Goal: Obtain resource: Download file/media

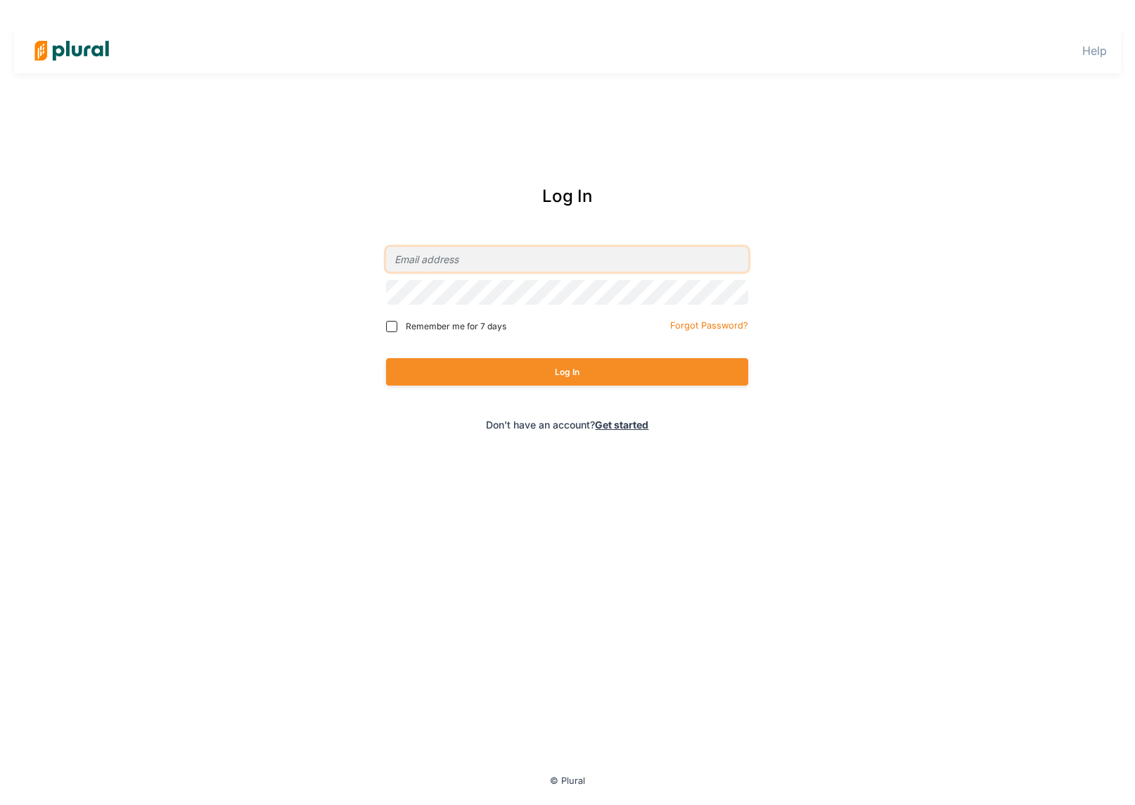
click at [470, 256] on input "email" at bounding box center [567, 259] width 362 height 25
type input "[PERSON_NAME][EMAIL_ADDRESS][DOMAIN_NAME]"
click at [396, 325] on input "Remember me for 7 days" at bounding box center [391, 326] width 11 height 11
checkbox input "true"
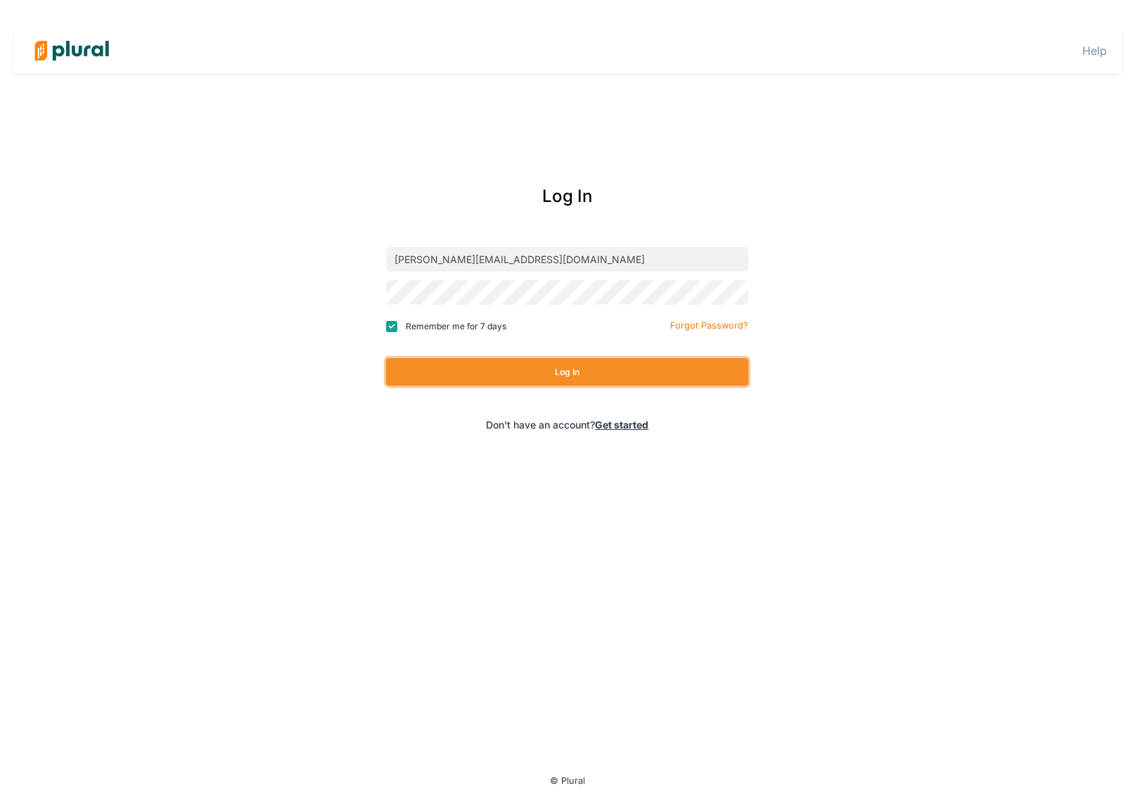
click at [481, 373] on button "Log In" at bounding box center [567, 371] width 362 height 27
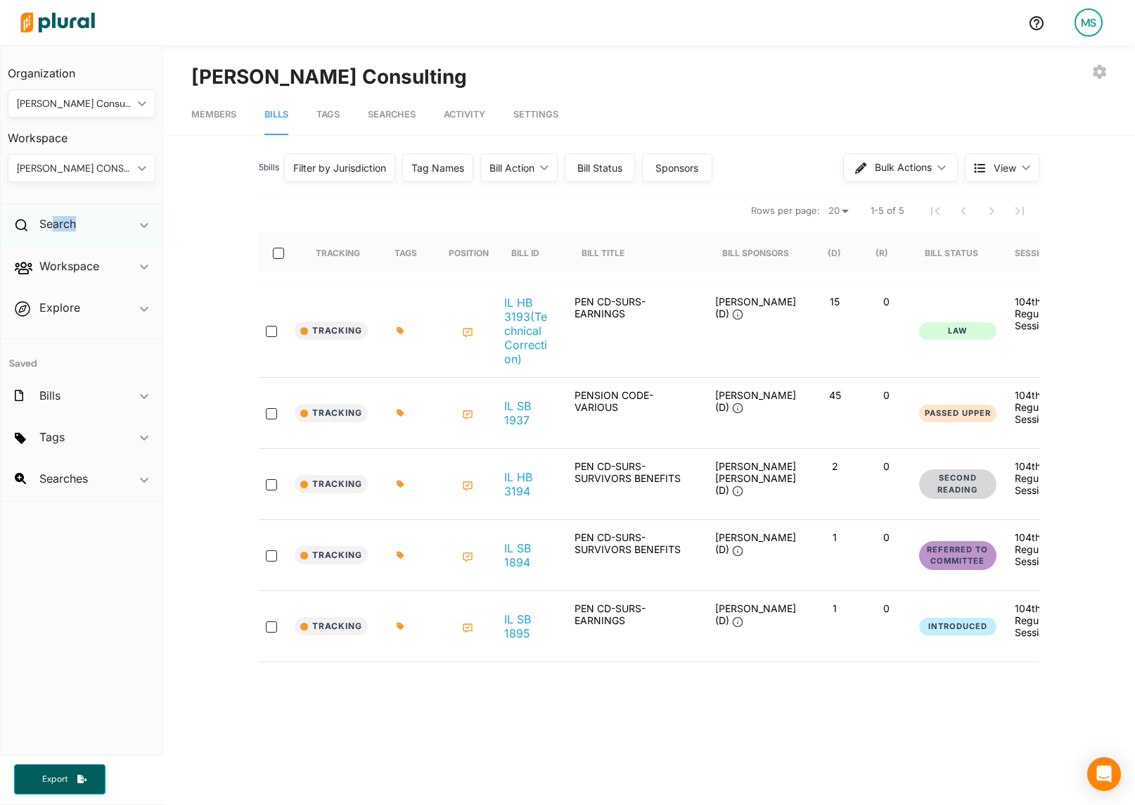
click at [53, 232] on div "Search ic_keyboard_arrow_down" at bounding box center [82, 226] width 162 height 38
click at [51, 302] on h2 "Workspace" at bounding box center [69, 298] width 60 height 15
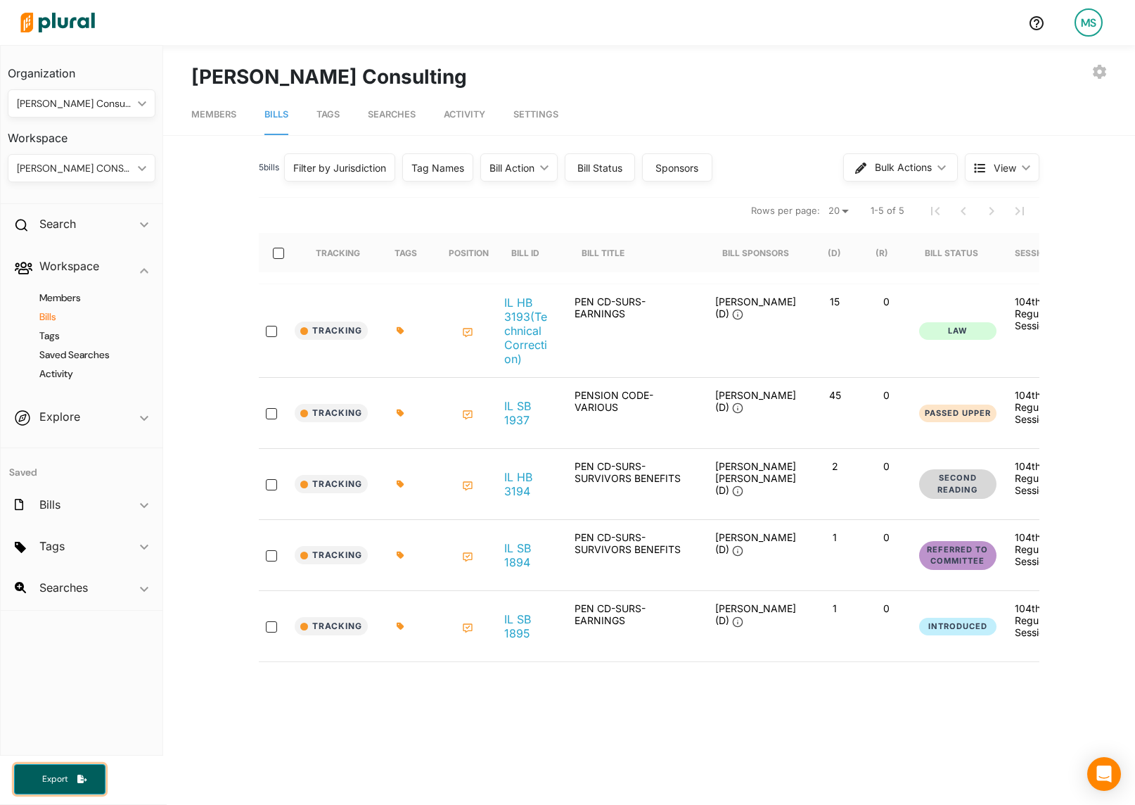
click at [62, 773] on span "Export" at bounding box center [54, 779] width 45 height 12
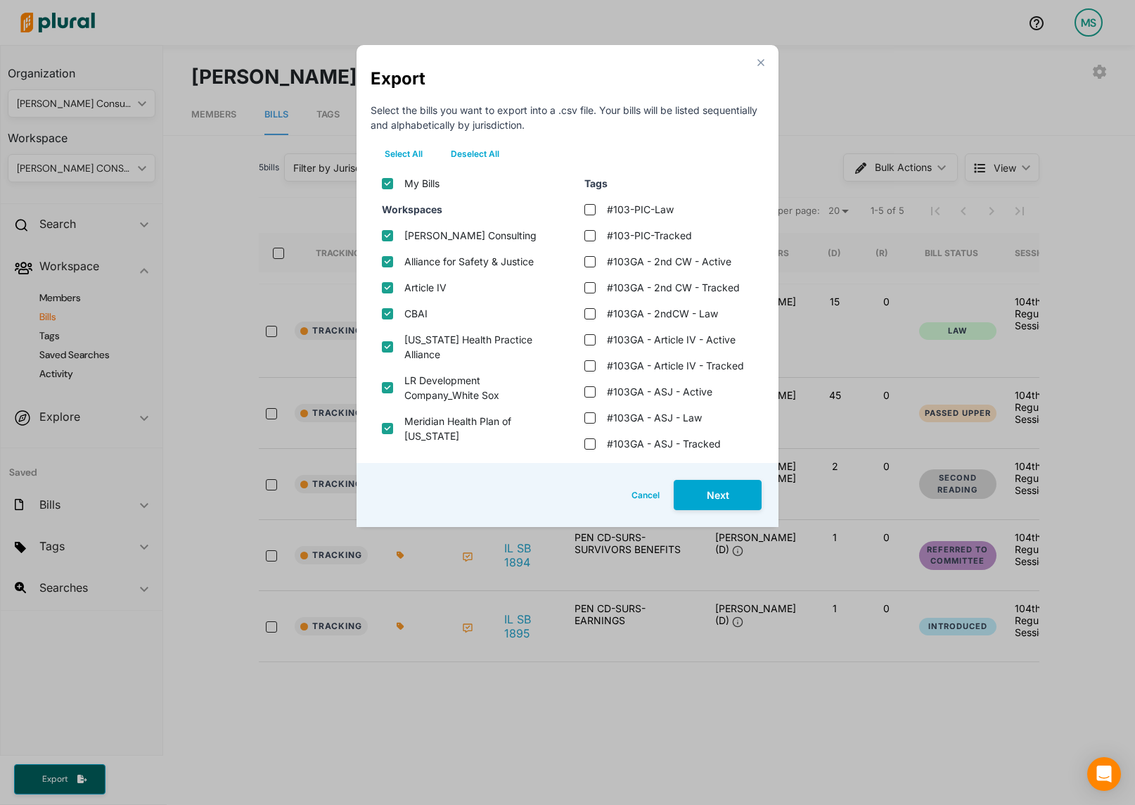
click at [480, 151] on button "Deselect All" at bounding box center [475, 153] width 77 height 21
checkbox input "false"
checkbox consulting "false"
checkbox justice "false"
checkbox input "false"
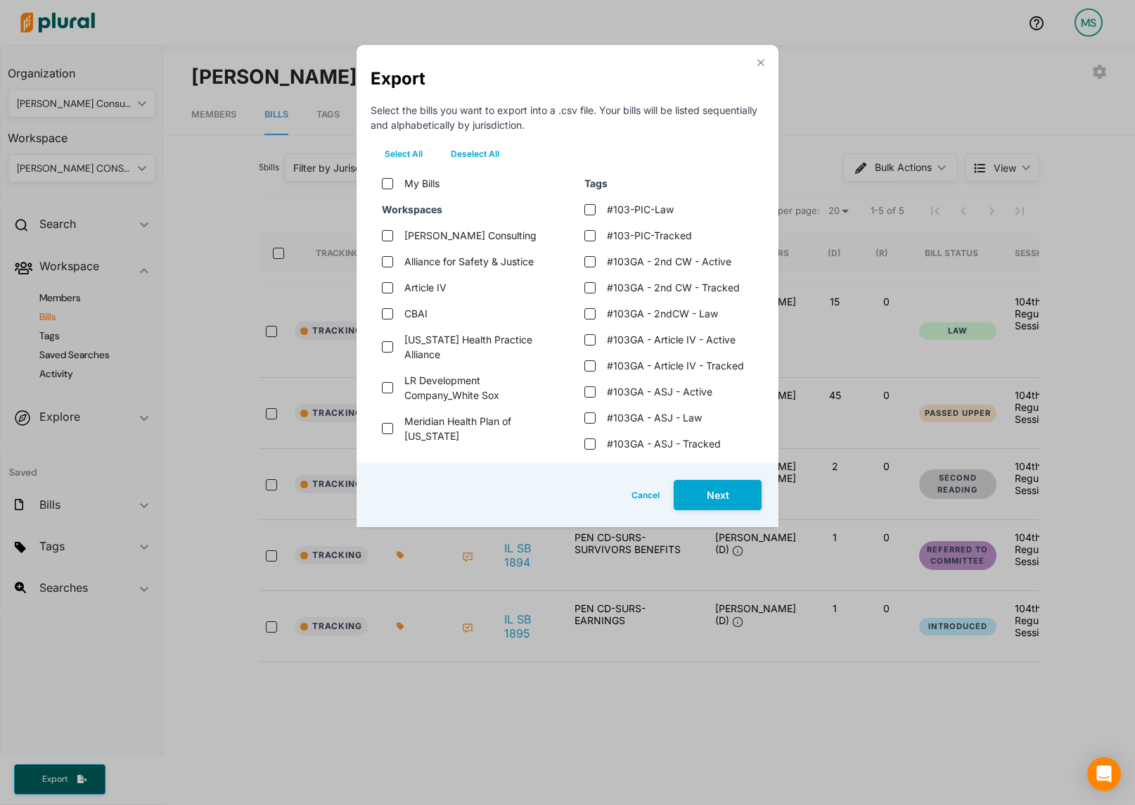
checkbox input "false"
checkbox alliance "false"
checkbox sox "false"
checkbox illinois "false"
checkbox services "false"
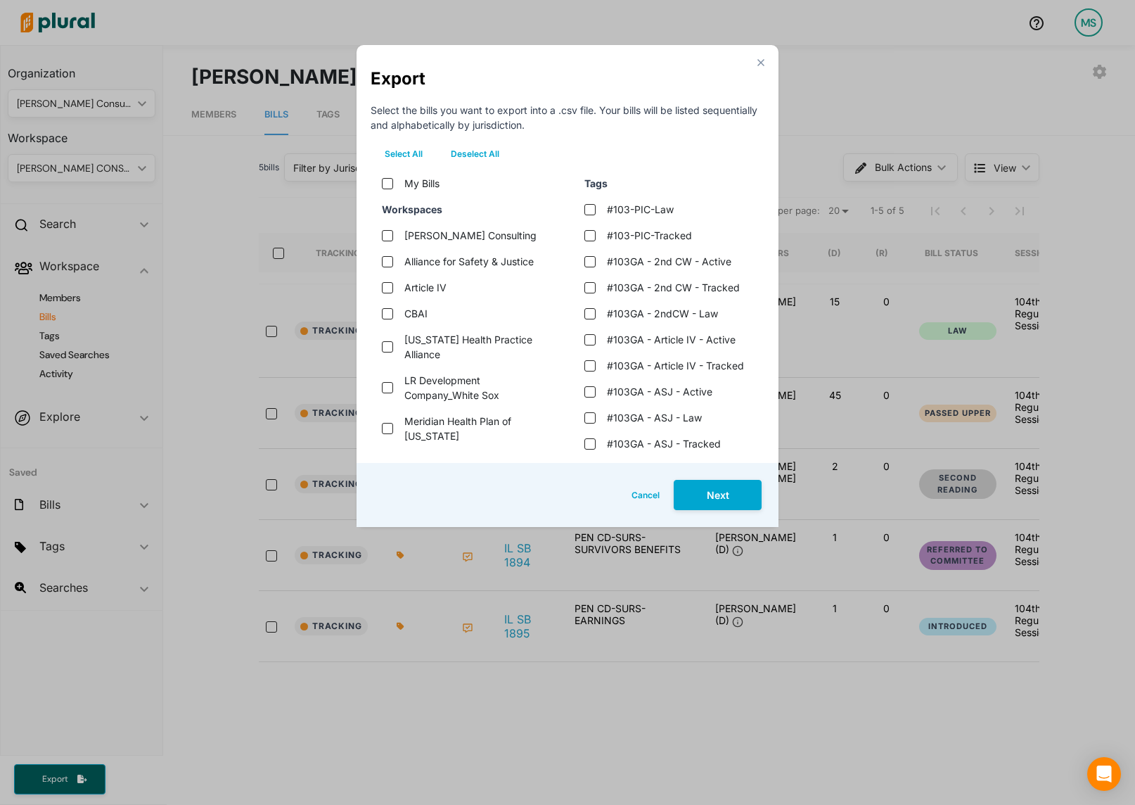
checkbox council "false"
checkbox communities "false"
checkbox wind "false"
checkbox input "false"
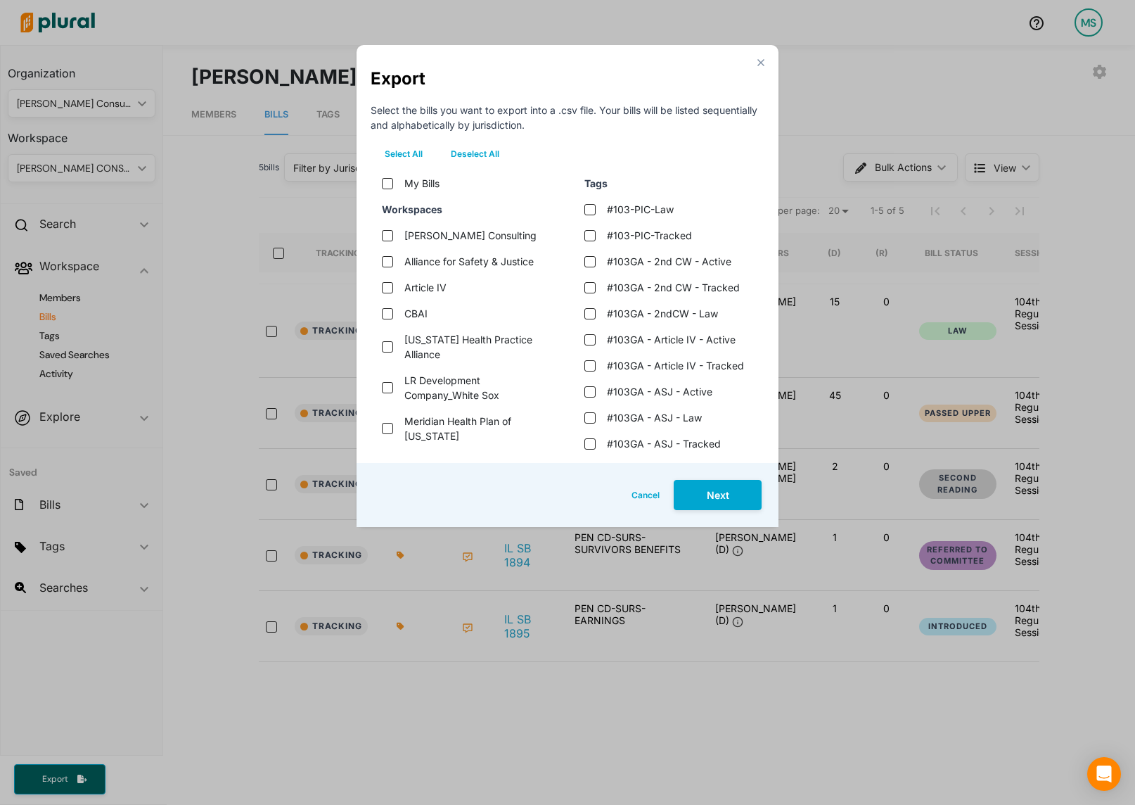
checkbox tax "false"
checkbox input "false"
checkbox \(bai\) "false"
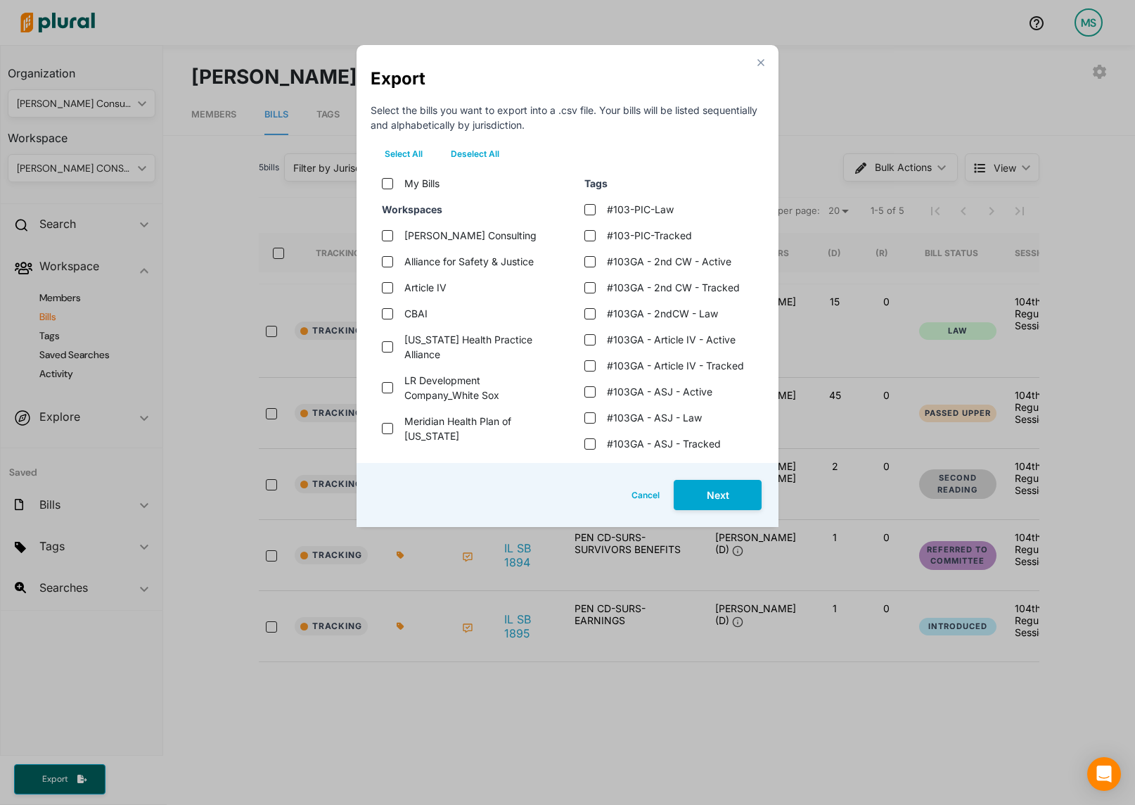
checkbox input "false"
checkbox bills "false"
checkbox input "false"
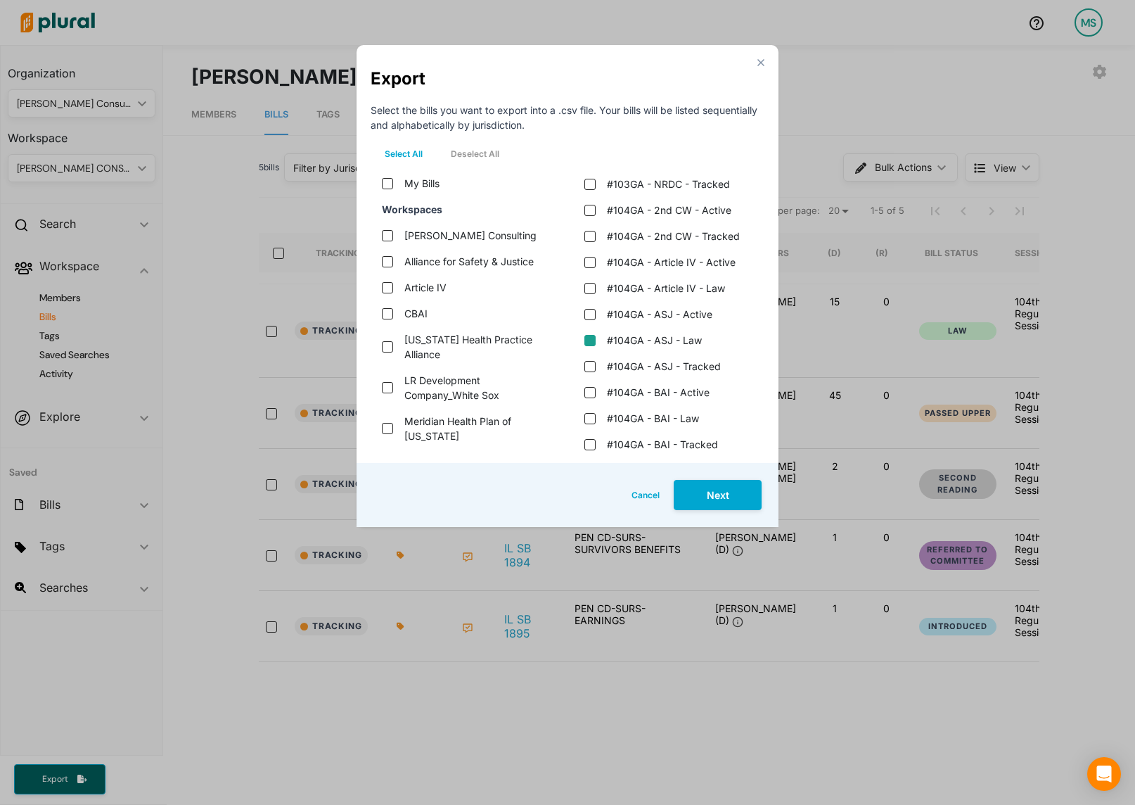
click at [591, 338] on law "#104GA - ASJ - Law" at bounding box center [589, 340] width 11 height 11
checkbox law "true"
click at [712, 492] on button "Next" at bounding box center [718, 495] width 88 height 30
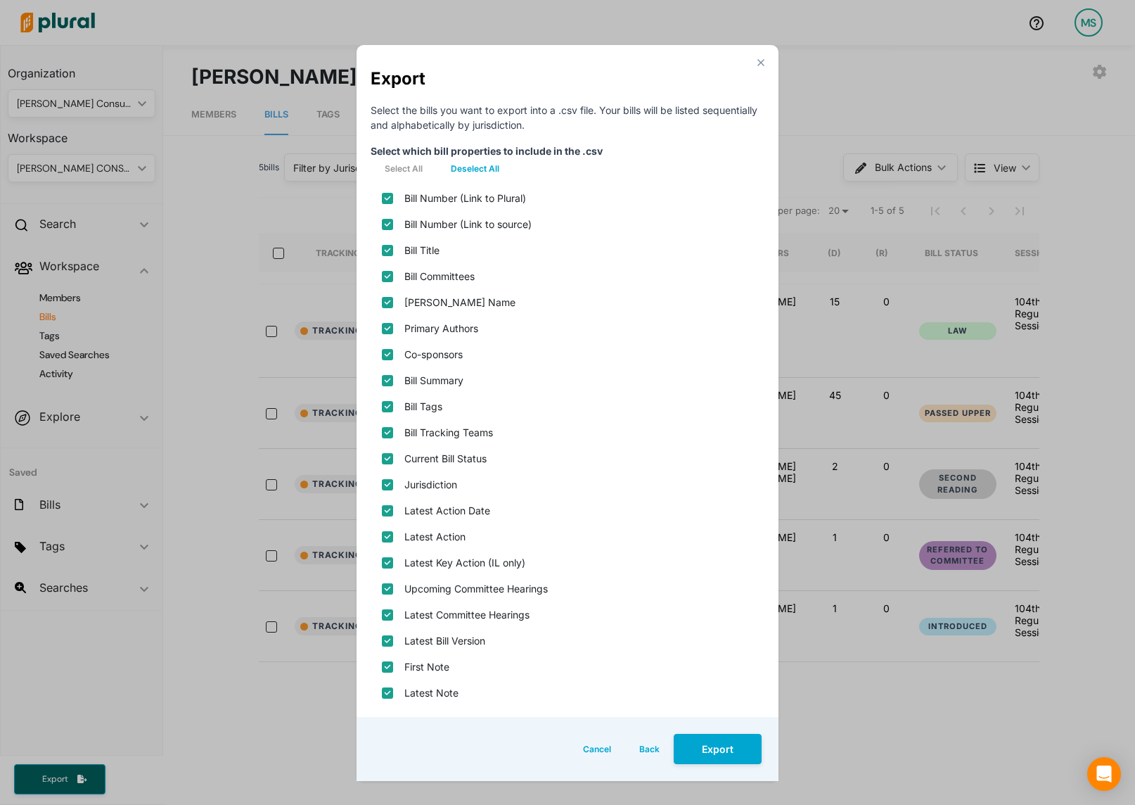
click at [468, 172] on button "Deselect All" at bounding box center [475, 168] width 77 height 21
checkbox plural\) "false"
checkbox source\) "false"
checkbox input "false"
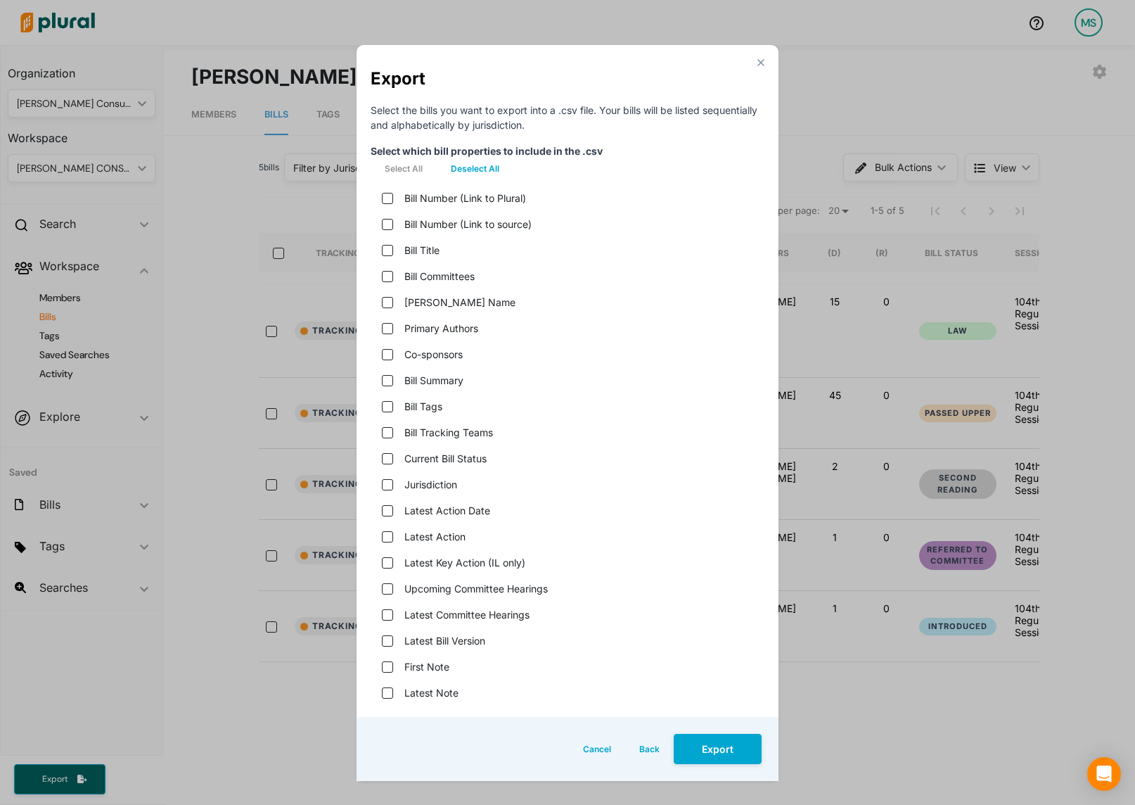
checkbox name "false"
checkbox input "false"
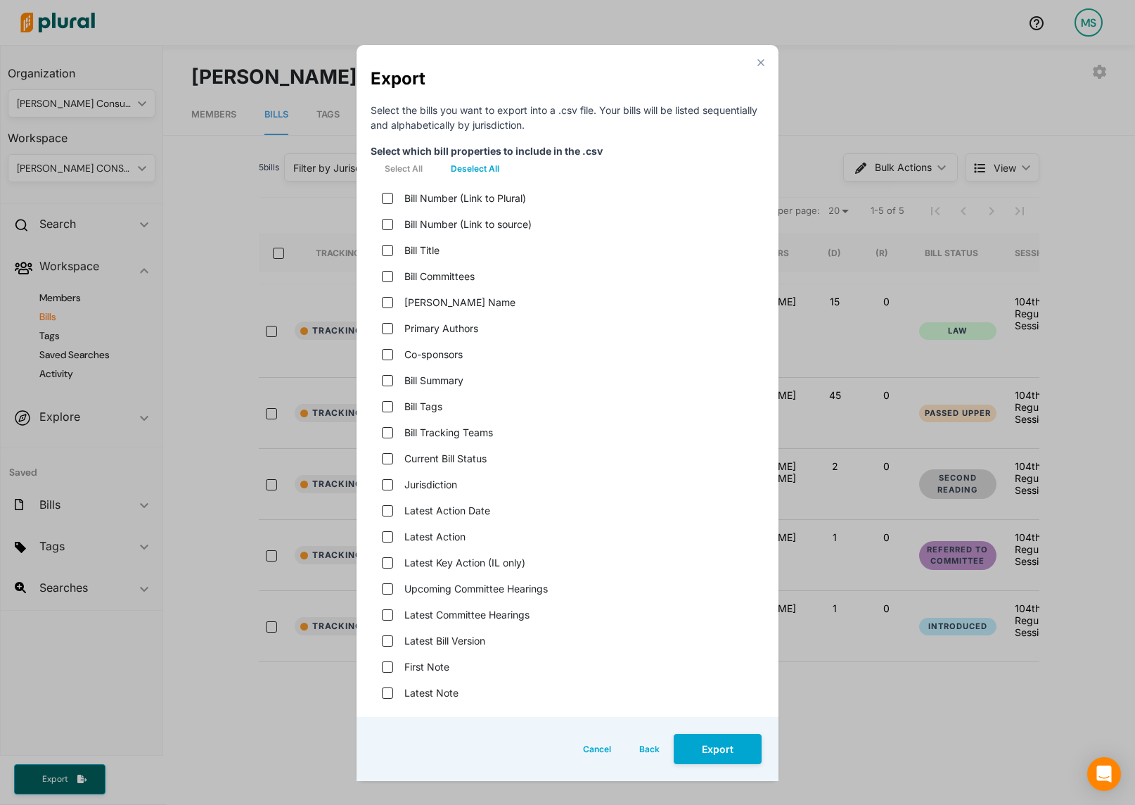
checkbox teams "false"
checkbox status "false"
checkbox input "false"
checkbox date "false"
checkbox input "false"
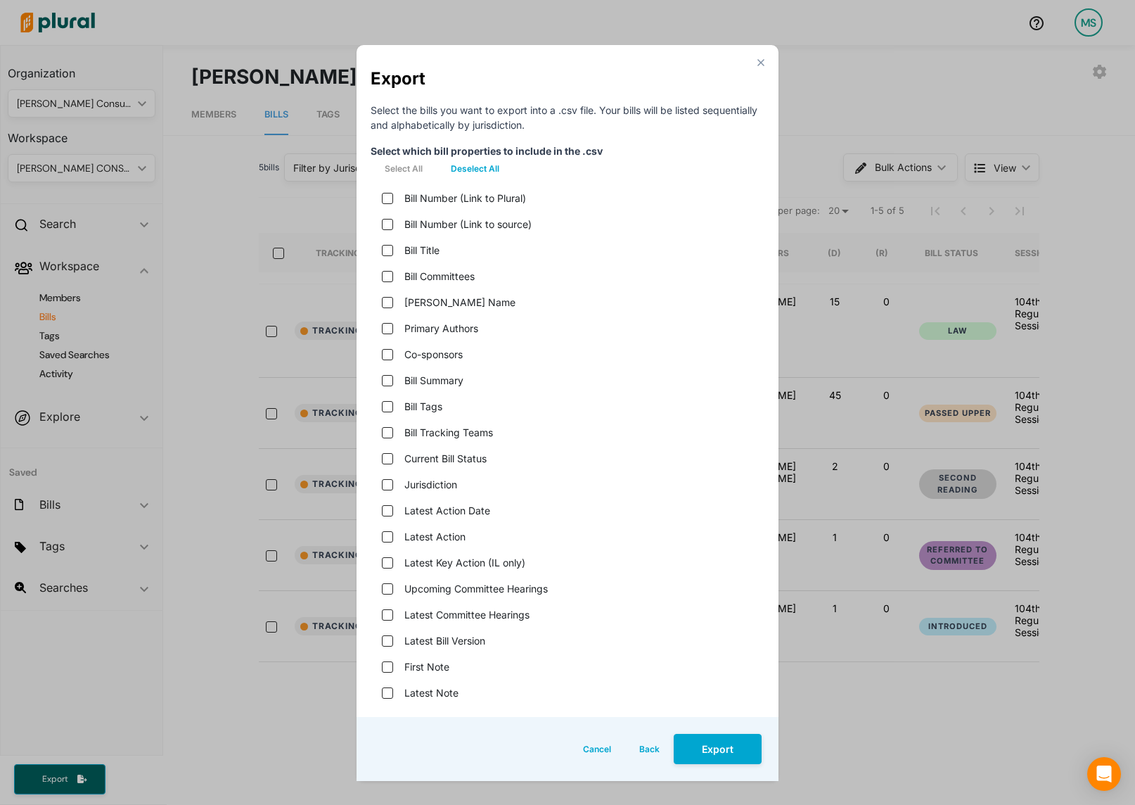
checkbox only\) "false"
checkbox hearings "false"
checkbox version "false"
checkbox input "false"
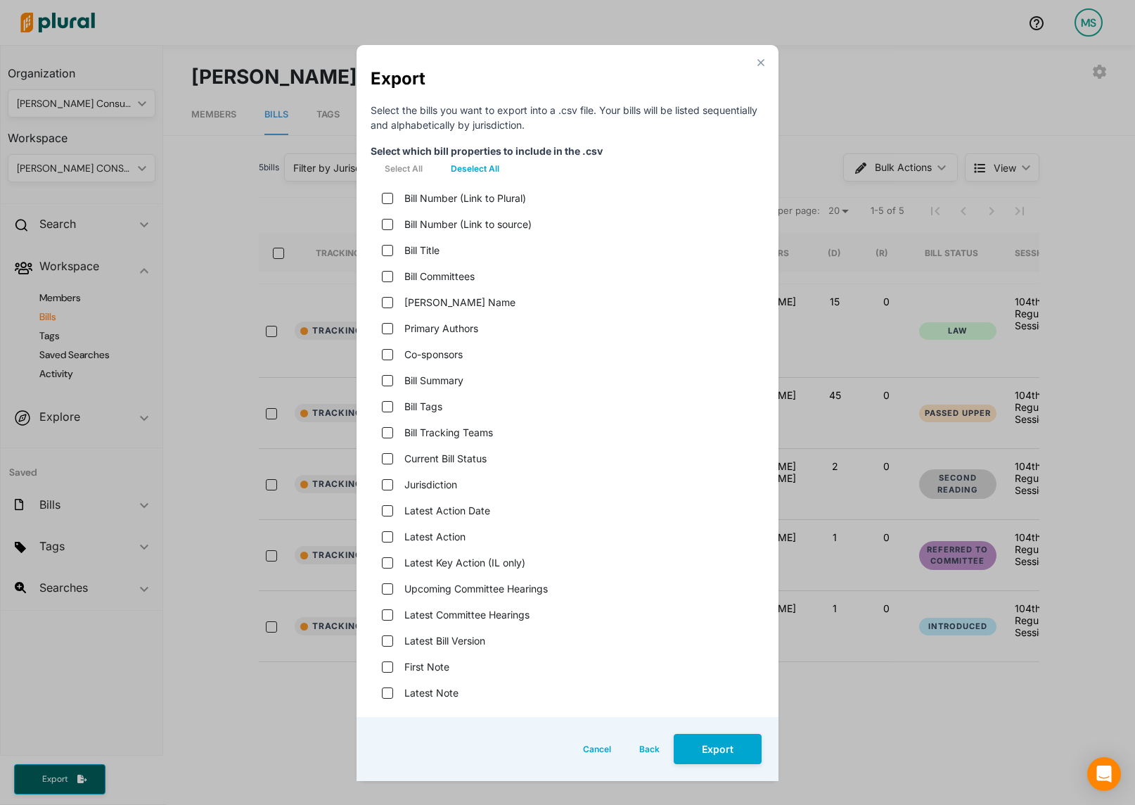
checkbox input "false"
click at [390, 224] on source\) "Bill Number (Link to source)" at bounding box center [387, 224] width 11 height 11
checkbox source\) "true"
click at [392, 250] on input "Bill Title" at bounding box center [387, 250] width 11 height 11
checkbox input "true"
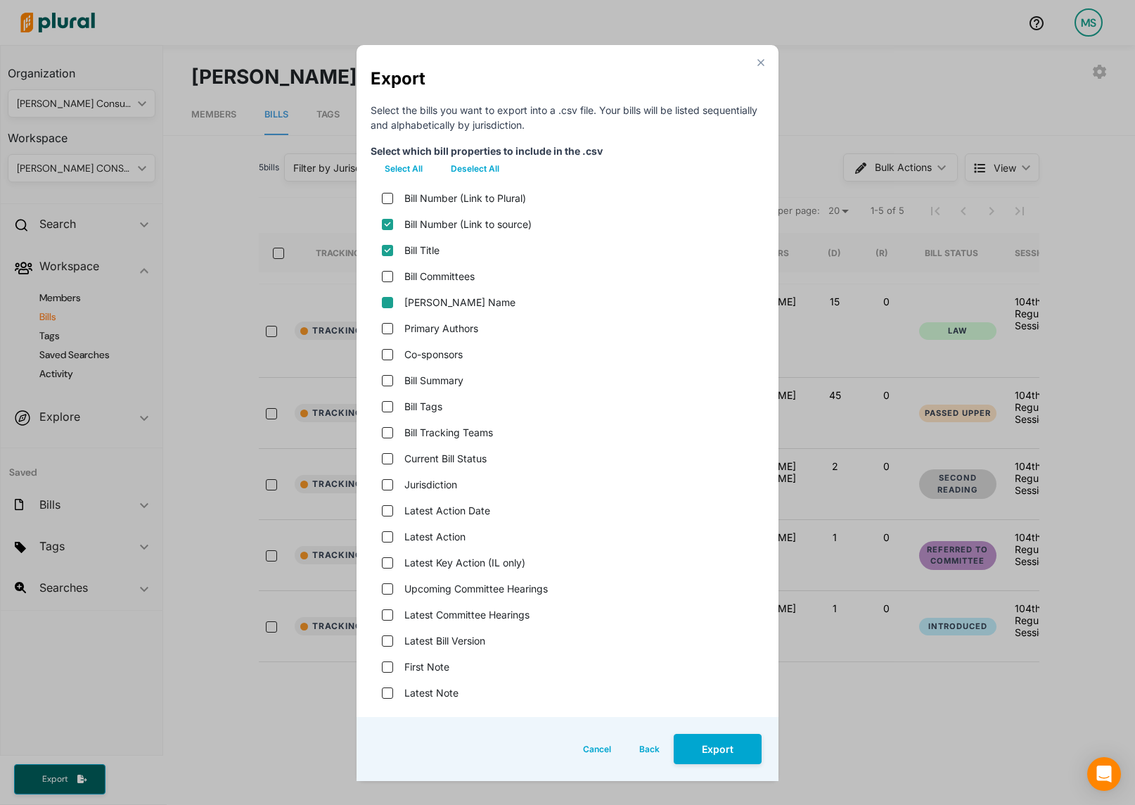
click at [386, 306] on name "[PERSON_NAME] Name" at bounding box center [387, 302] width 11 height 11
checkbox name "true"
click at [390, 330] on input "Primary Authors" at bounding box center [387, 328] width 11 height 11
checkbox input "true"
click at [386, 380] on input "Bill Summary" at bounding box center [387, 380] width 11 height 11
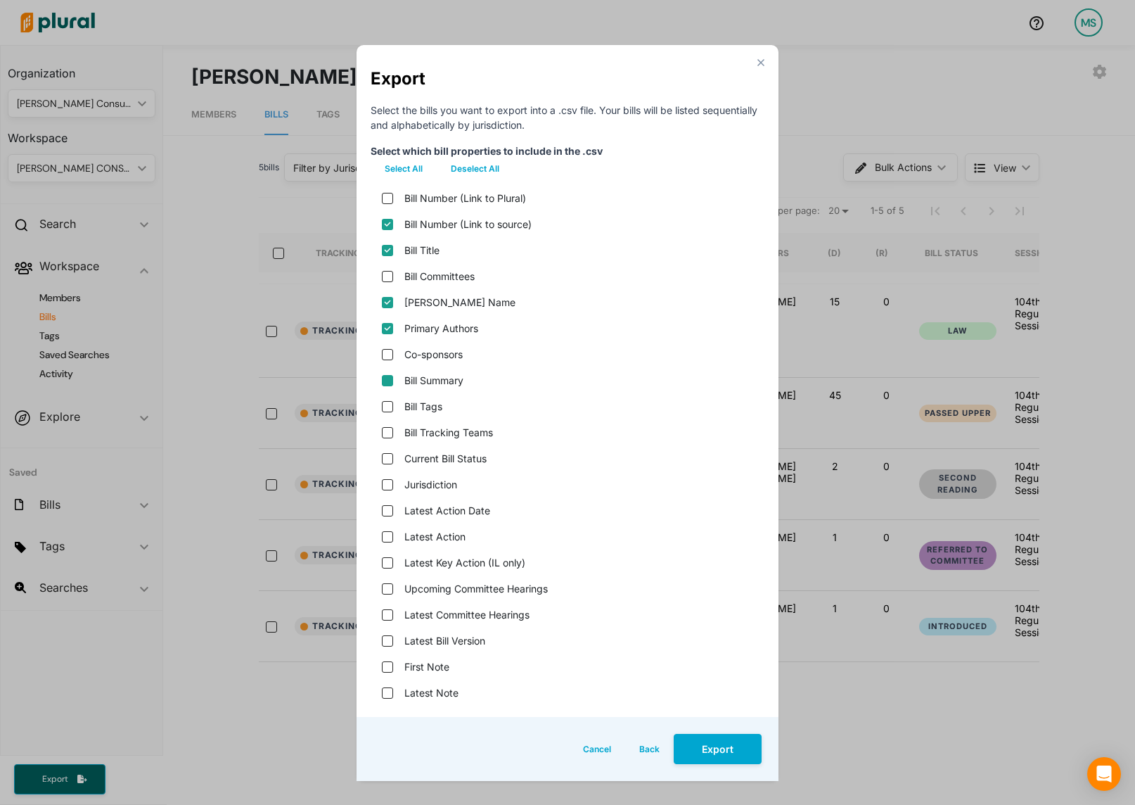
checkbox input "true"
click at [387, 458] on status "Current Bill Status" at bounding box center [387, 458] width 11 height 11
checkbox status "true"
click at [388, 533] on input "Latest Action" at bounding box center [387, 536] width 11 height 11
checkbox input "true"
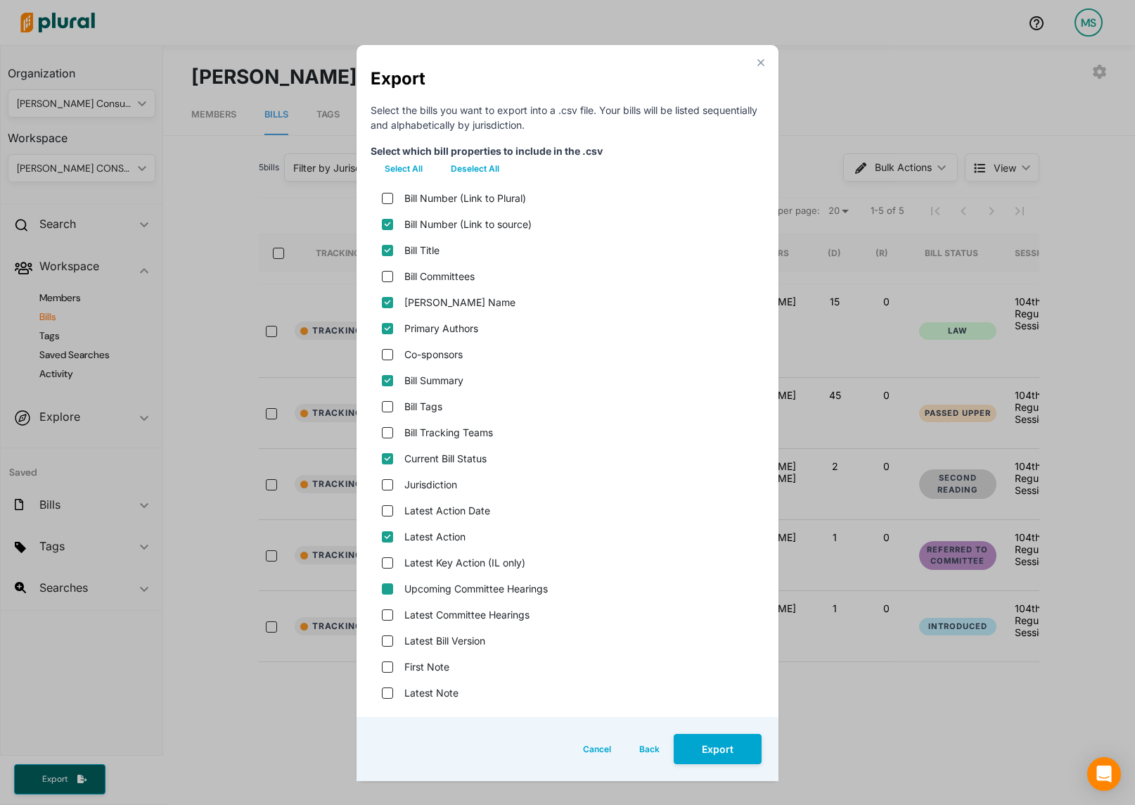
click at [388, 589] on hearings "Upcoming Committee Hearings" at bounding box center [387, 588] width 11 height 11
checkbox hearings "true"
click at [386, 641] on version "Latest Bill Version" at bounding box center [387, 640] width 11 height 11
checkbox version "true"
click at [715, 758] on button "Export" at bounding box center [718, 749] width 88 height 30
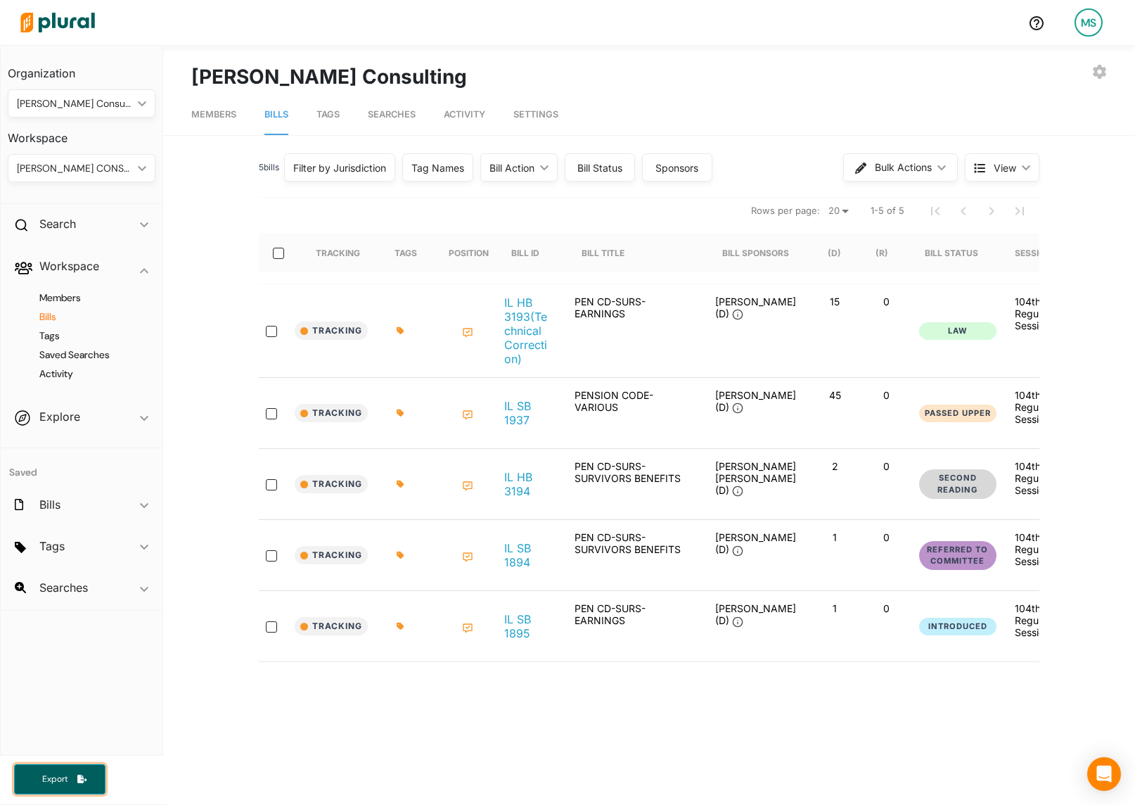
click at [70, 781] on span "Export" at bounding box center [54, 779] width 45 height 12
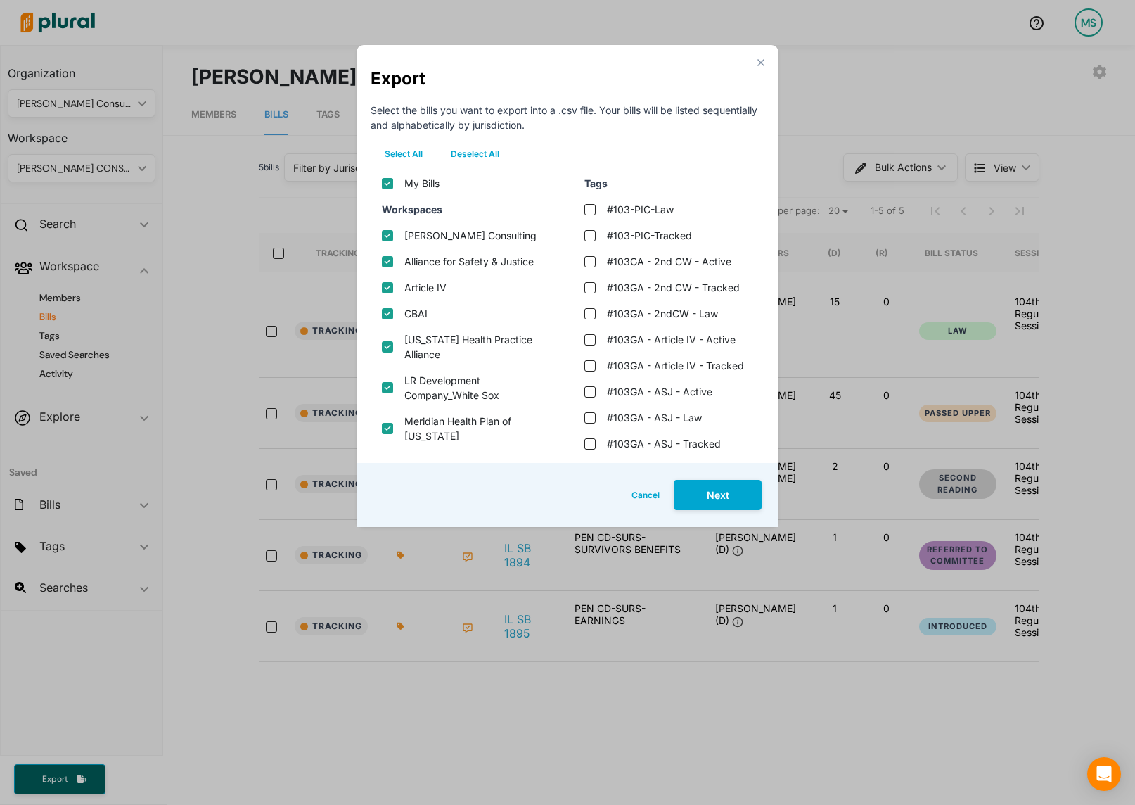
click at [483, 154] on button "Deselect All" at bounding box center [475, 153] width 77 height 21
checkbox input "false"
checkbox consulting "false"
checkbox justice "false"
checkbox input "false"
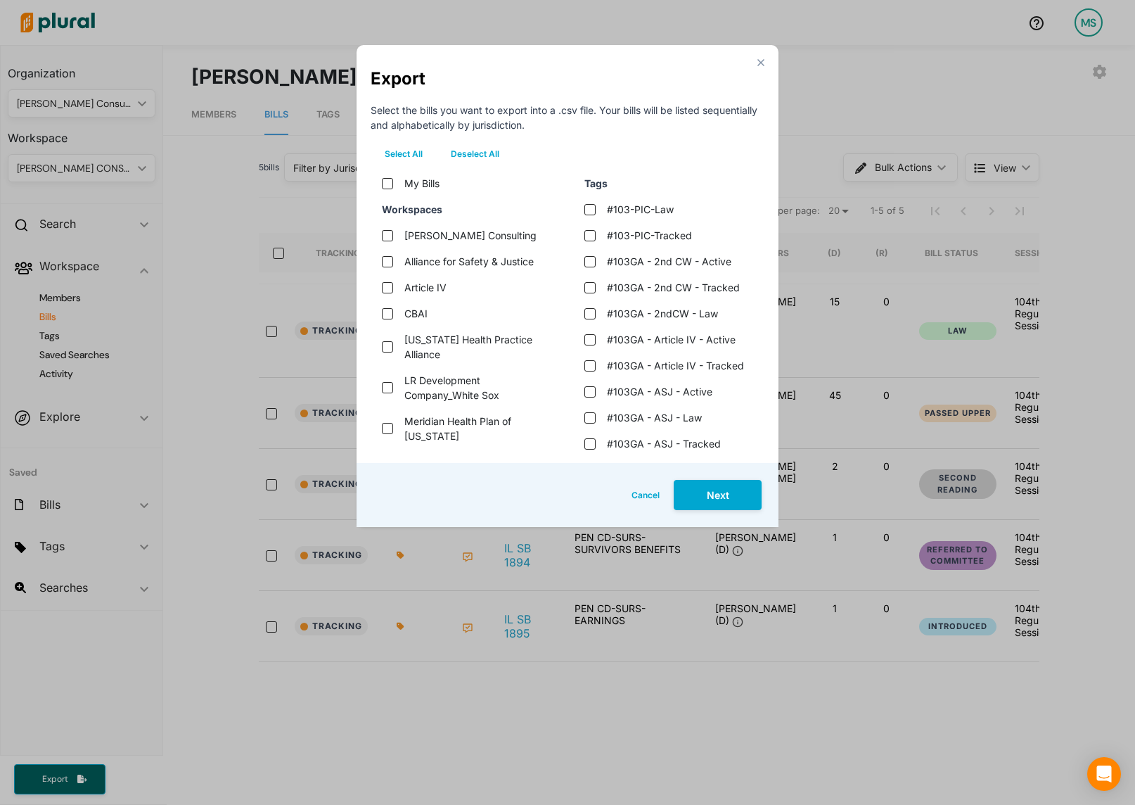
checkbox input "false"
checkbox alliance "false"
checkbox sox "false"
checkbox illinois "false"
checkbox services "false"
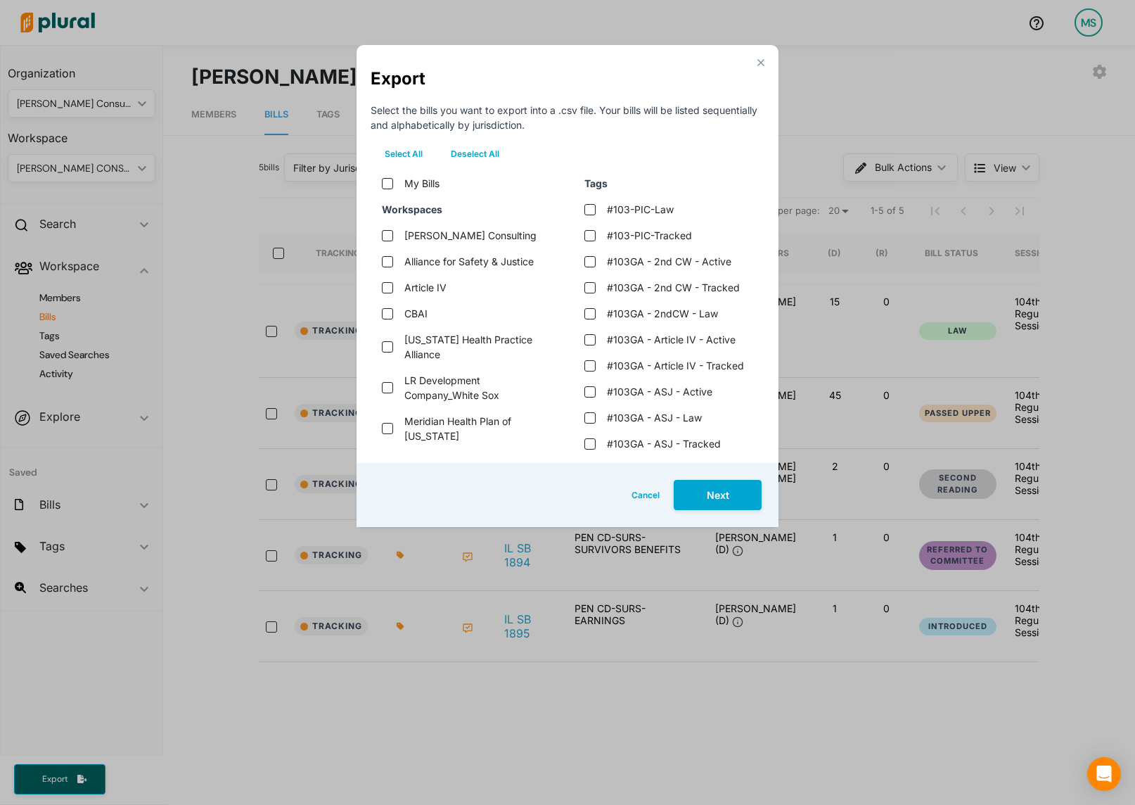
checkbox council "false"
checkbox communities "false"
checkbox wind "false"
checkbox input "false"
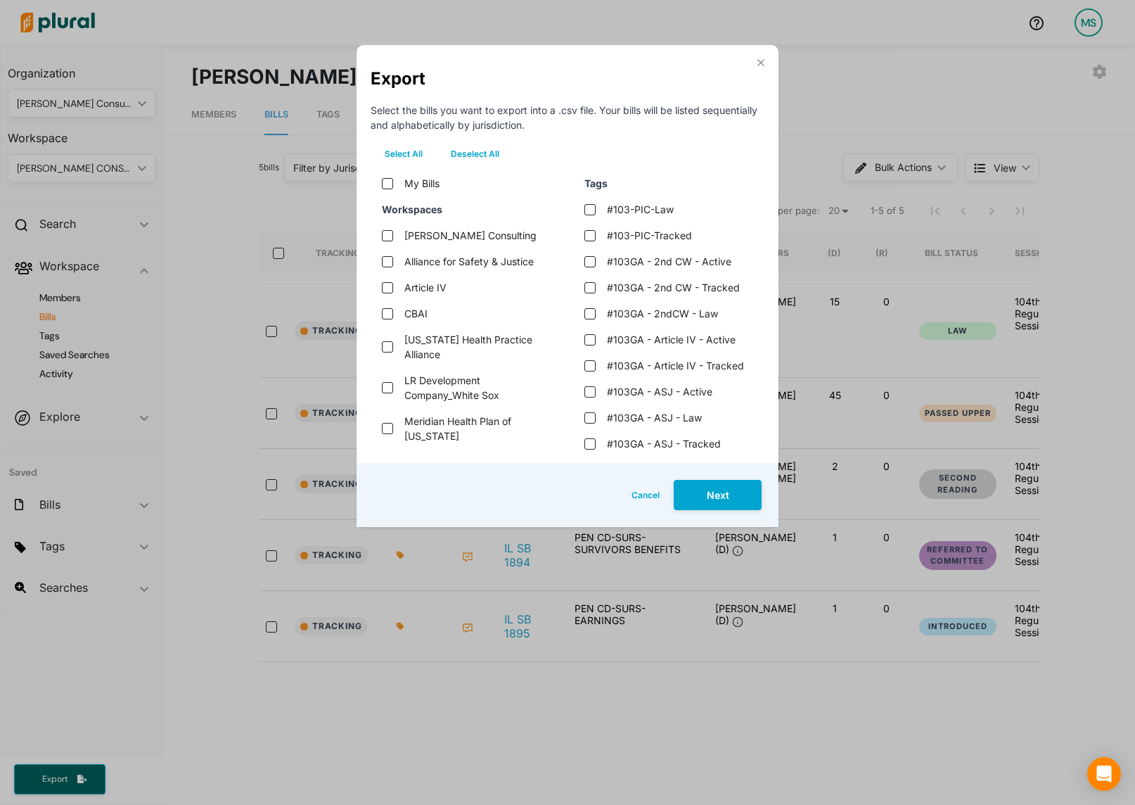
checkbox tax "false"
checkbox input "false"
checkbox \(bai\) "false"
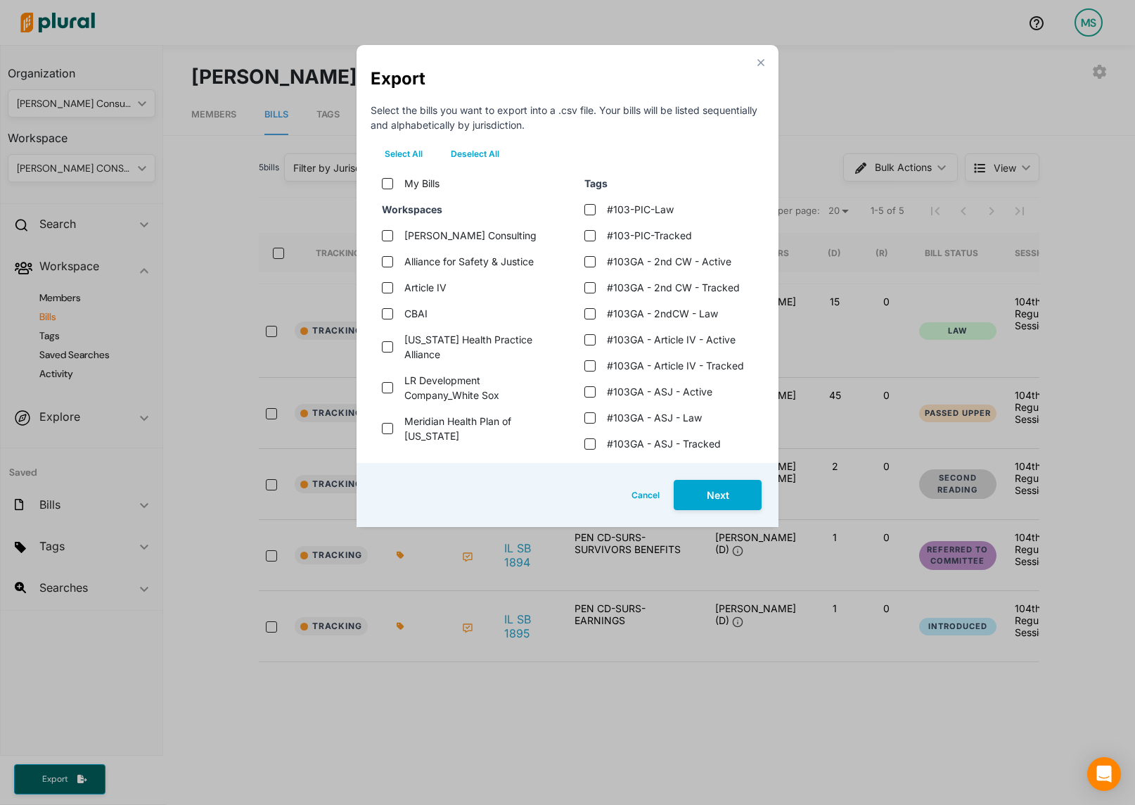
checkbox input "false"
checkbox bills "false"
checkbox input "false"
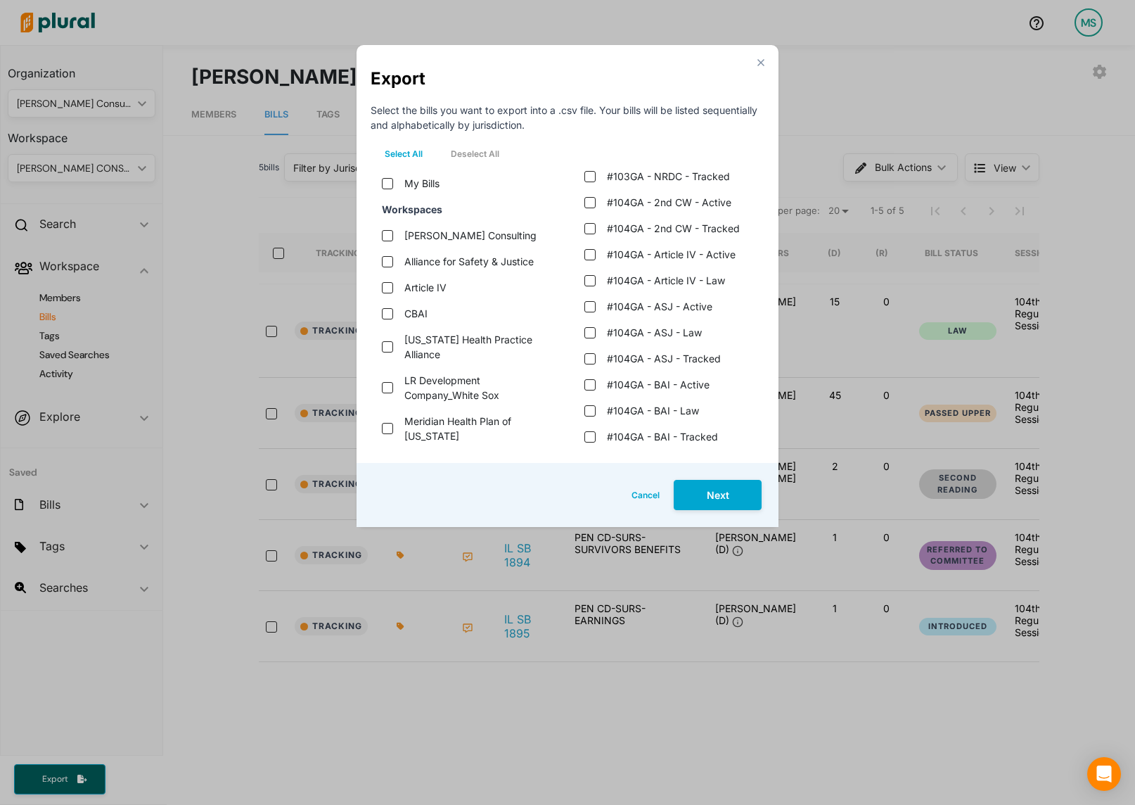
scroll to position [747, 0]
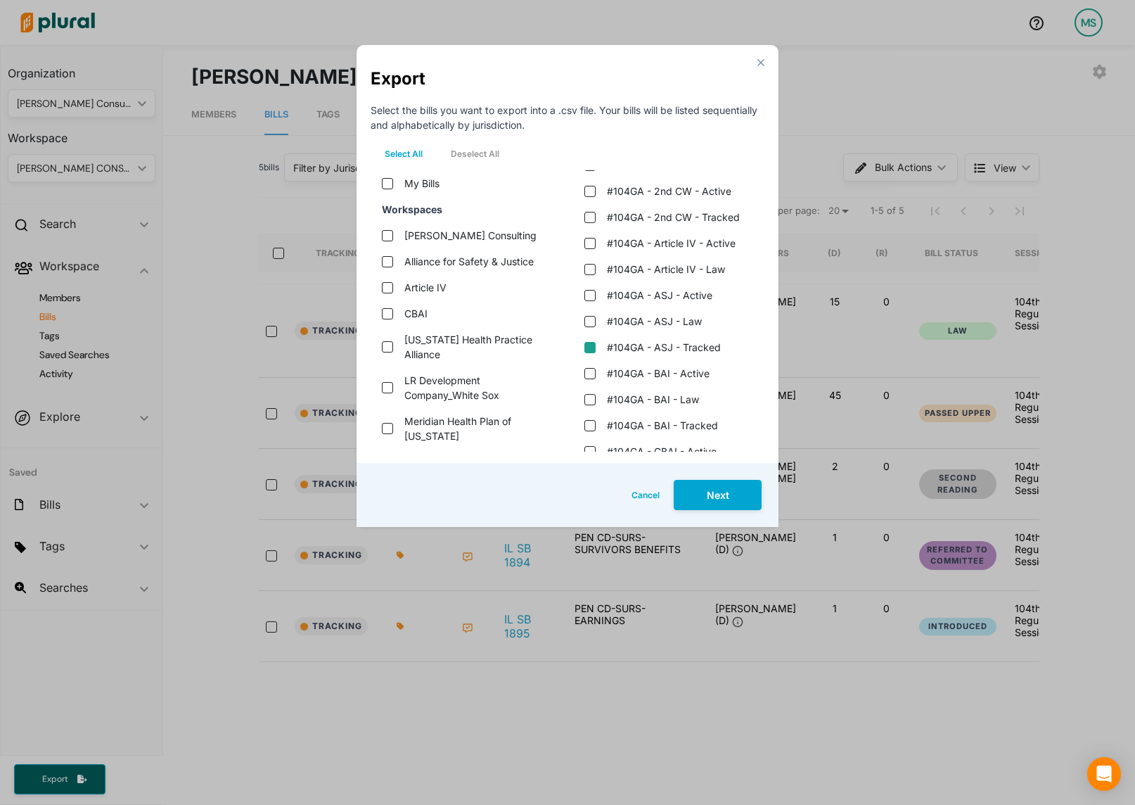
click at [589, 348] on tracked "#104GA - ASJ - Tracked" at bounding box center [589, 347] width 11 height 11
checkbox tracked "true"
click at [736, 494] on button "Next" at bounding box center [718, 495] width 88 height 30
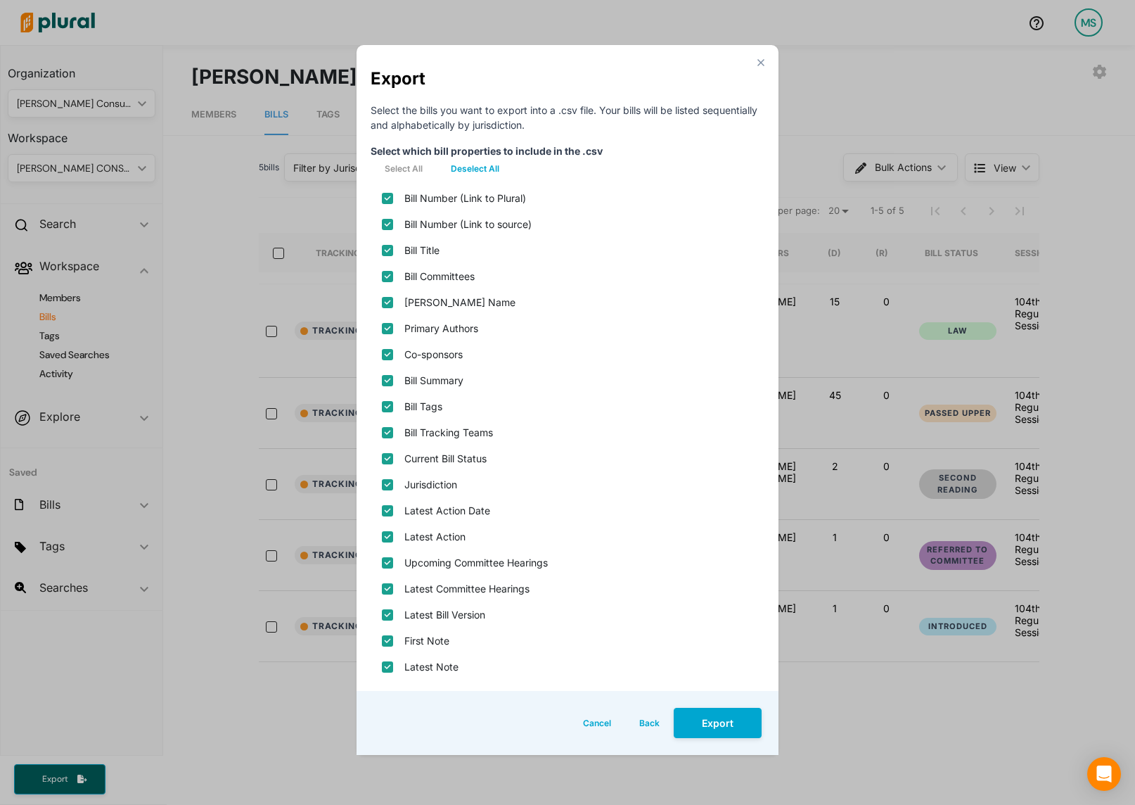
click at [453, 169] on button "Deselect All" at bounding box center [475, 168] width 77 height 21
checkbox plural\) "false"
checkbox source\) "false"
checkbox input "false"
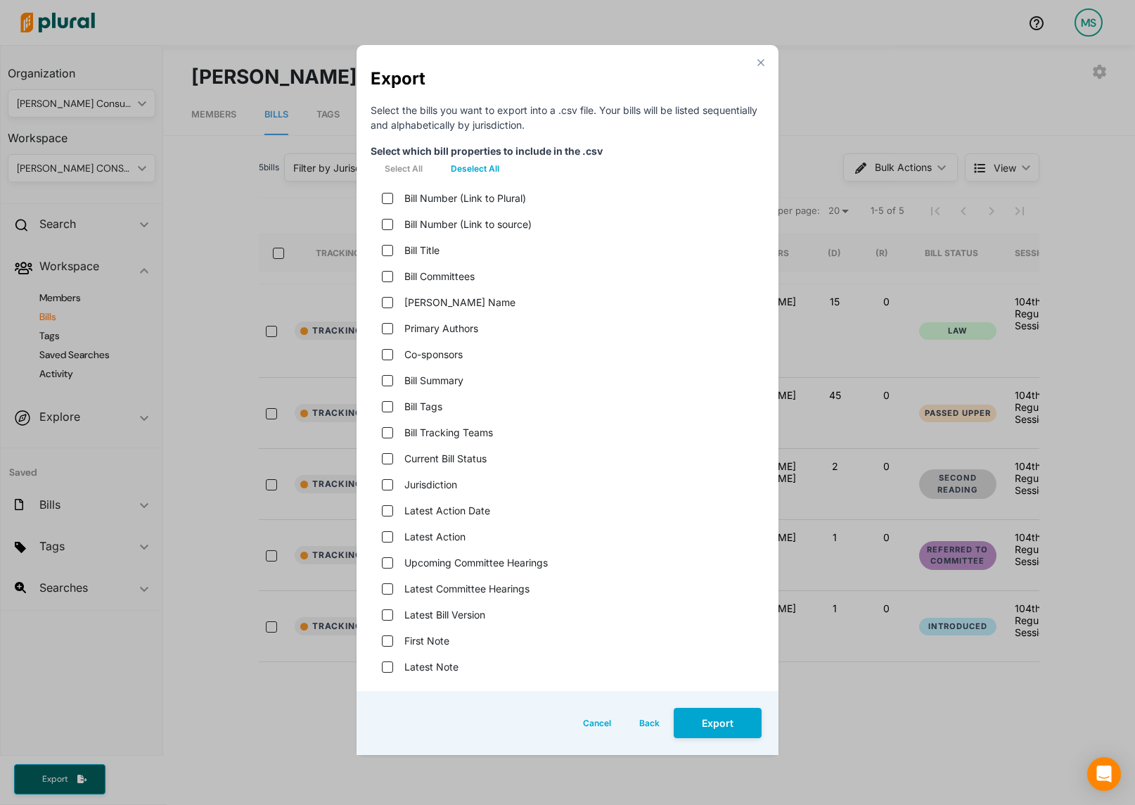
checkbox name "false"
checkbox input "false"
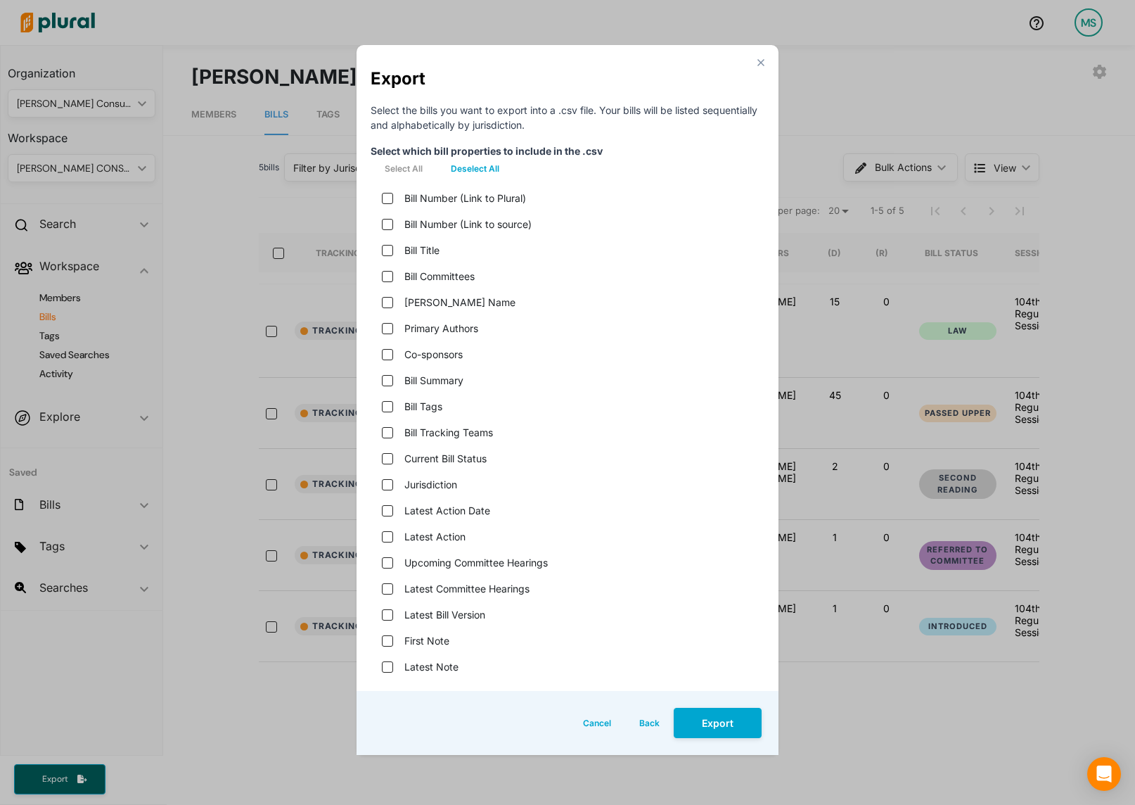
checkbox teams "false"
checkbox status "false"
checkbox input "false"
checkbox date "false"
checkbox input "false"
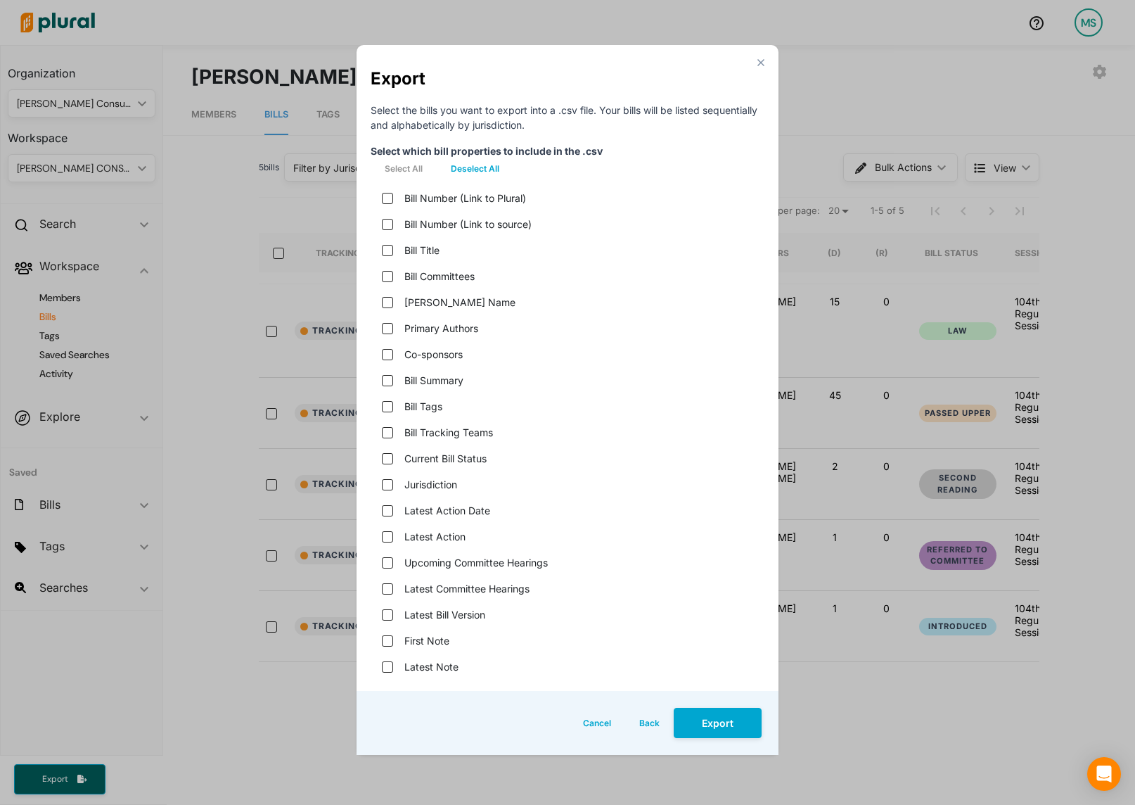
checkbox hearings "false"
checkbox version "false"
checkbox input "false"
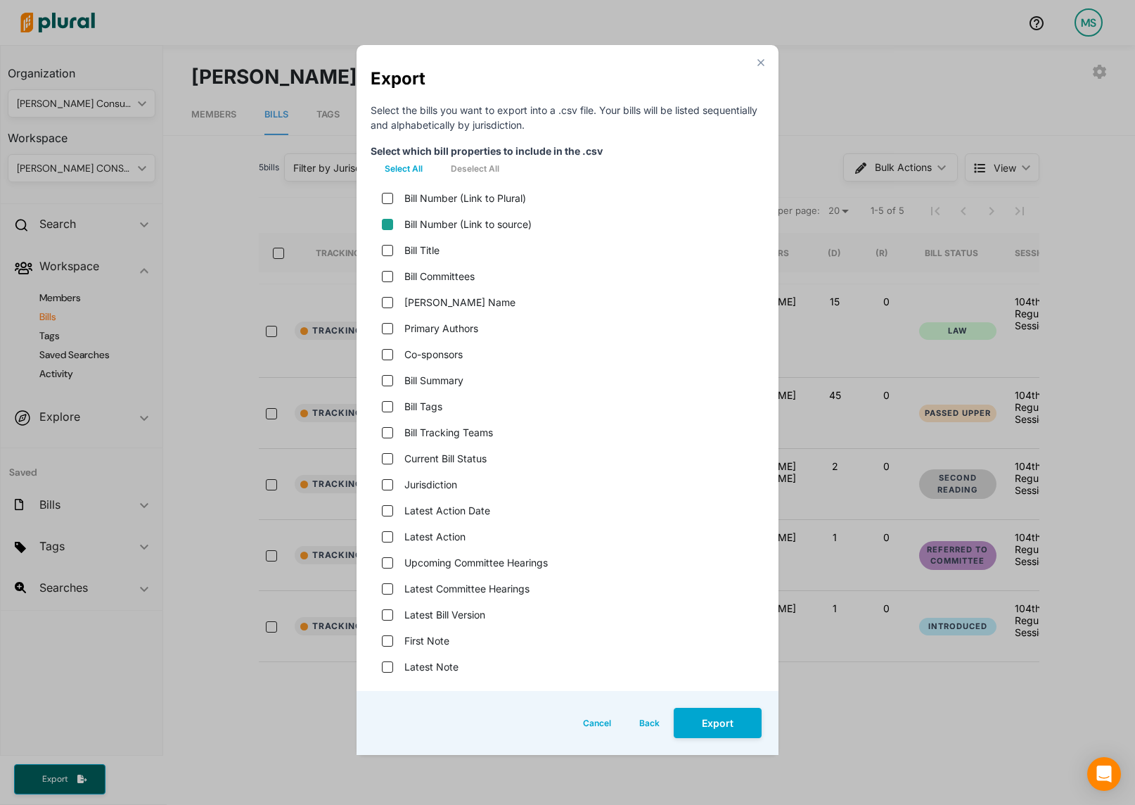
click at [386, 227] on source\) "Bill Number (Link to source)" at bounding box center [387, 224] width 11 height 11
checkbox source\) "true"
click at [392, 257] on div "Bill Title" at bounding box center [568, 250] width 394 height 26
click at [387, 249] on input "Bill Title" at bounding box center [387, 250] width 11 height 11
checkbox input "true"
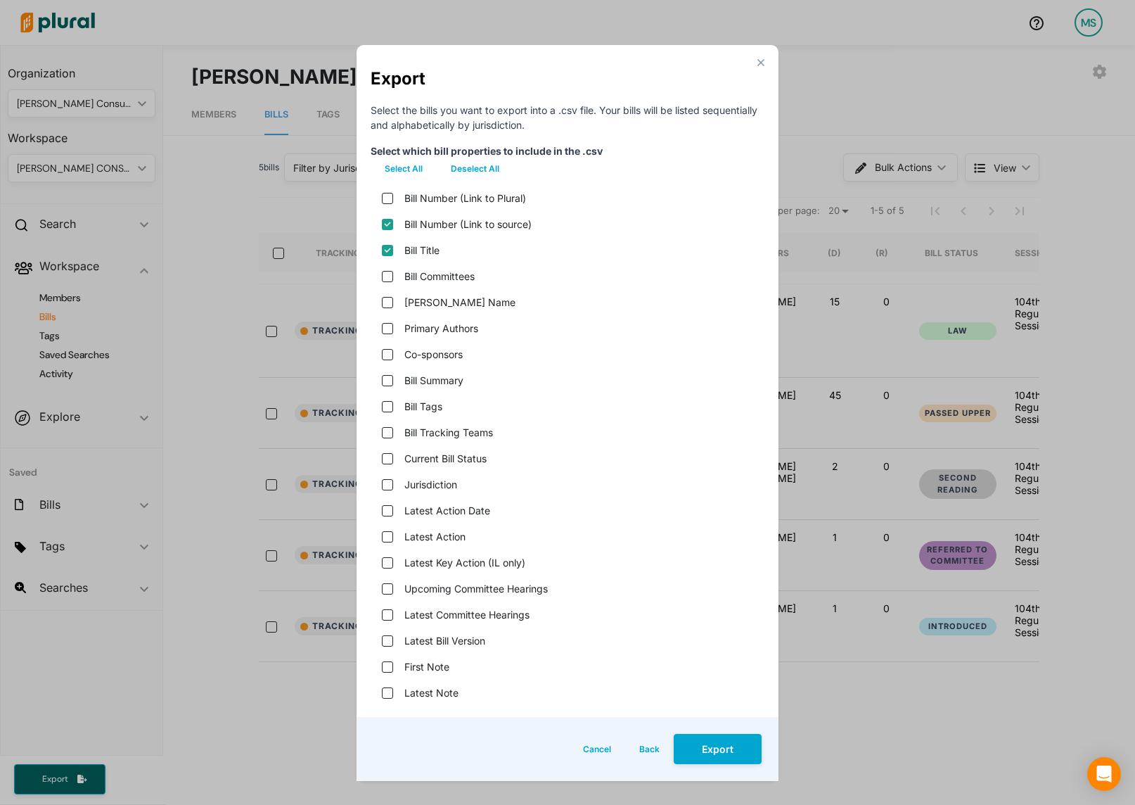
click at [389, 310] on div "[PERSON_NAME] Name" at bounding box center [568, 302] width 394 height 26
click at [389, 302] on name "[PERSON_NAME] Name" at bounding box center [387, 302] width 11 height 11
checkbox name "true"
click at [389, 326] on input "Primary Authors" at bounding box center [387, 328] width 11 height 11
checkbox input "true"
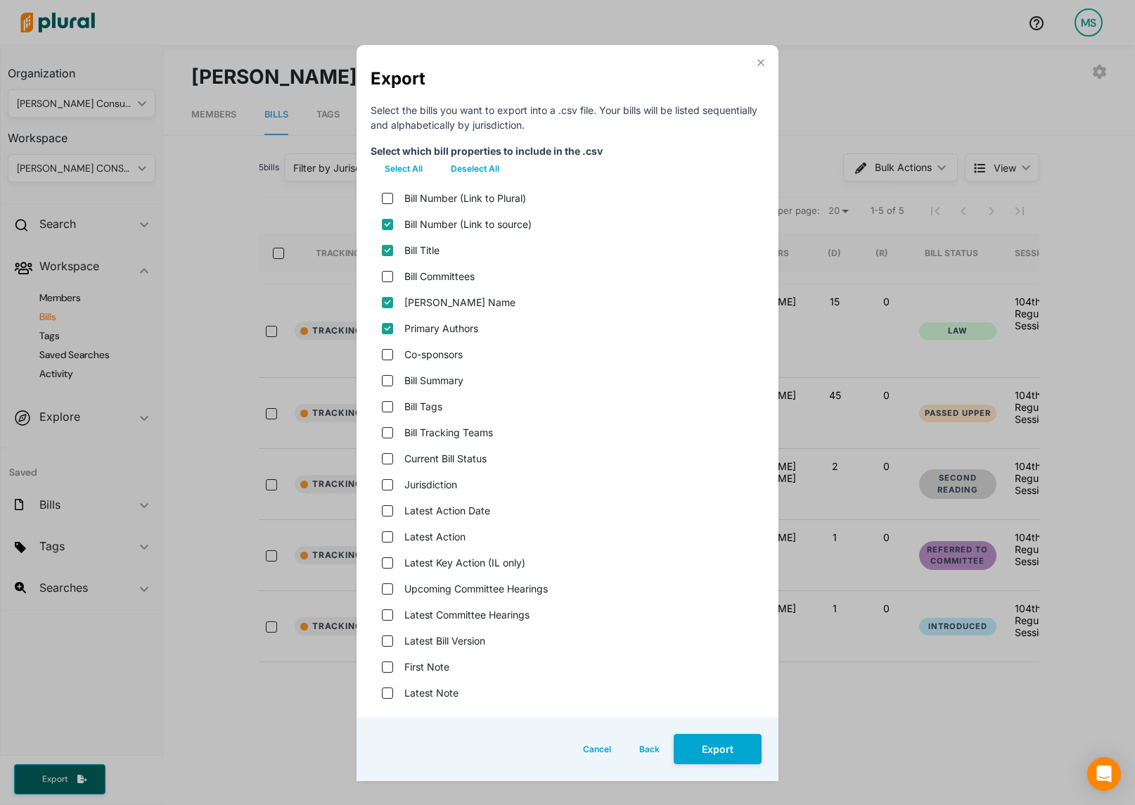
click at [388, 386] on div "Bill Summary" at bounding box center [568, 380] width 394 height 26
click at [388, 376] on input "Bill Summary" at bounding box center [387, 380] width 11 height 11
checkbox input "true"
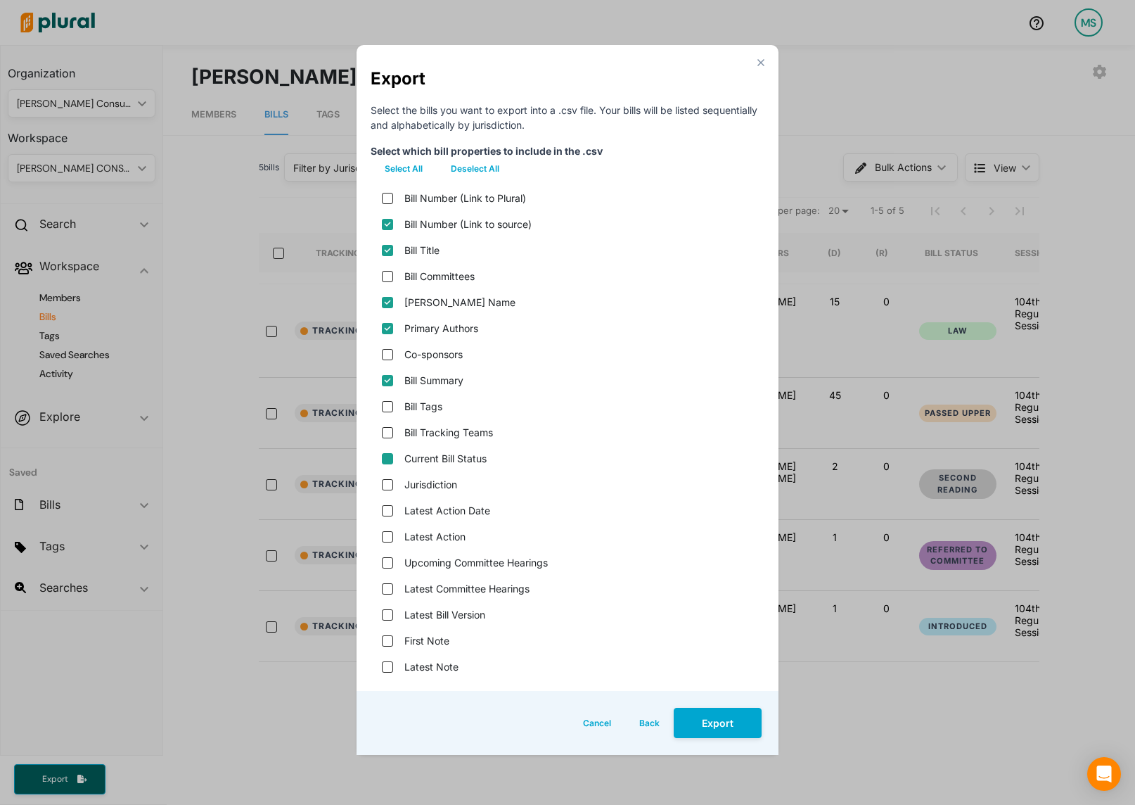
click at [385, 459] on status "Current Bill Status" at bounding box center [387, 458] width 11 height 11
checkbox status "true"
click at [388, 535] on input "Latest Action" at bounding box center [387, 536] width 11 height 11
checkbox input "true"
click at [384, 613] on version "Latest Bill Version" at bounding box center [387, 614] width 11 height 11
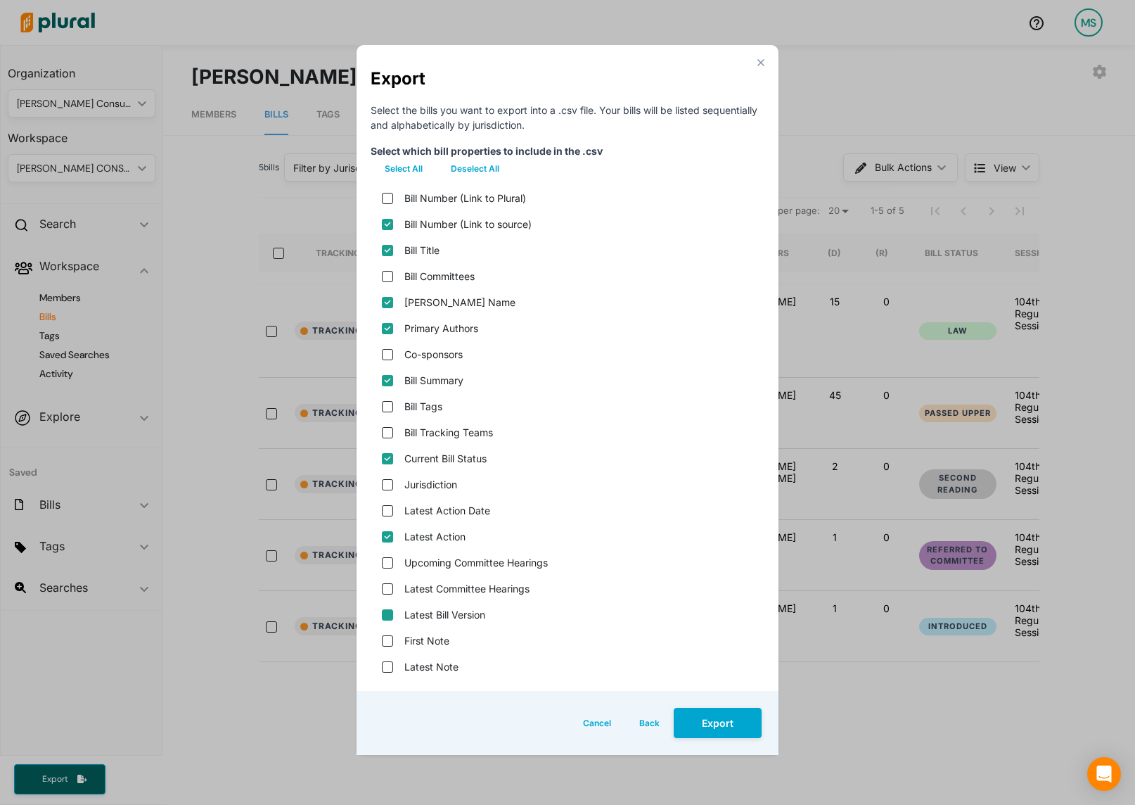
checkbox version "true"
click at [722, 731] on button "Export" at bounding box center [718, 723] width 88 height 30
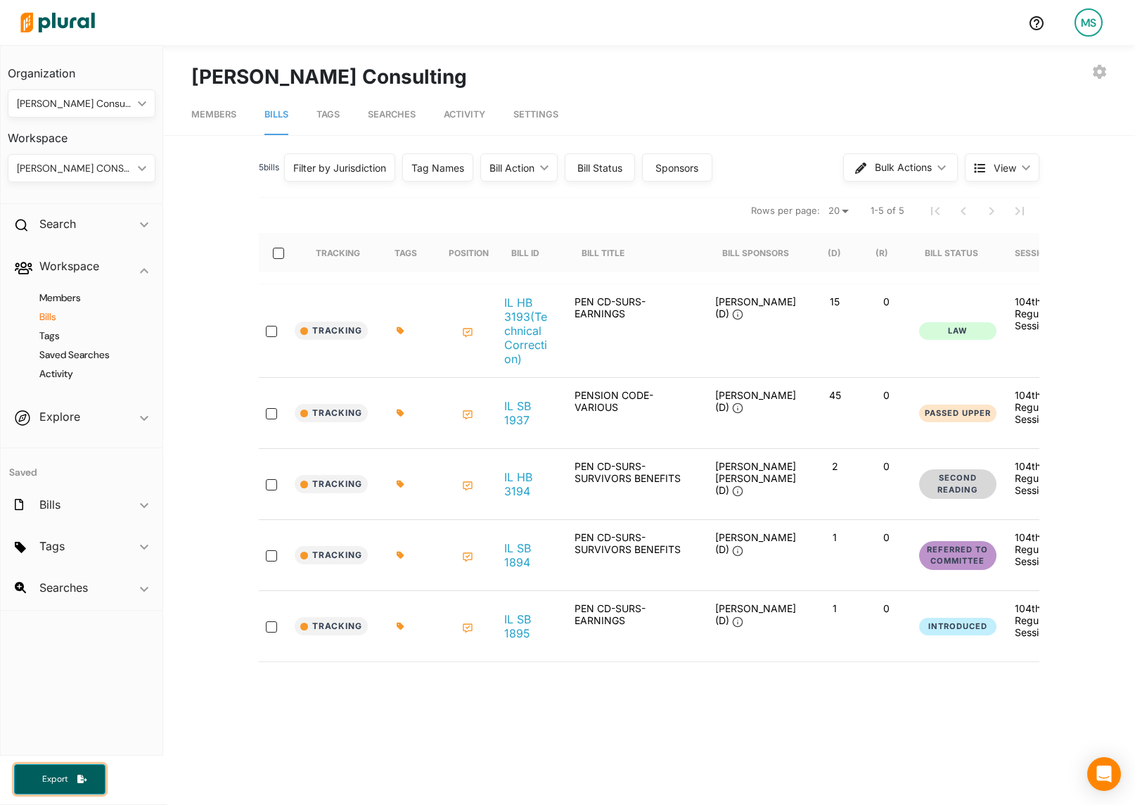
click at [57, 783] on span "Export" at bounding box center [54, 779] width 45 height 12
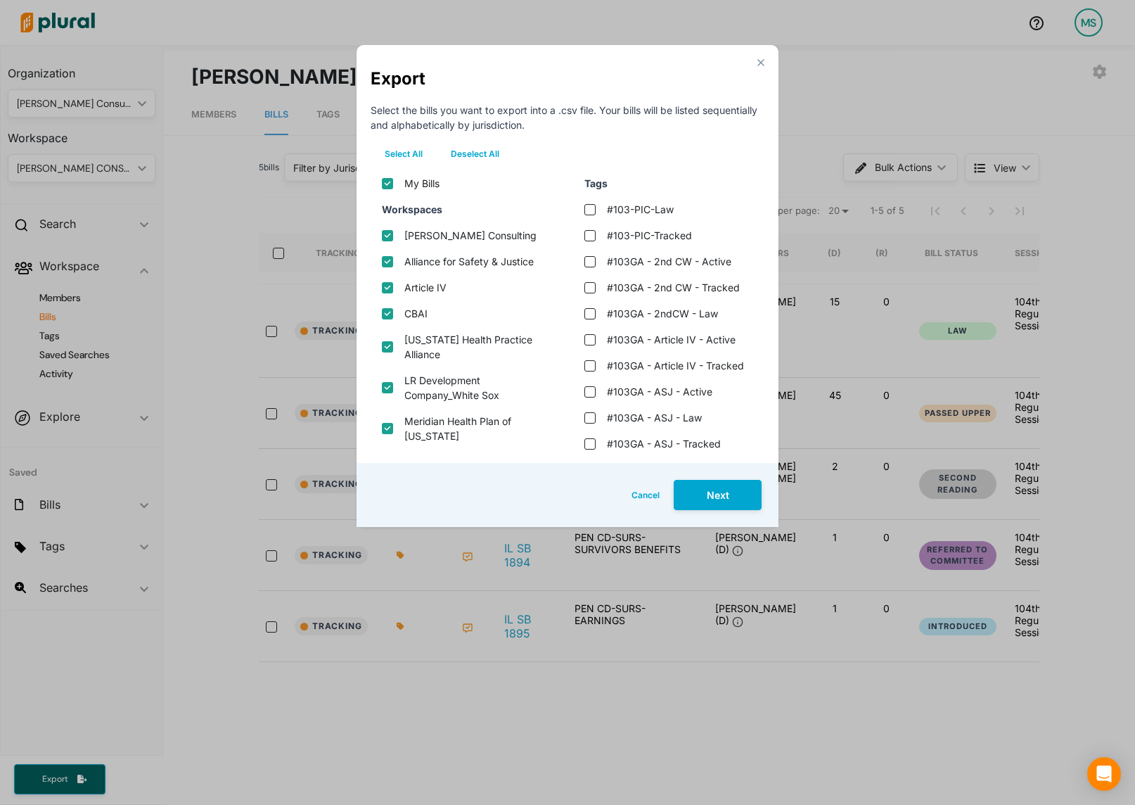
click at [466, 158] on button "Deselect All" at bounding box center [475, 153] width 77 height 21
checkbox input "false"
checkbox consulting "false"
checkbox justice "false"
checkbox input "false"
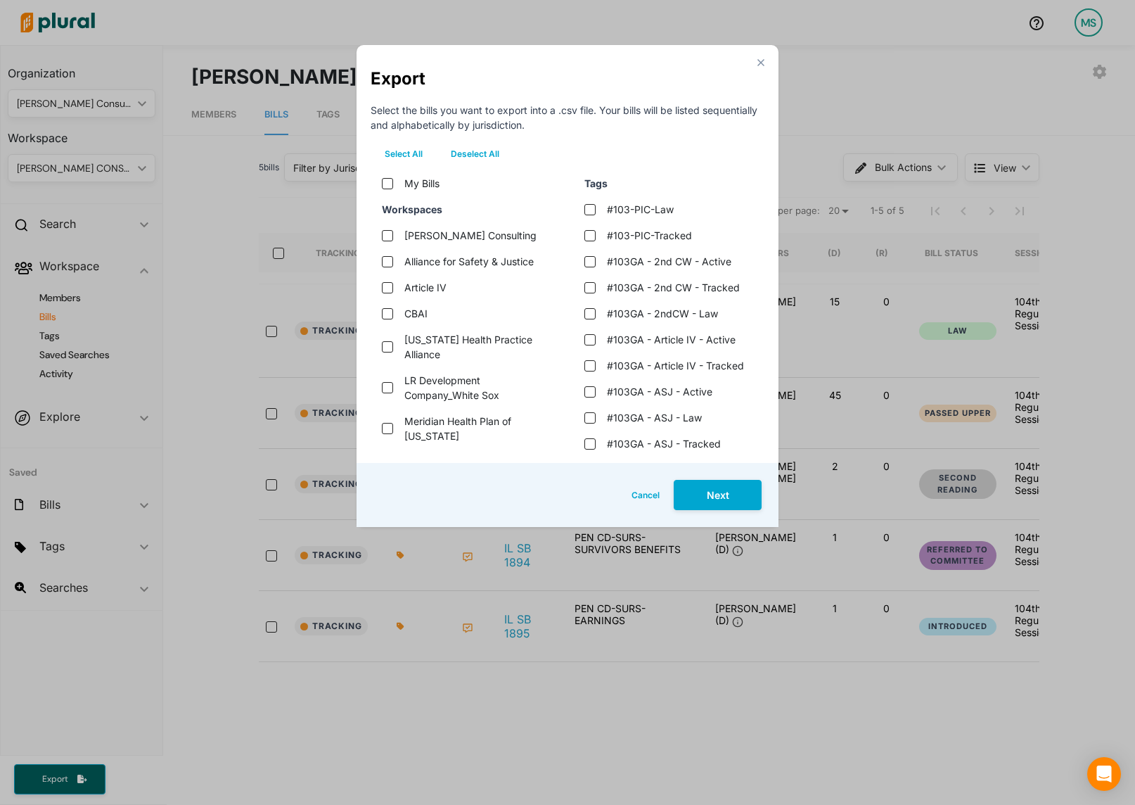
checkbox input "false"
checkbox alliance "false"
checkbox sox "false"
checkbox illinois "false"
checkbox services "false"
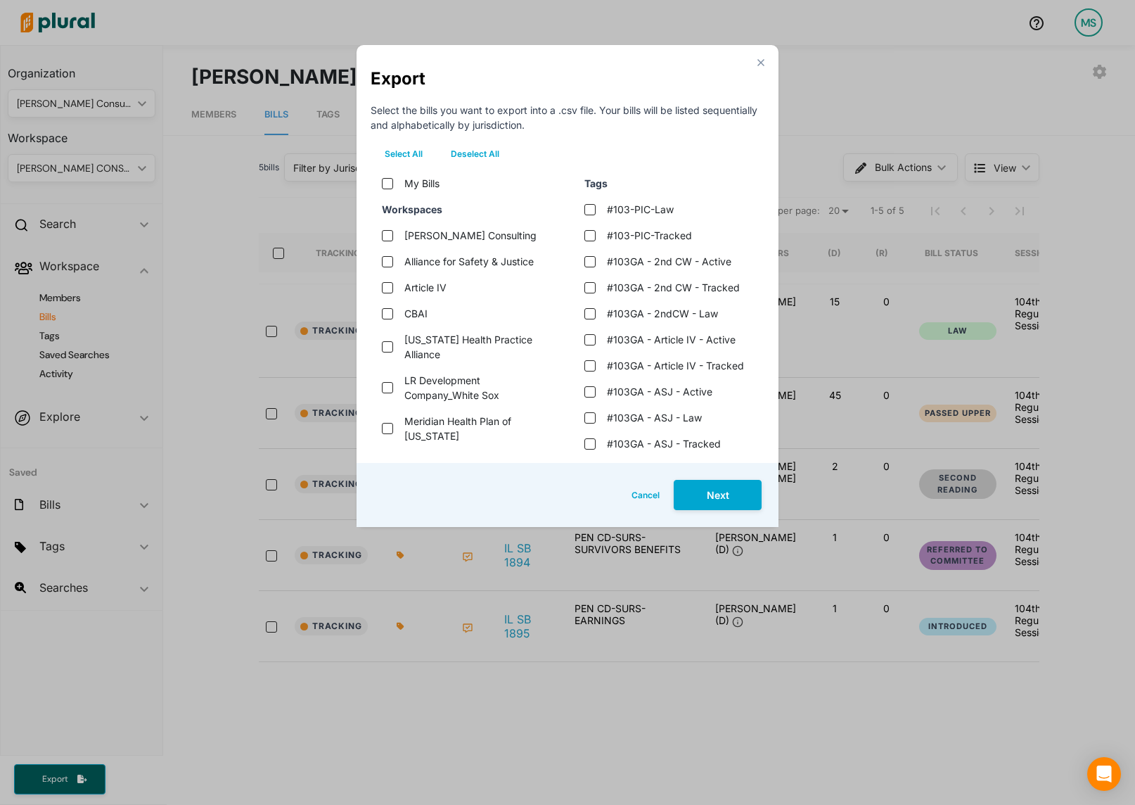
checkbox council "false"
checkbox communities "false"
checkbox wind "false"
checkbox input "false"
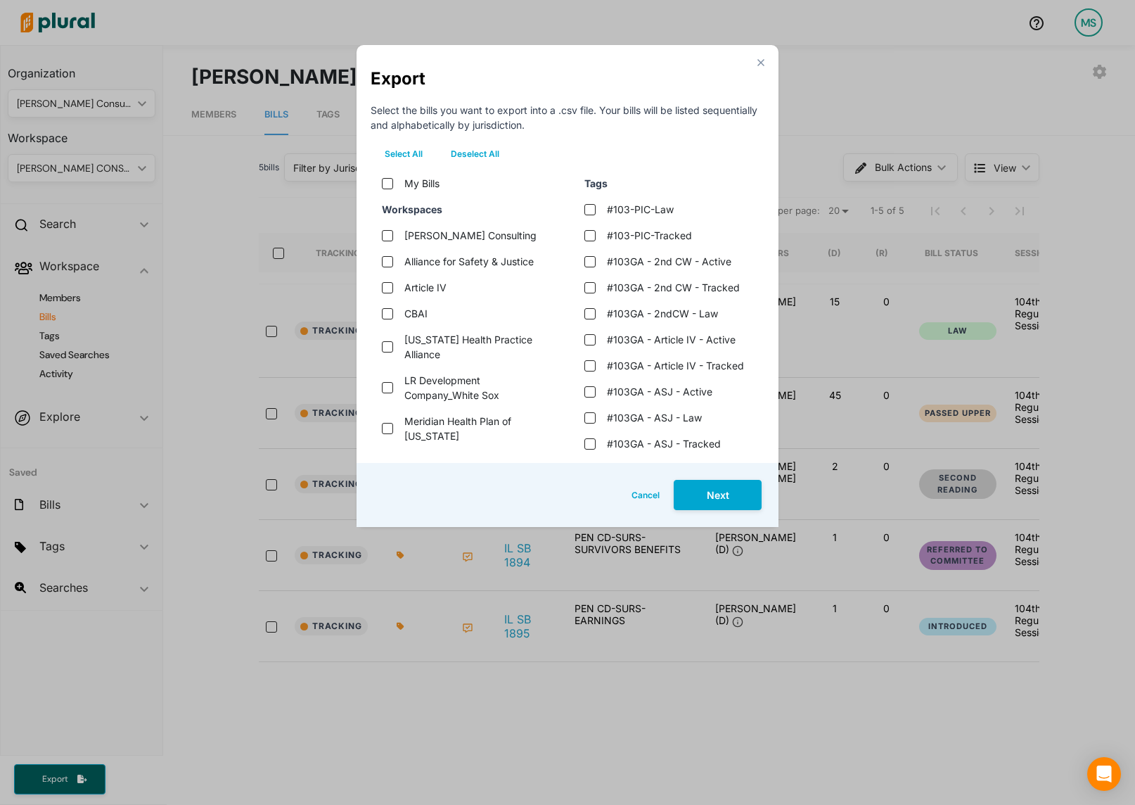
checkbox tax "false"
checkbox input "false"
checkbox \(bai\) "false"
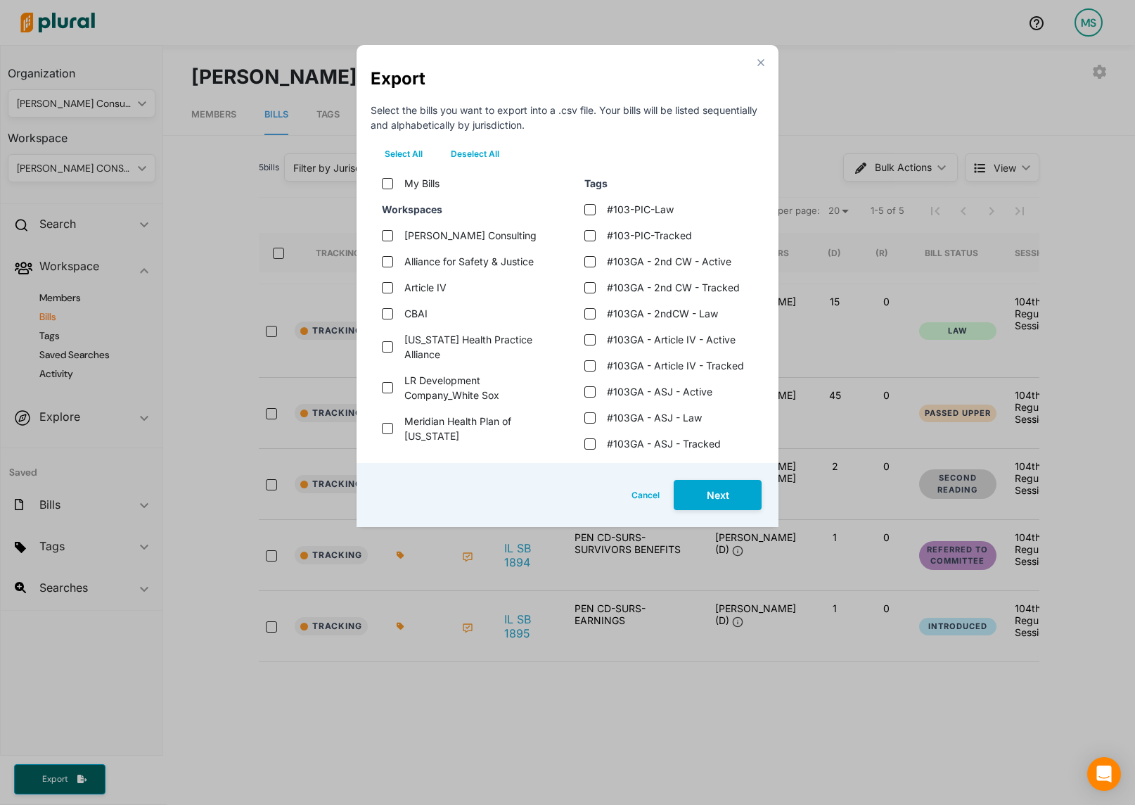
checkbox input "false"
checkbox bills "false"
checkbox input "false"
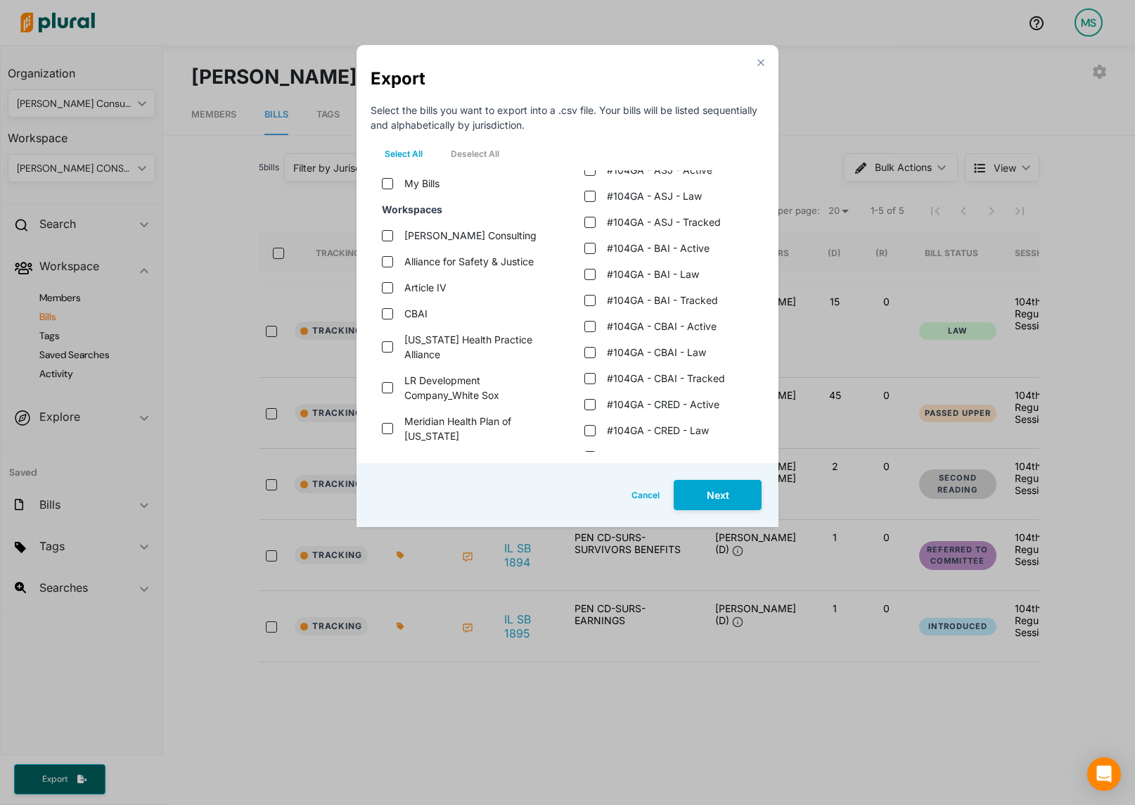
scroll to position [877, 0]
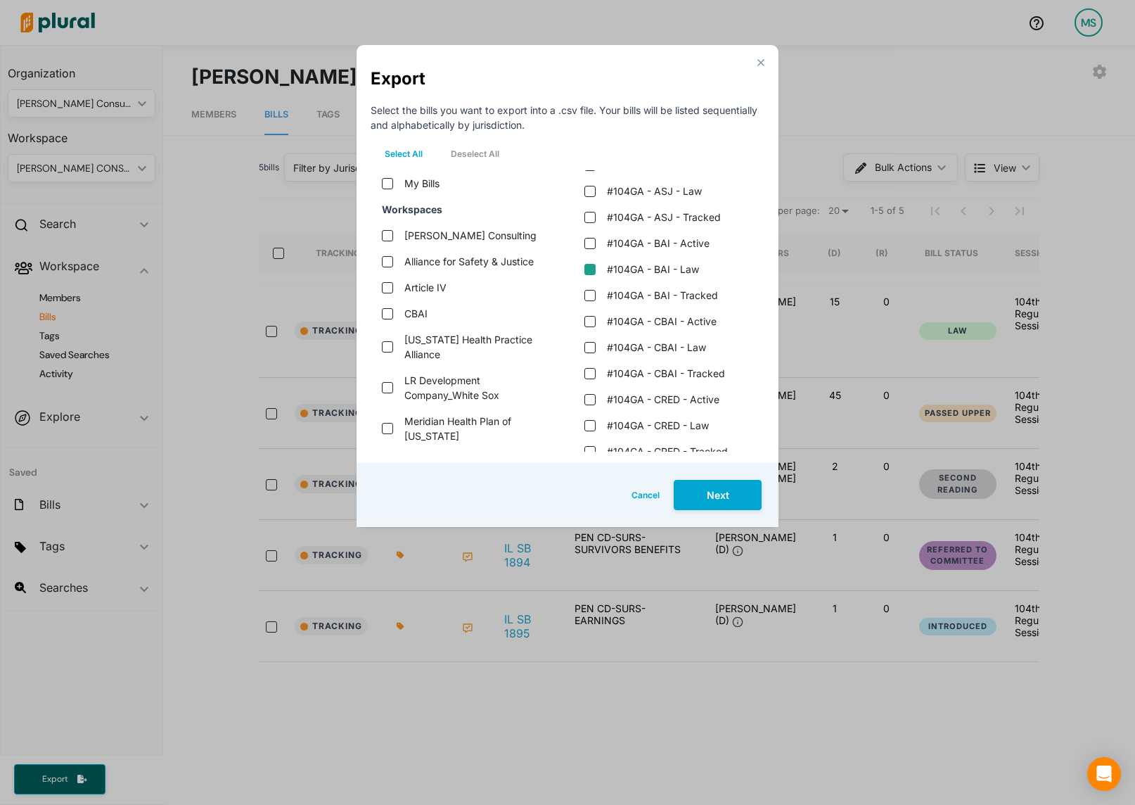
click at [587, 269] on law "#104GA - BAI - Law" at bounding box center [589, 269] width 11 height 11
checkbox law "true"
click at [719, 496] on button "Next" at bounding box center [718, 495] width 88 height 30
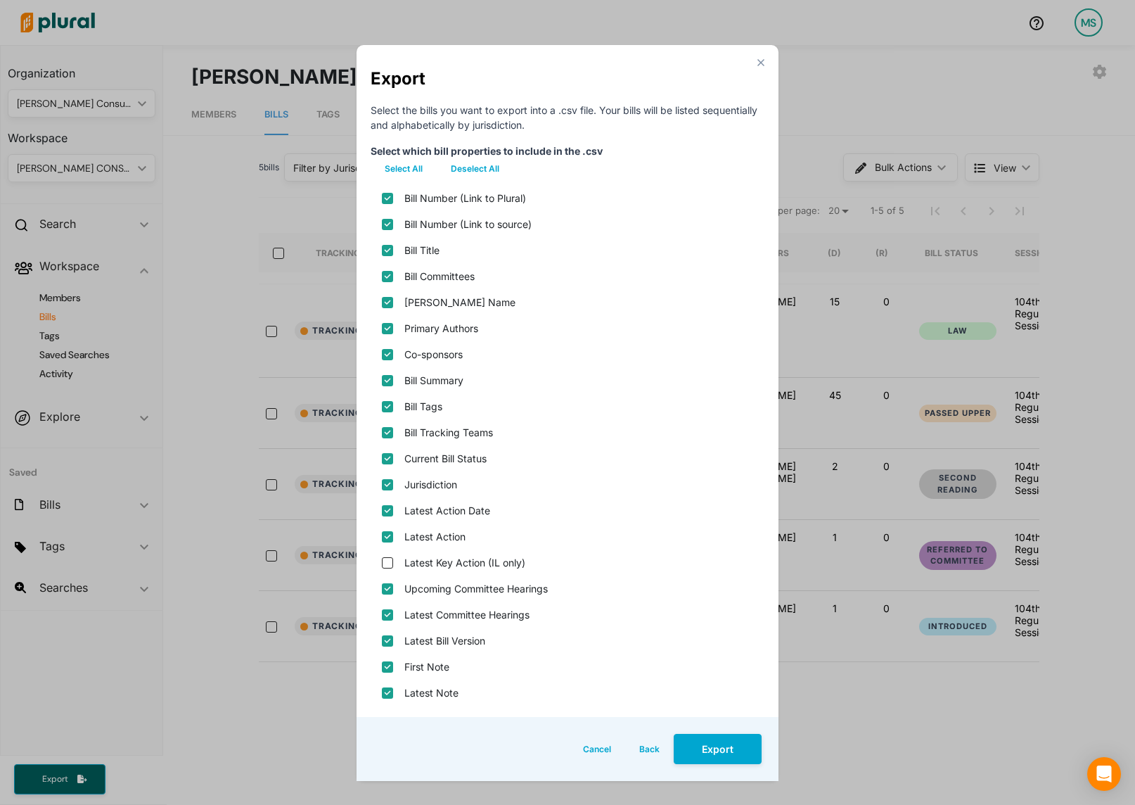
click at [461, 171] on button "Deselect All" at bounding box center [475, 168] width 77 height 21
checkbox plural\) "false"
checkbox source\) "false"
checkbox input "false"
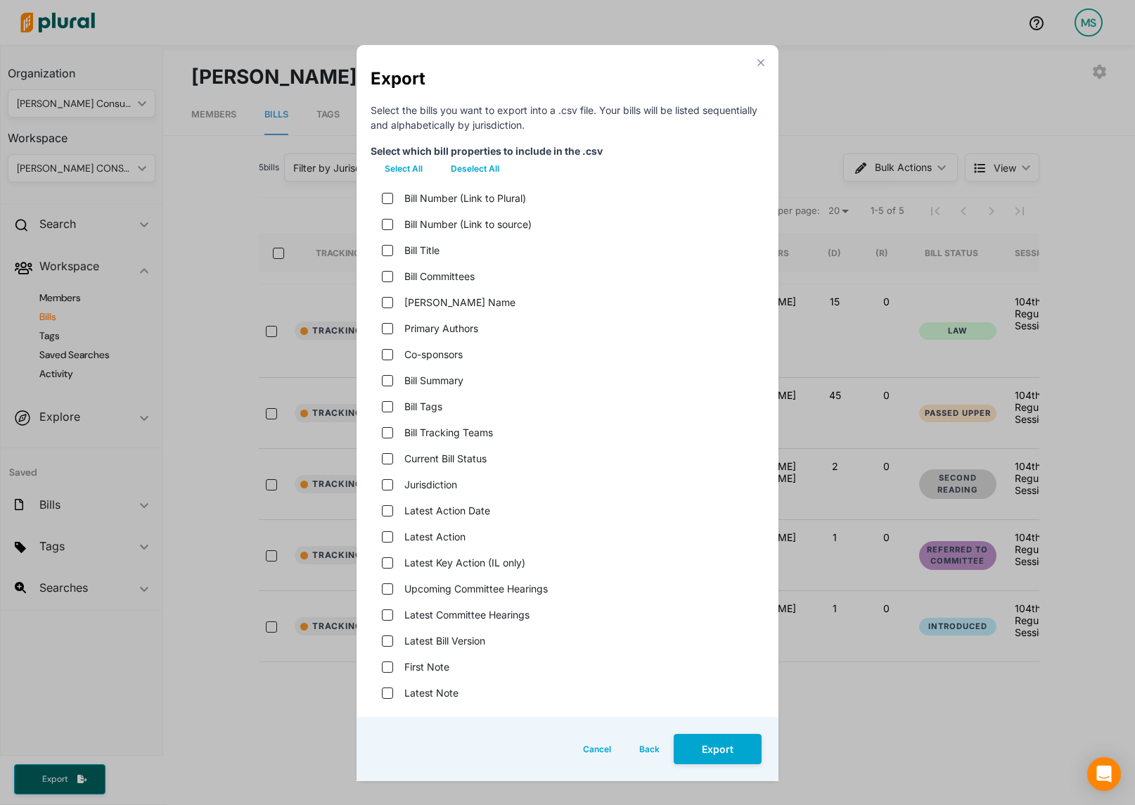
checkbox name "false"
checkbox input "false"
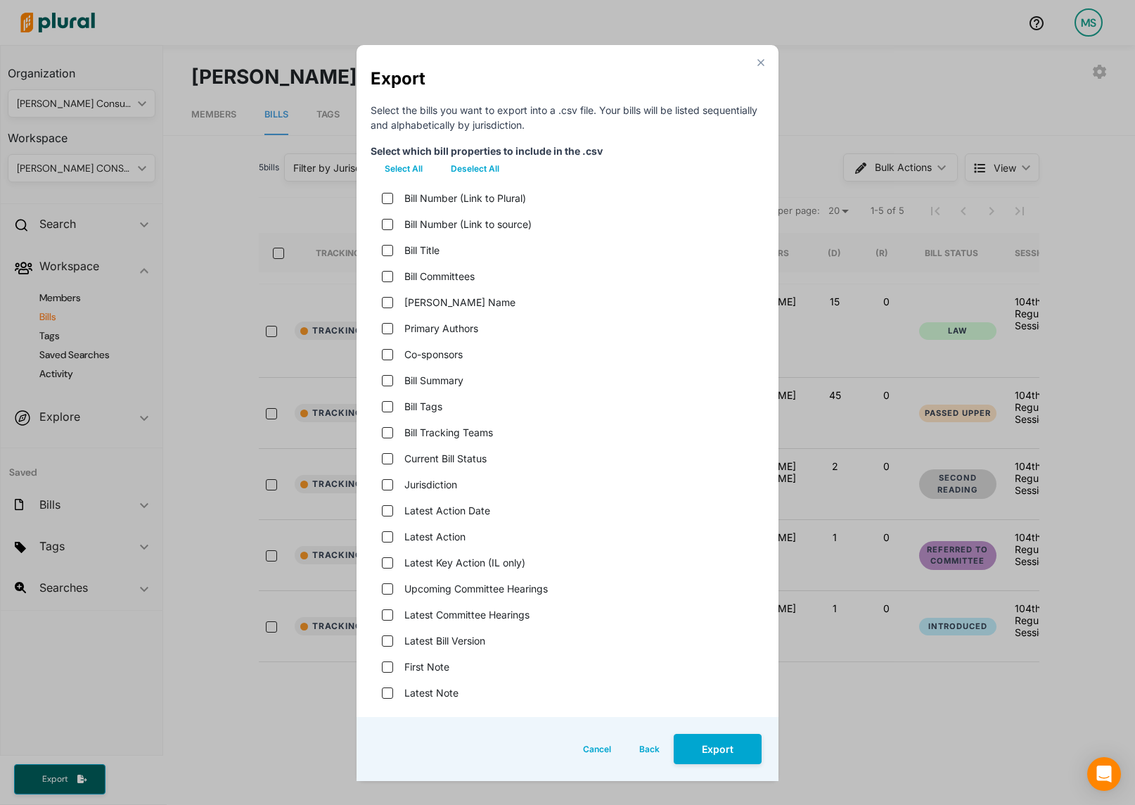
checkbox teams "false"
checkbox status "false"
checkbox input "false"
checkbox date "false"
checkbox input "false"
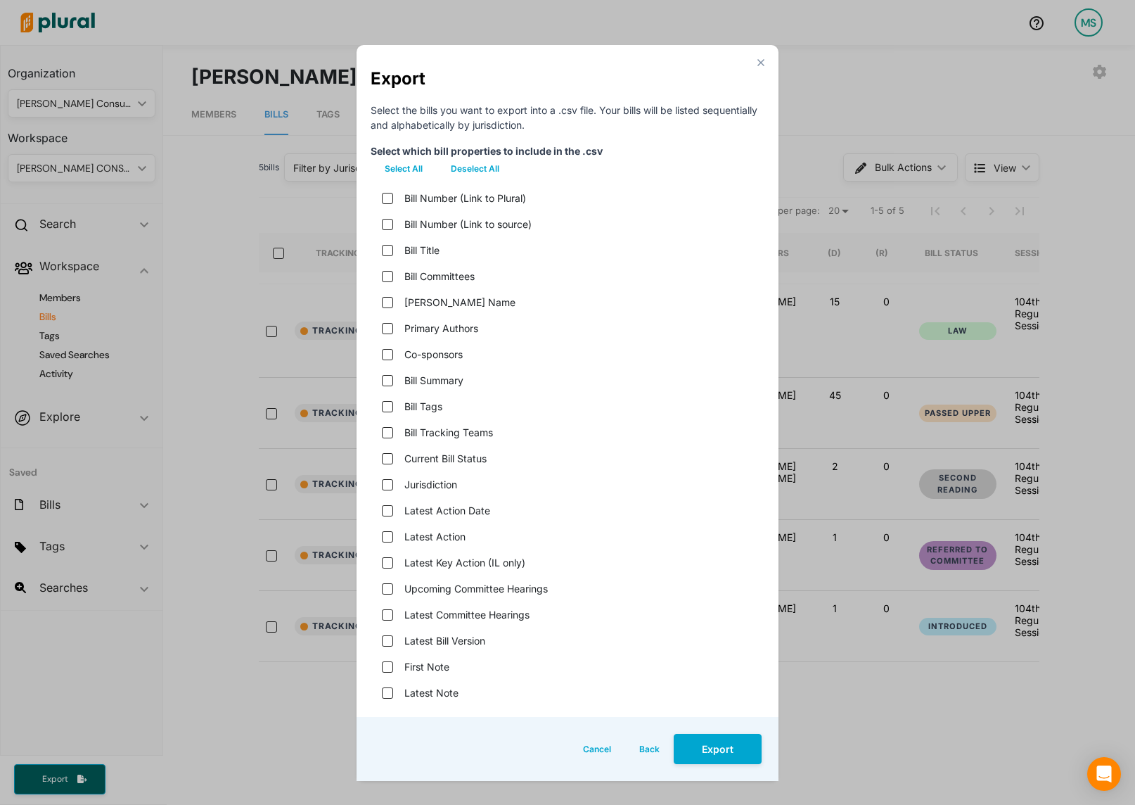
checkbox hearings "false"
checkbox version "false"
checkbox input "false"
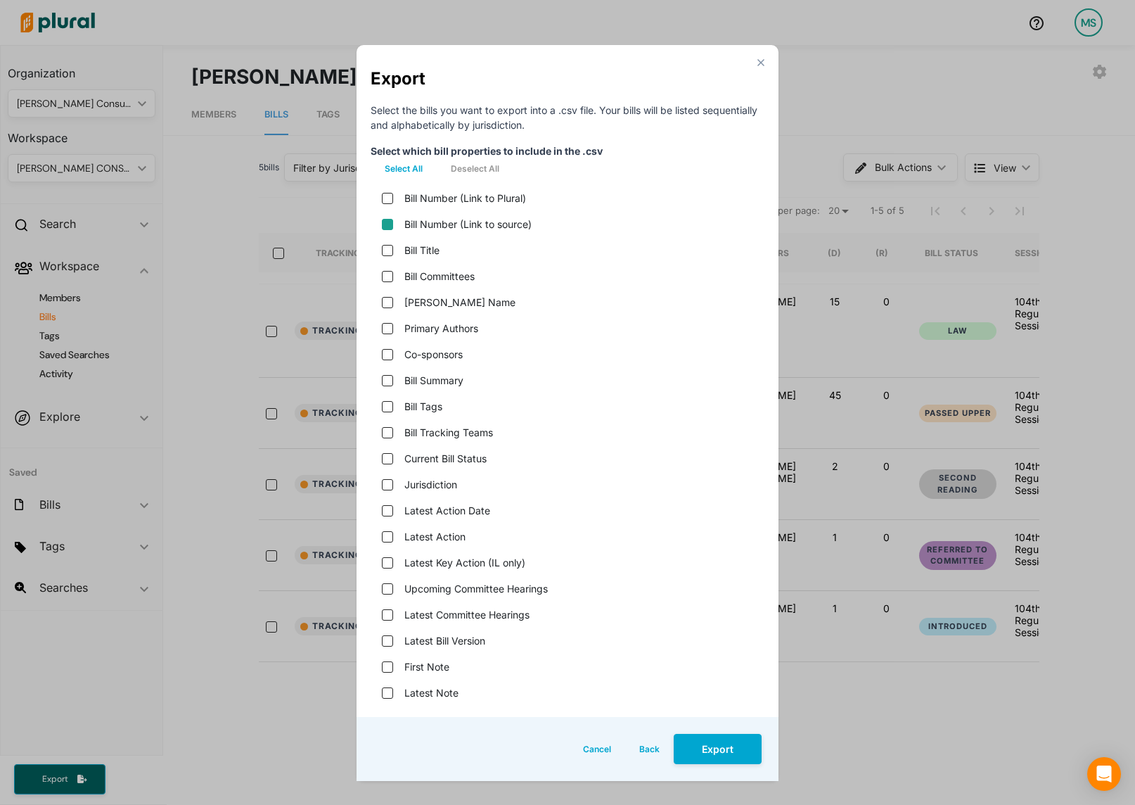
click at [383, 225] on source\) "Bill Number (Link to source)" at bounding box center [387, 224] width 11 height 11
checkbox source\) "true"
click at [391, 255] on input "Bill Title" at bounding box center [387, 250] width 11 height 11
checkbox input "true"
click at [385, 306] on name "[PERSON_NAME] Name" at bounding box center [387, 302] width 11 height 11
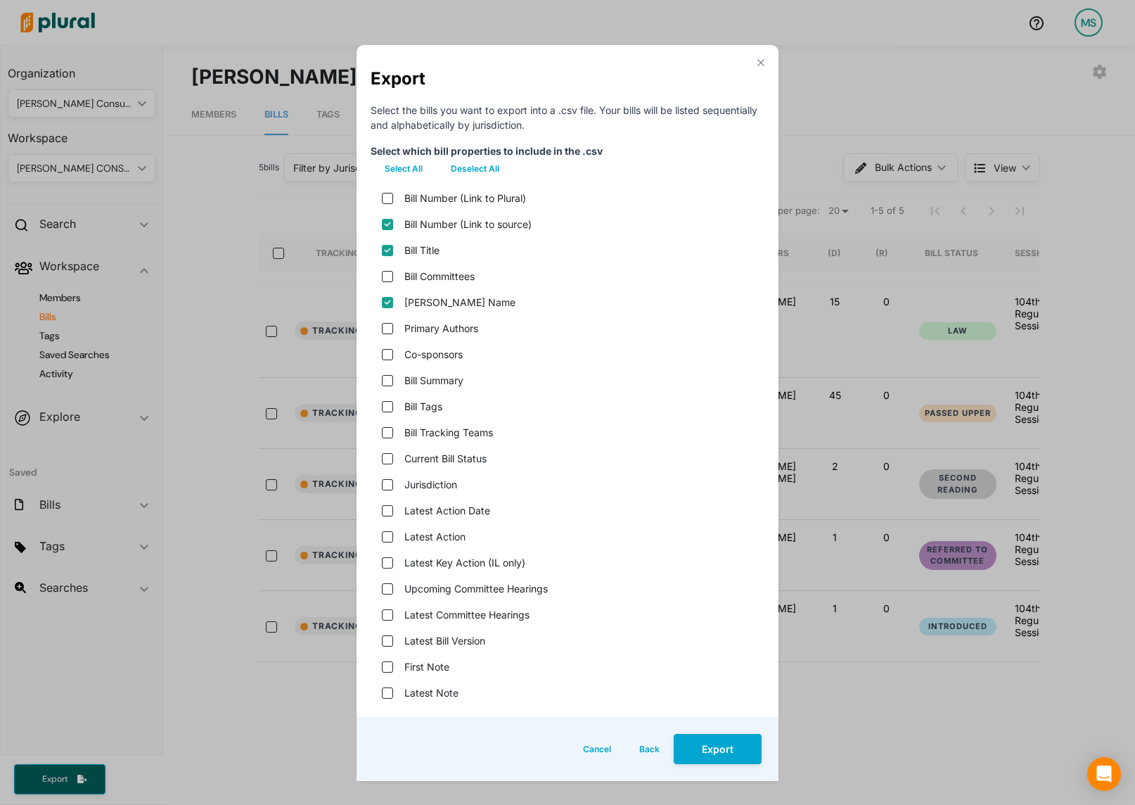
checkbox name "true"
click at [385, 320] on div "Primary Authors" at bounding box center [568, 328] width 394 height 26
click at [388, 335] on div "Primary Authors" at bounding box center [568, 328] width 394 height 26
click at [388, 332] on input "Primary Authors" at bounding box center [387, 328] width 11 height 11
checkbox input "true"
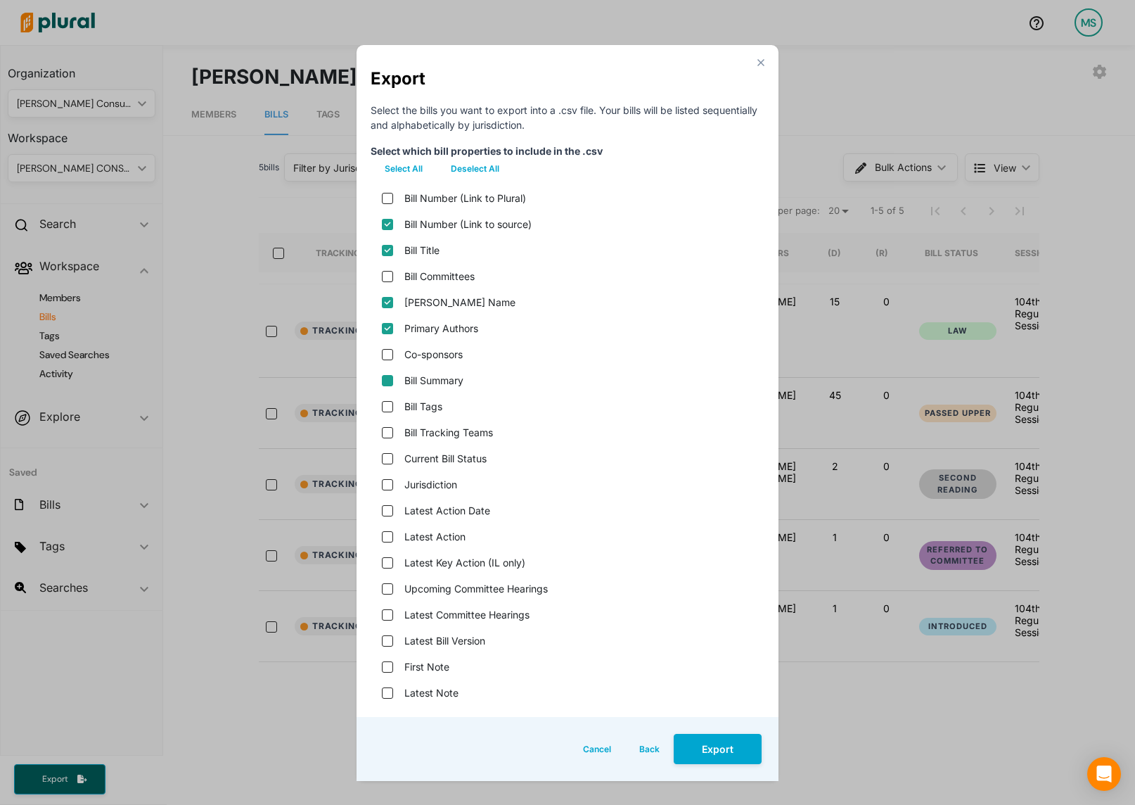
click at [386, 380] on input "Bill Summary" at bounding box center [387, 380] width 11 height 11
checkbox input "true"
click at [388, 454] on status "Current Bill Status" at bounding box center [387, 458] width 11 height 11
checkbox status "true"
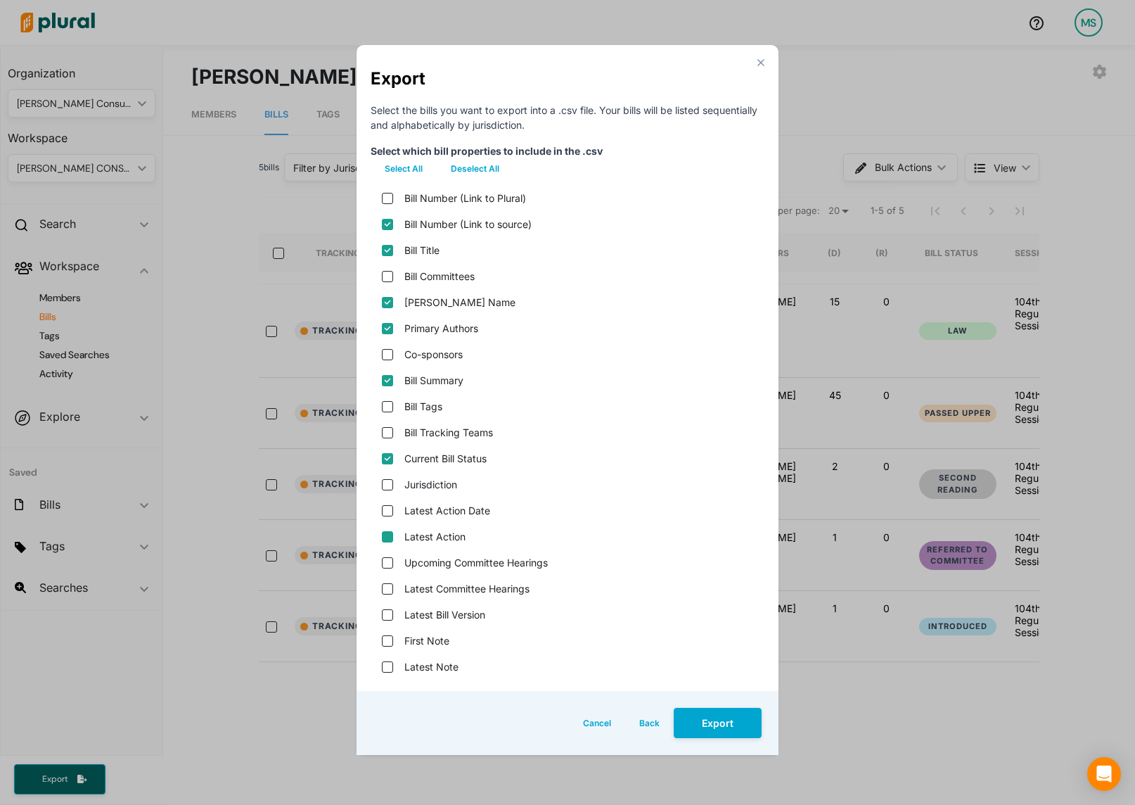
click at [388, 537] on input "Latest Action" at bounding box center [387, 536] width 11 height 11
checkbox input "true"
click at [389, 609] on version "Latest Bill Version" at bounding box center [387, 614] width 11 height 11
checkbox version "true"
click at [738, 724] on button "Export" at bounding box center [718, 723] width 88 height 30
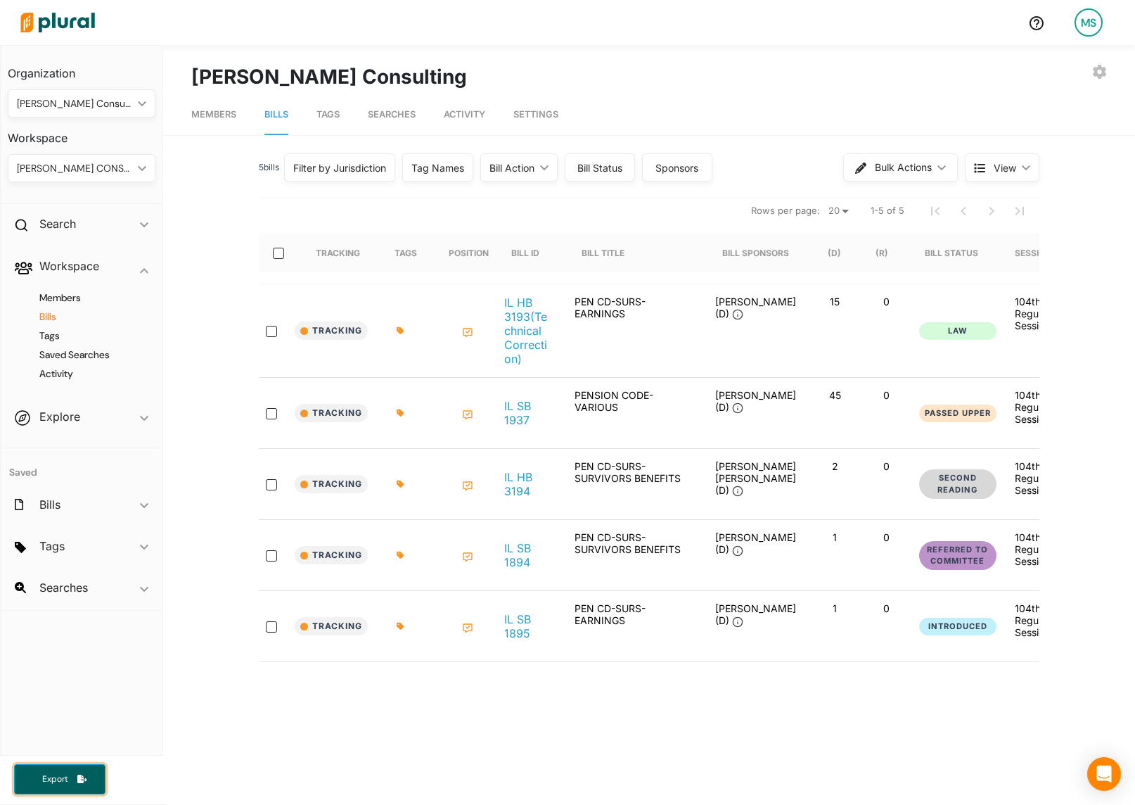
click at [69, 791] on button "Export" at bounding box center [59, 779] width 91 height 30
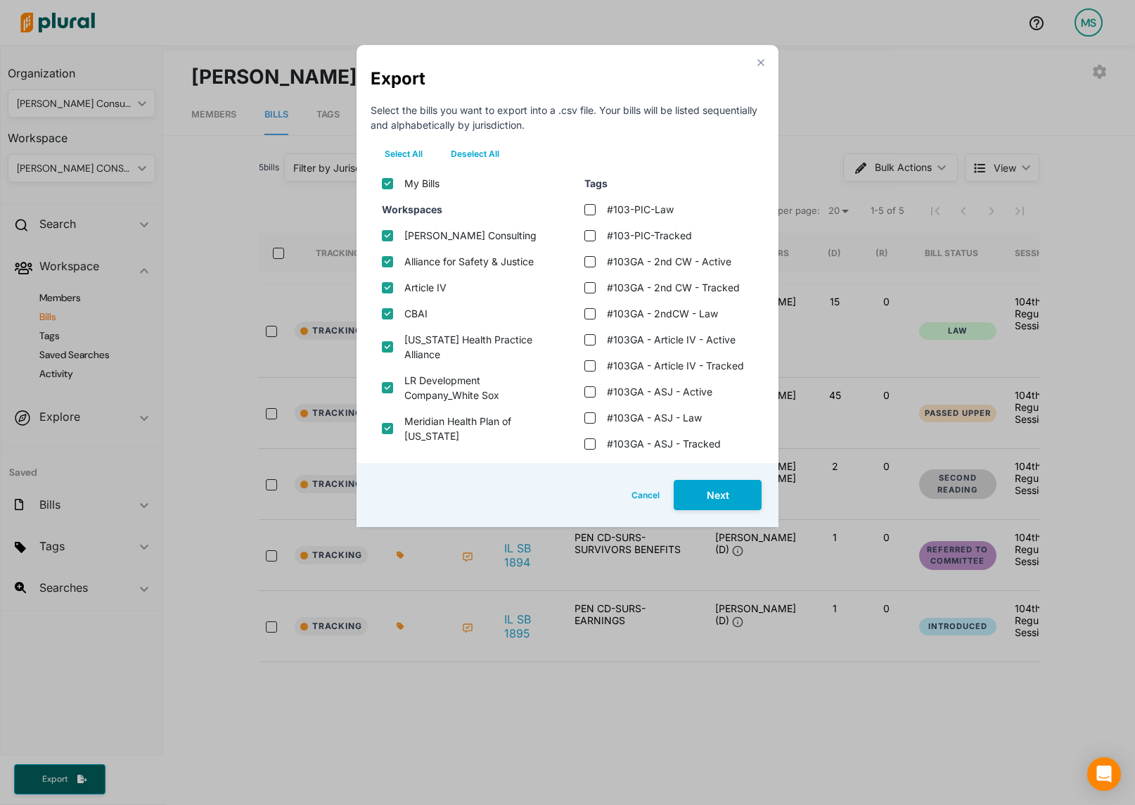
click at [471, 152] on button "Deselect All" at bounding box center [475, 153] width 77 height 21
checkbox input "false"
checkbox consulting "false"
checkbox justice "false"
checkbox input "false"
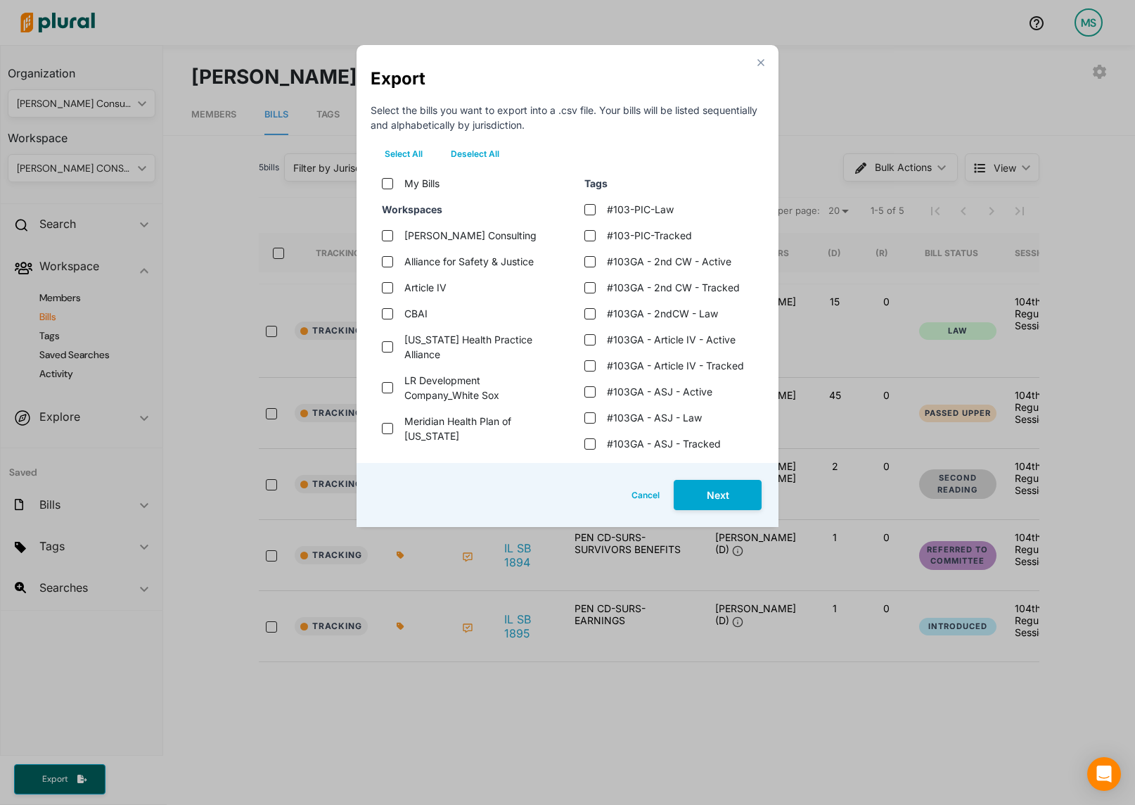
checkbox input "false"
checkbox alliance "false"
checkbox sox "false"
checkbox illinois "false"
checkbox services "false"
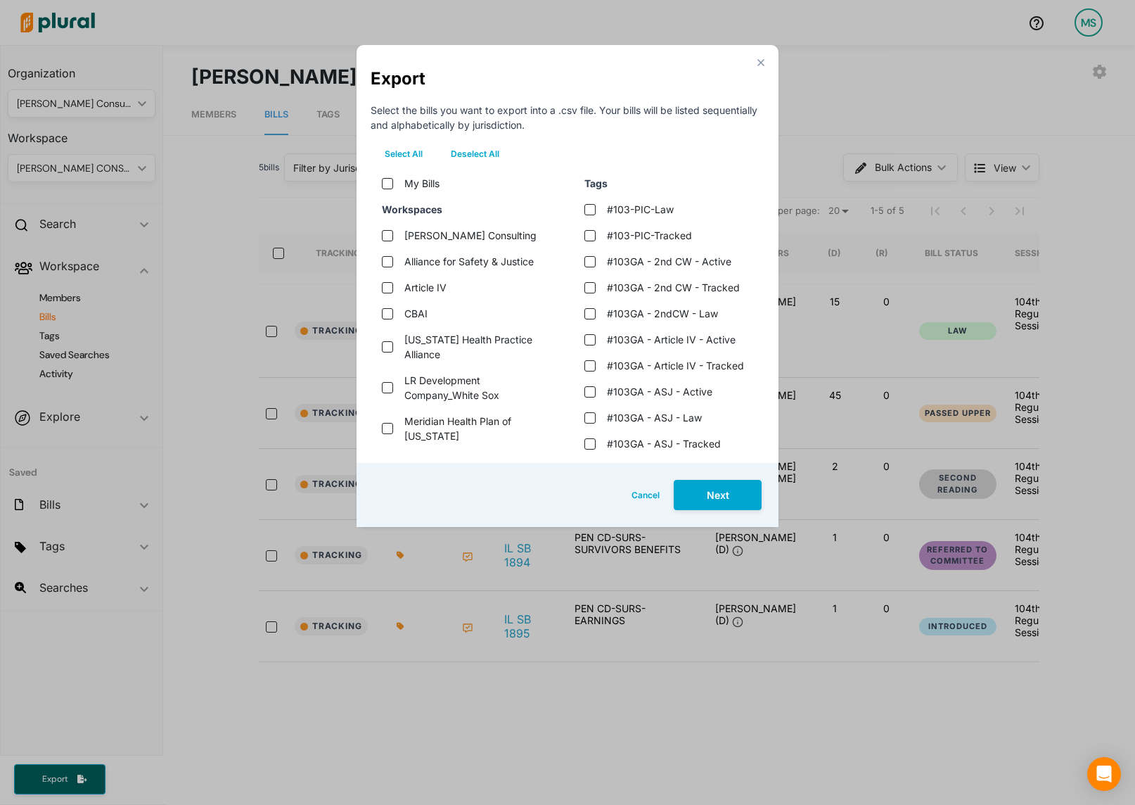
checkbox council "false"
checkbox communities "false"
checkbox wind "false"
checkbox input "false"
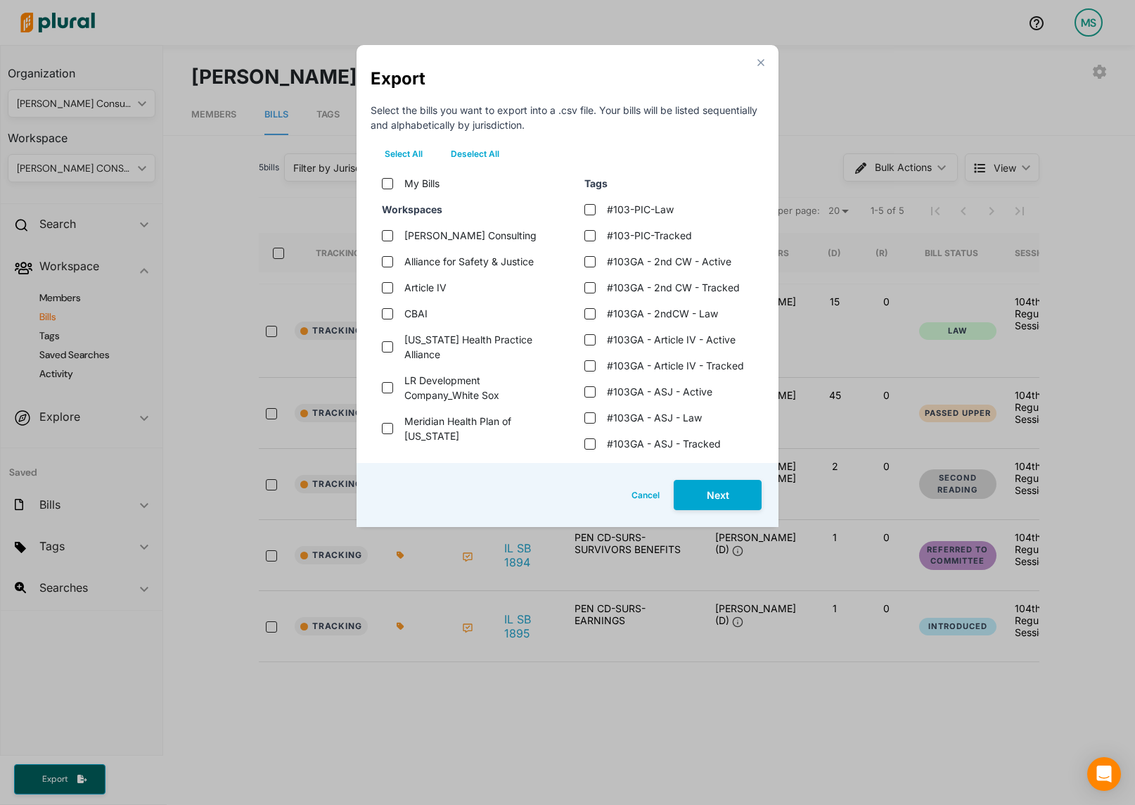
checkbox tax "false"
checkbox input "false"
checkbox \(bai\) "false"
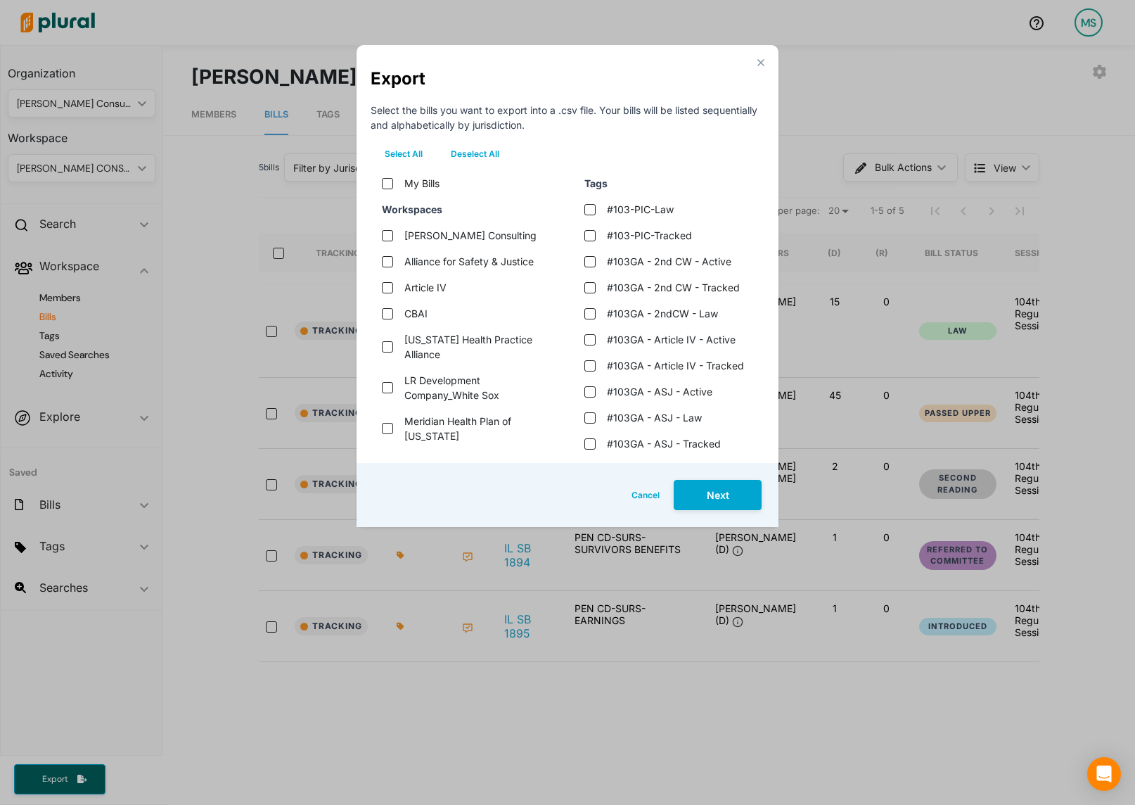
checkbox input "false"
checkbox bills "false"
checkbox input "false"
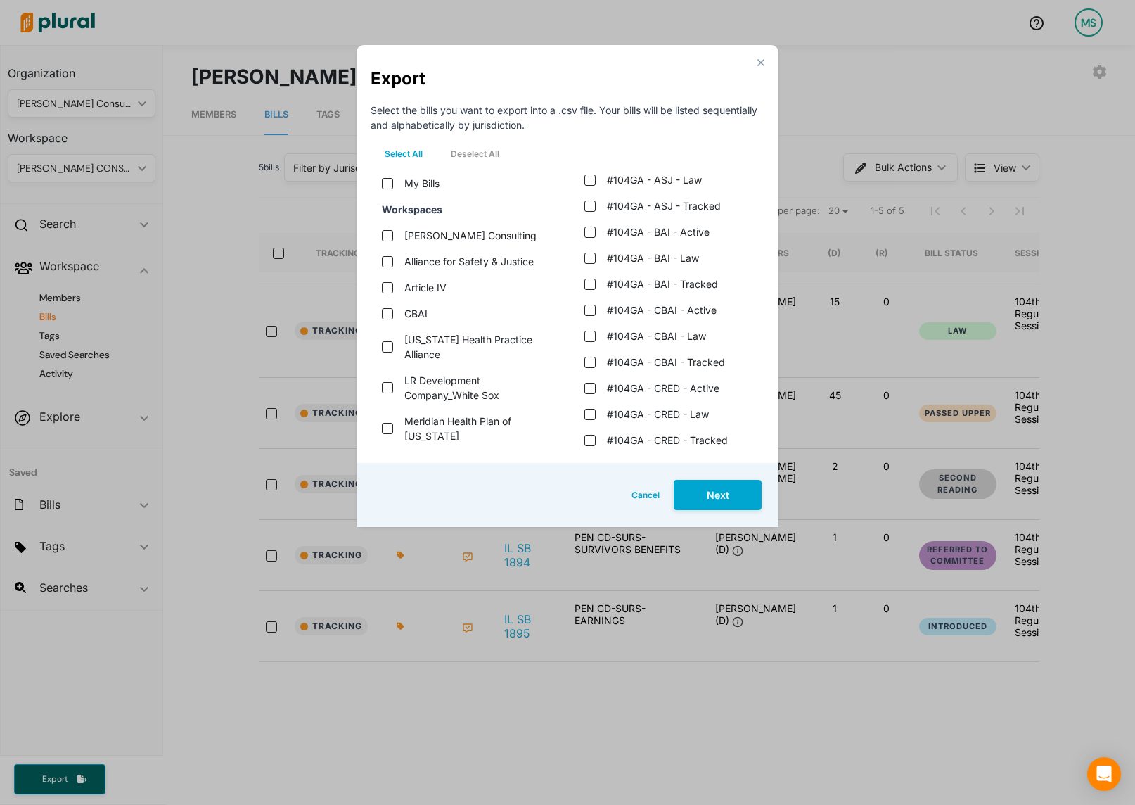
scroll to position [884, 0]
click at [587, 286] on tracked "#104GA - BAI - Tracked" at bounding box center [589, 288] width 11 height 11
checkbox tracked "true"
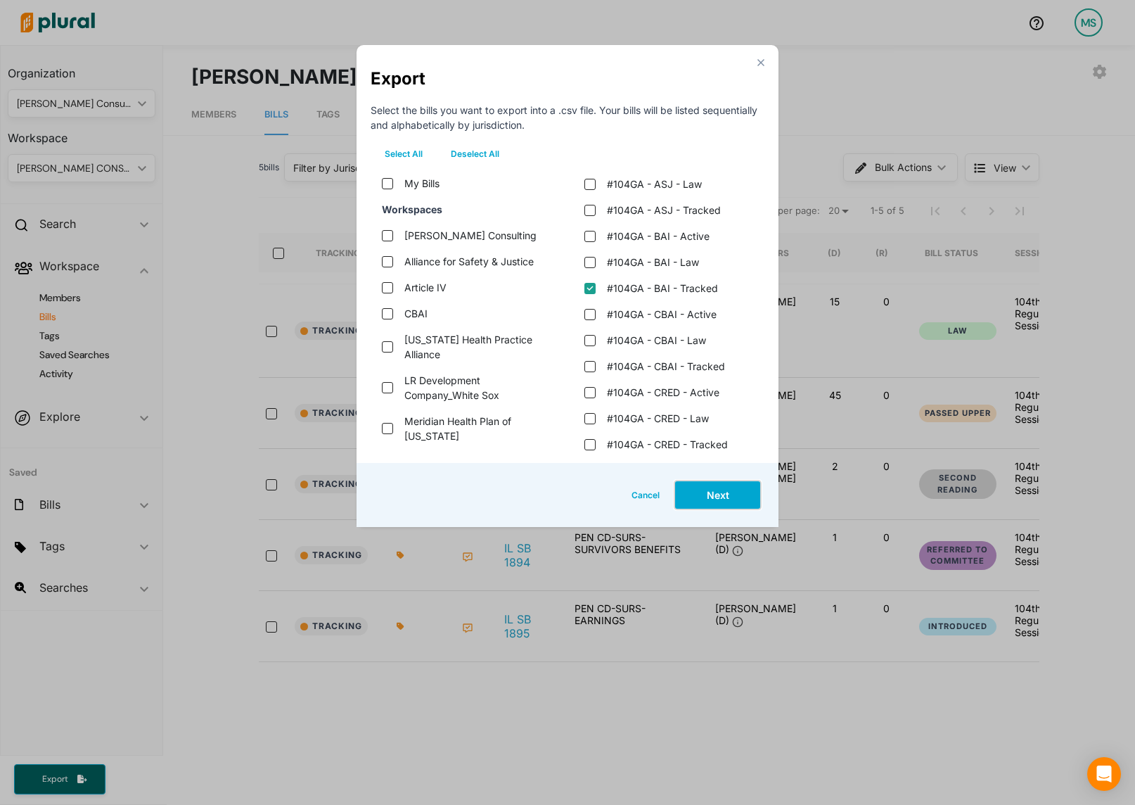
click at [713, 493] on button "Next" at bounding box center [718, 495] width 88 height 30
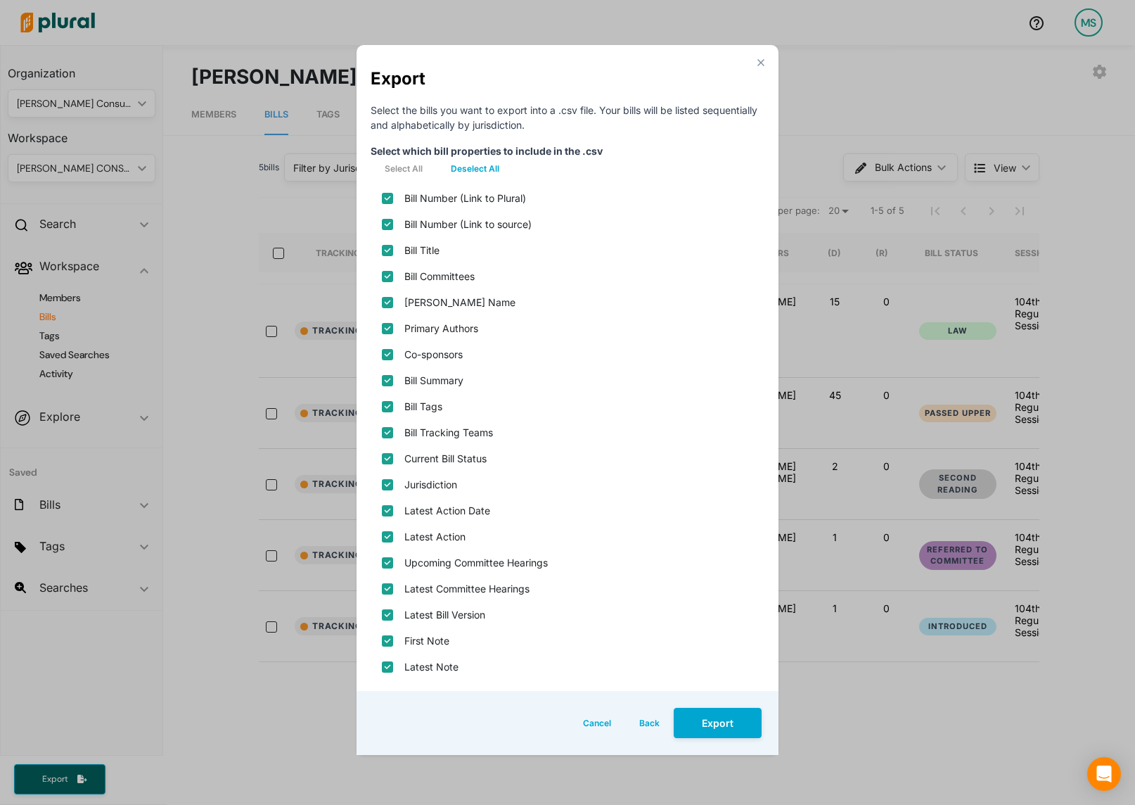
click at [480, 169] on button "Deselect All" at bounding box center [475, 168] width 77 height 21
checkbox plural\) "false"
checkbox source\) "false"
checkbox input "false"
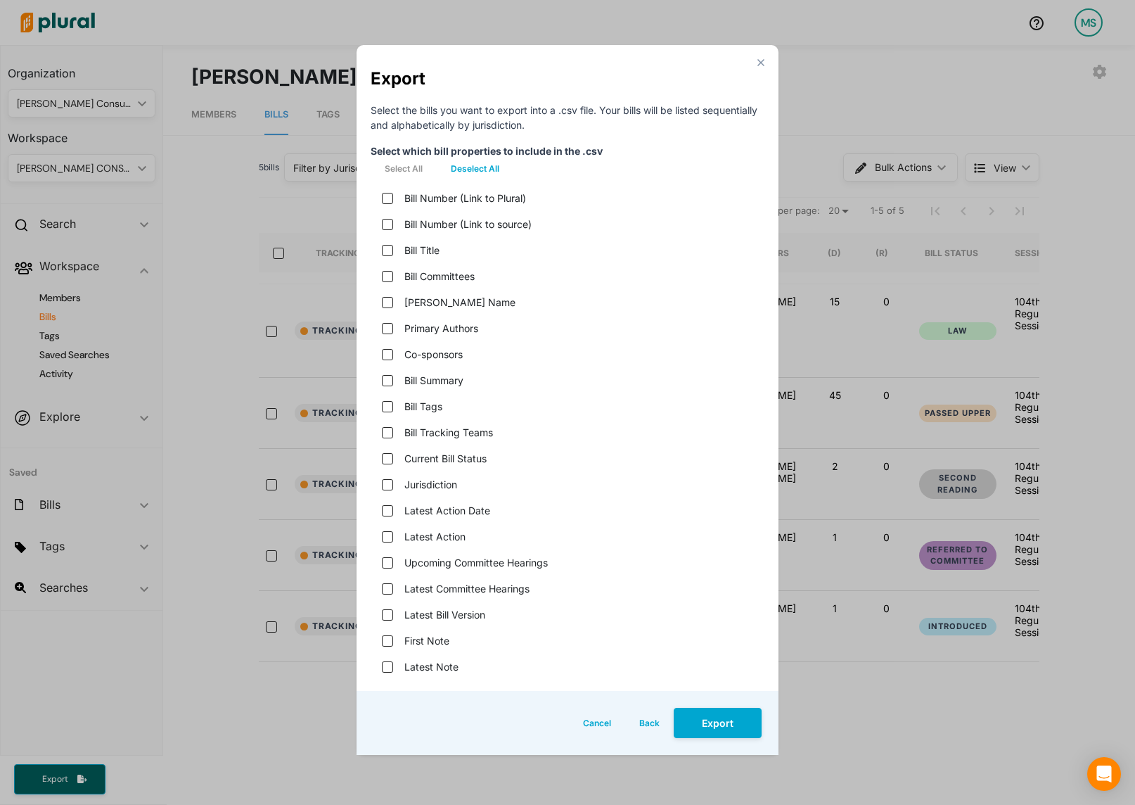
checkbox name "false"
checkbox input "false"
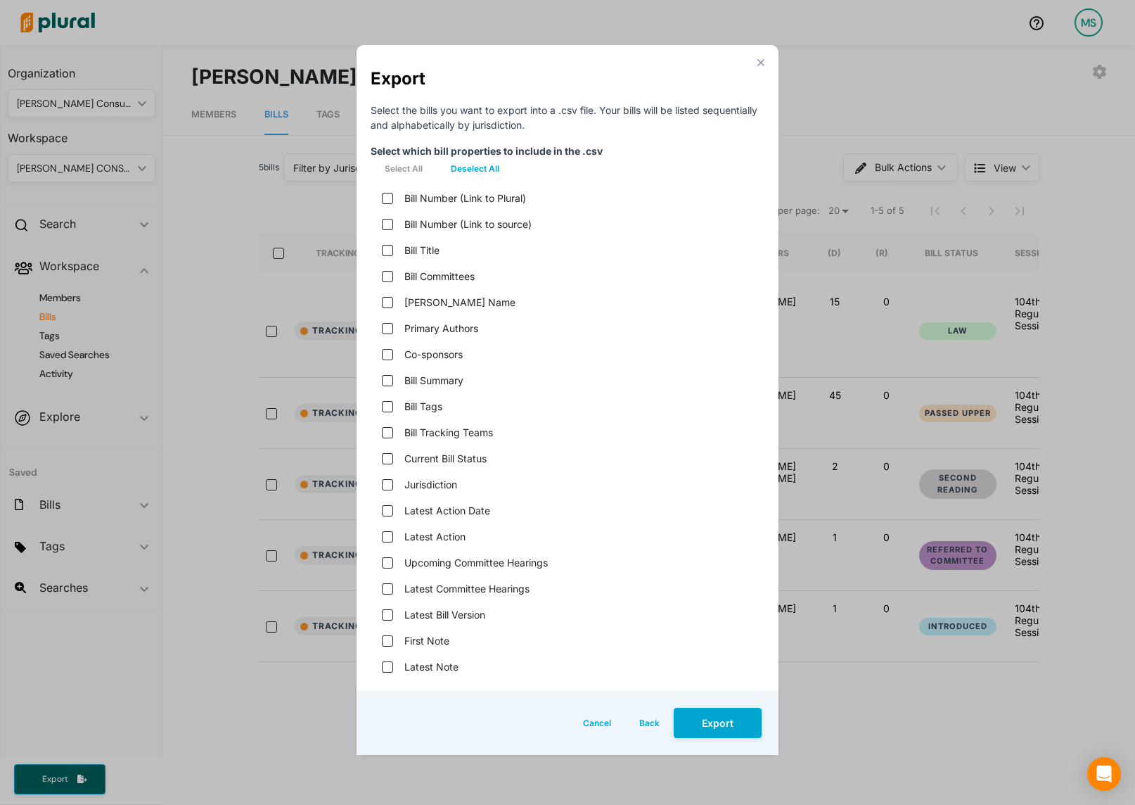
checkbox teams "false"
checkbox status "false"
checkbox input "false"
checkbox date "false"
checkbox input "false"
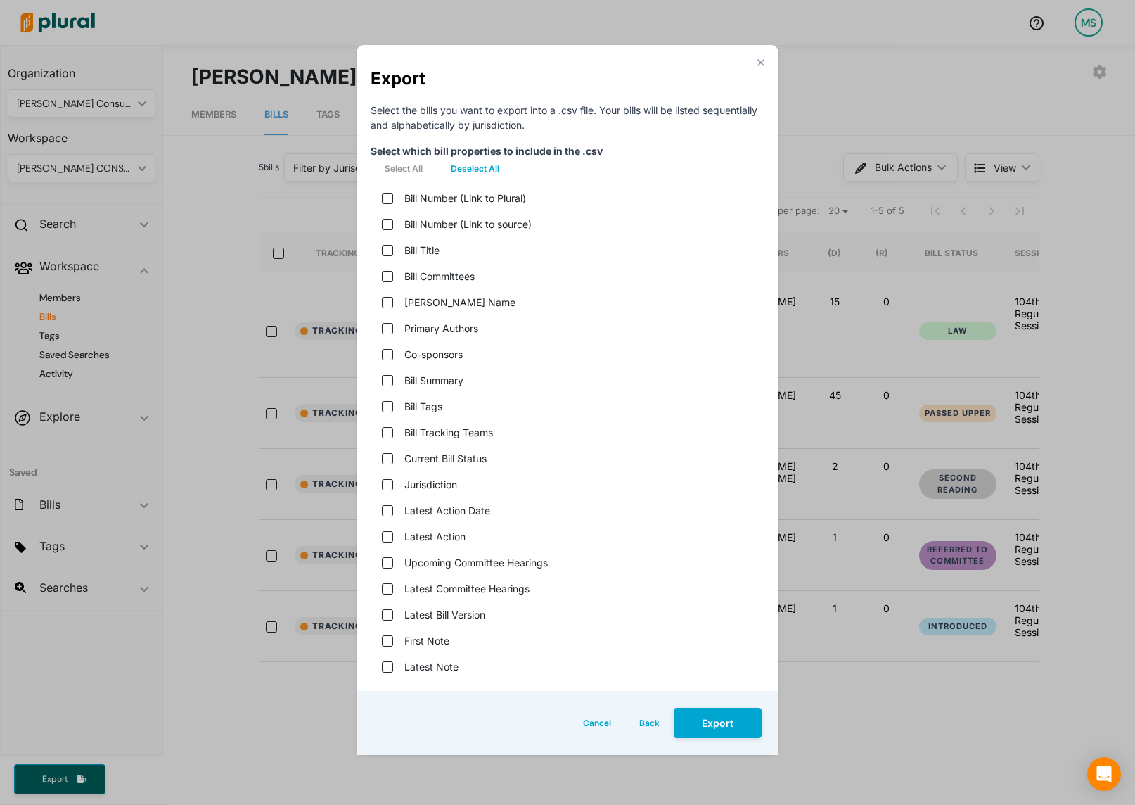
checkbox hearings "false"
checkbox version "false"
checkbox input "false"
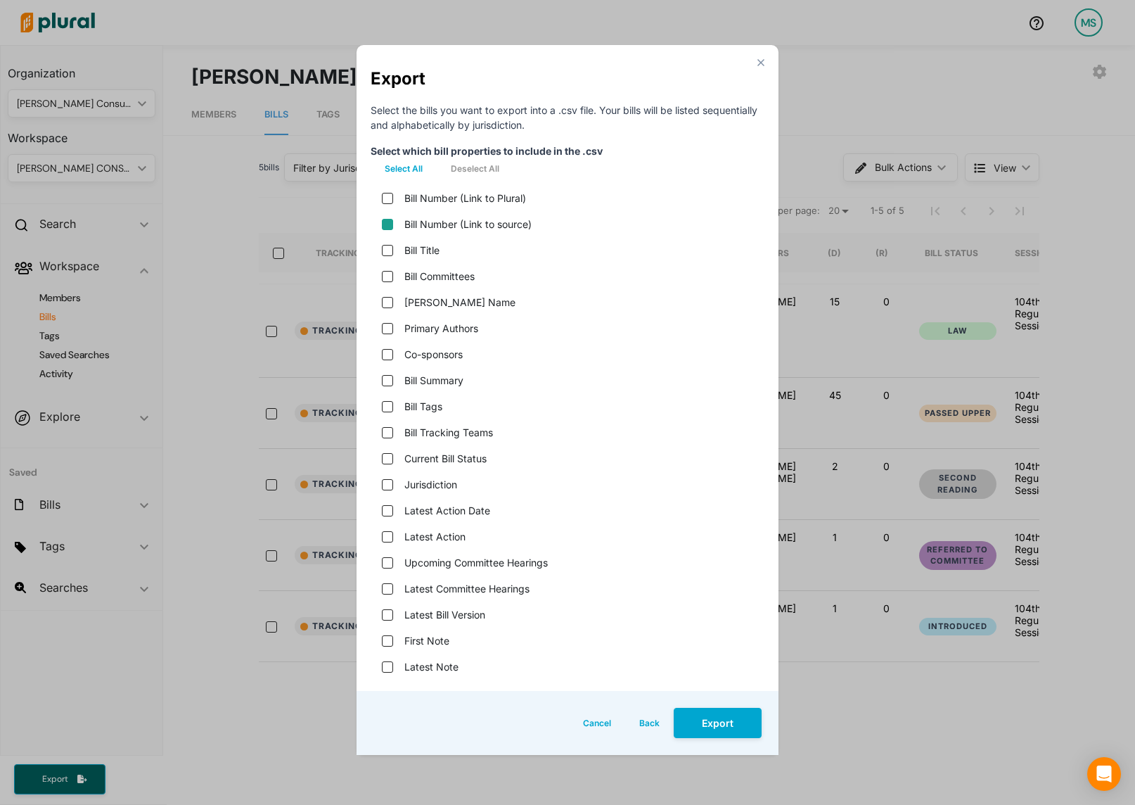
click at [383, 226] on source\) "Bill Number (Link to source)" at bounding box center [387, 224] width 11 height 11
click at [390, 255] on input "Bill Title" at bounding box center [387, 250] width 11 height 11
click at [388, 301] on name "[PERSON_NAME] Name" at bounding box center [387, 302] width 11 height 11
click at [388, 326] on input "Primary Authors" at bounding box center [387, 328] width 11 height 11
click at [389, 386] on div "Bill Summary" at bounding box center [568, 380] width 394 height 26
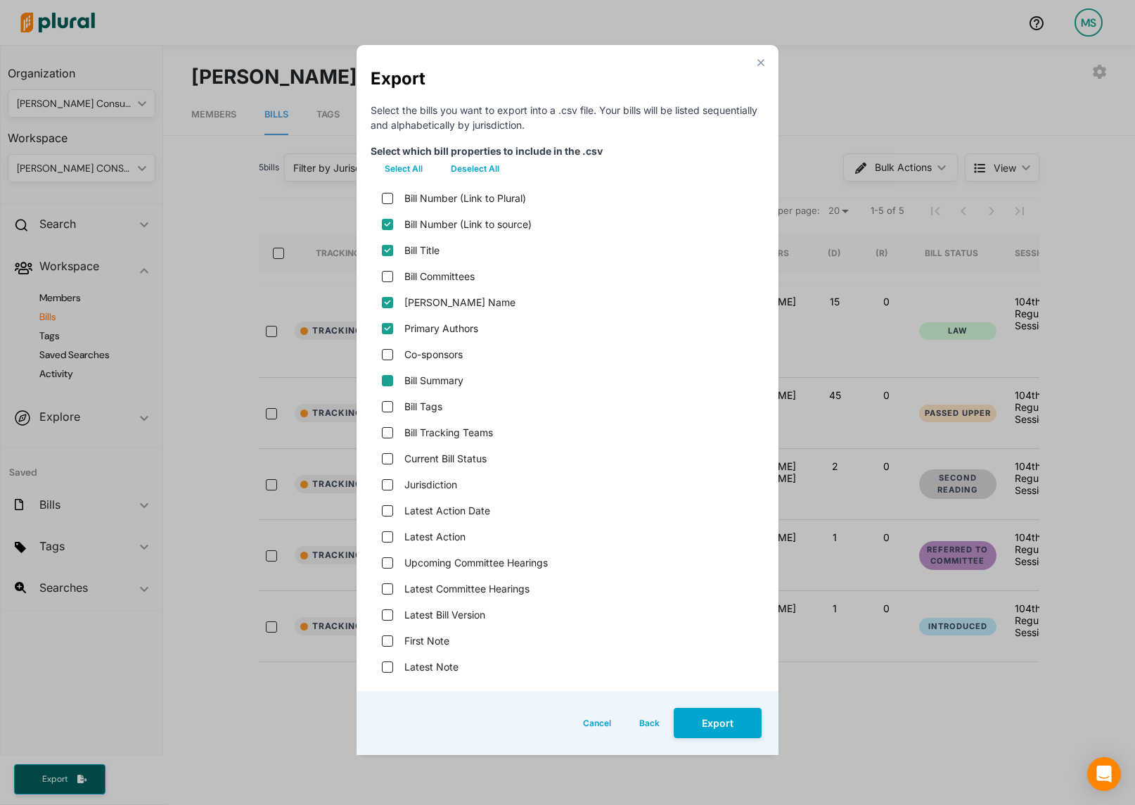
click at [388, 380] on input "Bill Summary" at bounding box center [387, 380] width 11 height 11
click at [389, 457] on status "Current Bill Status" at bounding box center [387, 458] width 11 height 11
click at [390, 531] on input "Latest Action" at bounding box center [387, 536] width 11 height 11
click at [385, 621] on div "Latest Bill Version" at bounding box center [568, 614] width 394 height 26
click at [389, 616] on version "Latest Bill Version" at bounding box center [387, 614] width 11 height 11
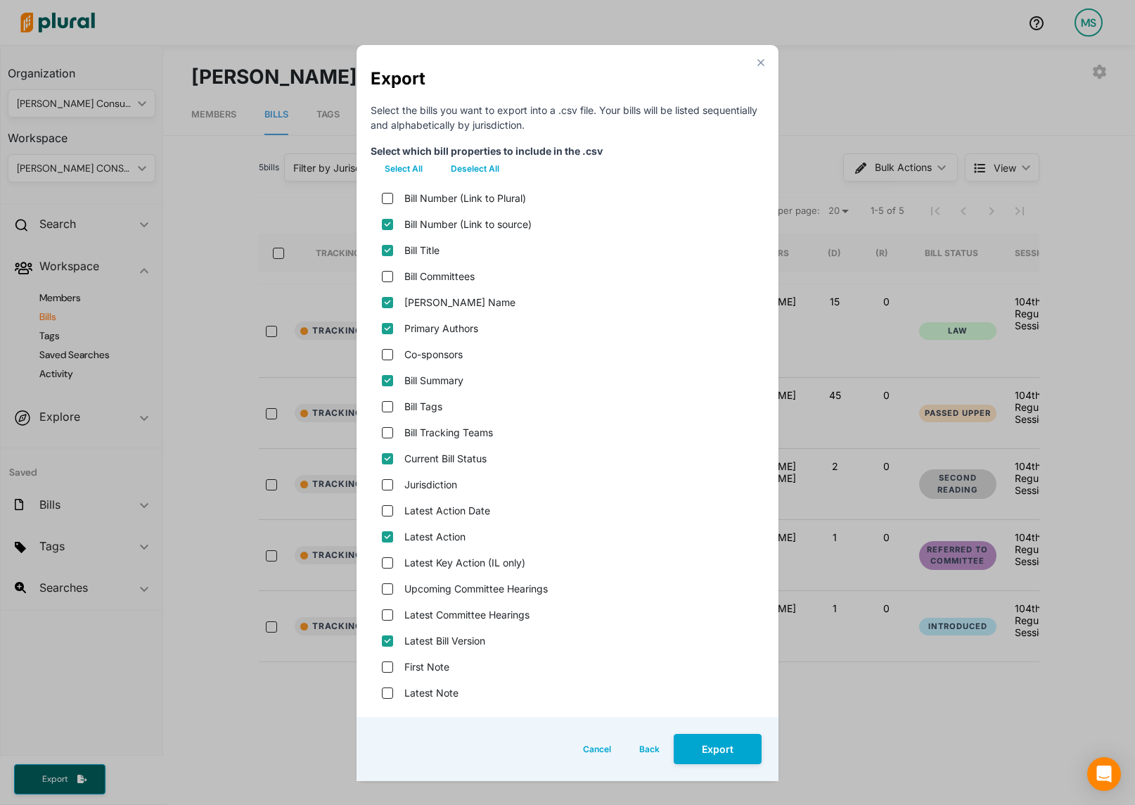
click at [727, 728] on div "Cancel Back Export" at bounding box center [568, 749] width 422 height 64
click at [731, 748] on button "Export" at bounding box center [718, 749] width 88 height 30
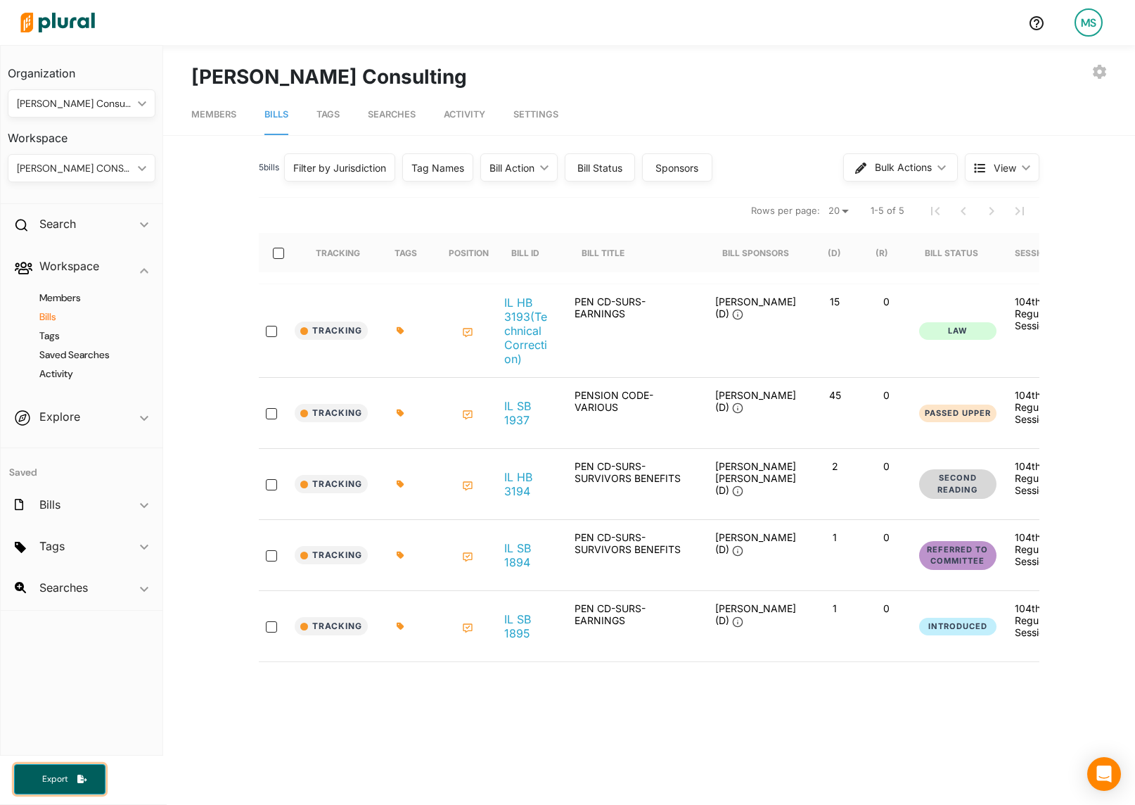
click at [70, 788] on button "Export" at bounding box center [59, 779] width 91 height 30
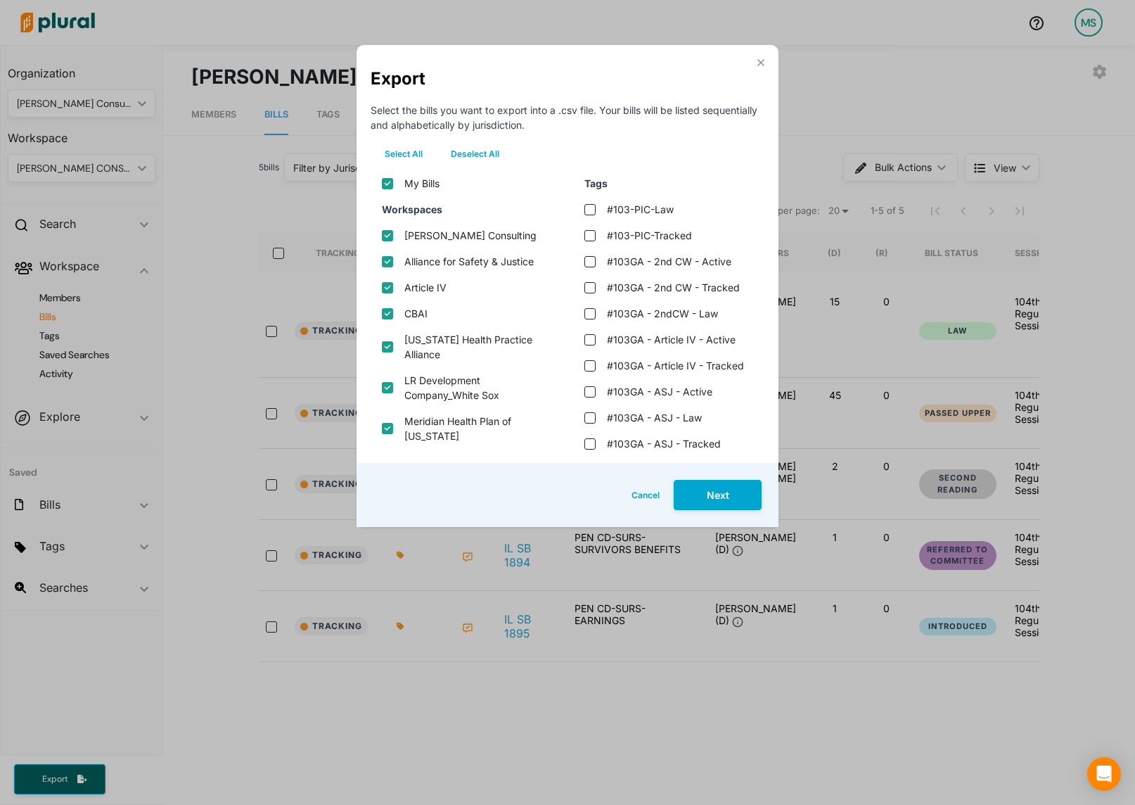
click at [464, 153] on button "Deselect All" at bounding box center [475, 153] width 77 height 21
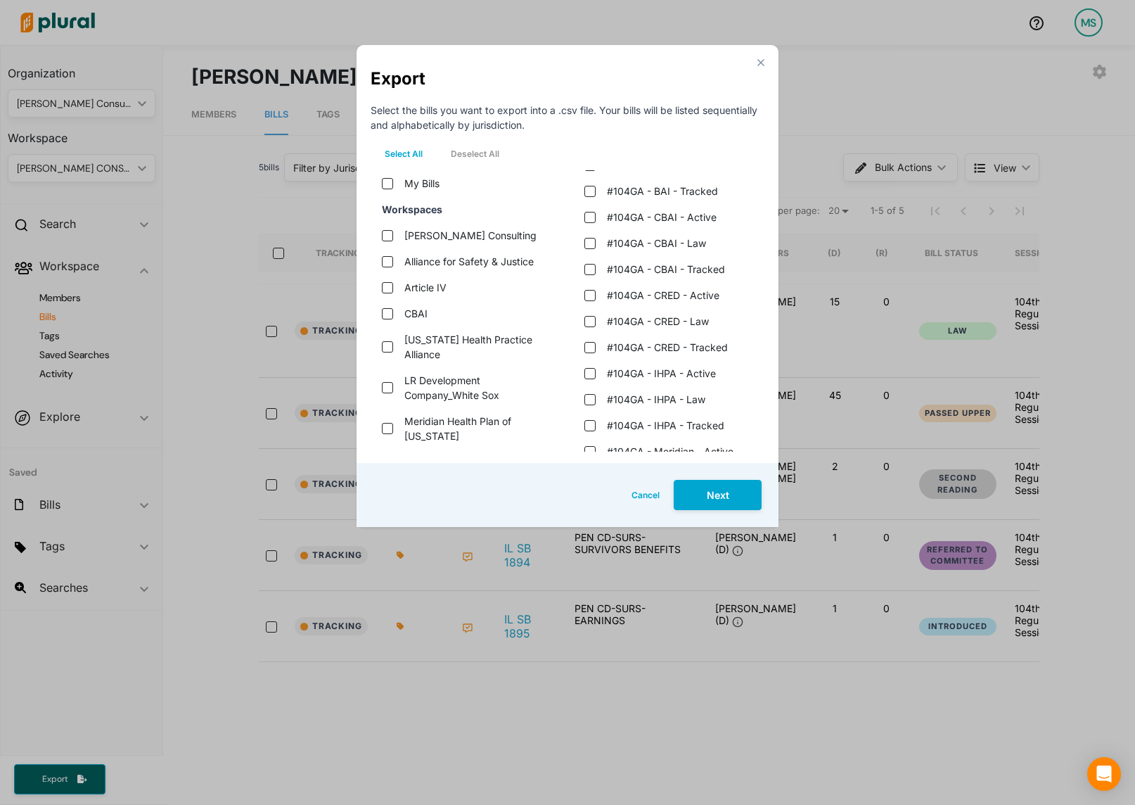
scroll to position [990, 0]
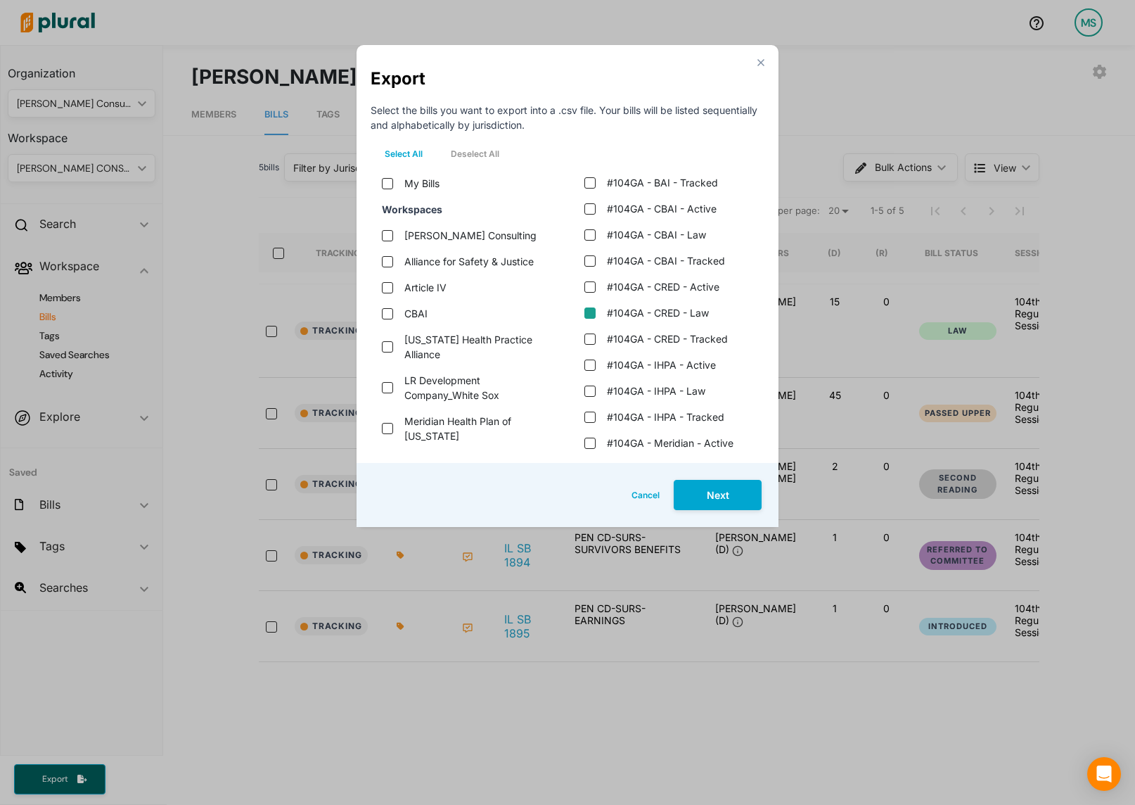
click at [589, 309] on law "#104GA - CRED - Law" at bounding box center [589, 312] width 11 height 11
click at [729, 498] on button "Next" at bounding box center [718, 495] width 88 height 30
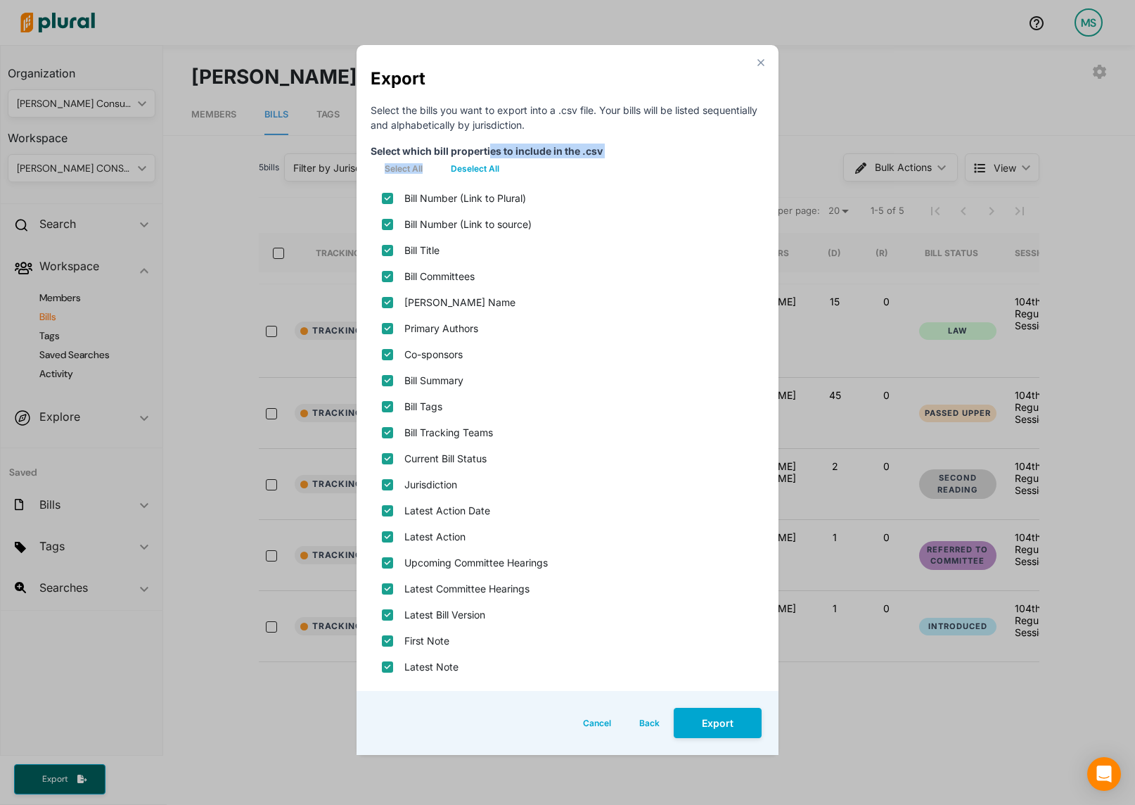
click at [492, 158] on div "Select which bill properties to include in the .csv Select All Deselect All Bil…" at bounding box center [568, 411] width 394 height 536
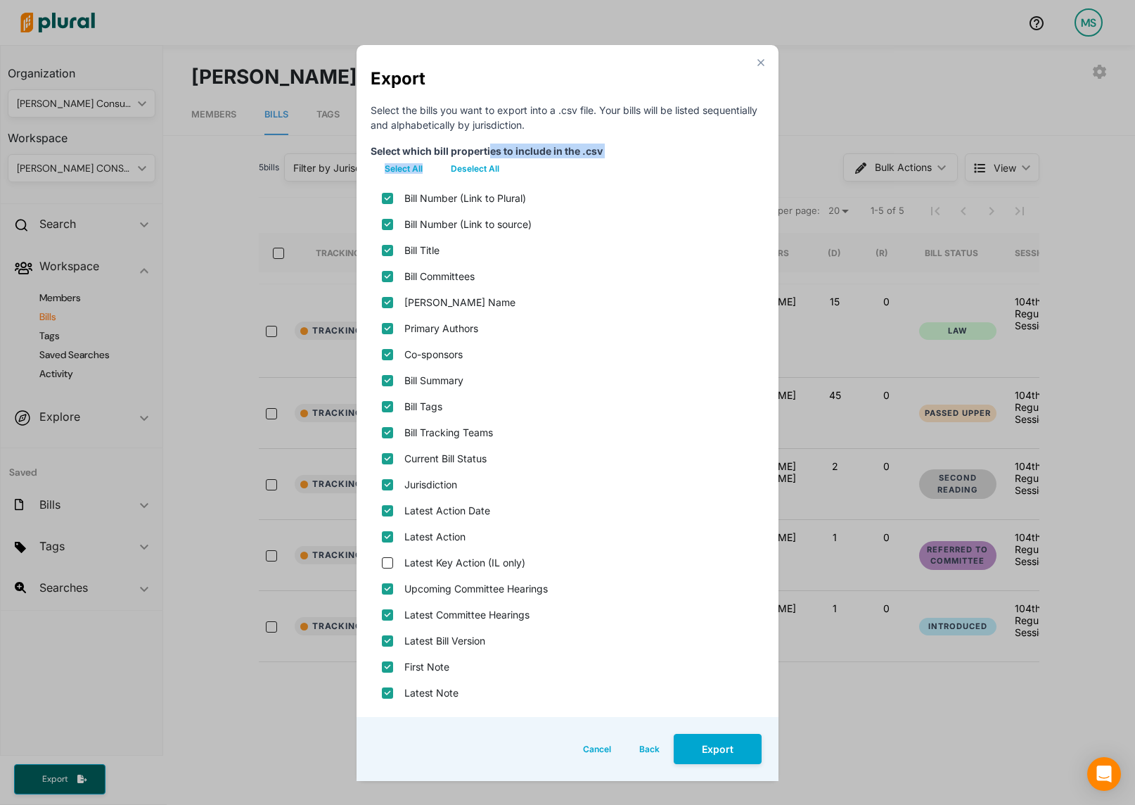
click at [471, 165] on button "Deselect All" at bounding box center [475, 168] width 77 height 21
click at [388, 227] on source\) "Bill Number (Link to source)" at bounding box center [387, 224] width 11 height 11
click at [386, 249] on input "Bill Title" at bounding box center [387, 250] width 11 height 11
click at [380, 303] on div "[PERSON_NAME] Name" at bounding box center [568, 302] width 394 height 26
click at [385, 308] on div "[PERSON_NAME] Name" at bounding box center [568, 302] width 394 height 26
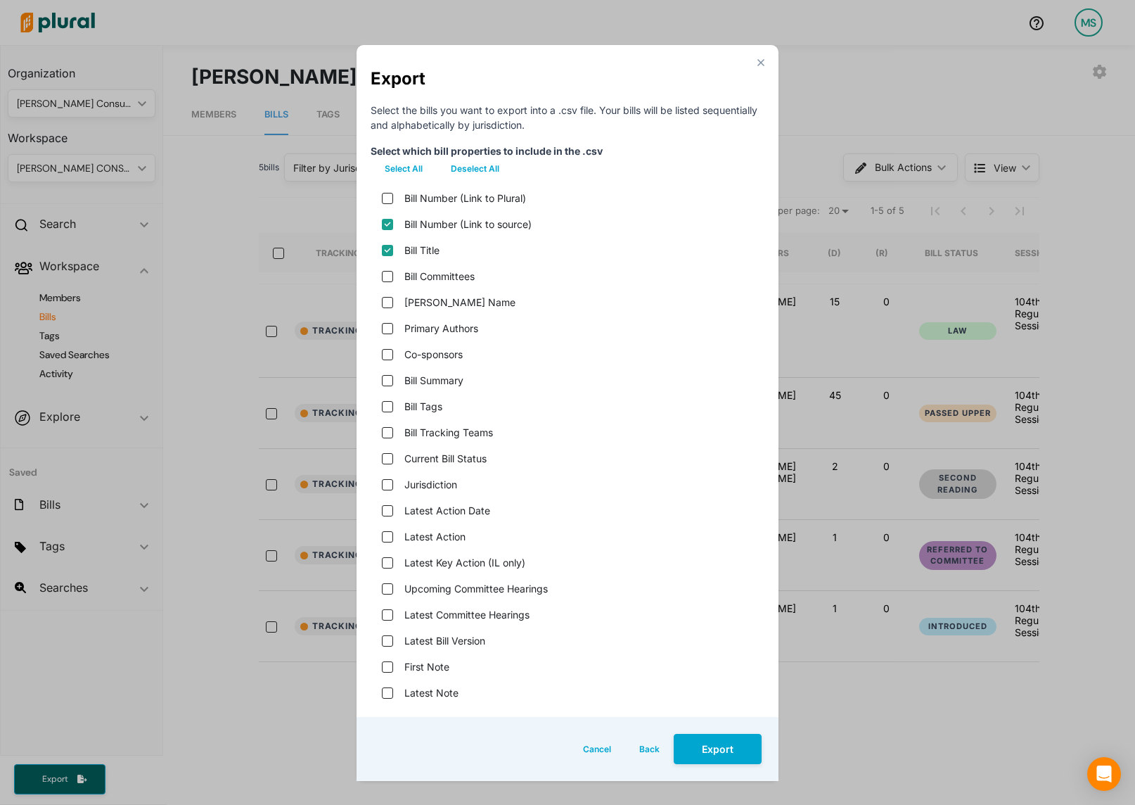
click at [395, 300] on div "[PERSON_NAME] Name" at bounding box center [568, 302] width 394 height 26
click at [390, 300] on name "[PERSON_NAME] Name" at bounding box center [387, 302] width 11 height 11
click at [388, 328] on input "Primary Authors" at bounding box center [387, 328] width 11 height 11
click at [385, 388] on div "Bill Summary" at bounding box center [568, 380] width 394 height 26
click at [385, 377] on input "Bill Summary" at bounding box center [387, 380] width 11 height 11
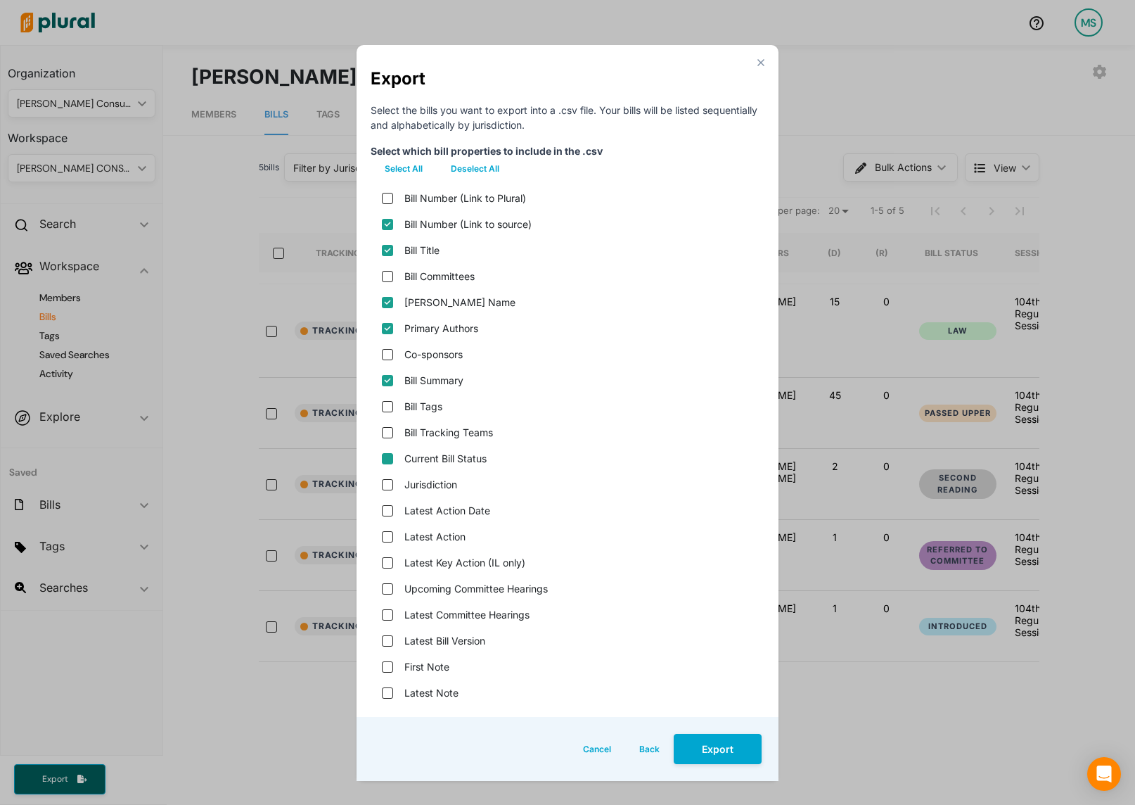
click at [387, 457] on status "Current Bill Status" at bounding box center [387, 458] width 11 height 11
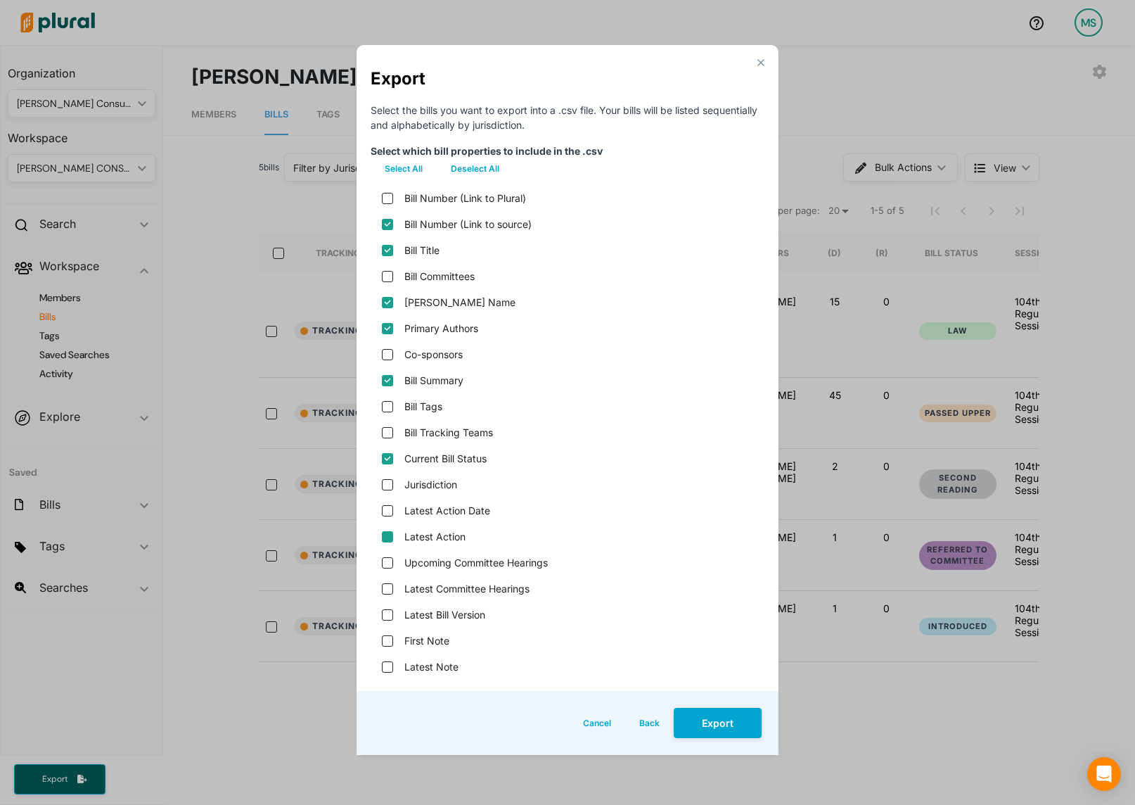
click at [388, 537] on input "Latest Action" at bounding box center [387, 536] width 11 height 11
click at [388, 612] on version "Latest Bill Version" at bounding box center [387, 614] width 11 height 11
click at [731, 717] on button "Export" at bounding box center [718, 723] width 88 height 30
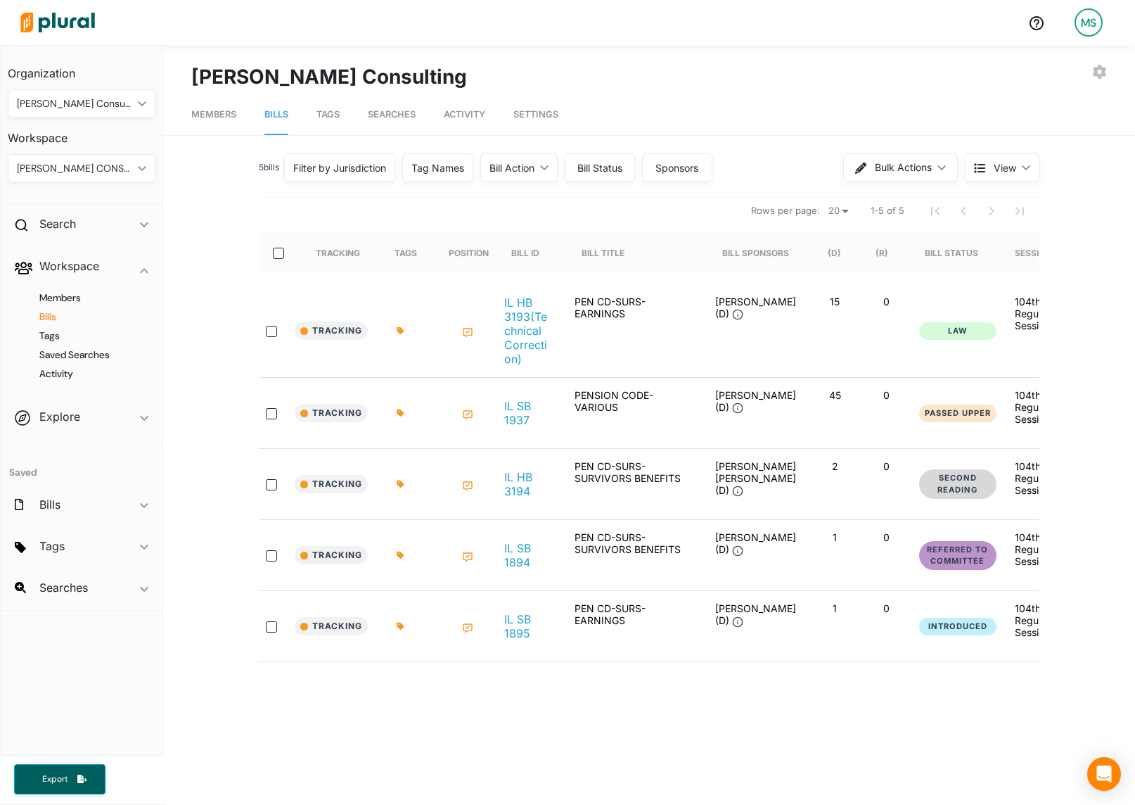
click at [94, 763] on div "Export" at bounding box center [83, 779] width 167 height 49
click at [75, 766] on button "Export" at bounding box center [59, 779] width 91 height 30
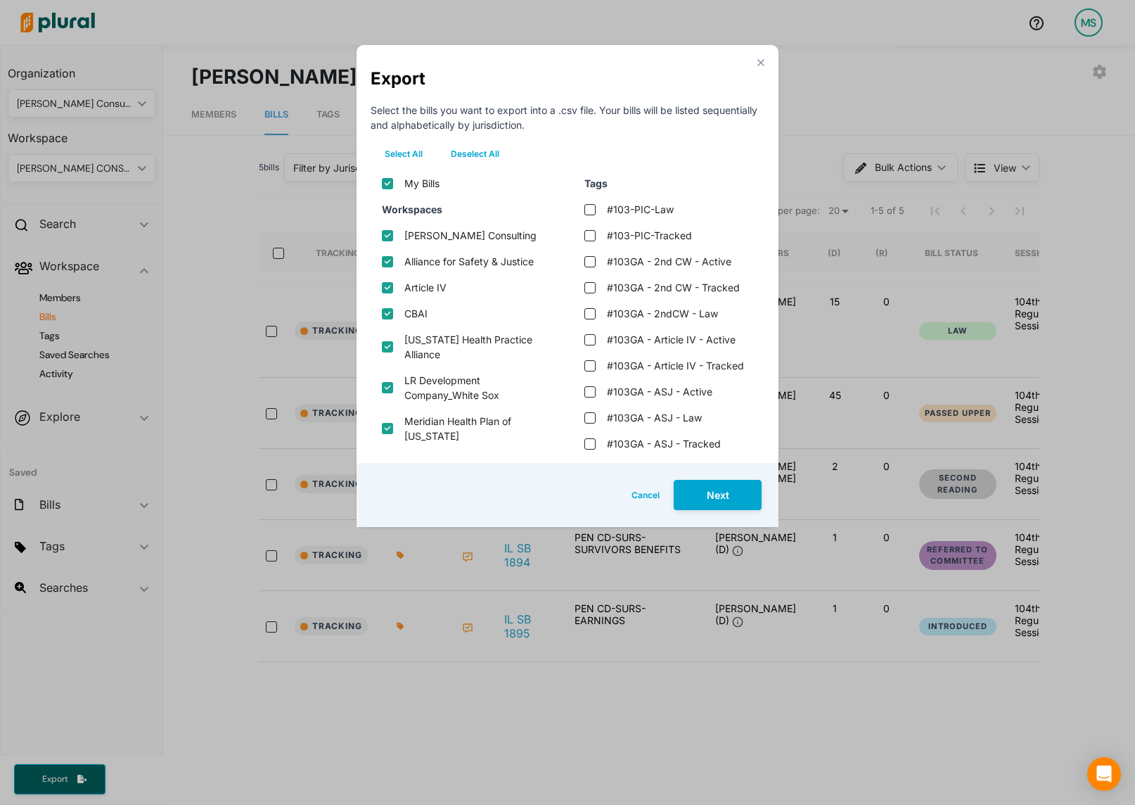
click at [487, 153] on button "Deselect All" at bounding box center [475, 153] width 77 height 21
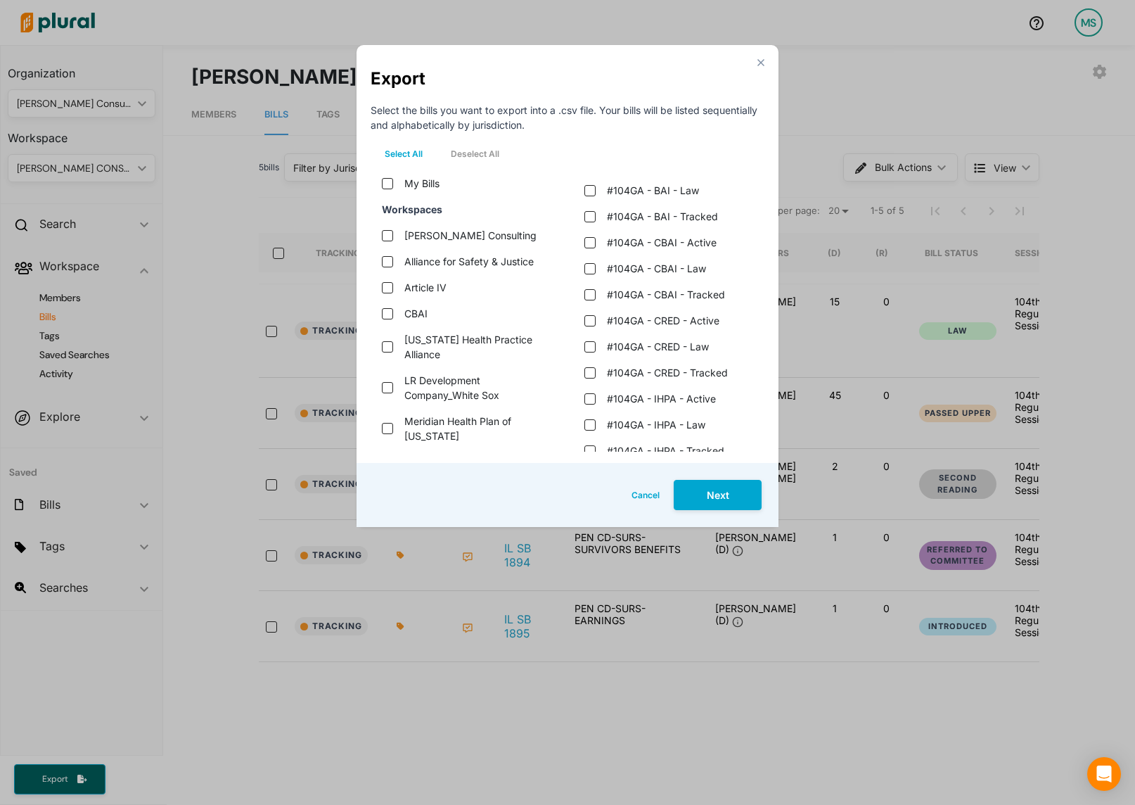
scroll to position [957, 0]
click at [591, 371] on tracked "#104GA - CRED - Tracked" at bounding box center [589, 371] width 11 height 11
click at [713, 494] on button "Next" at bounding box center [718, 495] width 88 height 30
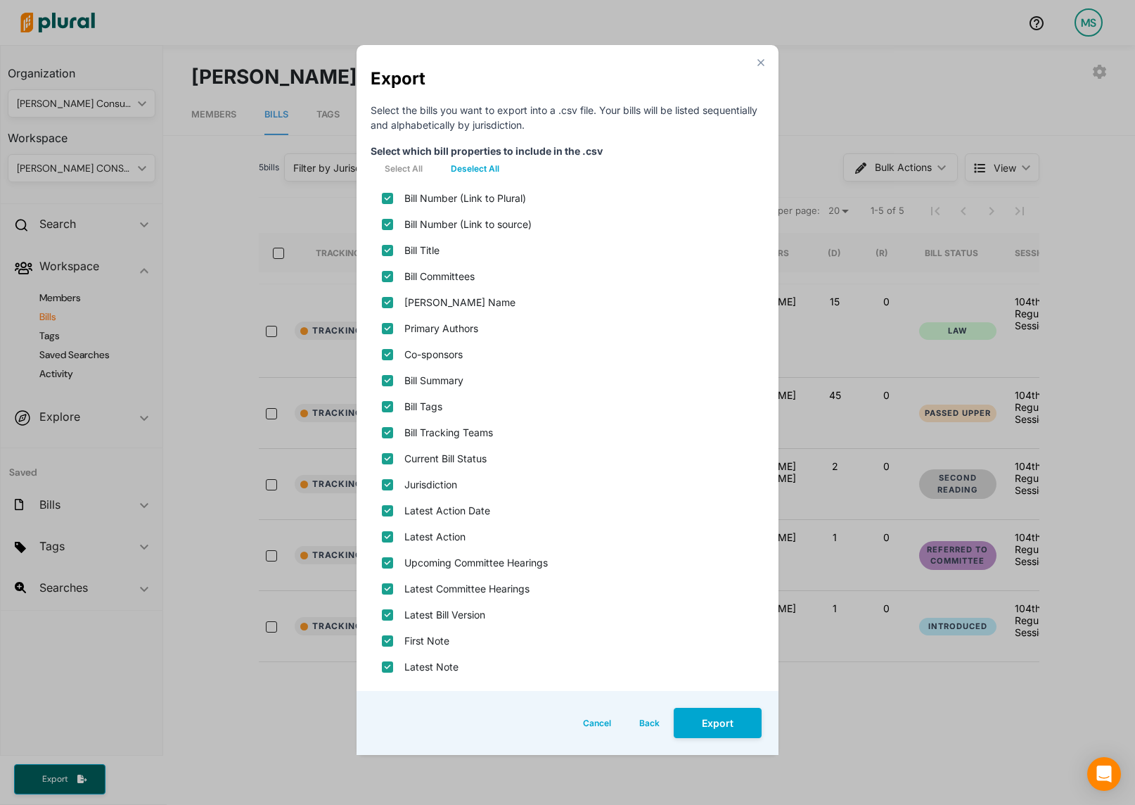
click at [487, 170] on button "Deselect All" at bounding box center [475, 168] width 77 height 21
click at [380, 224] on div "Bill Number (Link to source)" at bounding box center [568, 224] width 394 height 26
click at [384, 224] on source\) "Bill Number (Link to source)" at bounding box center [387, 224] width 11 height 11
click at [385, 247] on input "Bill Title" at bounding box center [387, 250] width 11 height 11
click at [390, 305] on name "[PERSON_NAME] Name" at bounding box center [387, 302] width 11 height 11
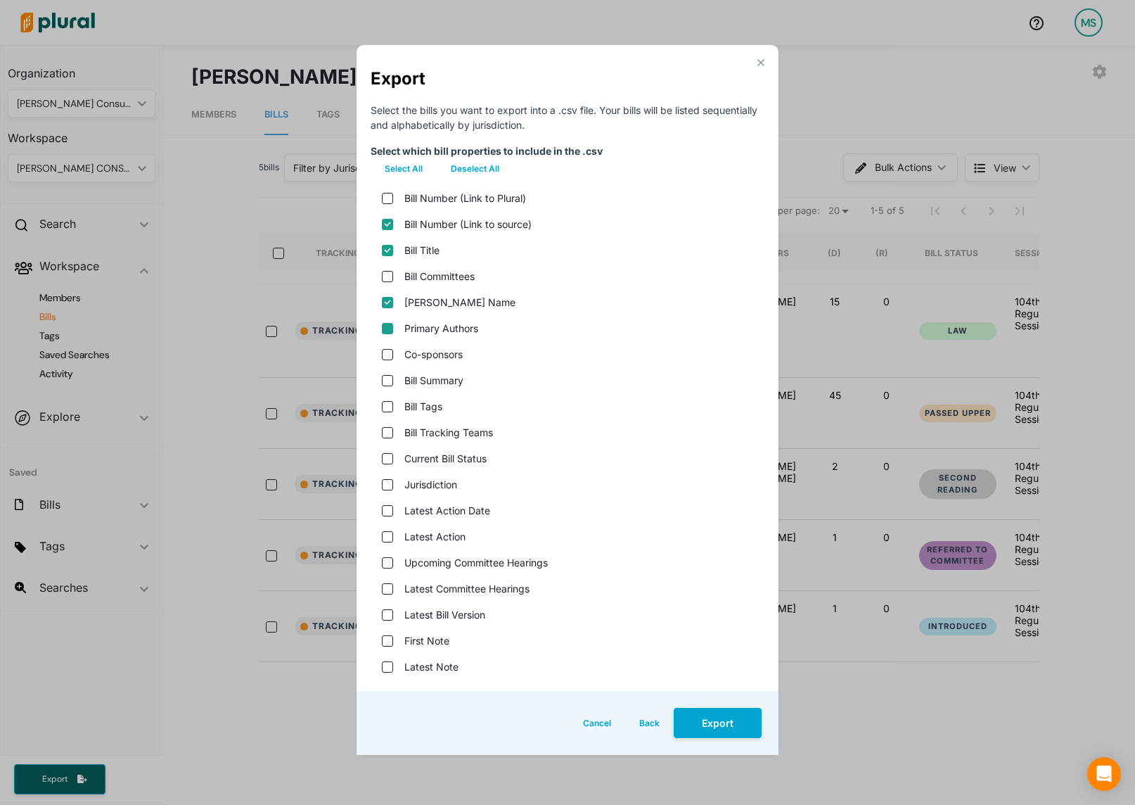
click at [390, 331] on input "Primary Authors" at bounding box center [387, 328] width 11 height 11
click at [390, 378] on input "Bill Summary" at bounding box center [387, 380] width 11 height 11
click at [390, 456] on status "Current Bill Status" at bounding box center [387, 458] width 11 height 11
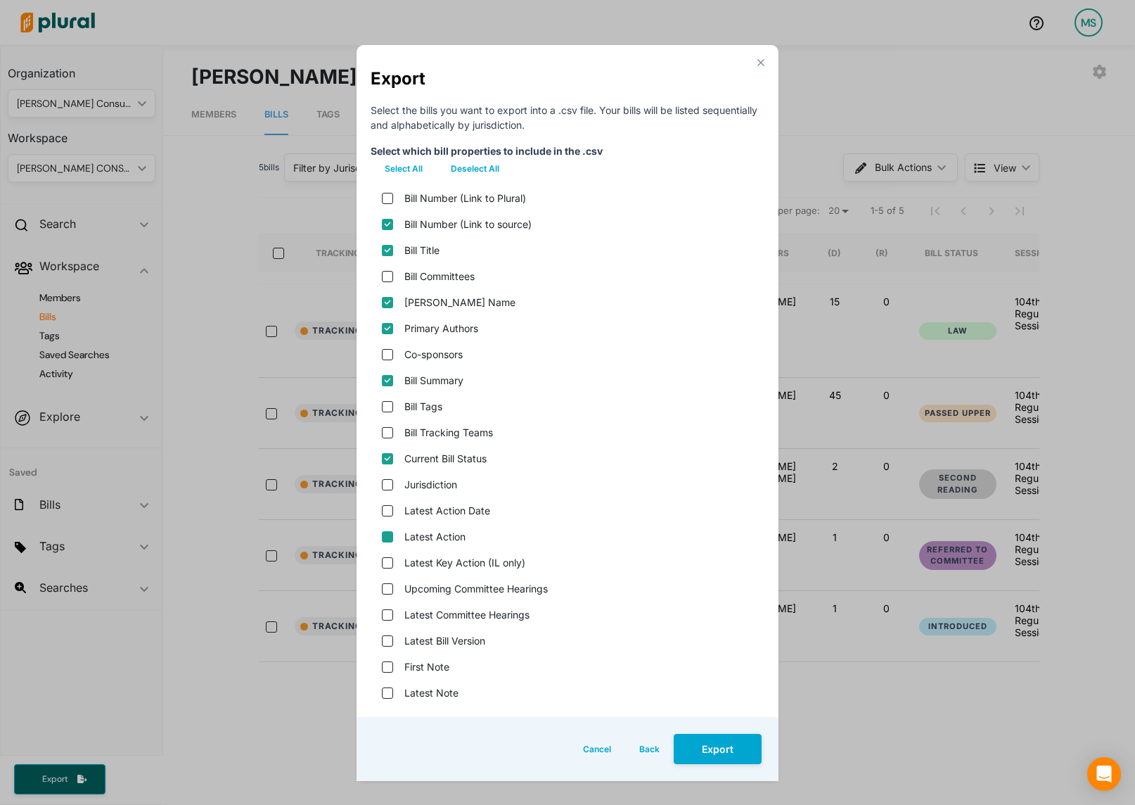
click at [388, 534] on input "Latest Action" at bounding box center [387, 536] width 11 height 11
click at [386, 641] on version "Latest Bill Version" at bounding box center [387, 640] width 11 height 11
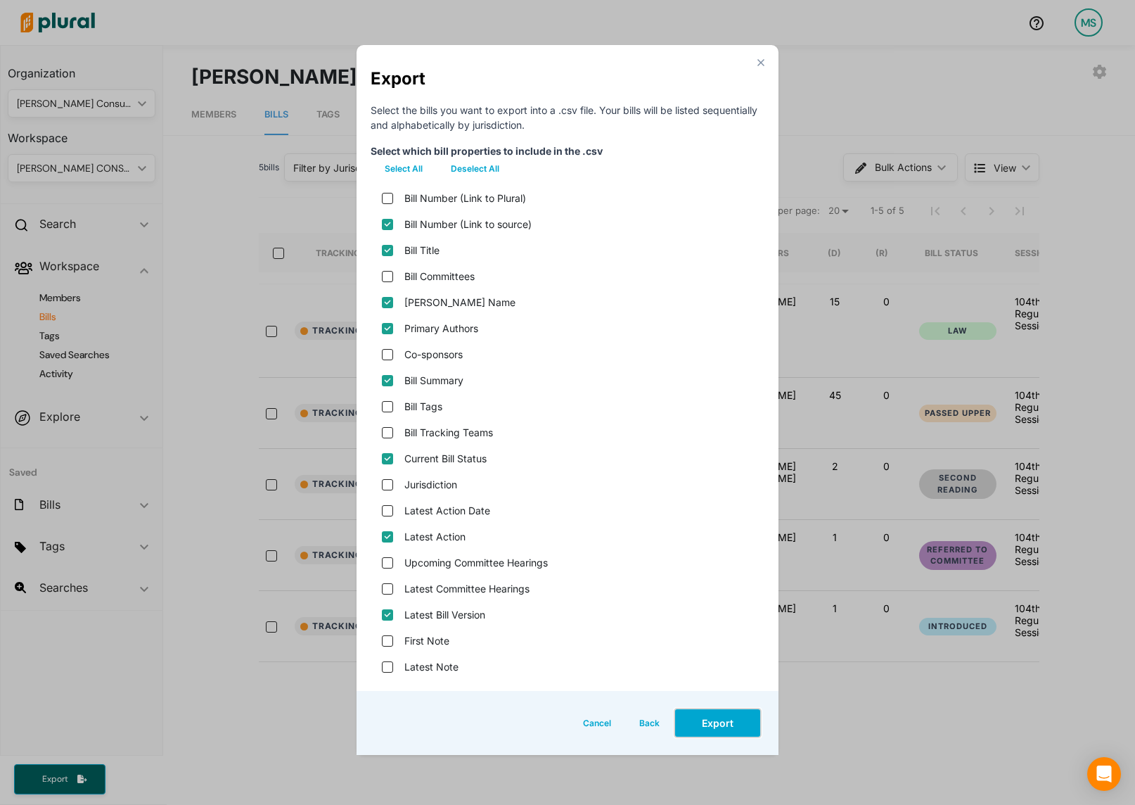
click at [715, 719] on button "Export" at bounding box center [718, 723] width 88 height 30
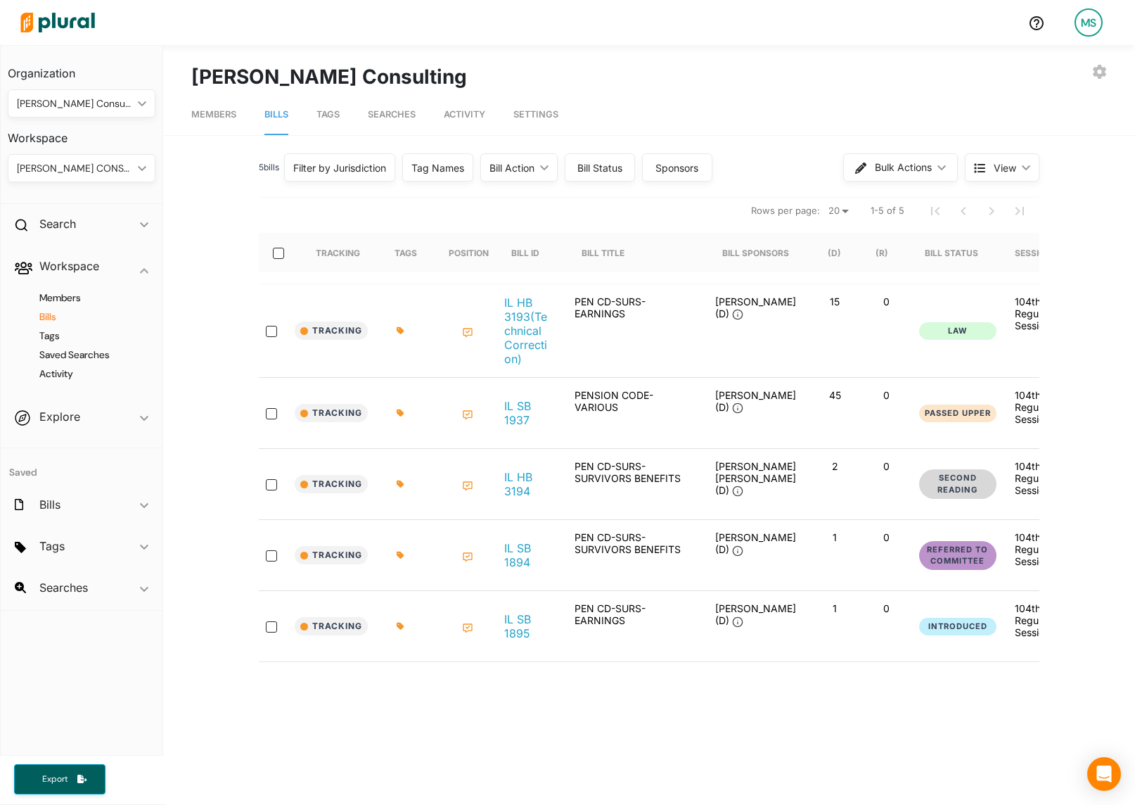
click at [54, 762] on div "Export" at bounding box center [83, 779] width 167 height 49
click at [53, 770] on button "Export" at bounding box center [59, 779] width 91 height 30
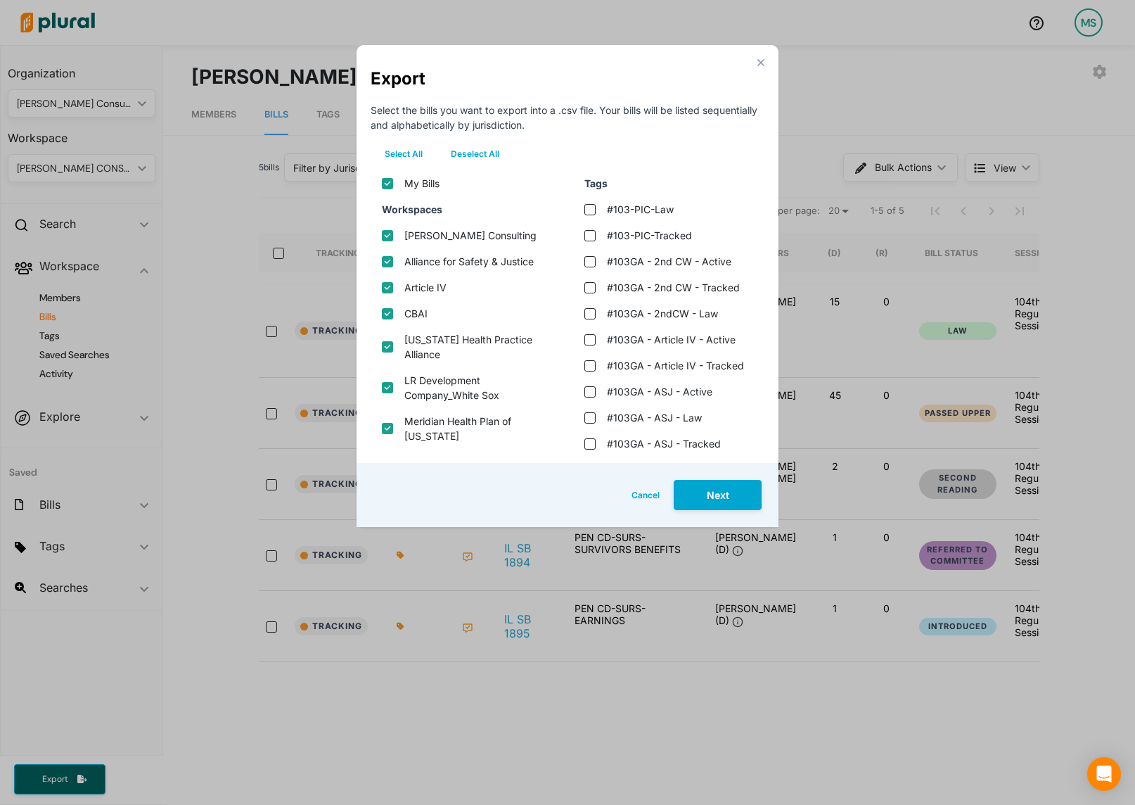
click at [482, 155] on button "Deselect All" at bounding box center [475, 153] width 77 height 21
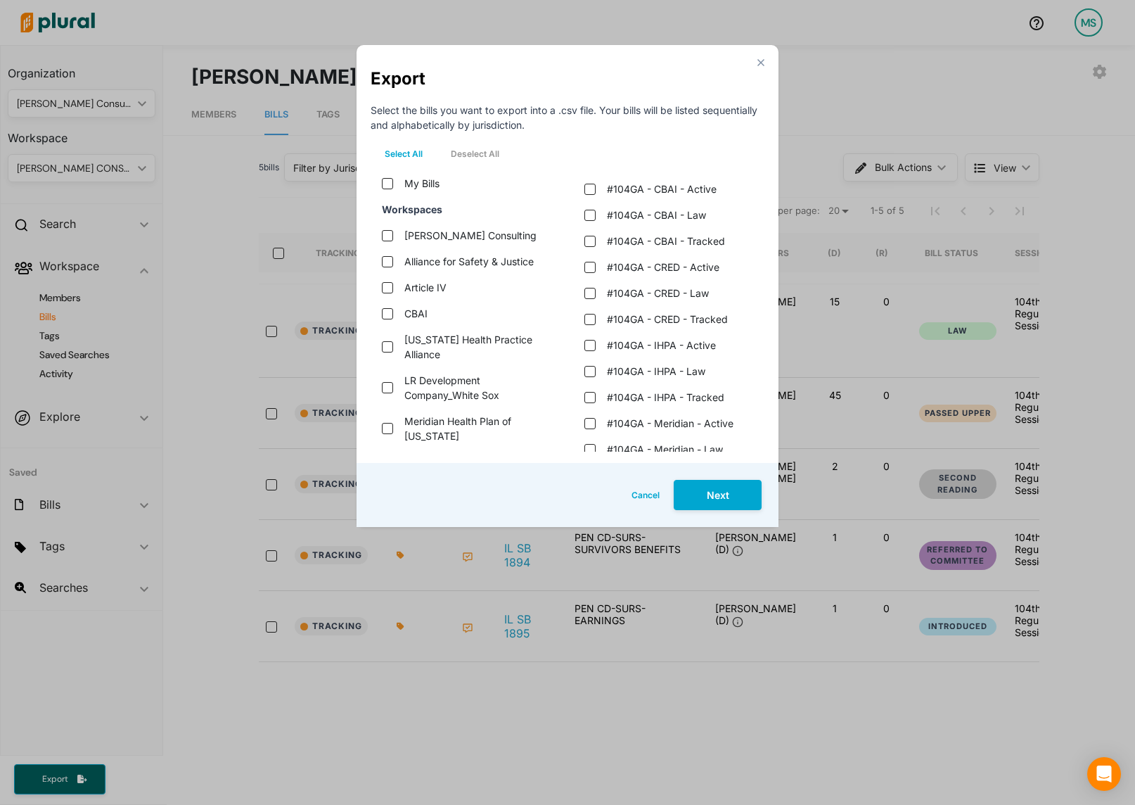
scroll to position [1062, 0]
click at [591, 343] on tracked "#104GA - IHPA - Tracked" at bounding box center [589, 344] width 11 height 11
click at [715, 490] on button "Next" at bounding box center [718, 495] width 88 height 30
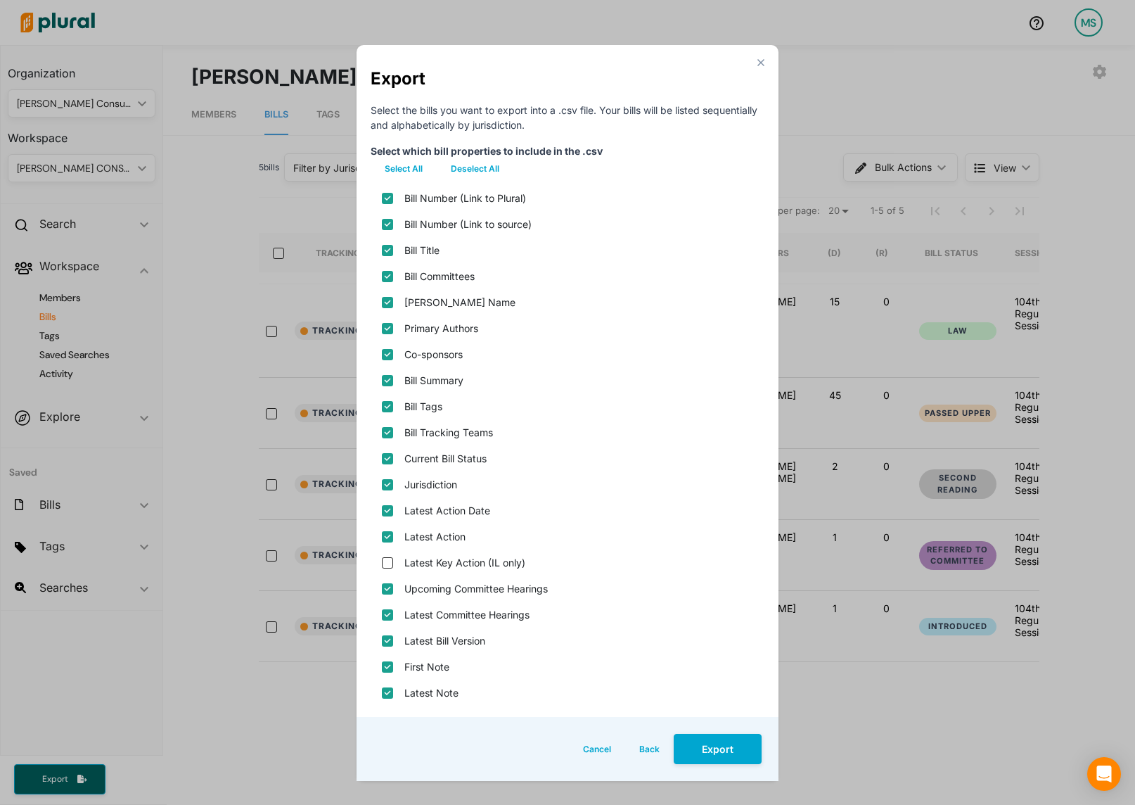
click at [475, 171] on button "Deselect All" at bounding box center [475, 168] width 77 height 21
click at [388, 226] on source\) "Bill Number (Link to source)" at bounding box center [387, 224] width 11 height 11
click at [388, 249] on input "Bill Title" at bounding box center [387, 250] width 11 height 11
click at [387, 301] on name "[PERSON_NAME] Name" at bounding box center [387, 302] width 11 height 11
click at [387, 324] on input "Primary Authors" at bounding box center [387, 328] width 11 height 11
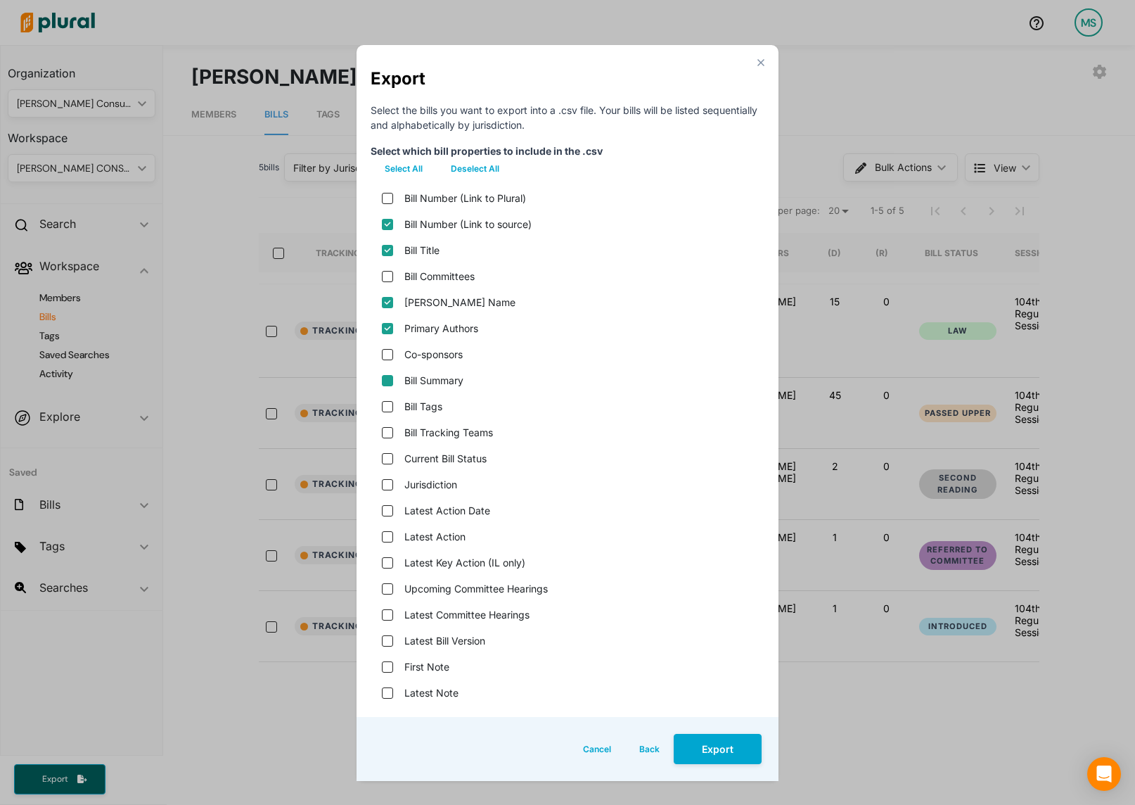
click at [390, 382] on input "Bill Summary" at bounding box center [387, 380] width 11 height 11
click at [390, 462] on status "Current Bill Status" at bounding box center [387, 458] width 11 height 11
click at [391, 537] on input "Latest Action" at bounding box center [387, 536] width 11 height 11
click at [388, 641] on version "Latest Bill Version" at bounding box center [387, 640] width 11 height 11
click at [723, 750] on button "Export" at bounding box center [718, 749] width 88 height 30
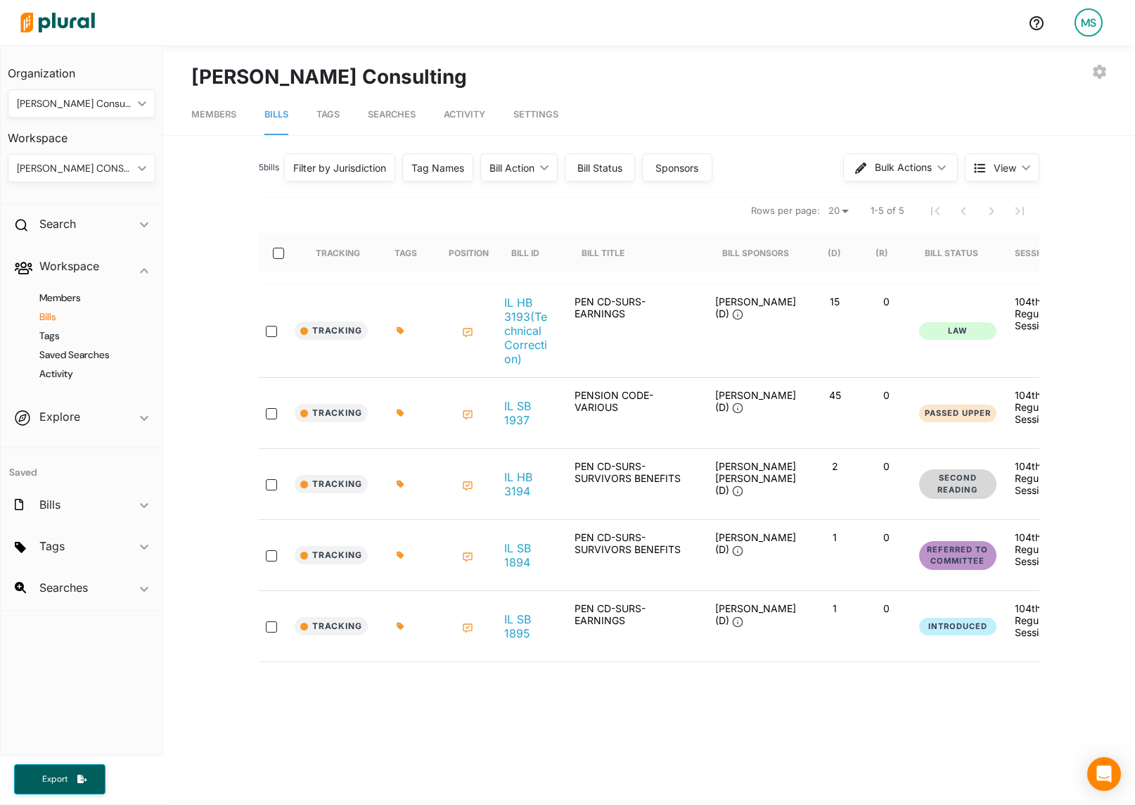
click at [68, 762] on div "Export" at bounding box center [83, 779] width 167 height 49
click at [57, 772] on button "Export" at bounding box center [59, 779] width 91 height 30
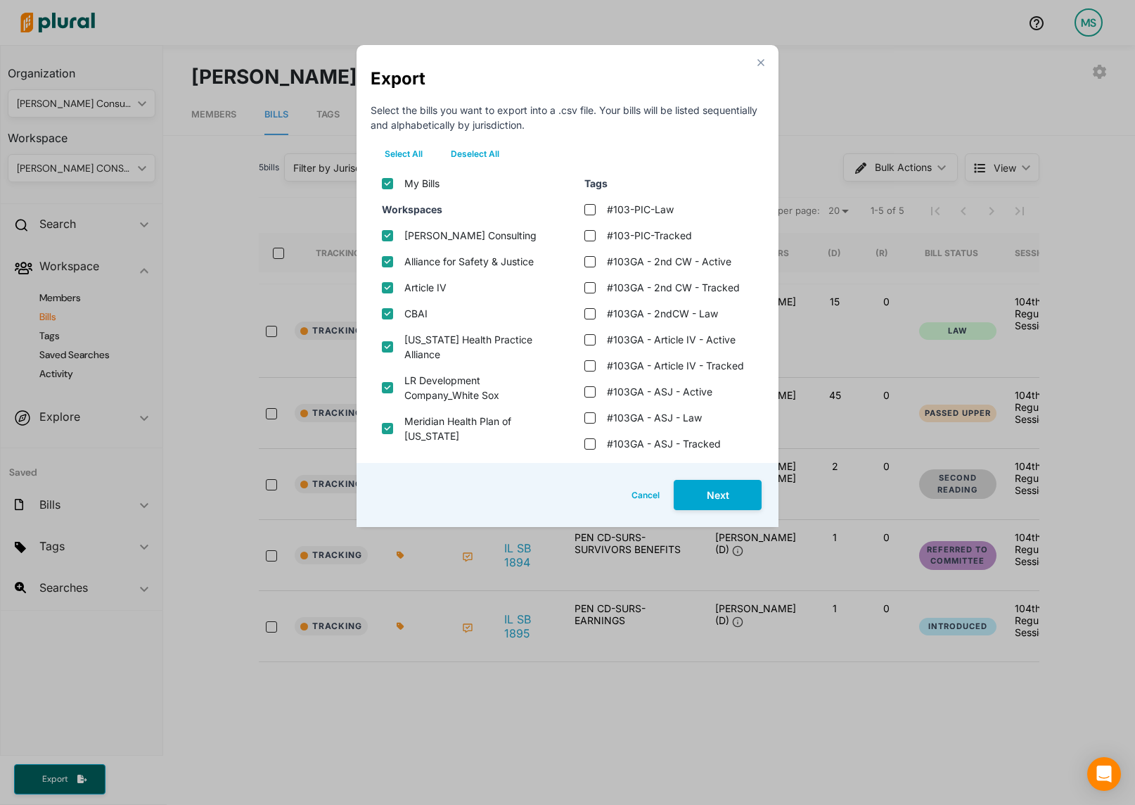
click at [476, 146] on button "Deselect All" at bounding box center [475, 153] width 77 height 21
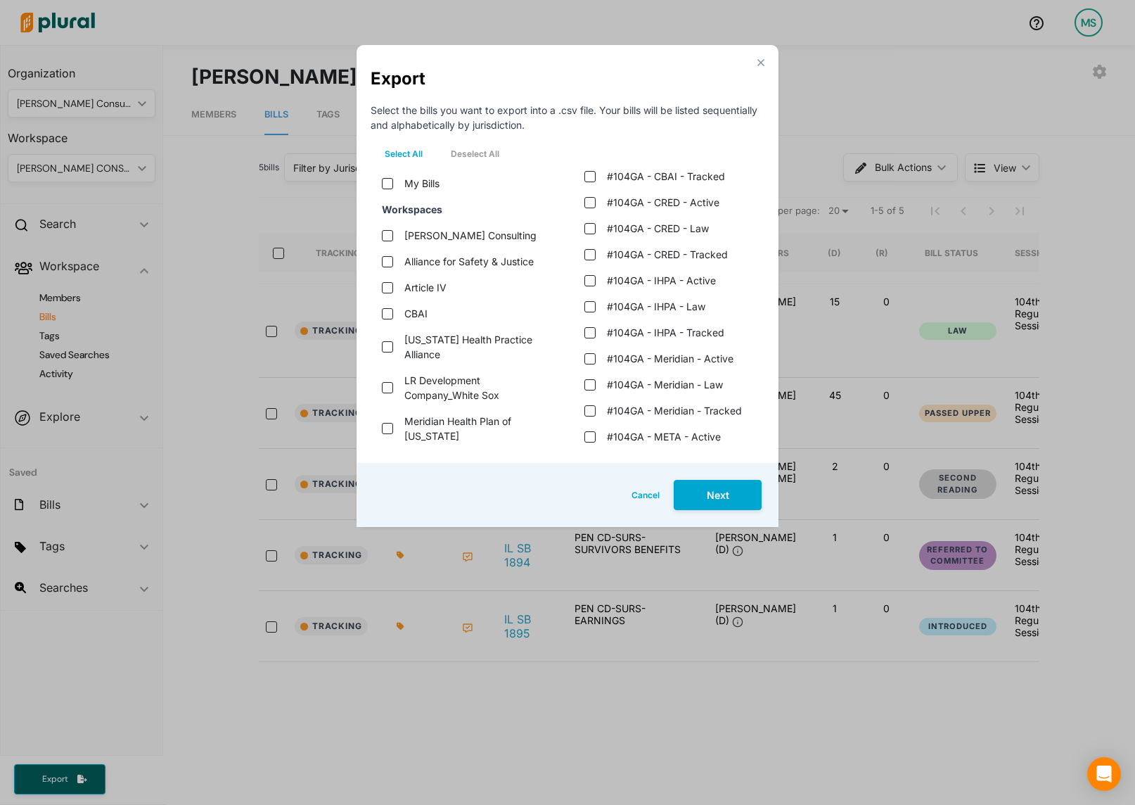
scroll to position [1080, 0]
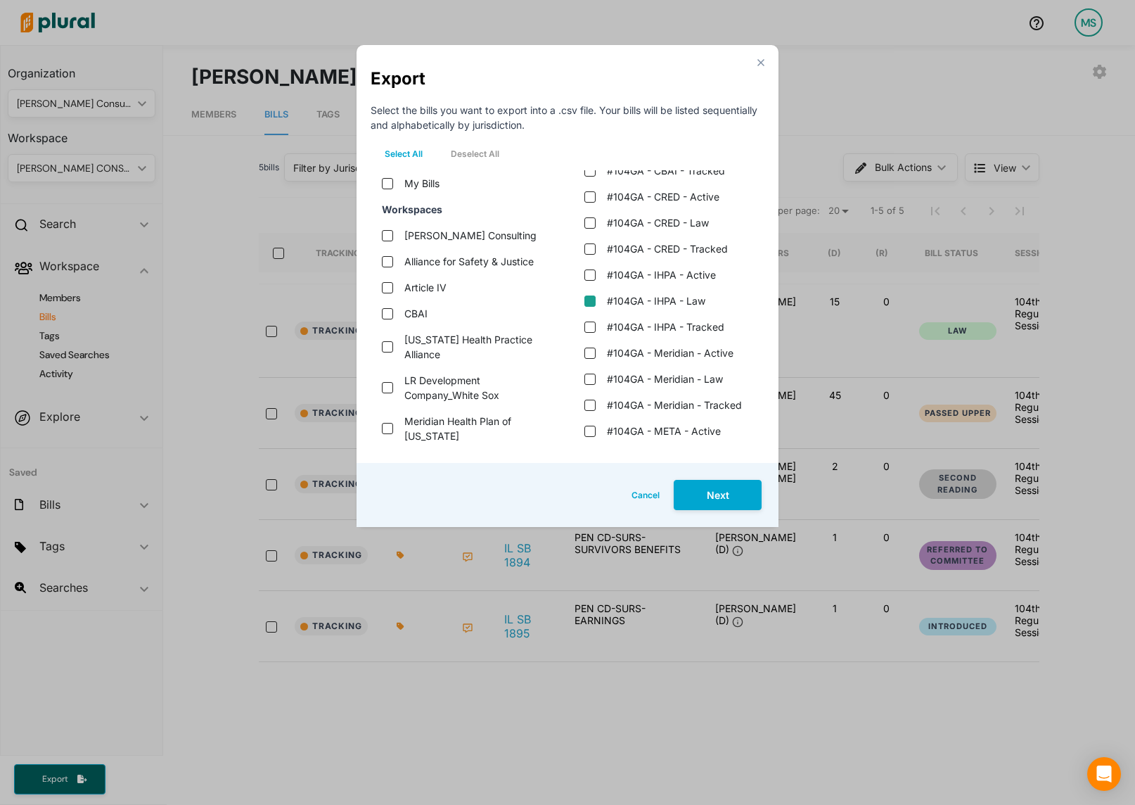
click at [587, 303] on law "#104GA - IHPA - Law" at bounding box center [589, 300] width 11 height 11
click at [726, 499] on button "Next" at bounding box center [718, 495] width 88 height 30
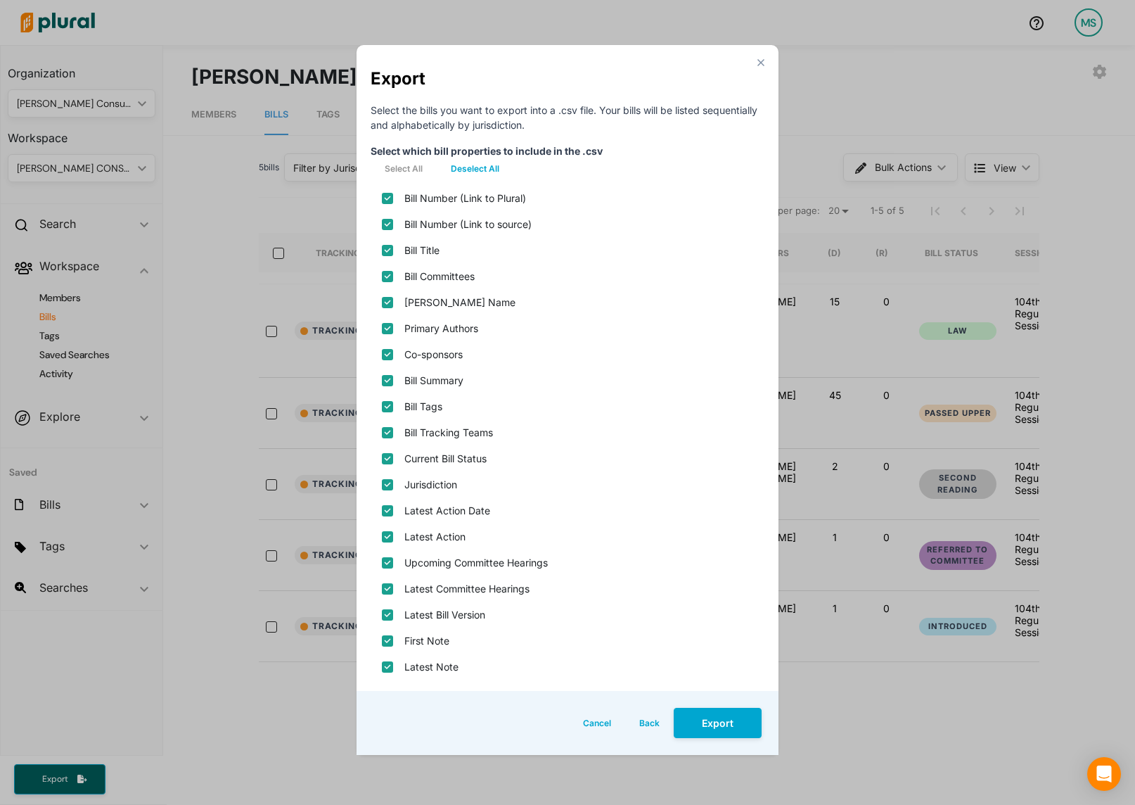
click at [464, 168] on button "Deselect All" at bounding box center [475, 168] width 77 height 21
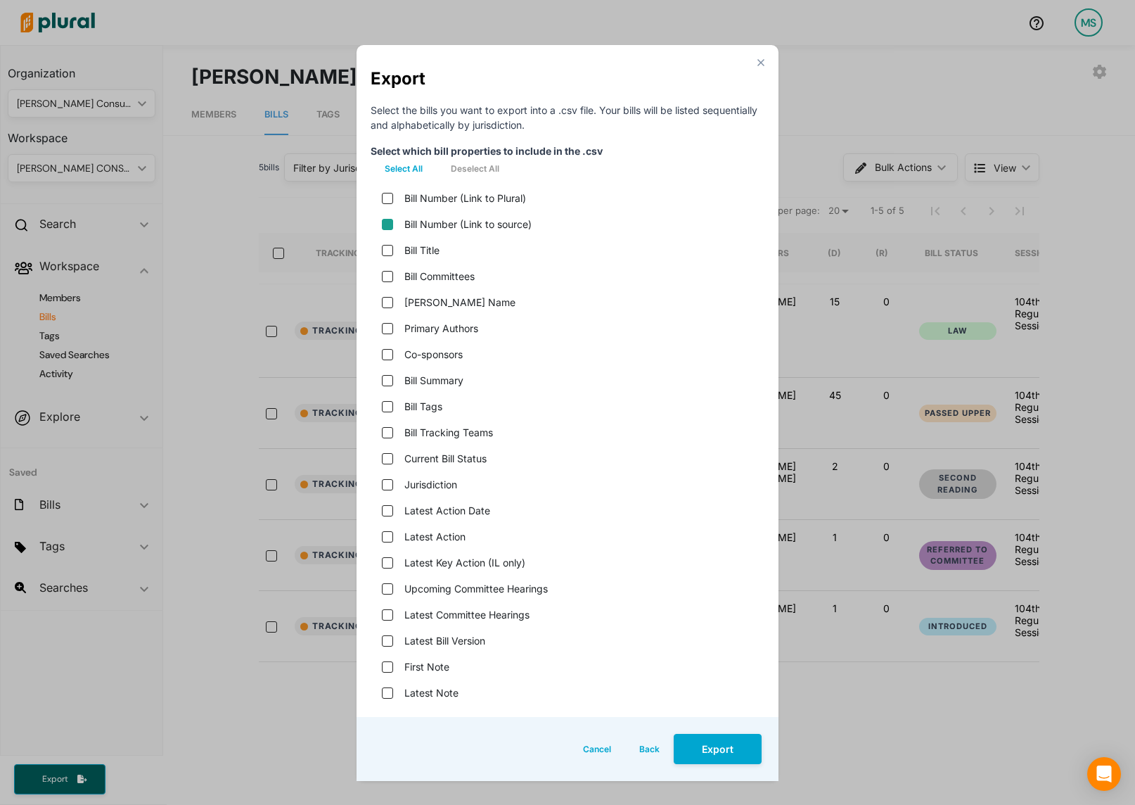
click at [391, 227] on source\) "Bill Number (Link to source)" at bounding box center [387, 224] width 11 height 11
click at [384, 245] on input "Bill Title" at bounding box center [387, 250] width 11 height 11
click at [390, 301] on name "[PERSON_NAME] Name" at bounding box center [387, 302] width 11 height 11
click at [390, 329] on input "Primary Authors" at bounding box center [387, 328] width 11 height 11
click at [389, 381] on input "Bill Summary" at bounding box center [387, 380] width 11 height 11
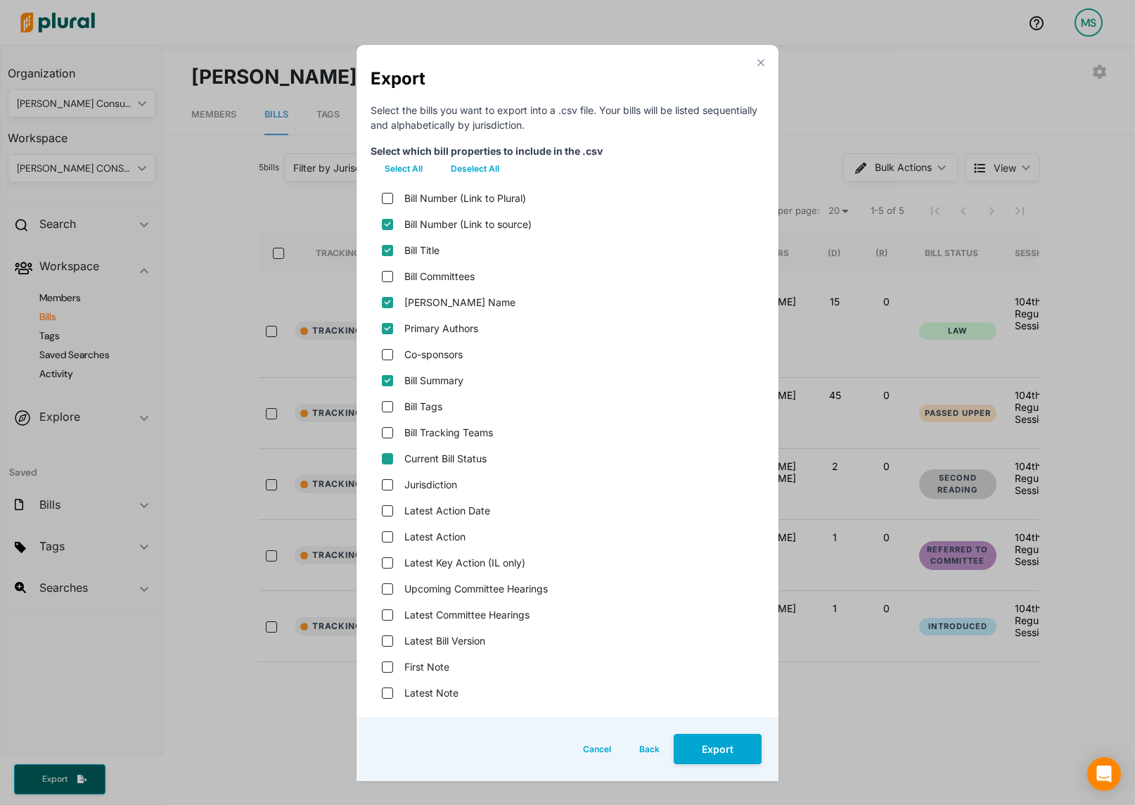
click at [388, 461] on status "Current Bill Status" at bounding box center [387, 458] width 11 height 11
click at [385, 532] on input "Latest Action" at bounding box center [387, 536] width 11 height 11
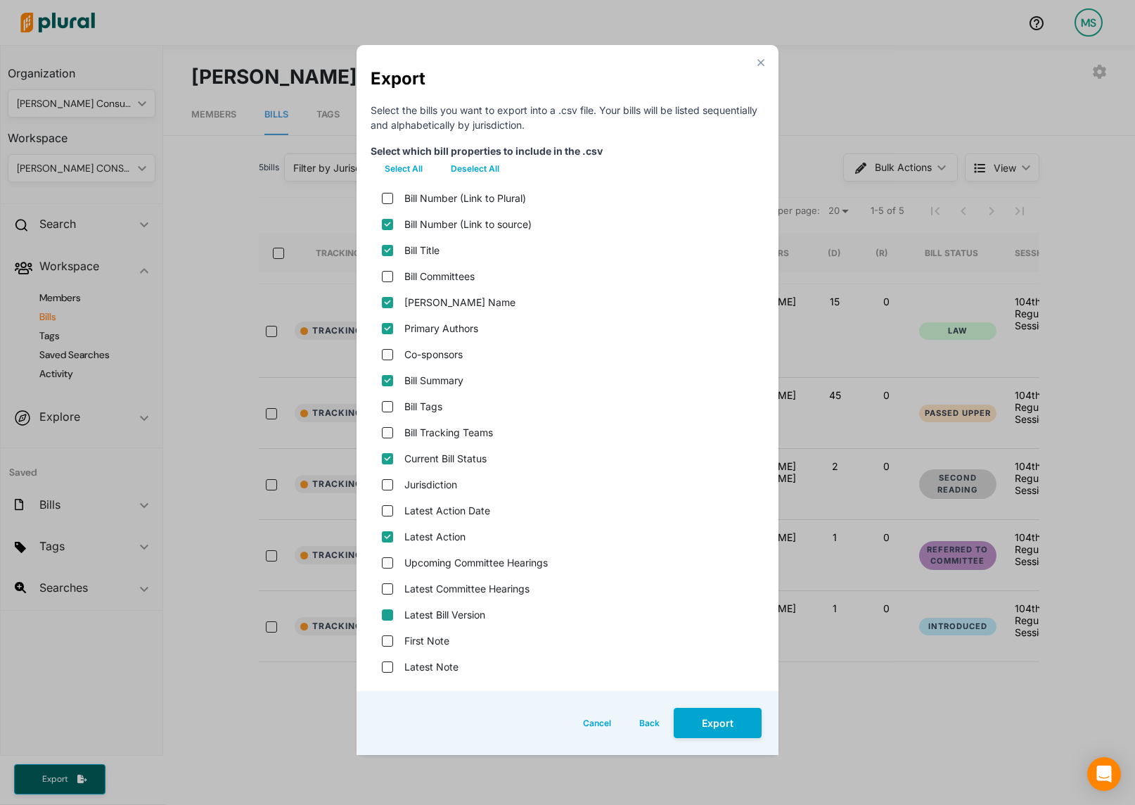
click at [386, 613] on version "Latest Bill Version" at bounding box center [387, 614] width 11 height 11
click at [716, 727] on button "Export" at bounding box center [718, 723] width 88 height 30
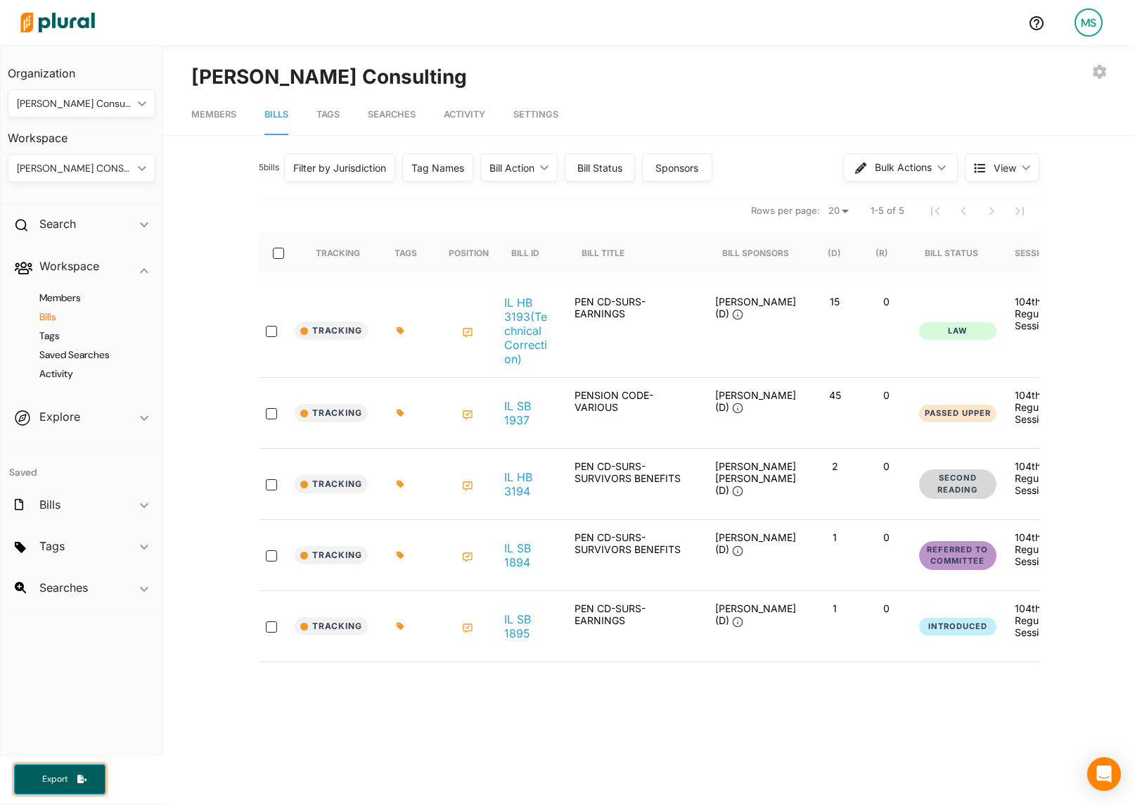
click at [59, 791] on button "Export" at bounding box center [59, 779] width 91 height 30
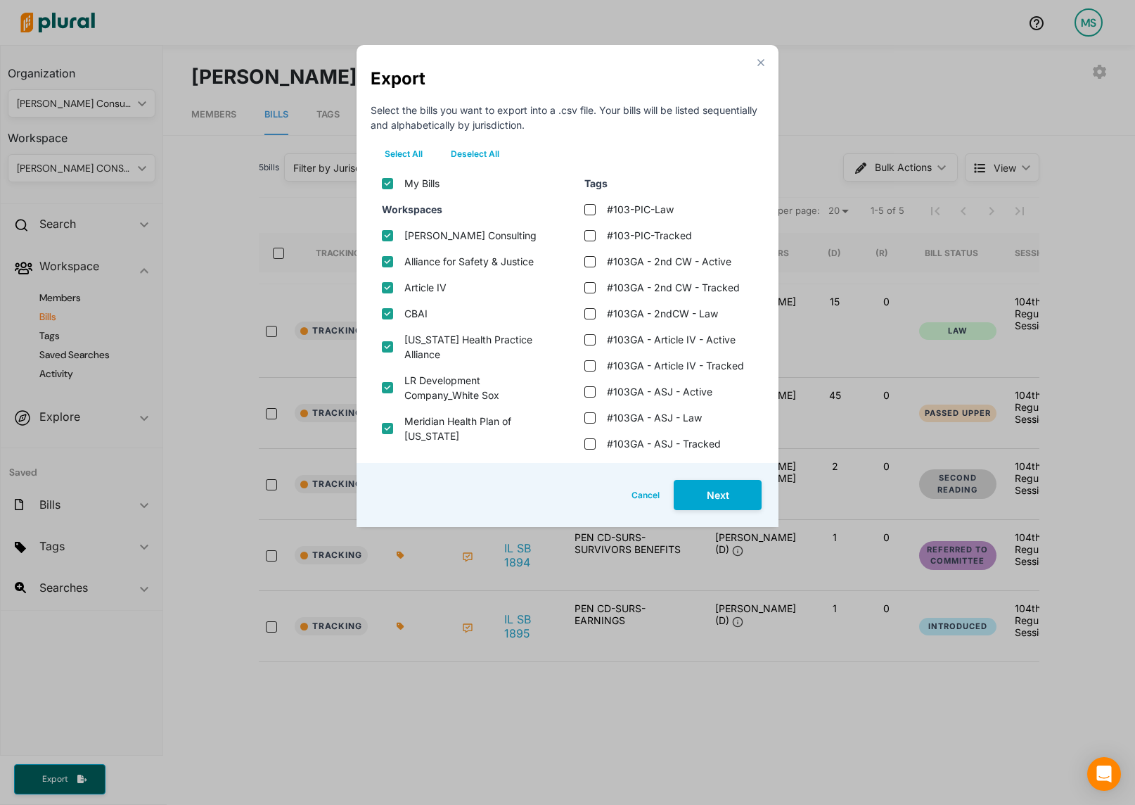
click at [489, 155] on button "Deselect All" at bounding box center [475, 153] width 77 height 21
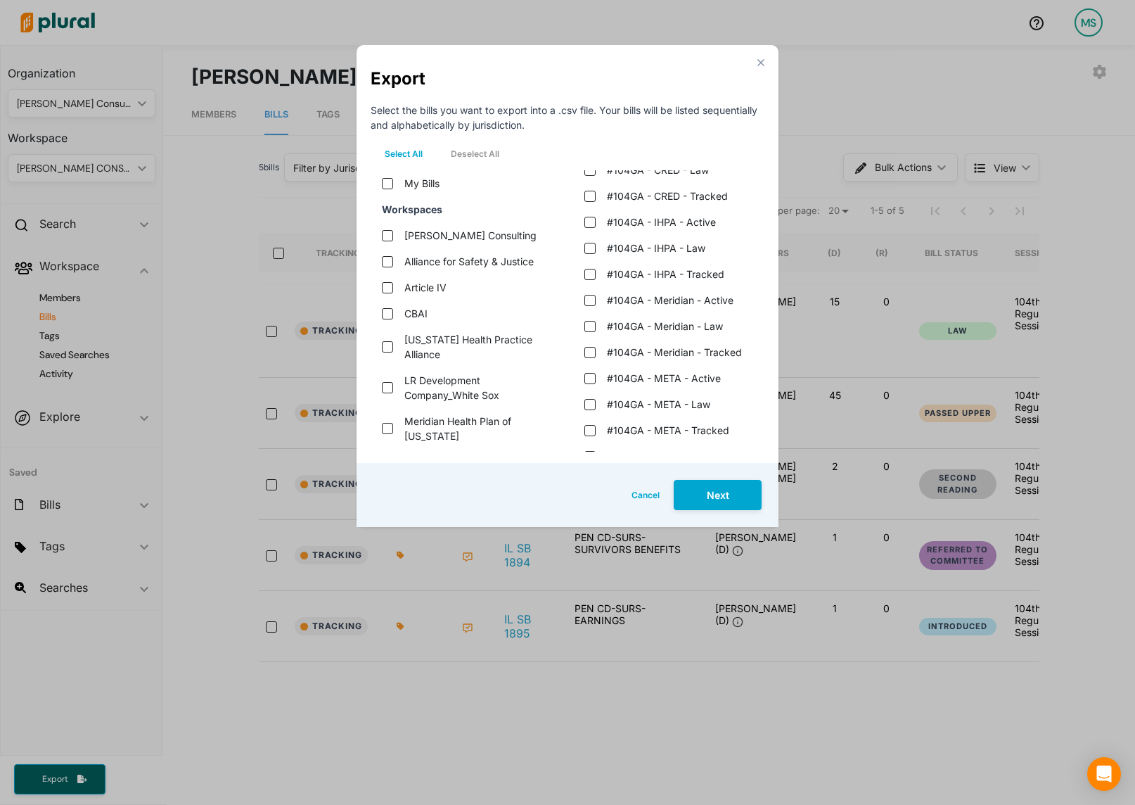
scroll to position [1138, 0]
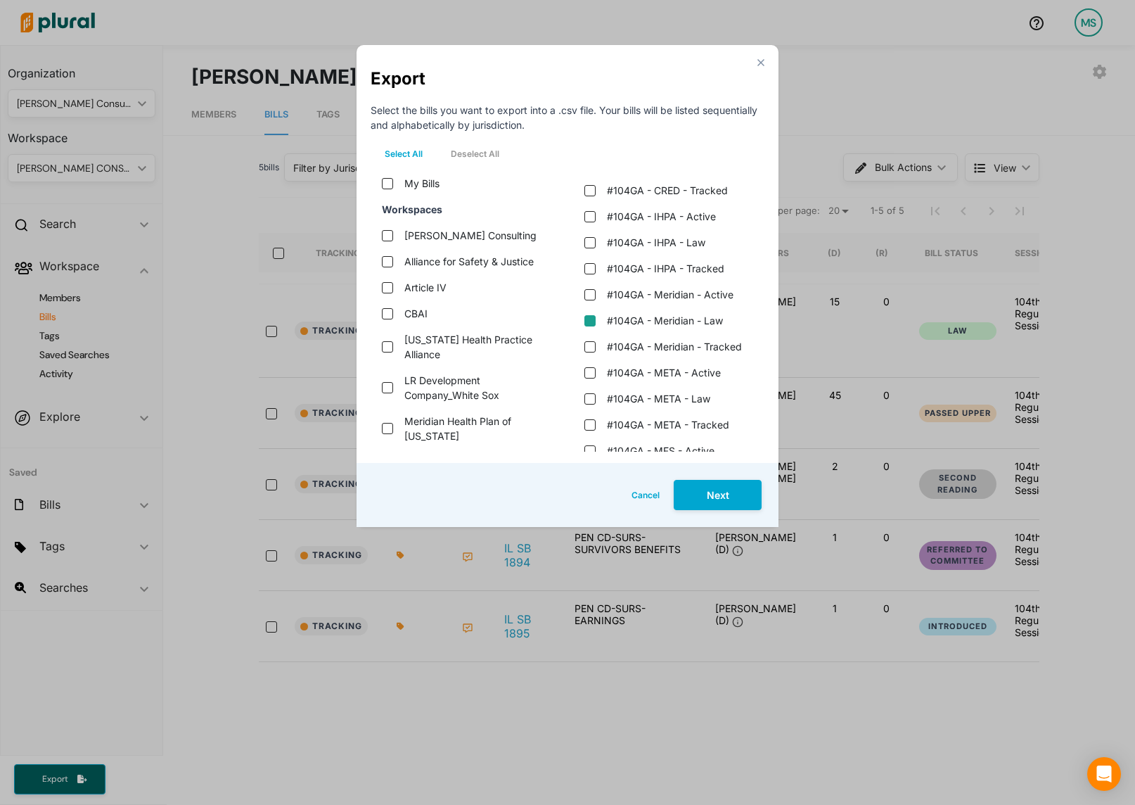
click at [587, 322] on law "#104GA - Meridian - Law" at bounding box center [589, 320] width 11 height 11
click at [591, 321] on law "#104GA - Meridian - Law" at bounding box center [589, 320] width 11 height 11
click at [592, 345] on tracked "#104GA - Meridian - Tracked" at bounding box center [589, 346] width 11 height 11
click at [720, 501] on button "Next" at bounding box center [718, 495] width 88 height 30
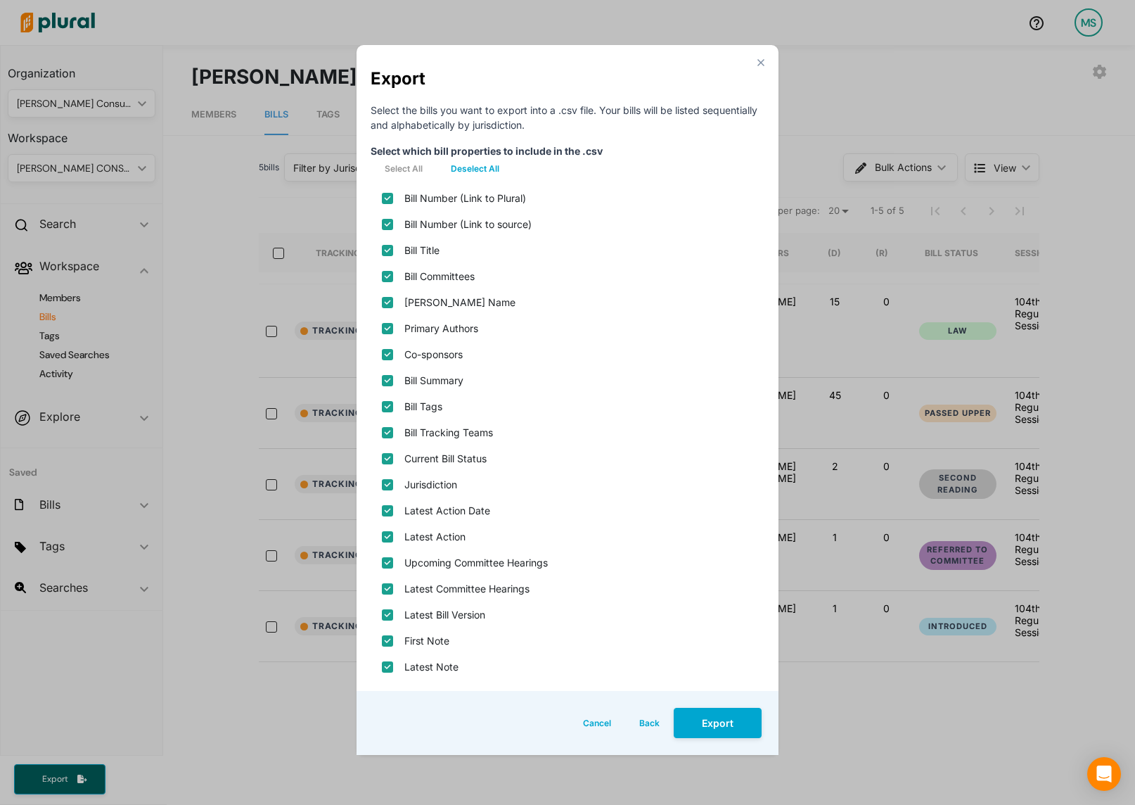
click at [485, 163] on button "Deselect All" at bounding box center [475, 168] width 77 height 21
click at [387, 226] on source\) "Bill Number (Link to source)" at bounding box center [387, 224] width 11 height 11
click at [393, 260] on div "Bill Title" at bounding box center [568, 250] width 394 height 26
click at [390, 251] on input "Bill Title" at bounding box center [387, 250] width 11 height 11
click at [391, 305] on name "[PERSON_NAME] Name" at bounding box center [387, 302] width 11 height 11
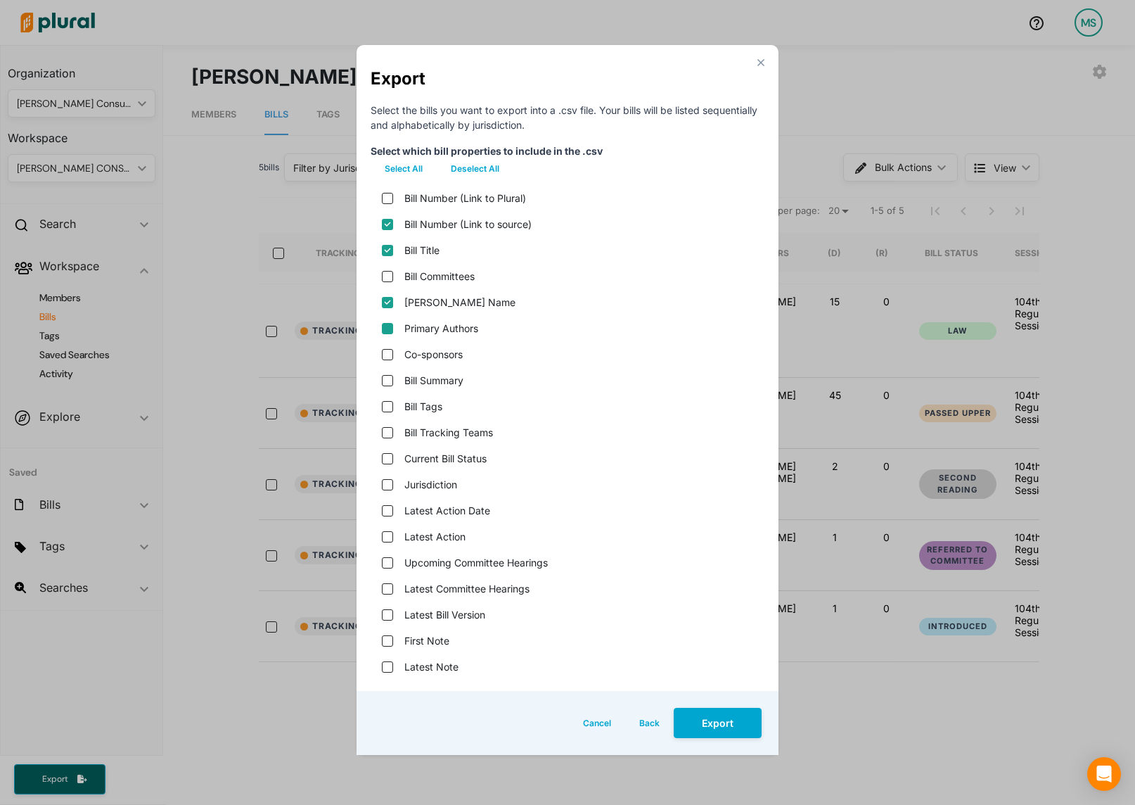
click at [390, 328] on input "Primary Authors" at bounding box center [387, 328] width 11 height 11
click at [385, 383] on input "Bill Summary" at bounding box center [387, 380] width 11 height 11
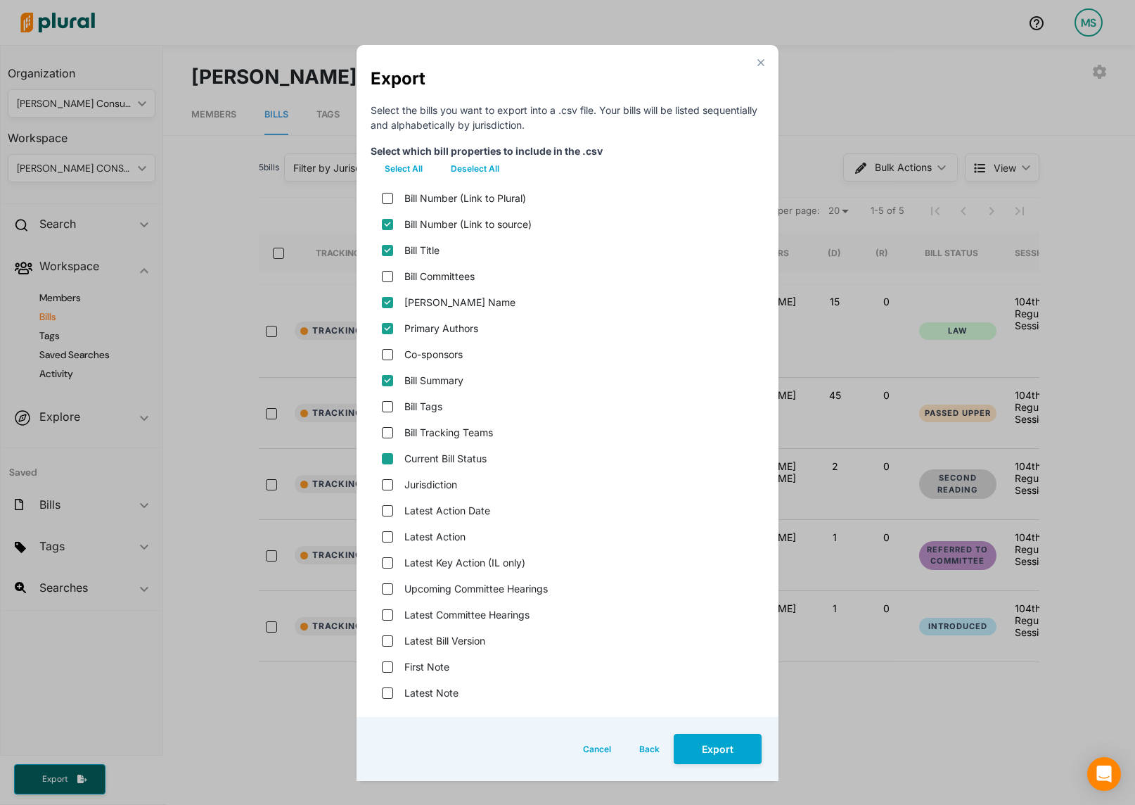
click at [390, 457] on status "Current Bill Status" at bounding box center [387, 458] width 11 height 11
click at [387, 535] on input "Latest Action" at bounding box center [387, 536] width 11 height 11
click at [386, 641] on version "Latest Bill Version" at bounding box center [387, 640] width 11 height 11
click at [722, 747] on button "Export" at bounding box center [718, 749] width 88 height 30
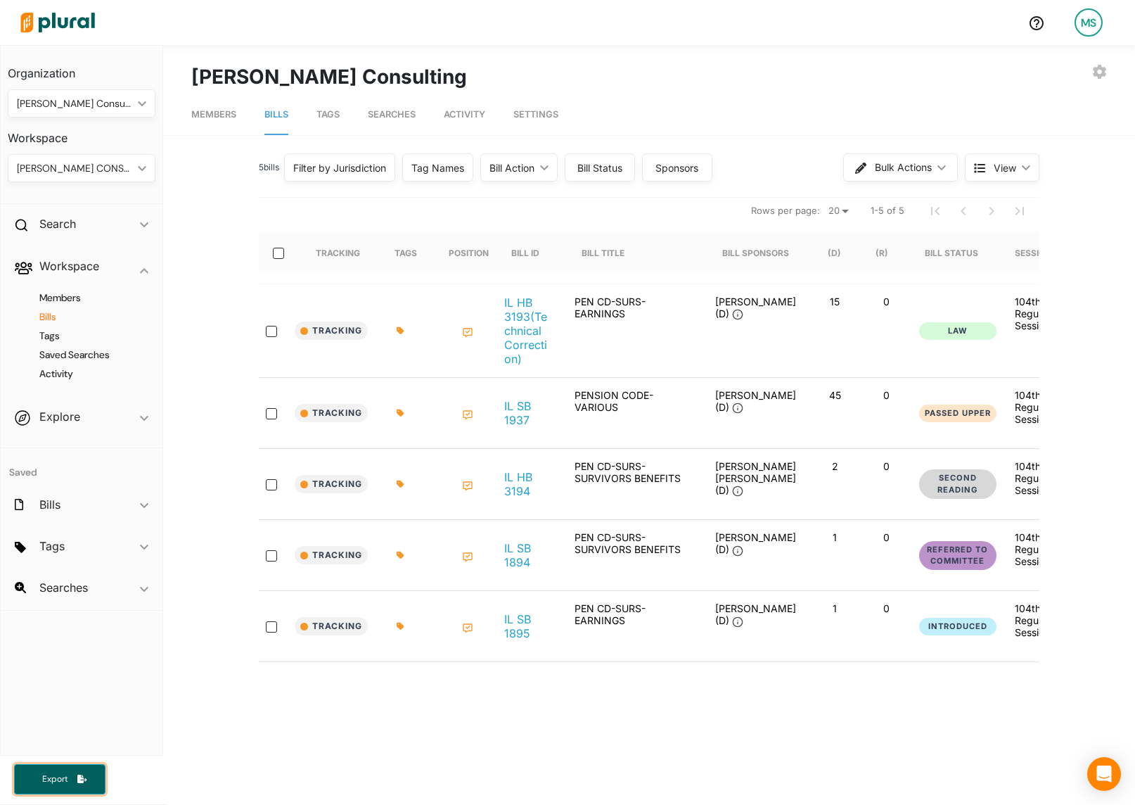
click at [43, 773] on span "Export" at bounding box center [54, 779] width 45 height 12
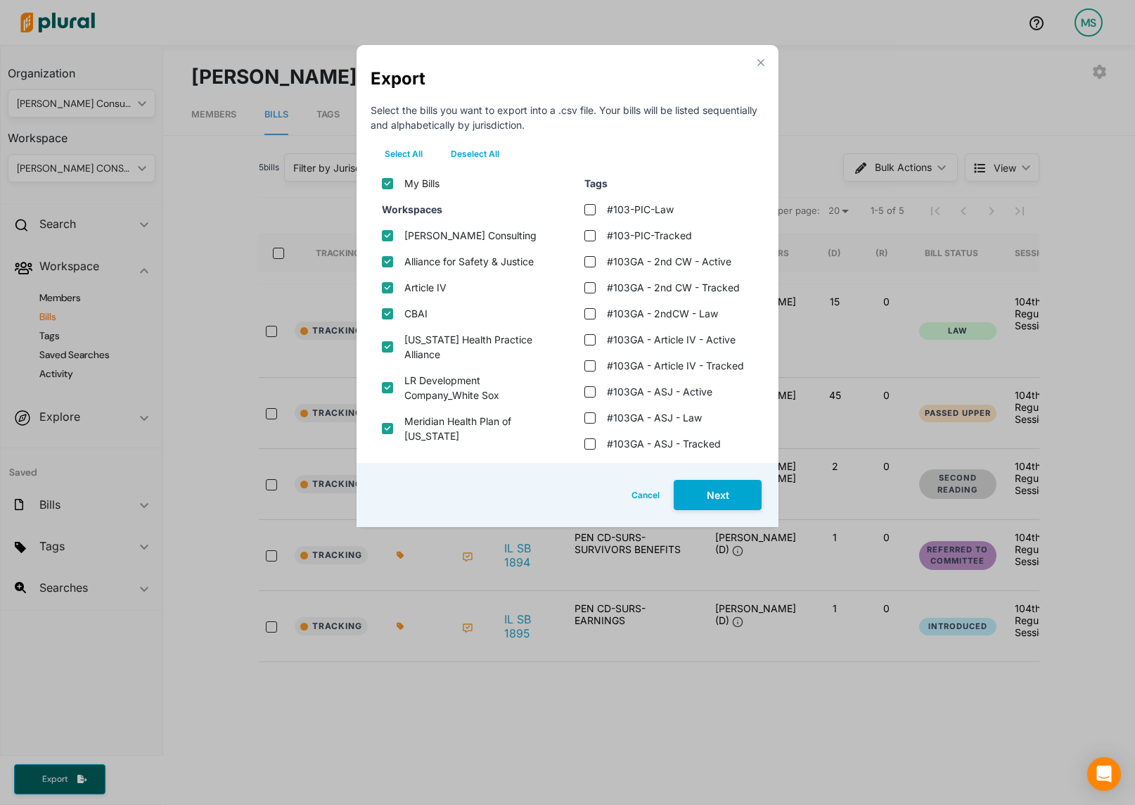
click at [470, 159] on button "Deselect All" at bounding box center [475, 153] width 77 height 21
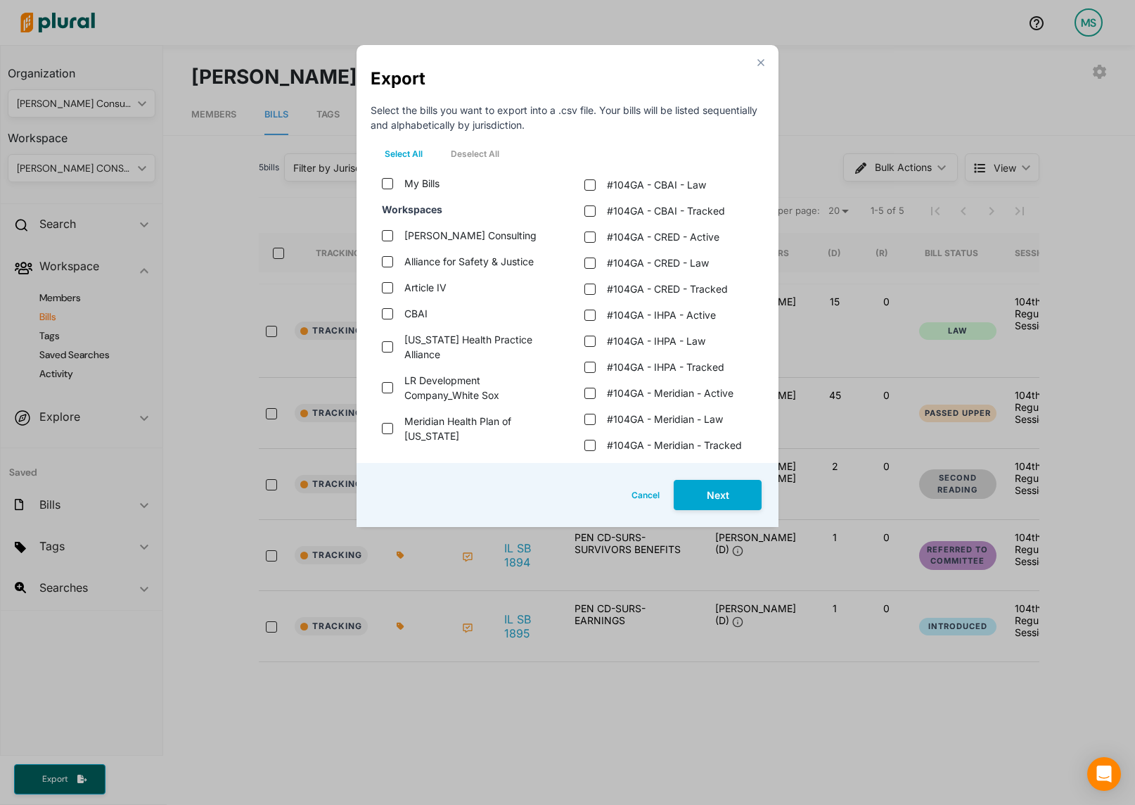
scroll to position [1040, 0]
click at [586, 340] on law "#104GA - IHPA - Law" at bounding box center [589, 340] width 11 height 11
click at [718, 498] on button "Next" at bounding box center [718, 495] width 88 height 30
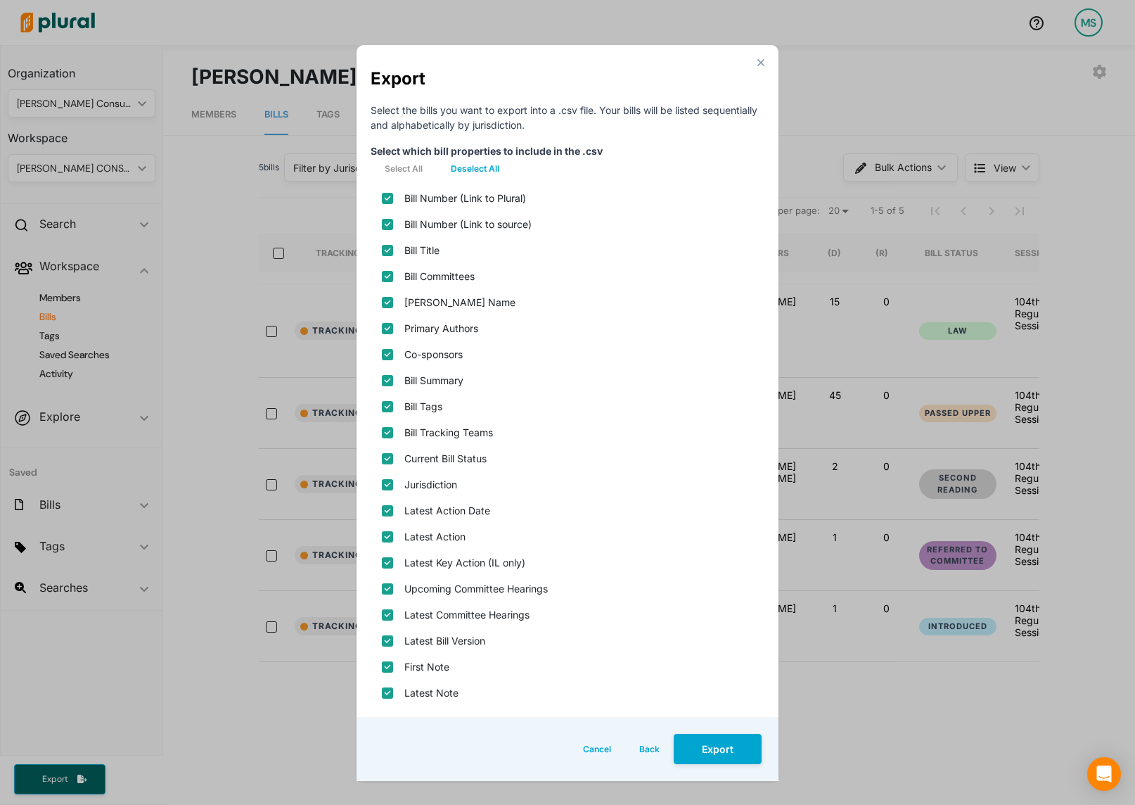
click at [472, 168] on button "Deselect All" at bounding box center [475, 168] width 77 height 21
click at [389, 224] on source\) "Bill Number (Link to source)" at bounding box center [387, 224] width 11 height 11
click at [388, 247] on input "Bill Title" at bounding box center [387, 250] width 11 height 11
click at [388, 302] on name "[PERSON_NAME] Name" at bounding box center [387, 302] width 11 height 11
click at [388, 333] on input "Primary Authors" at bounding box center [387, 328] width 11 height 11
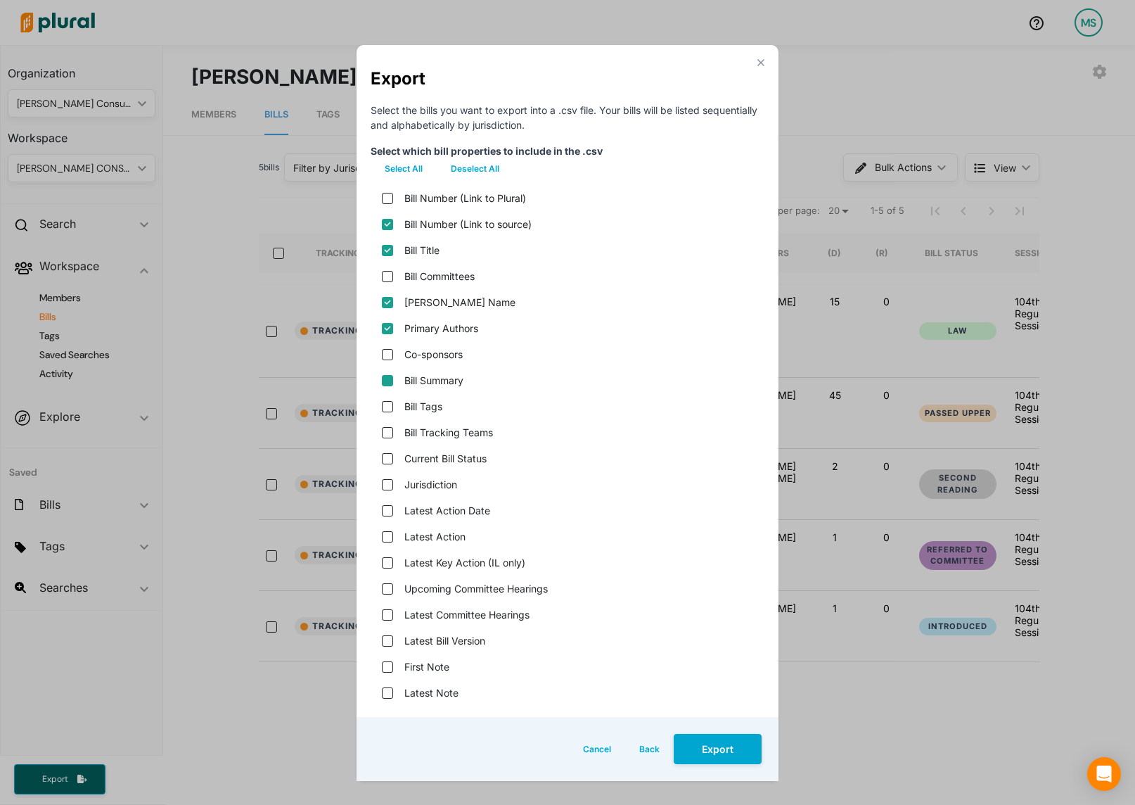
click at [389, 379] on input "Bill Summary" at bounding box center [387, 380] width 11 height 11
click at [383, 464] on div "Current Bill Status" at bounding box center [568, 458] width 394 height 26
click at [386, 453] on status "Current Bill Status" at bounding box center [387, 458] width 11 height 11
click at [387, 539] on input "Latest Action" at bounding box center [387, 536] width 11 height 11
click at [385, 634] on div "Latest Bill Version" at bounding box center [568, 640] width 394 height 26
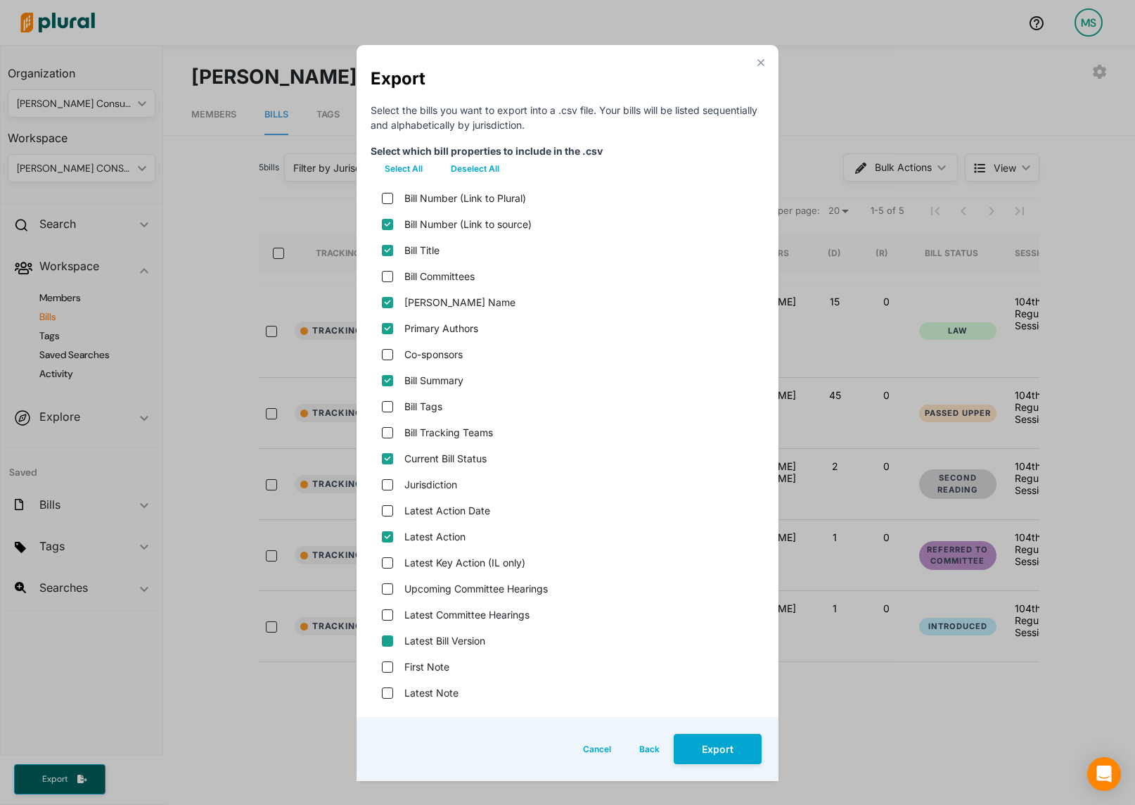
click at [389, 643] on version "Latest Bill Version" at bounding box center [387, 640] width 11 height 11
click at [723, 755] on button "Export" at bounding box center [718, 749] width 88 height 30
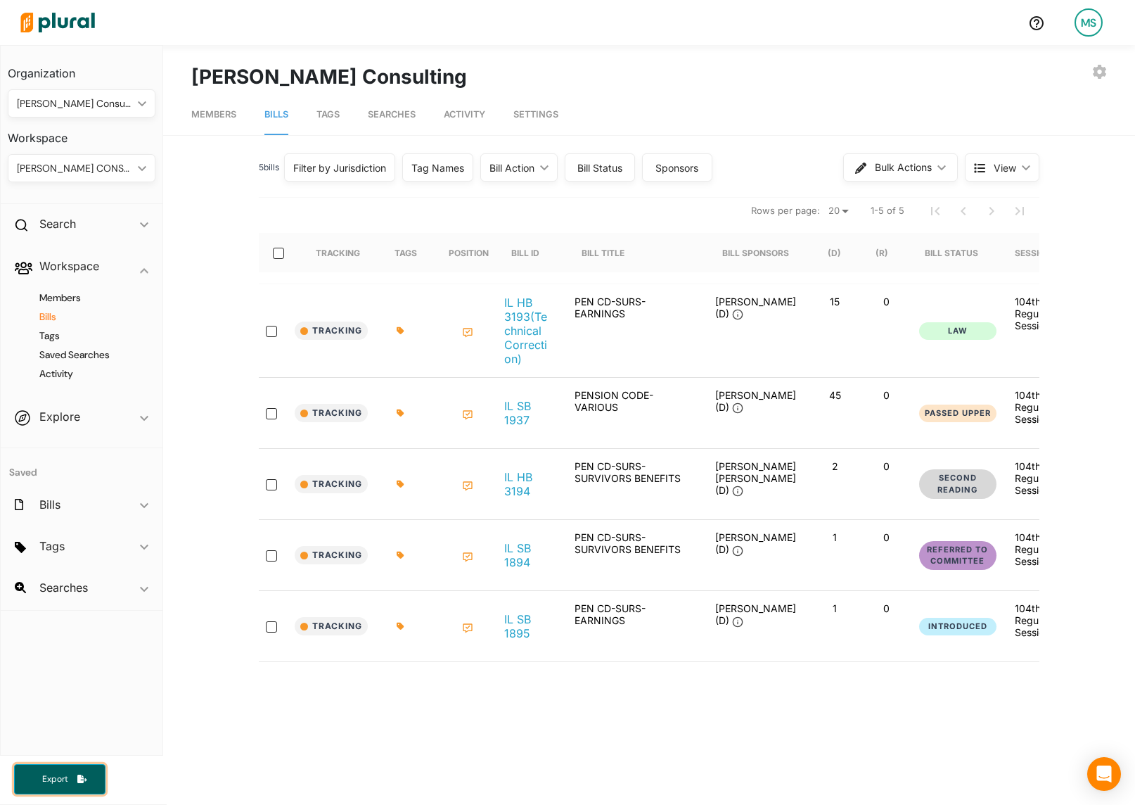
click at [54, 775] on span "Export" at bounding box center [54, 779] width 45 height 12
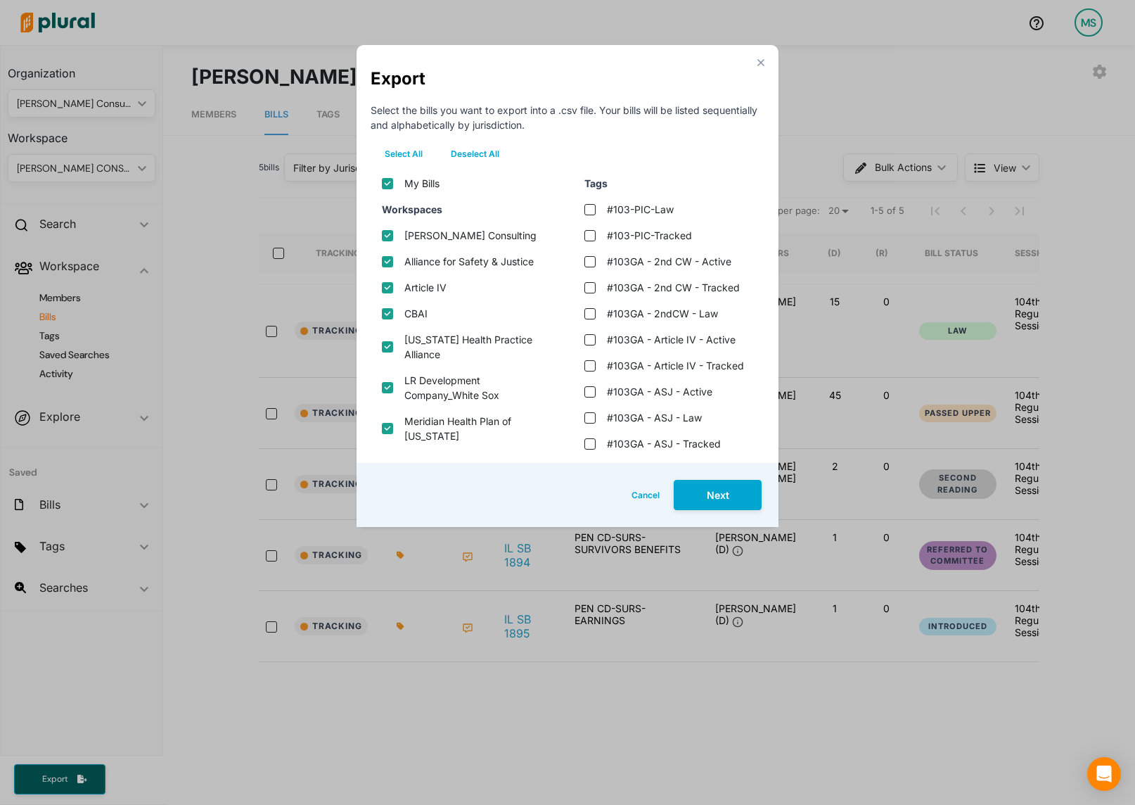
click at [486, 155] on button "Deselect All" at bounding box center [475, 153] width 77 height 21
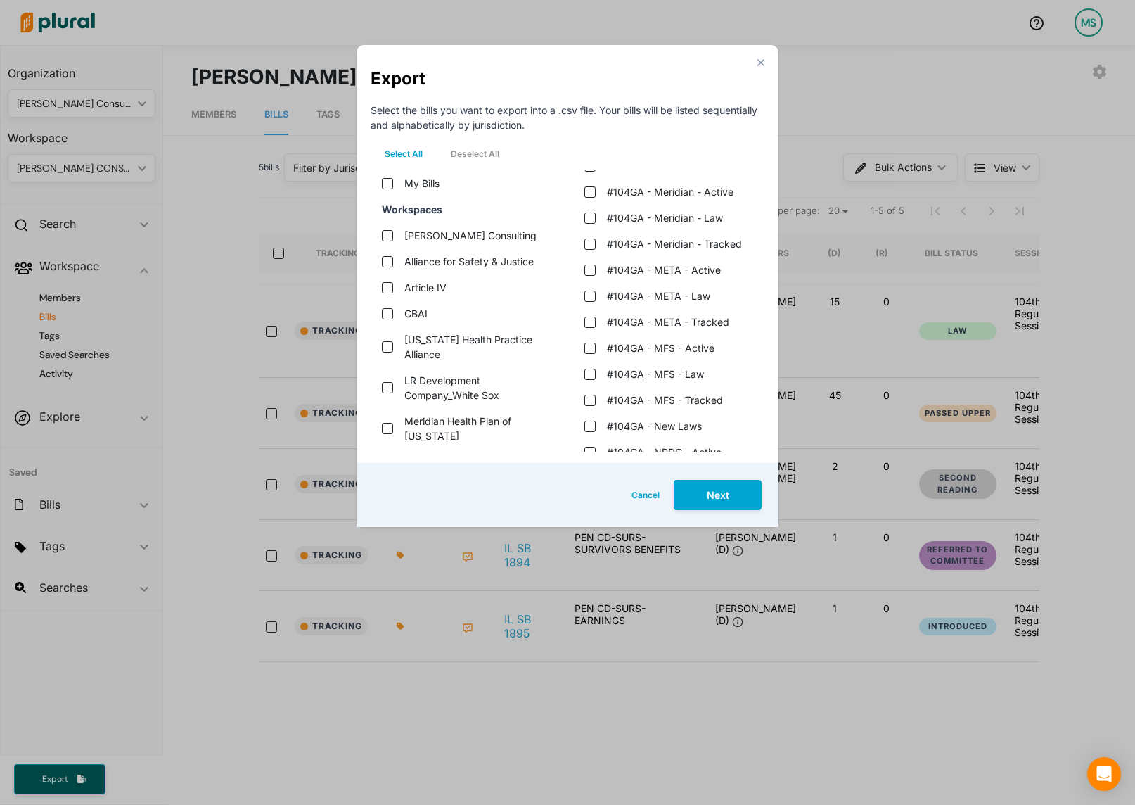
scroll to position [1247, 0]
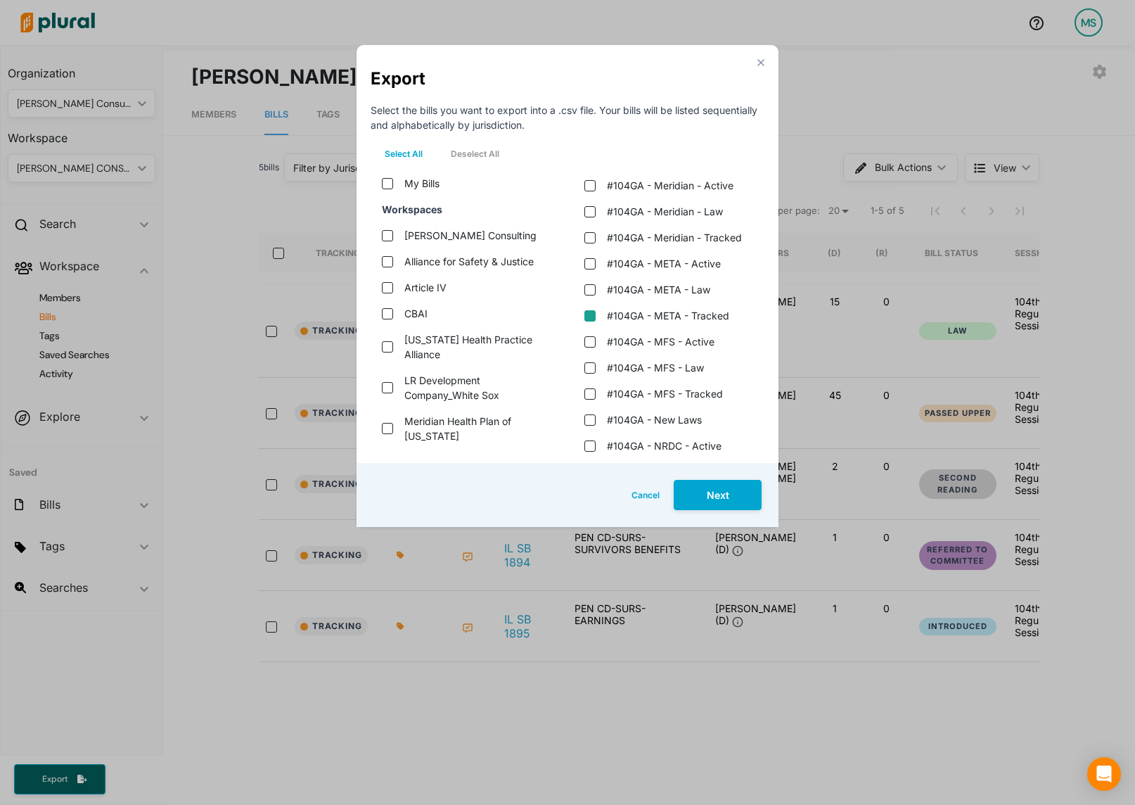
click at [590, 313] on tracked "#104GA - META - Tracked" at bounding box center [589, 315] width 11 height 11
click at [727, 504] on button "Next" at bounding box center [718, 495] width 88 height 30
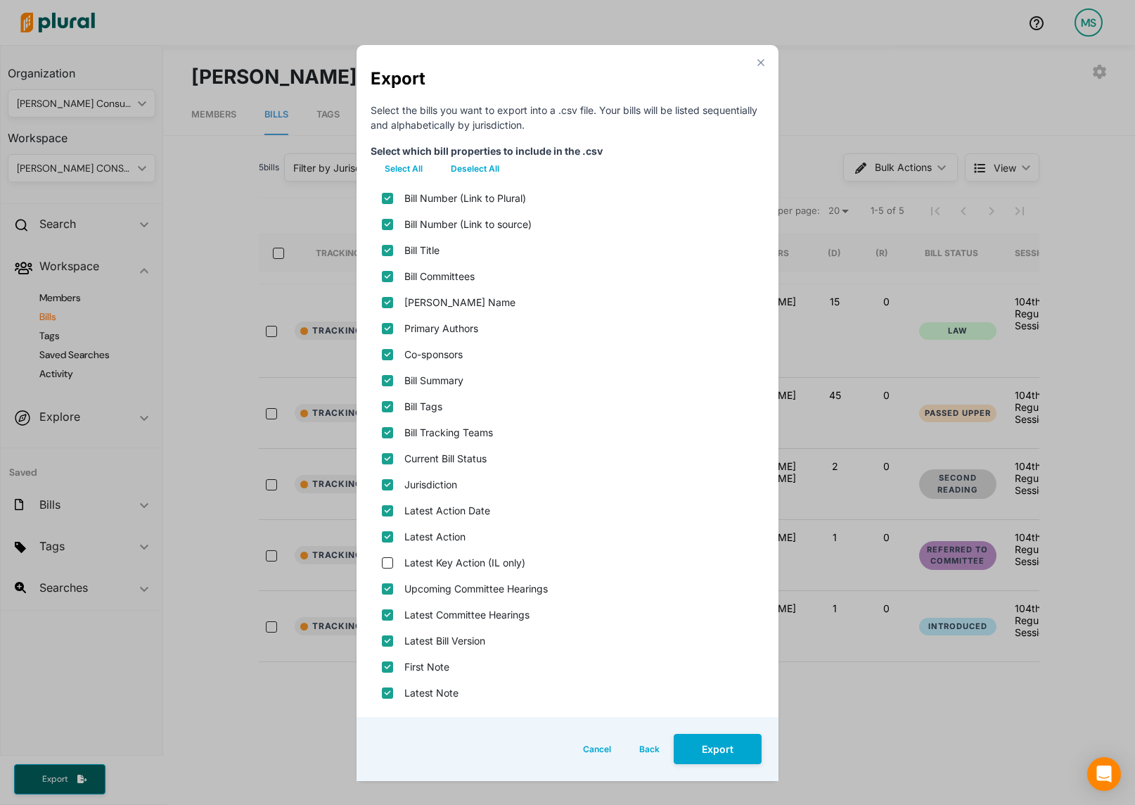
click at [464, 166] on button "Deselect All" at bounding box center [475, 168] width 77 height 21
click at [392, 222] on source\) "Bill Number (Link to source)" at bounding box center [387, 224] width 11 height 11
click at [386, 250] on input "Bill Title" at bounding box center [387, 250] width 11 height 11
click at [387, 300] on name "[PERSON_NAME] Name" at bounding box center [387, 302] width 11 height 11
click at [385, 325] on input "Primary Authors" at bounding box center [387, 328] width 11 height 11
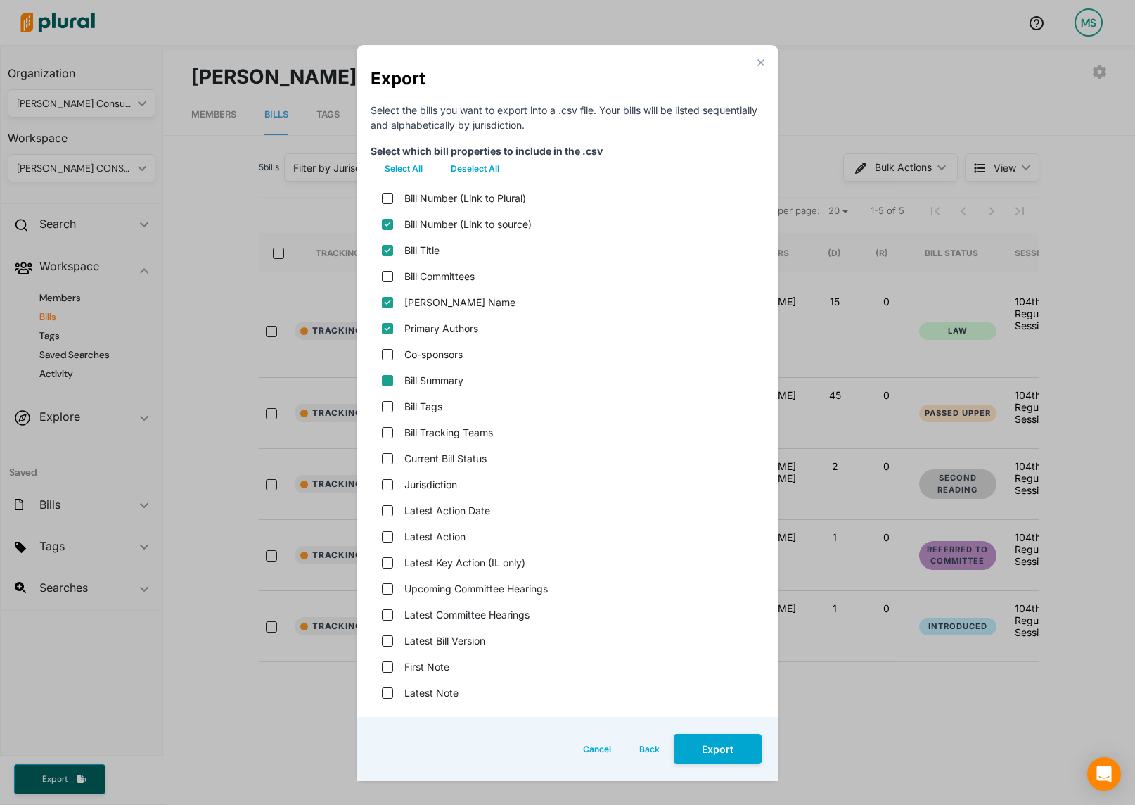
click at [383, 378] on input "Bill Summary" at bounding box center [387, 380] width 11 height 11
click at [384, 460] on status "Current Bill Status" at bounding box center [387, 458] width 11 height 11
click at [386, 533] on input "Latest Action" at bounding box center [387, 536] width 11 height 11
click at [387, 641] on version "Latest Bill Version" at bounding box center [387, 640] width 11 height 11
click at [708, 743] on button "Export" at bounding box center [718, 749] width 88 height 30
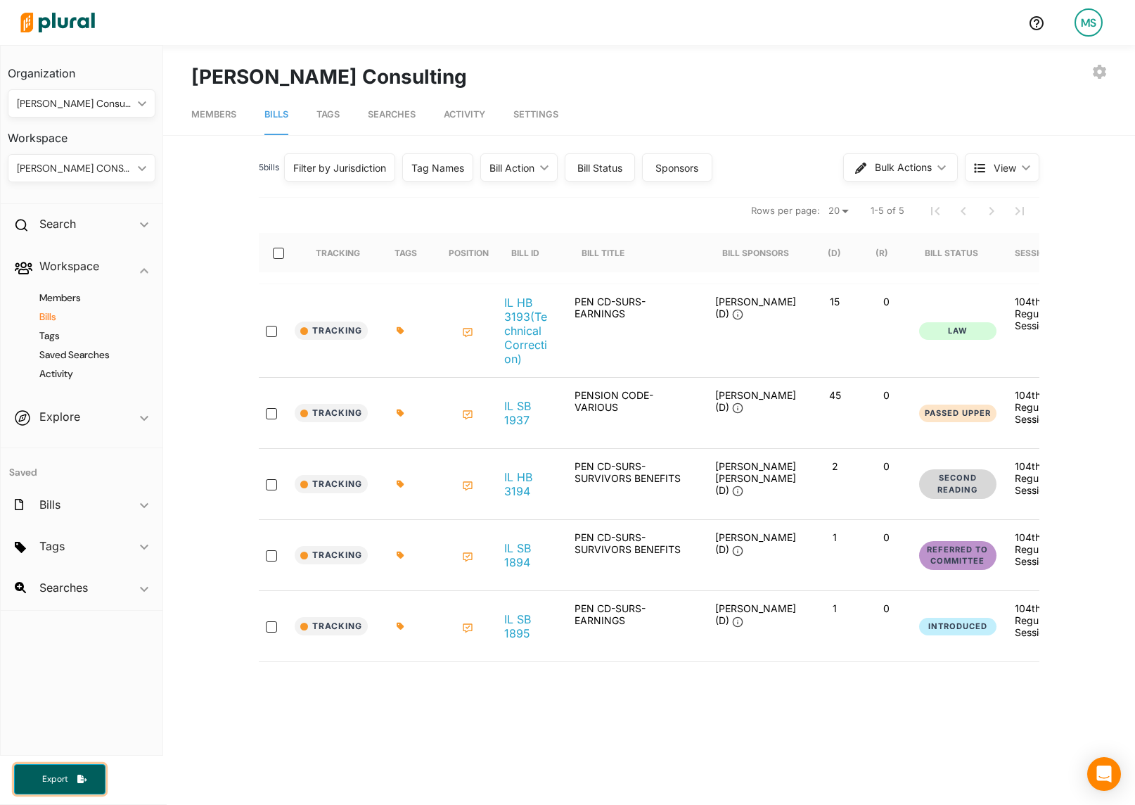
click at [52, 772] on button "Export" at bounding box center [59, 779] width 91 height 30
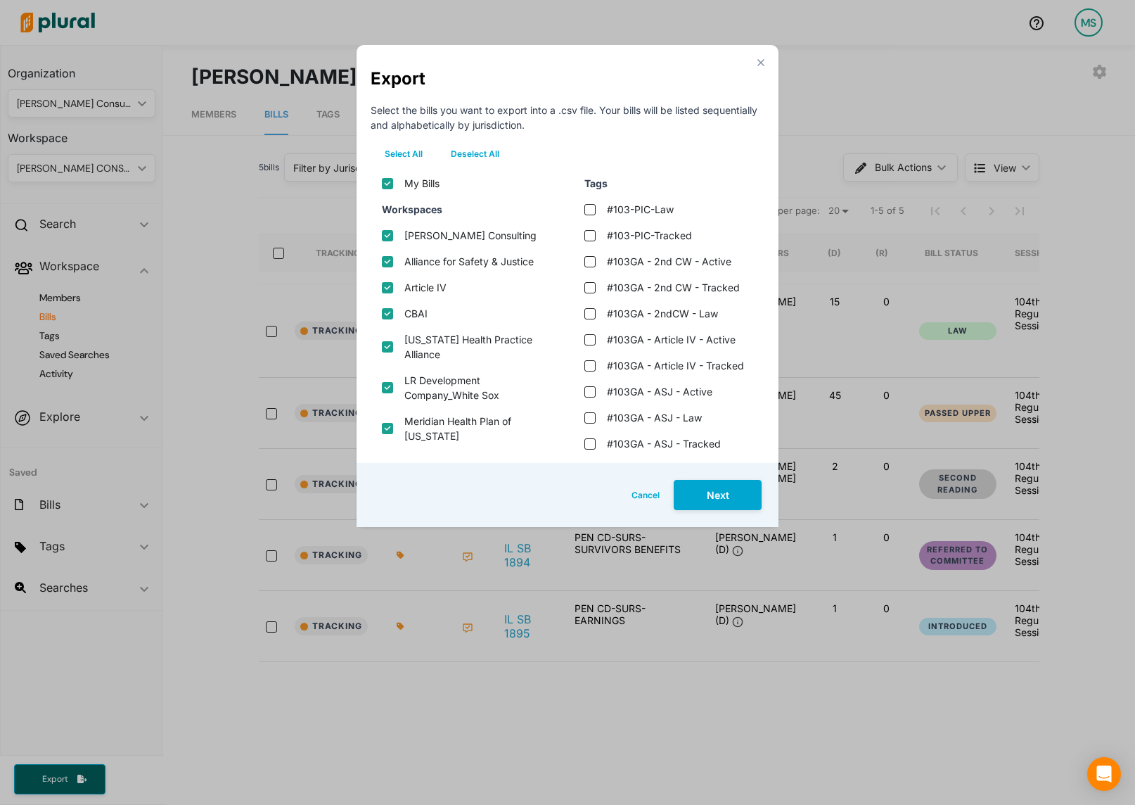
click at [492, 153] on button "Deselect All" at bounding box center [475, 153] width 77 height 21
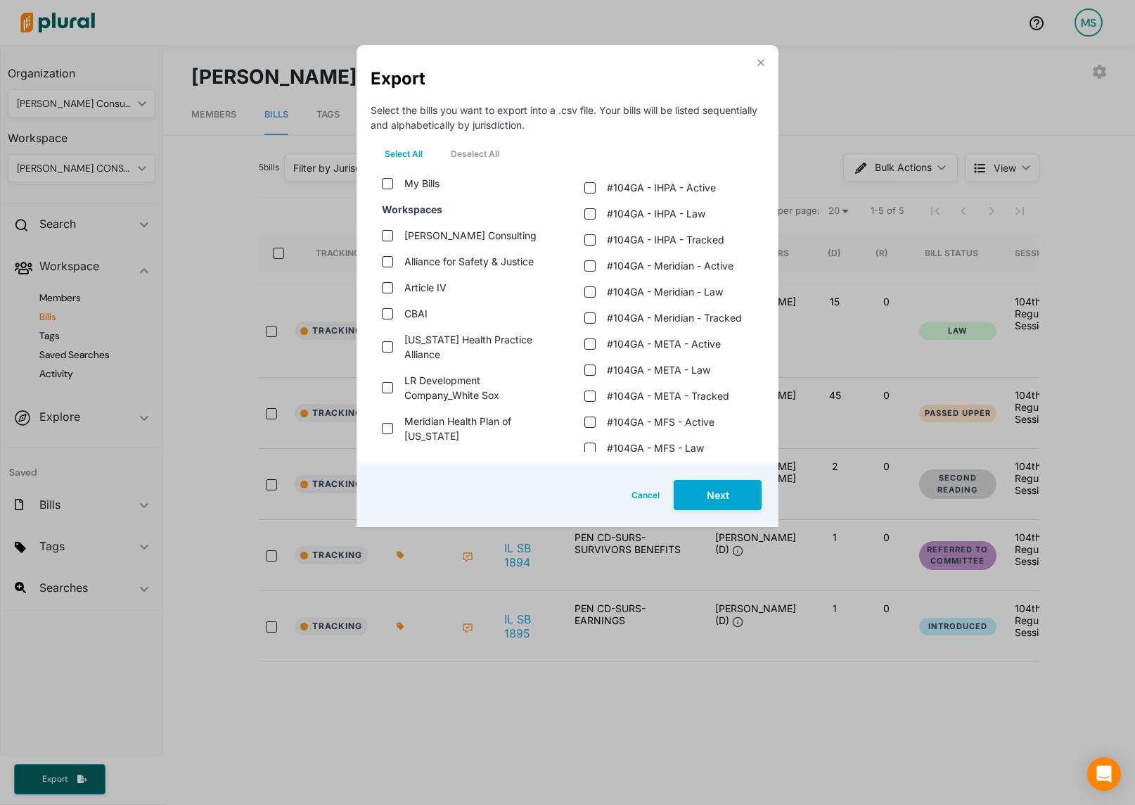
scroll to position [1170, 0]
click at [590, 368] on law "#104GA - META - Law" at bounding box center [589, 367] width 11 height 11
click at [714, 501] on button "Next" at bounding box center [718, 495] width 88 height 30
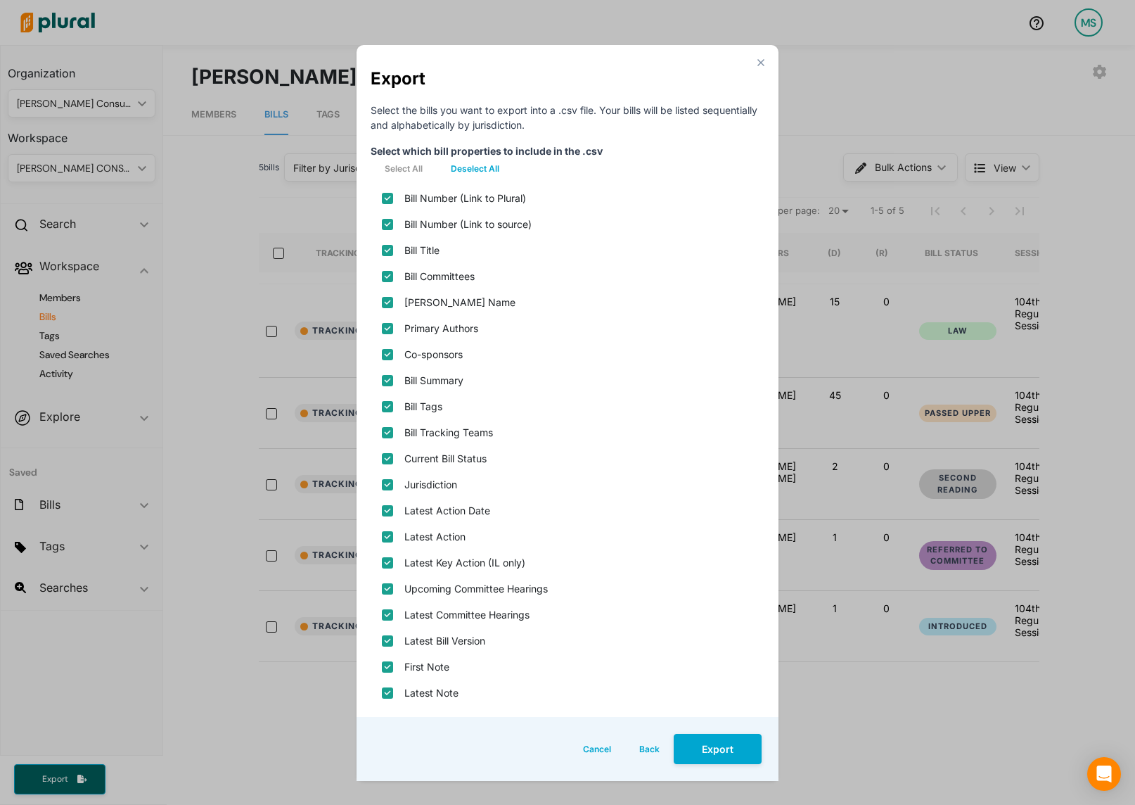
click at [482, 167] on button "Deselect All" at bounding box center [475, 168] width 77 height 21
click at [388, 223] on source\) "Bill Number (Link to source)" at bounding box center [387, 224] width 11 height 11
click at [388, 248] on input "Bill Title" at bounding box center [387, 250] width 11 height 11
click at [392, 308] on div "[PERSON_NAME] Name" at bounding box center [568, 302] width 394 height 26
click at [388, 306] on name "[PERSON_NAME] Name" at bounding box center [387, 302] width 11 height 11
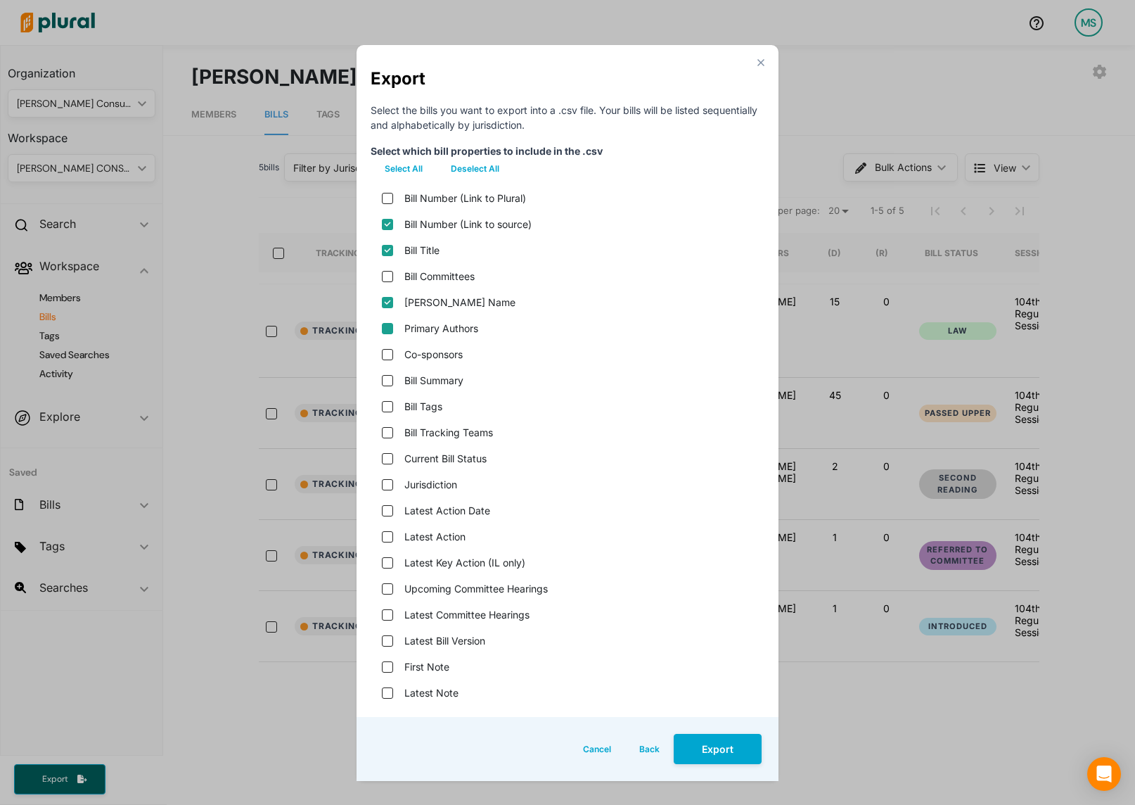
click at [390, 329] on input "Primary Authors" at bounding box center [387, 328] width 11 height 11
click at [388, 380] on input "Bill Summary" at bounding box center [387, 380] width 11 height 11
click at [390, 459] on status "Current Bill Status" at bounding box center [387, 458] width 11 height 11
click at [385, 539] on input "Latest Action" at bounding box center [387, 536] width 11 height 11
click at [388, 636] on version "Latest Bill Version" at bounding box center [387, 640] width 11 height 11
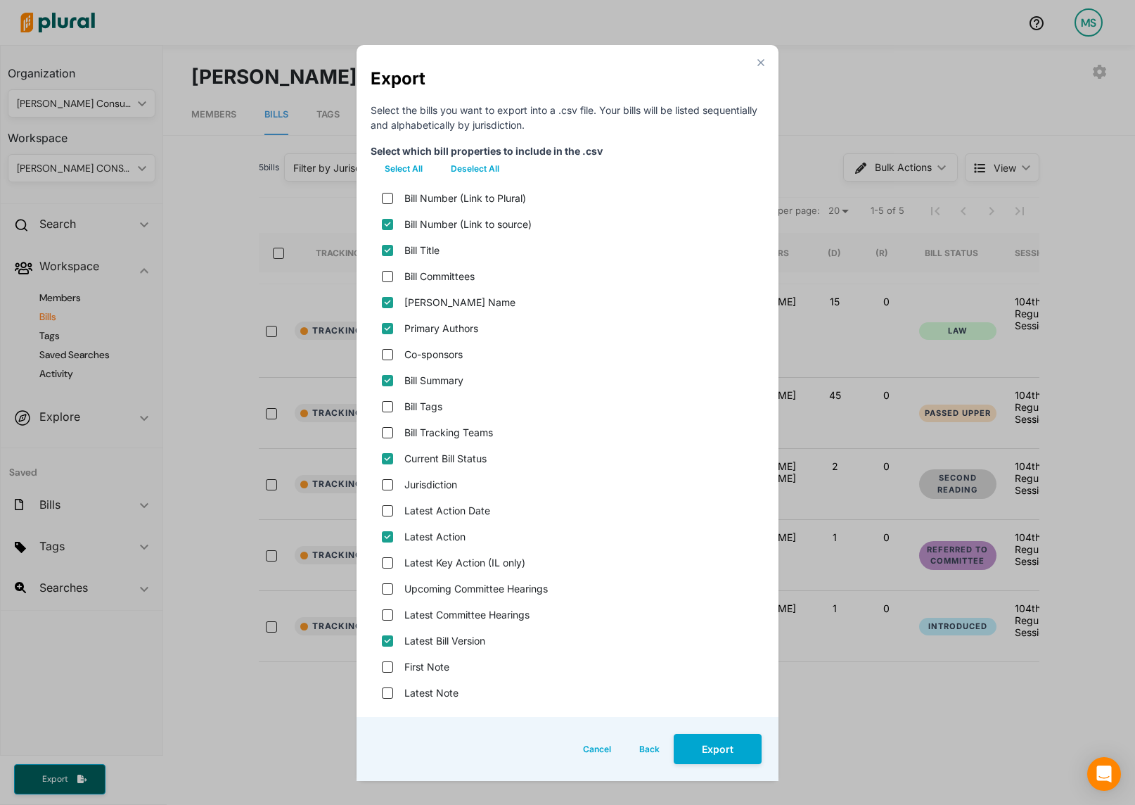
click at [736, 767] on div "Cancel Back Export" at bounding box center [568, 749] width 422 height 64
click at [727, 755] on button "Export" at bounding box center [718, 749] width 88 height 30
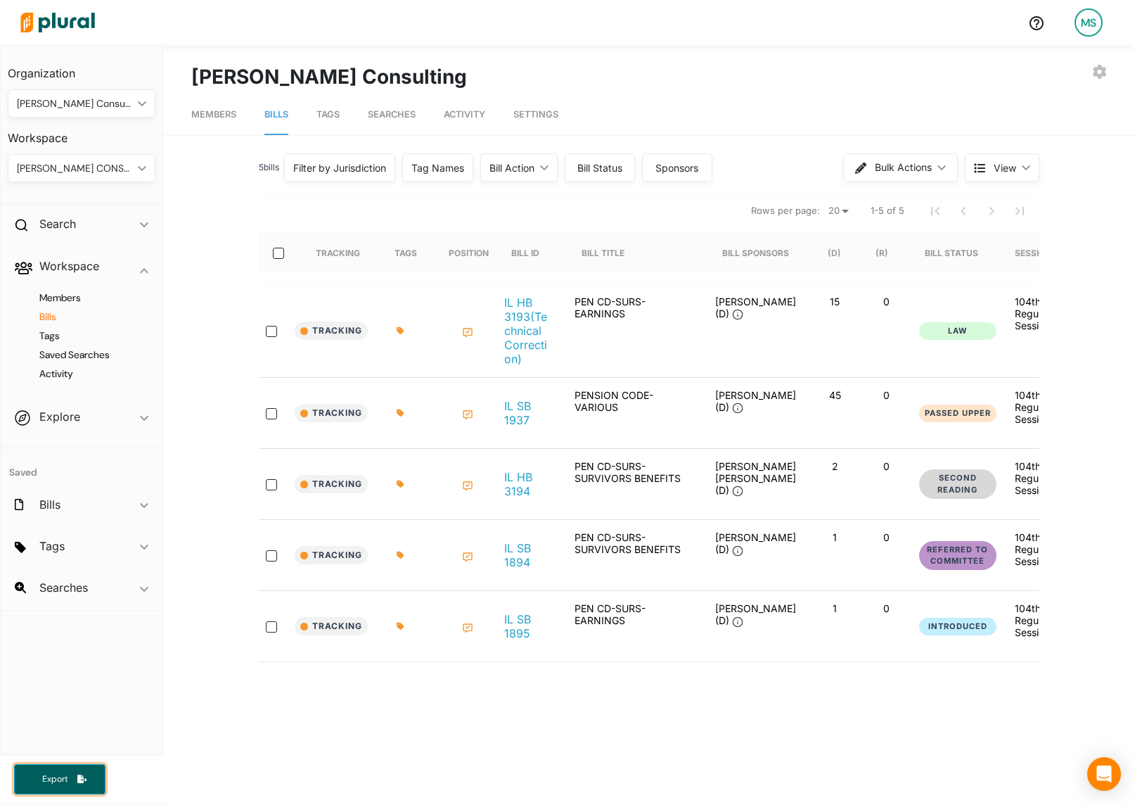
click at [77, 778] on icon "button" at bounding box center [82, 778] width 10 height 8
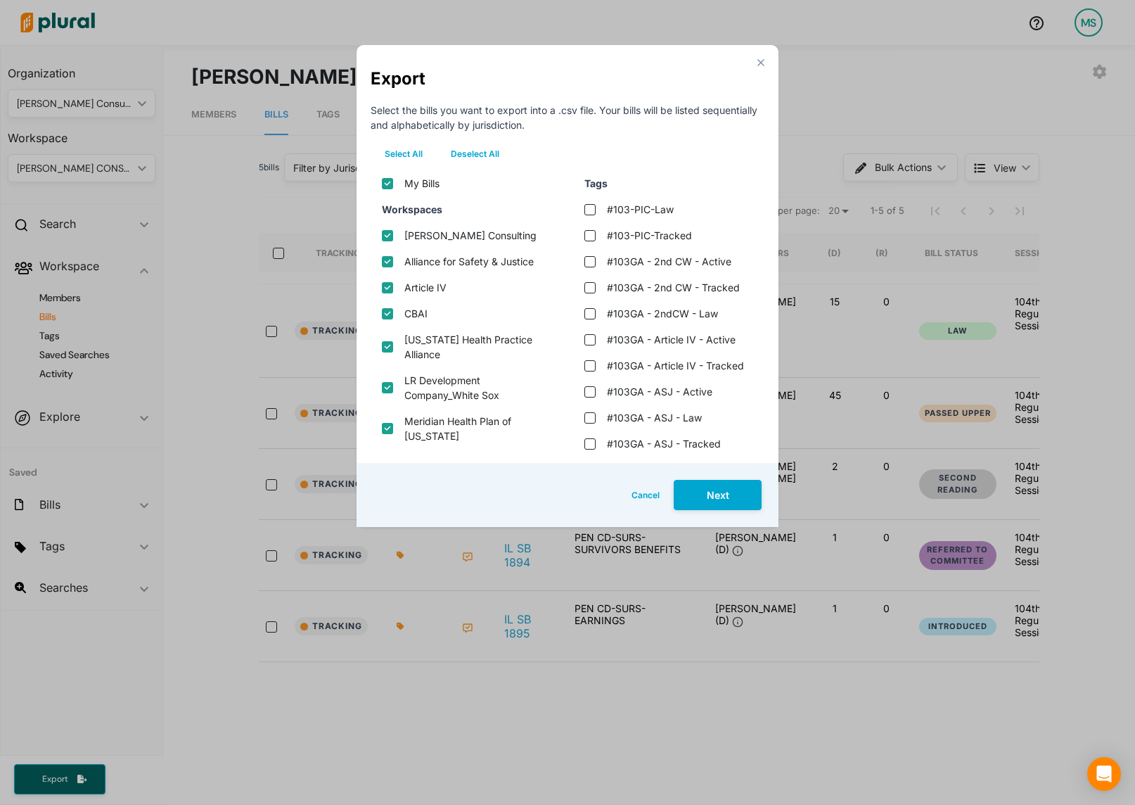
click at [485, 155] on button "Deselect All" at bounding box center [475, 153] width 77 height 21
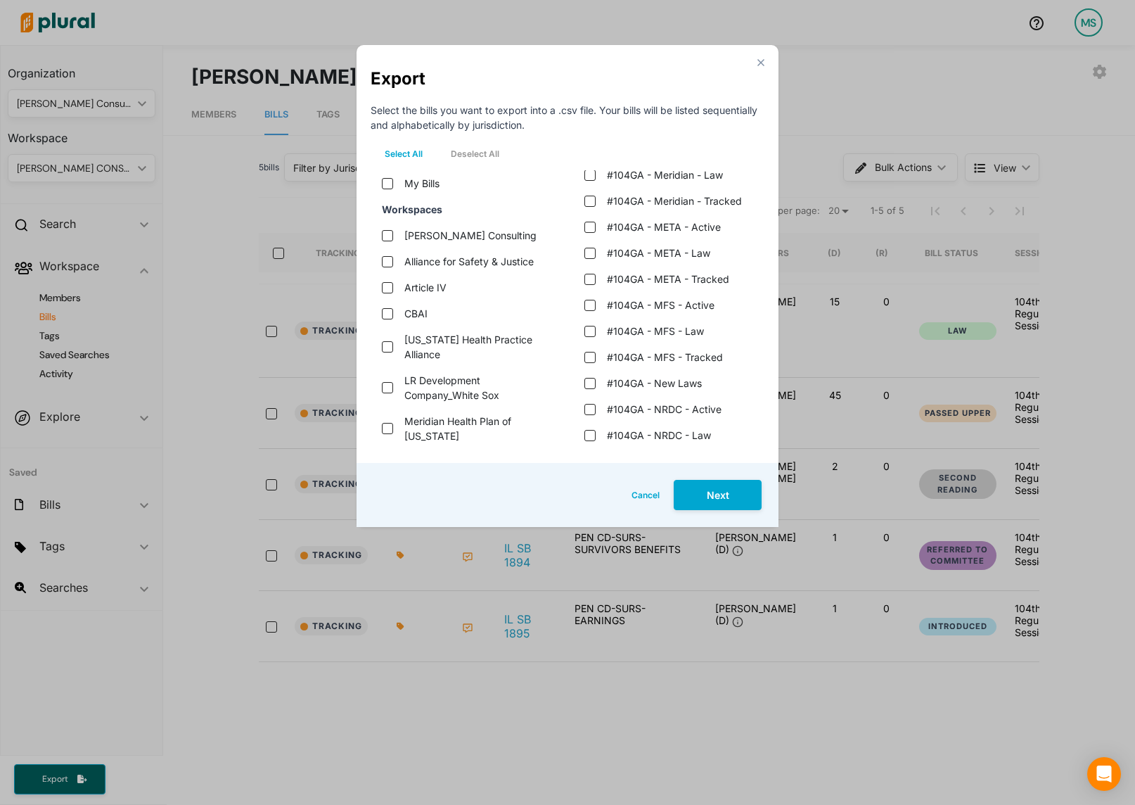
scroll to position [1283, 0]
click at [589, 359] on tracked "#104GA - MFS - Tracked" at bounding box center [589, 357] width 11 height 11
click at [710, 493] on button "Next" at bounding box center [718, 495] width 88 height 30
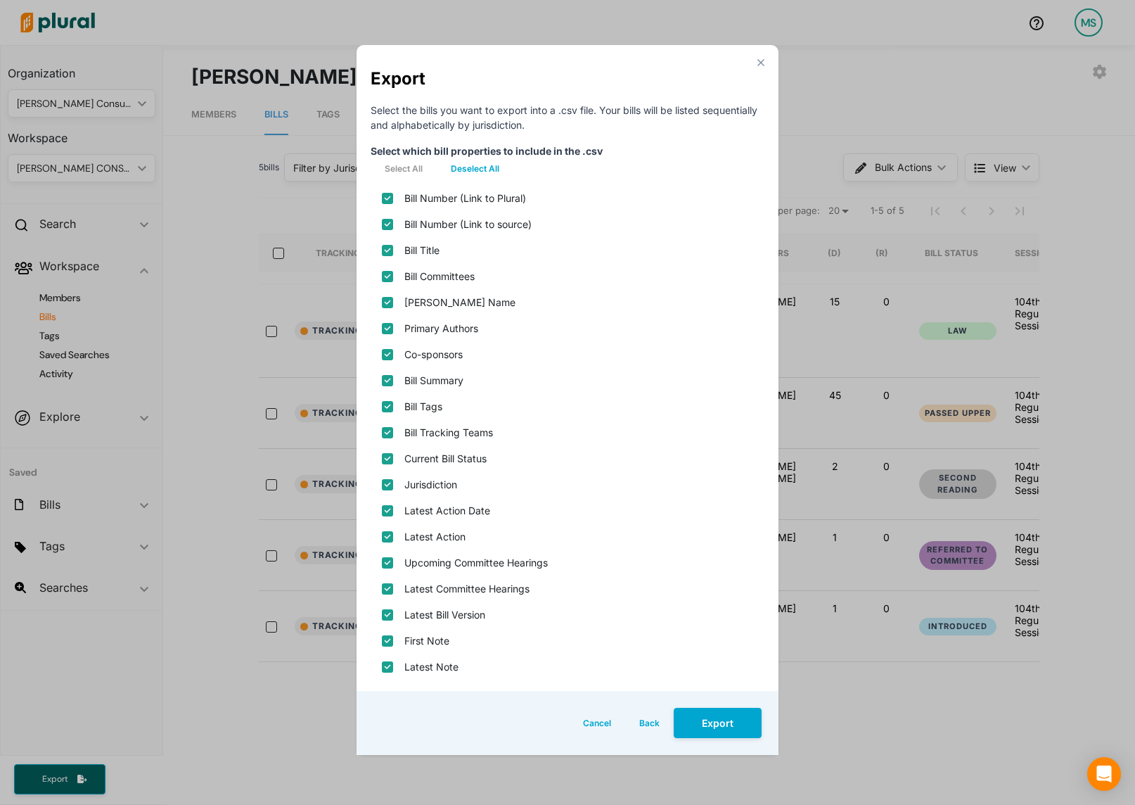
click at [475, 166] on button "Deselect All" at bounding box center [475, 168] width 77 height 21
click at [390, 225] on source\) "Bill Number (Link to source)" at bounding box center [387, 224] width 11 height 11
click at [389, 262] on div "Bill Title" at bounding box center [568, 250] width 394 height 26
click at [389, 252] on input "Bill Title" at bounding box center [387, 250] width 11 height 11
click at [387, 295] on div "[PERSON_NAME] Name" at bounding box center [568, 302] width 394 height 26
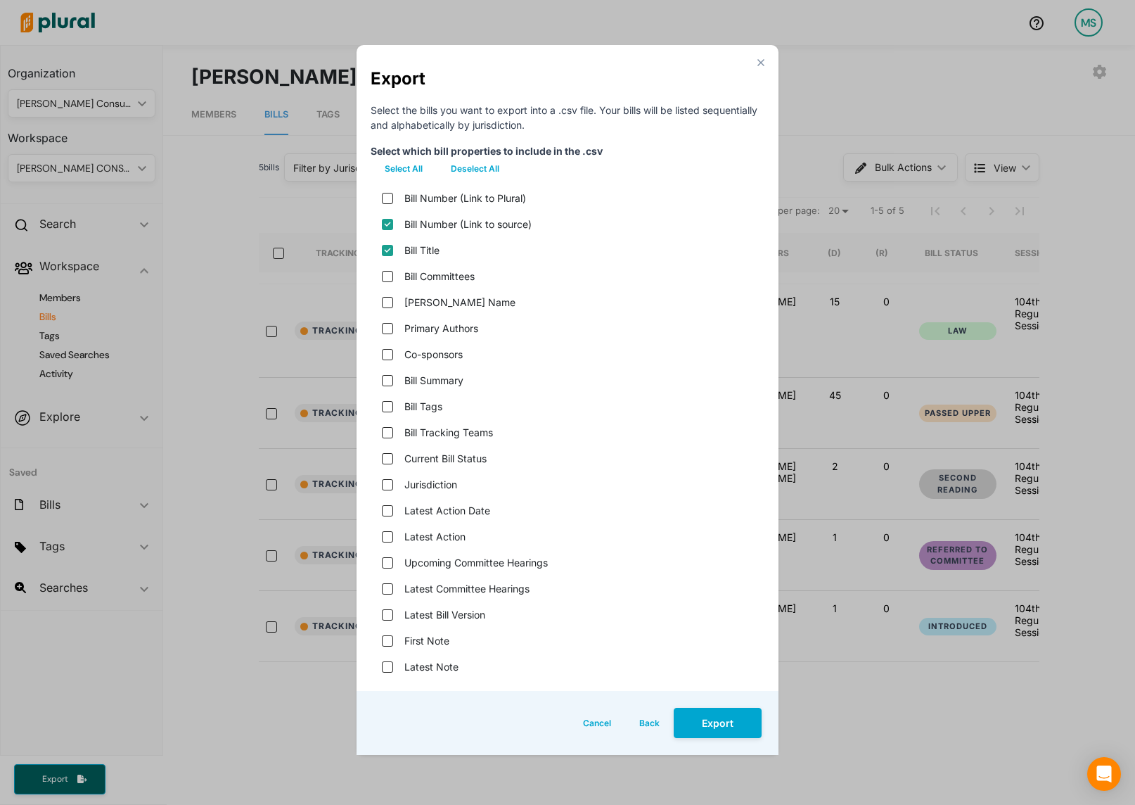
click at [387, 308] on div "[PERSON_NAME] Name" at bounding box center [568, 302] width 394 height 26
click at [387, 306] on name "[PERSON_NAME] Name" at bounding box center [387, 302] width 11 height 11
click at [389, 328] on input "Primary Authors" at bounding box center [387, 328] width 11 height 11
click at [387, 383] on input "Bill Summary" at bounding box center [387, 380] width 11 height 11
click at [387, 473] on div "Jurisdiction" at bounding box center [568, 484] width 394 height 26
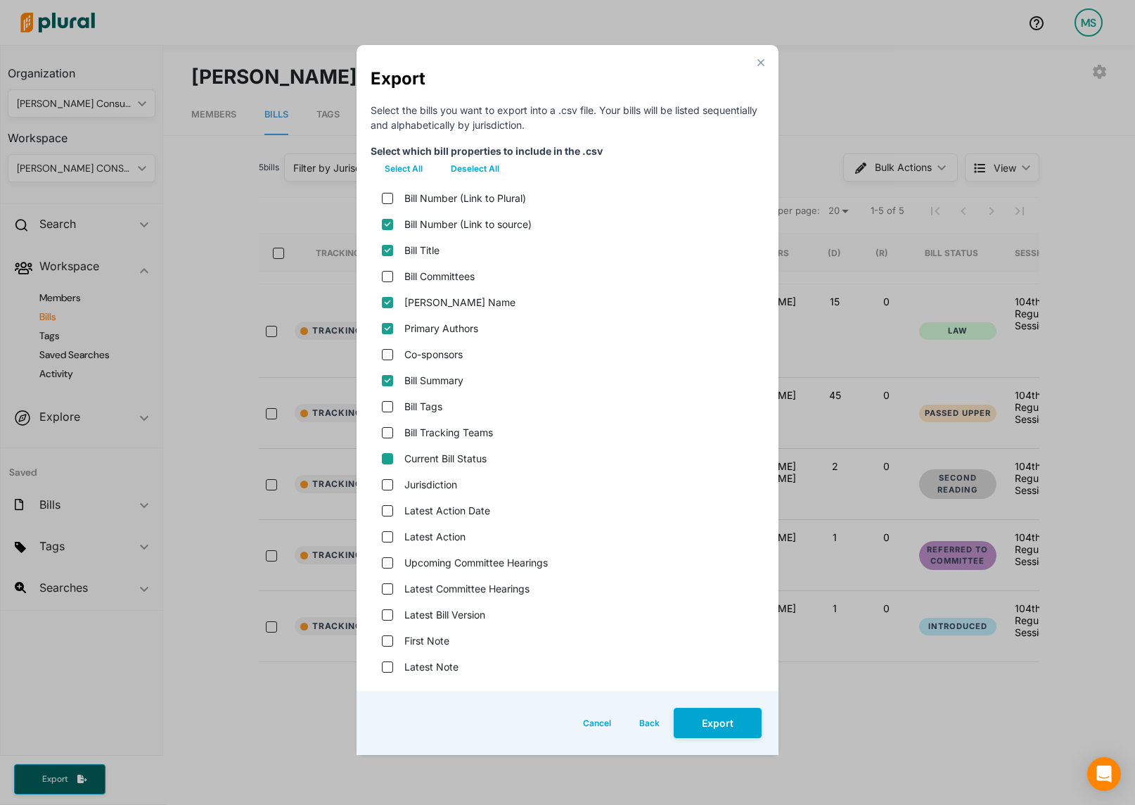
click at [387, 461] on status "Current Bill Status" at bounding box center [387, 458] width 11 height 11
click at [390, 537] on input "Latest Action" at bounding box center [387, 536] width 11 height 11
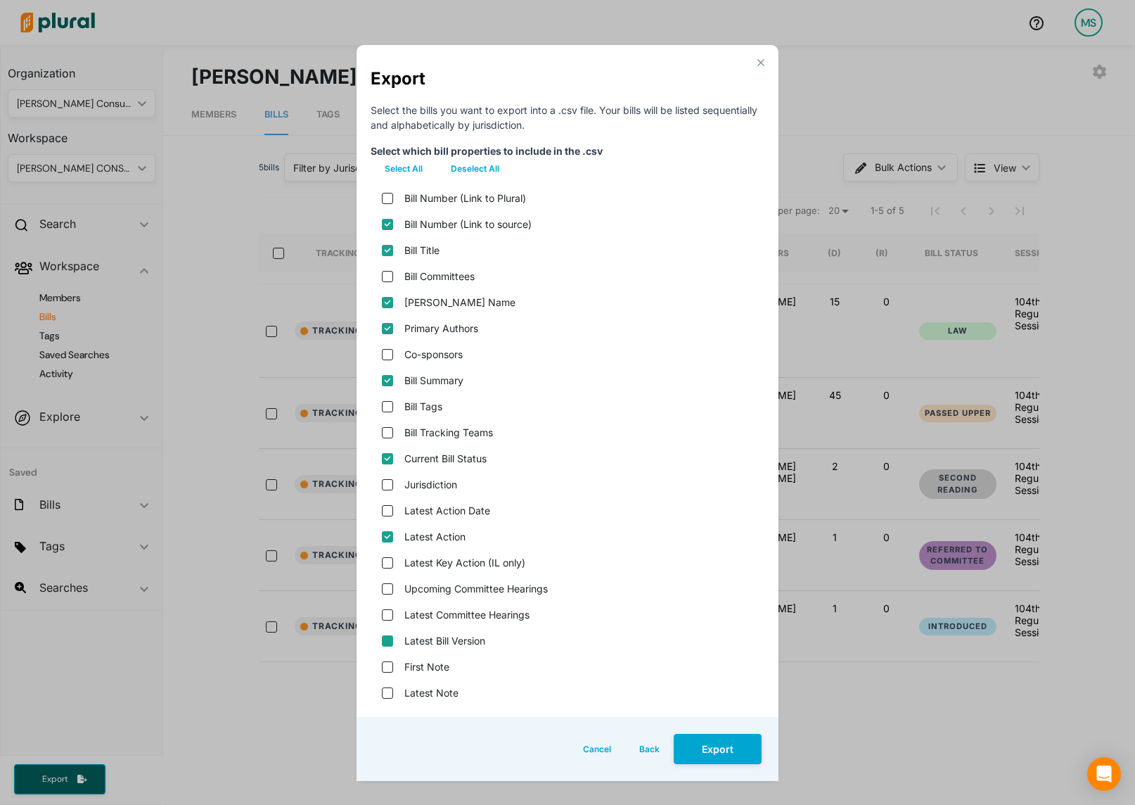
click at [386, 641] on version "Latest Bill Version" at bounding box center [387, 640] width 11 height 11
click at [717, 763] on button "Export" at bounding box center [718, 749] width 88 height 30
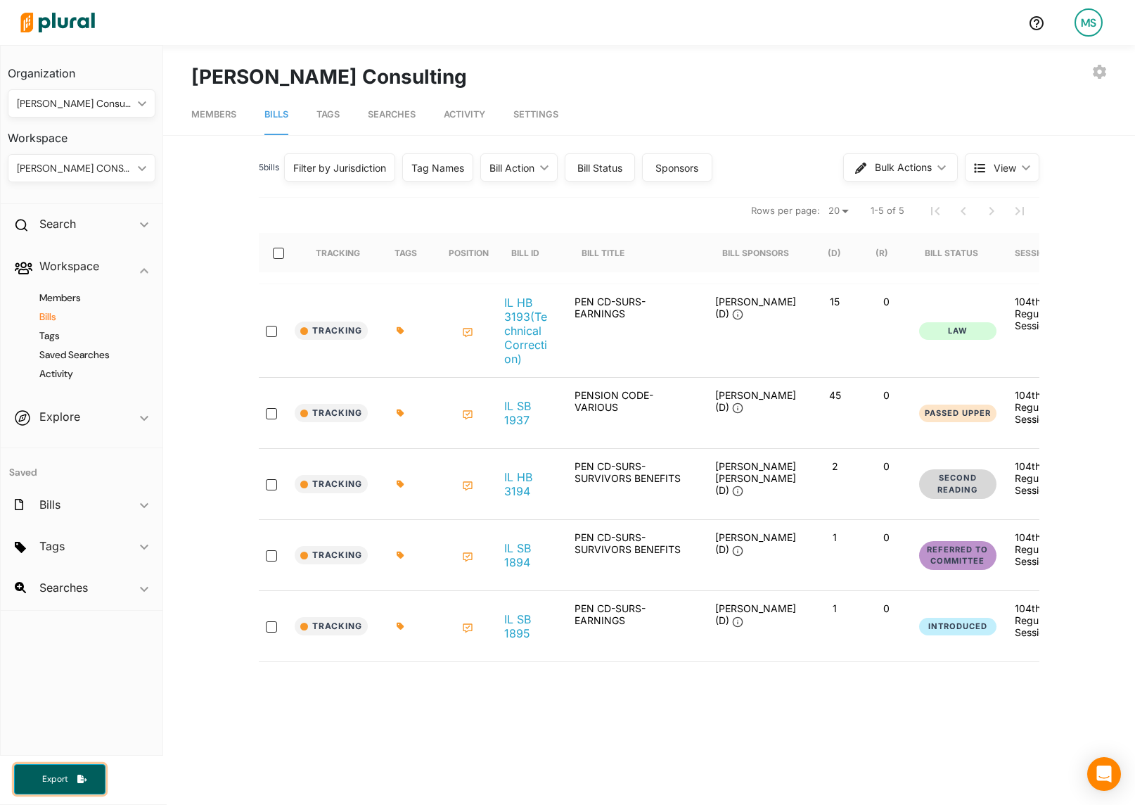
click at [71, 785] on button "Export" at bounding box center [59, 779] width 91 height 30
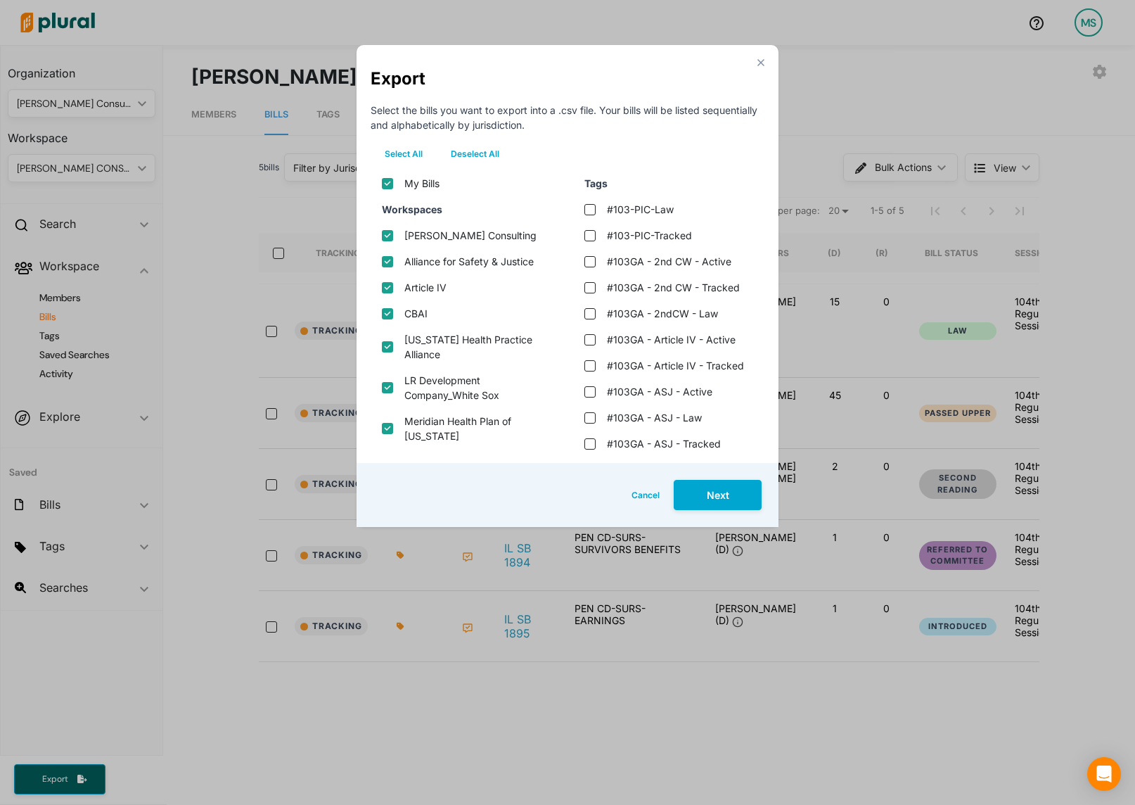
click at [479, 158] on button "Deselect All" at bounding box center [475, 153] width 77 height 21
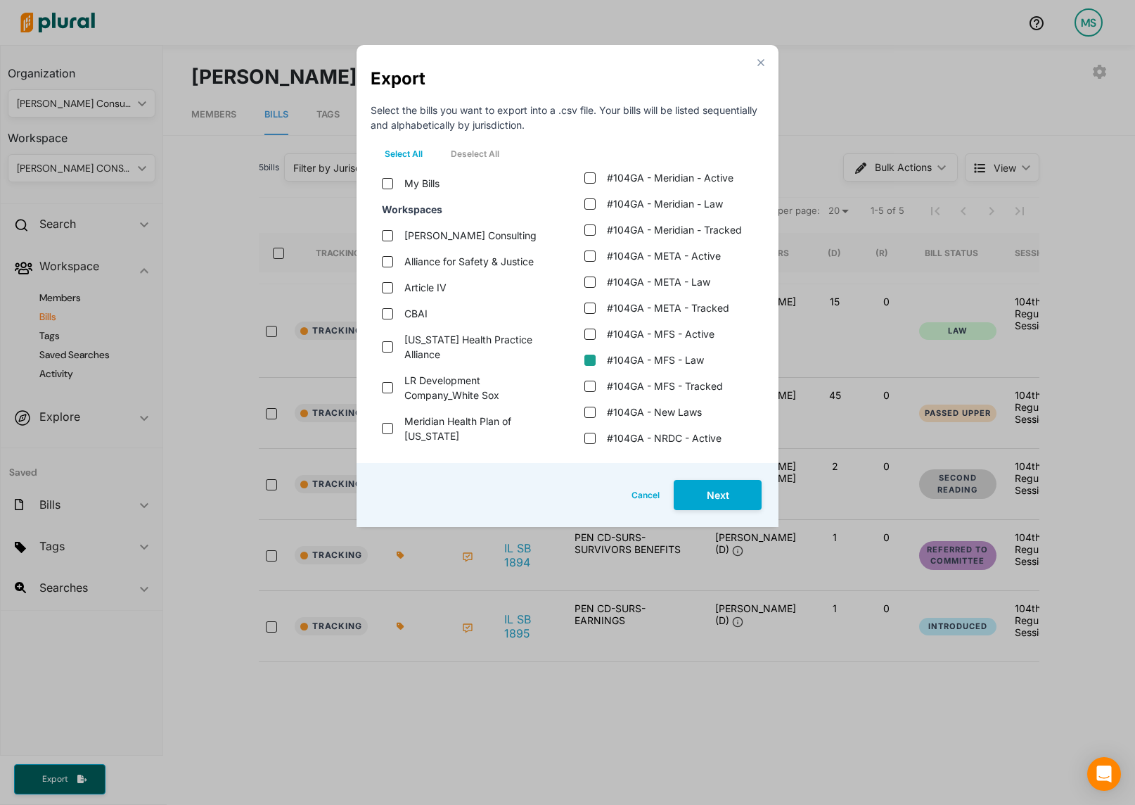
click at [586, 360] on law "#104GA - MFS - Law" at bounding box center [589, 359] width 11 height 11
click at [719, 509] on button "Next" at bounding box center [718, 495] width 88 height 30
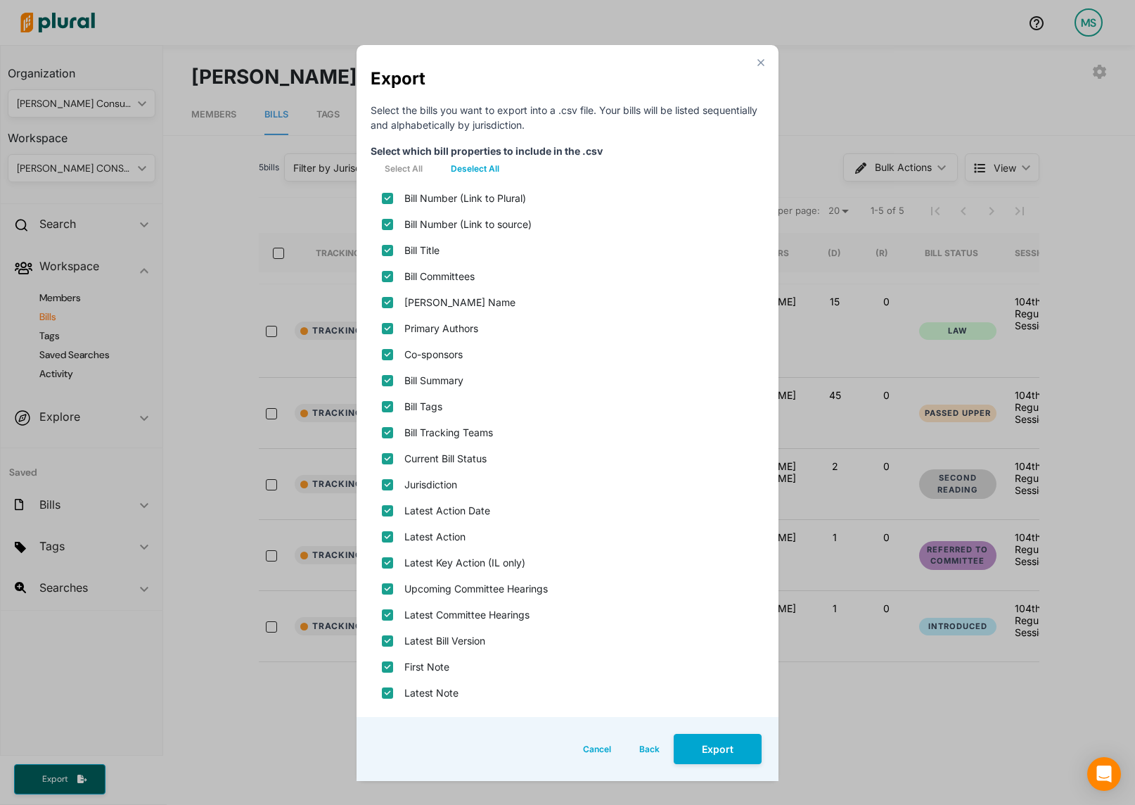
click at [483, 165] on button "Deselect All" at bounding box center [475, 168] width 77 height 21
click at [393, 221] on div "Bill Number (Link to source)" at bounding box center [568, 224] width 394 height 26
click at [390, 223] on source\) "Bill Number (Link to source)" at bounding box center [387, 224] width 11 height 11
click at [390, 247] on input "Bill Title" at bounding box center [387, 250] width 11 height 11
click at [388, 304] on name "[PERSON_NAME] Name" at bounding box center [387, 302] width 11 height 11
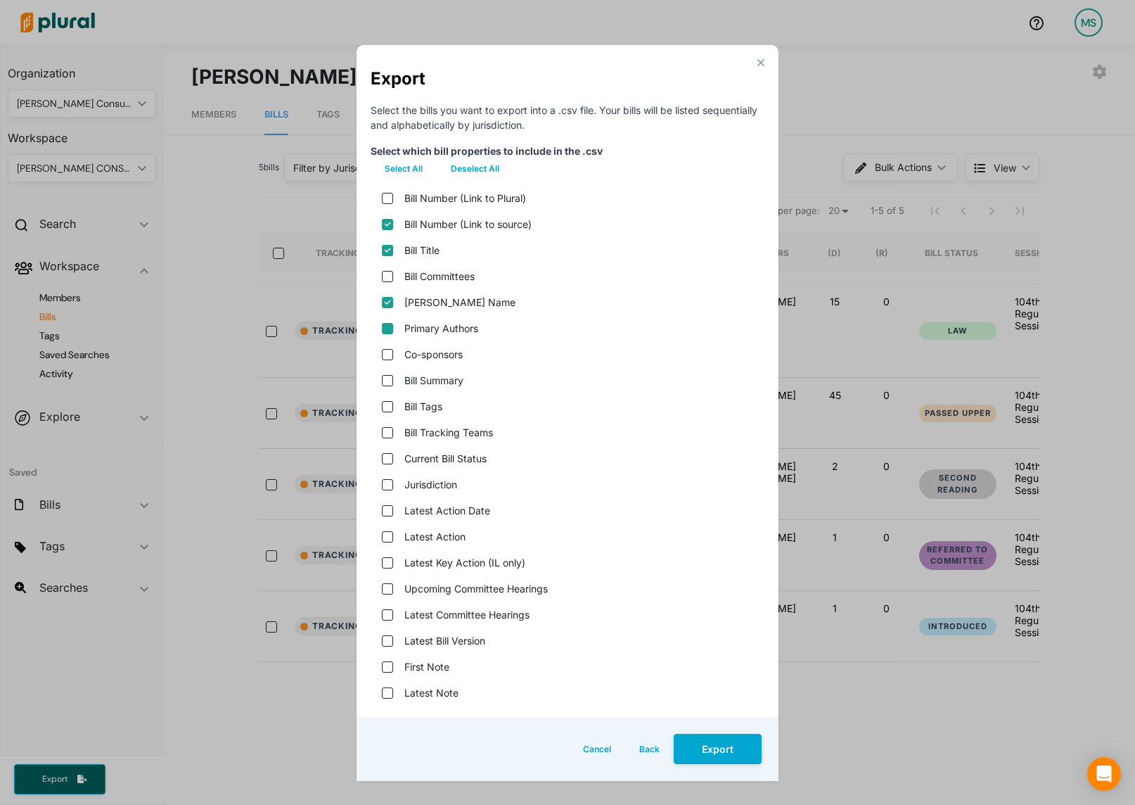
click at [390, 328] on input "Primary Authors" at bounding box center [387, 328] width 11 height 11
click at [383, 381] on input "Bill Summary" at bounding box center [387, 380] width 11 height 11
click at [385, 454] on status "Current Bill Status" at bounding box center [387, 458] width 11 height 11
click at [386, 535] on input "Latest Action" at bounding box center [387, 536] width 11 height 11
click at [388, 639] on version "Latest Bill Version" at bounding box center [387, 640] width 11 height 11
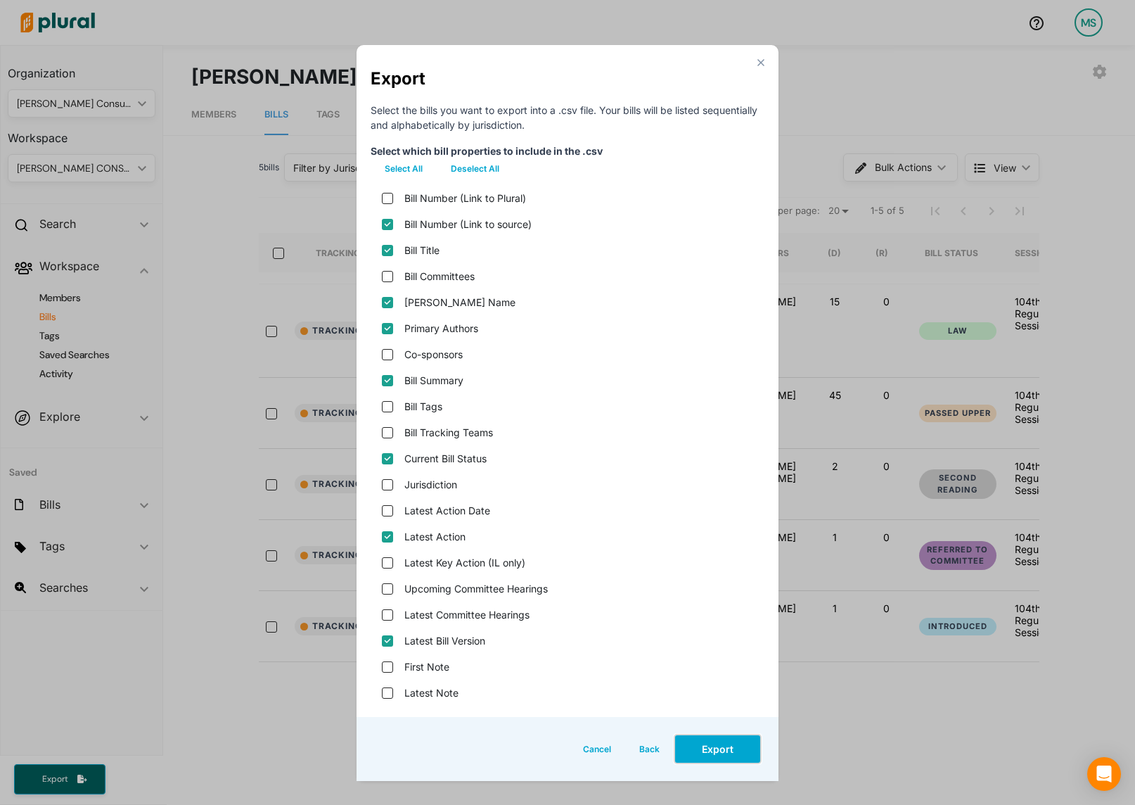
click at [716, 743] on button "Export" at bounding box center [718, 749] width 88 height 30
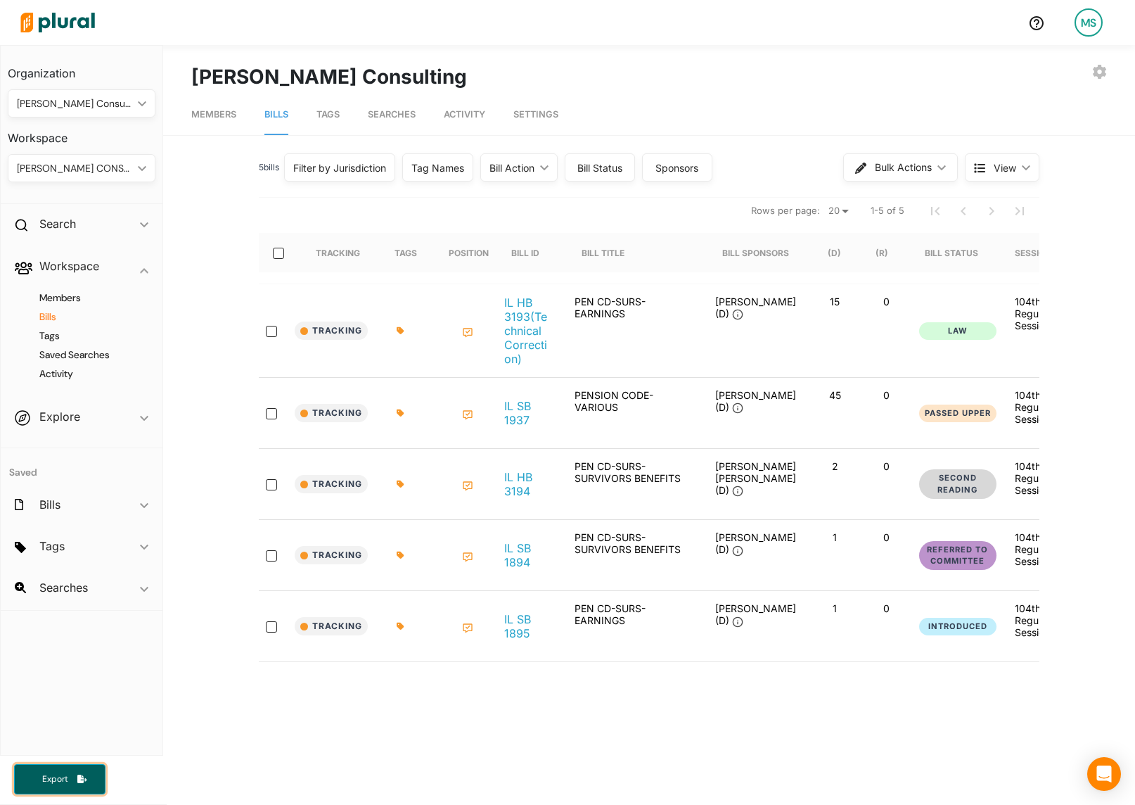
click at [23, 783] on button "Export" at bounding box center [59, 779] width 91 height 30
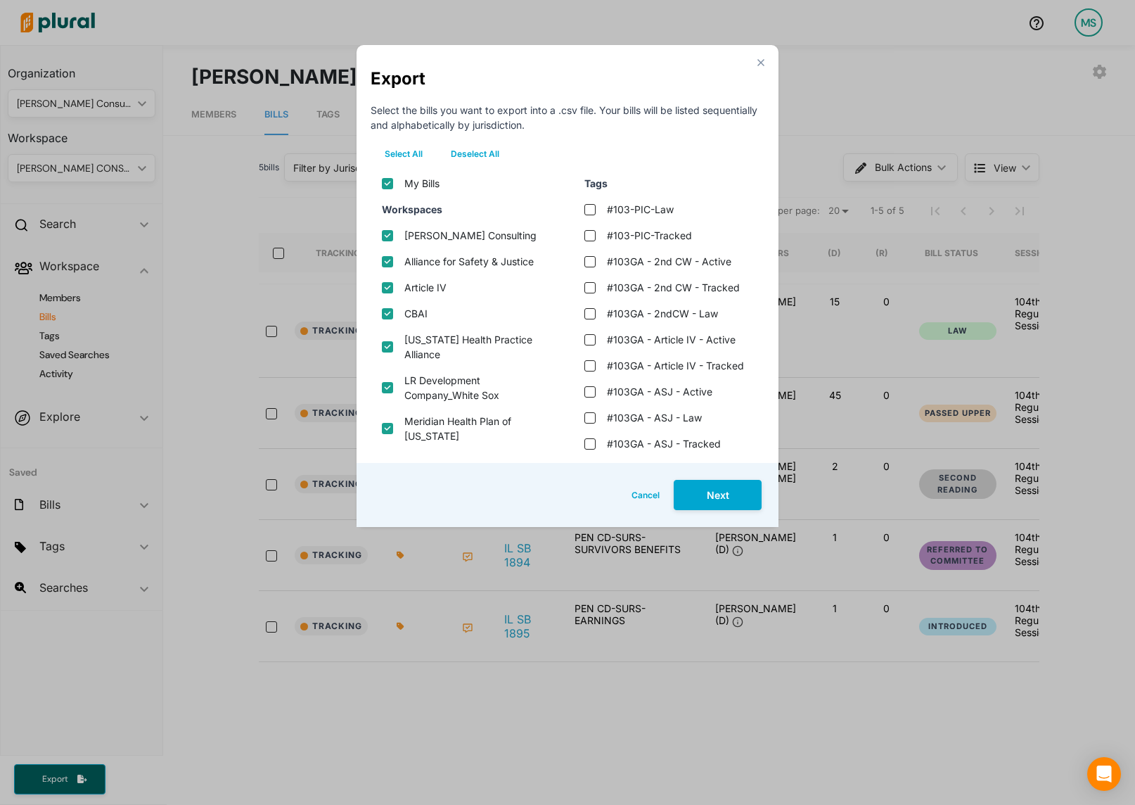
click at [474, 144] on button "Deselect All" at bounding box center [475, 153] width 77 height 21
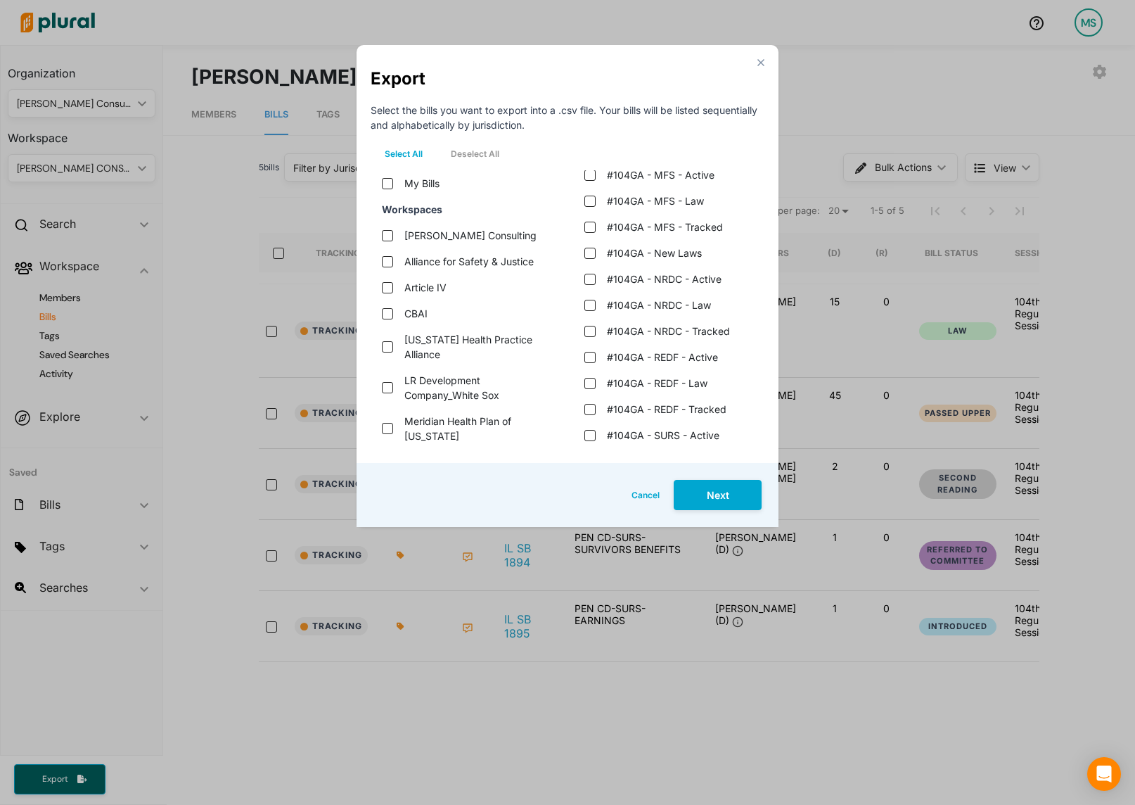
scroll to position [1413, 0]
click at [594, 333] on tracked "#104GA - NRDC - Tracked" at bounding box center [589, 331] width 11 height 11
click at [717, 497] on button "Next" at bounding box center [718, 495] width 88 height 30
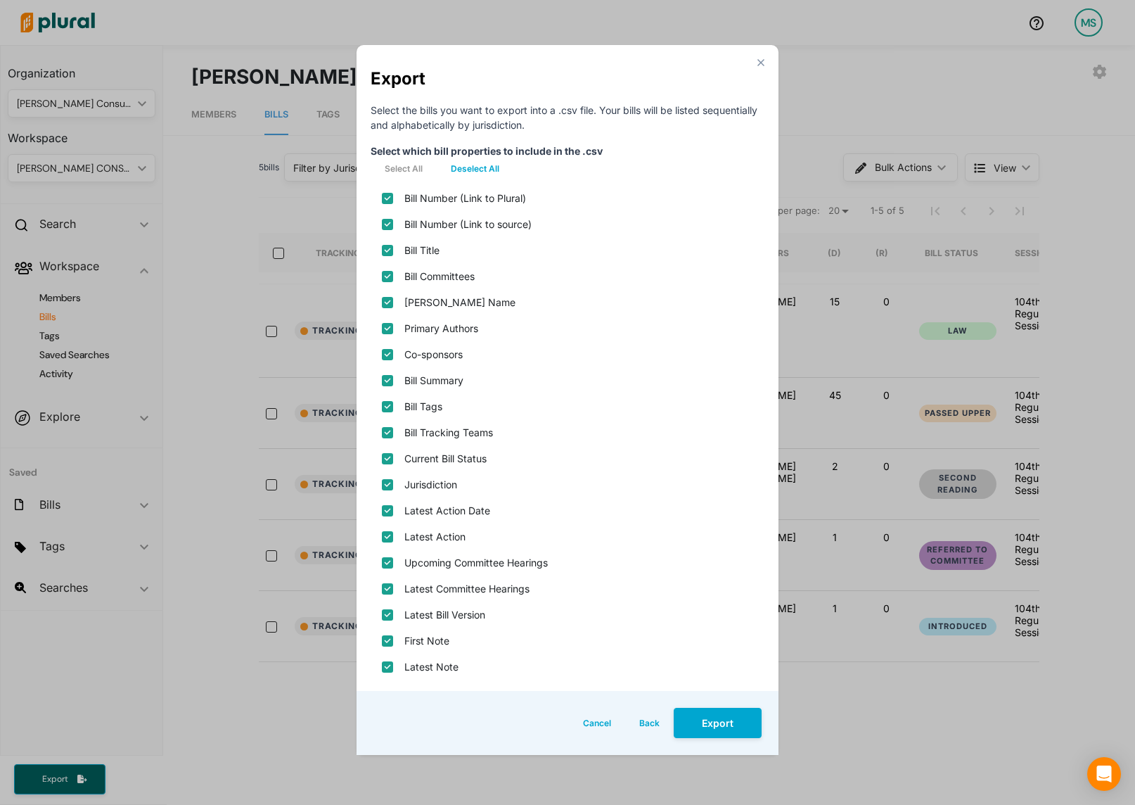
click at [469, 164] on button "Deselect All" at bounding box center [475, 168] width 77 height 21
click at [385, 228] on source\) "Bill Number (Link to source)" at bounding box center [387, 224] width 11 height 11
click at [388, 250] on input "Bill Title" at bounding box center [387, 250] width 11 height 11
click at [389, 302] on name "[PERSON_NAME] Name" at bounding box center [387, 302] width 11 height 11
click at [388, 331] on input "Primary Authors" at bounding box center [387, 328] width 11 height 11
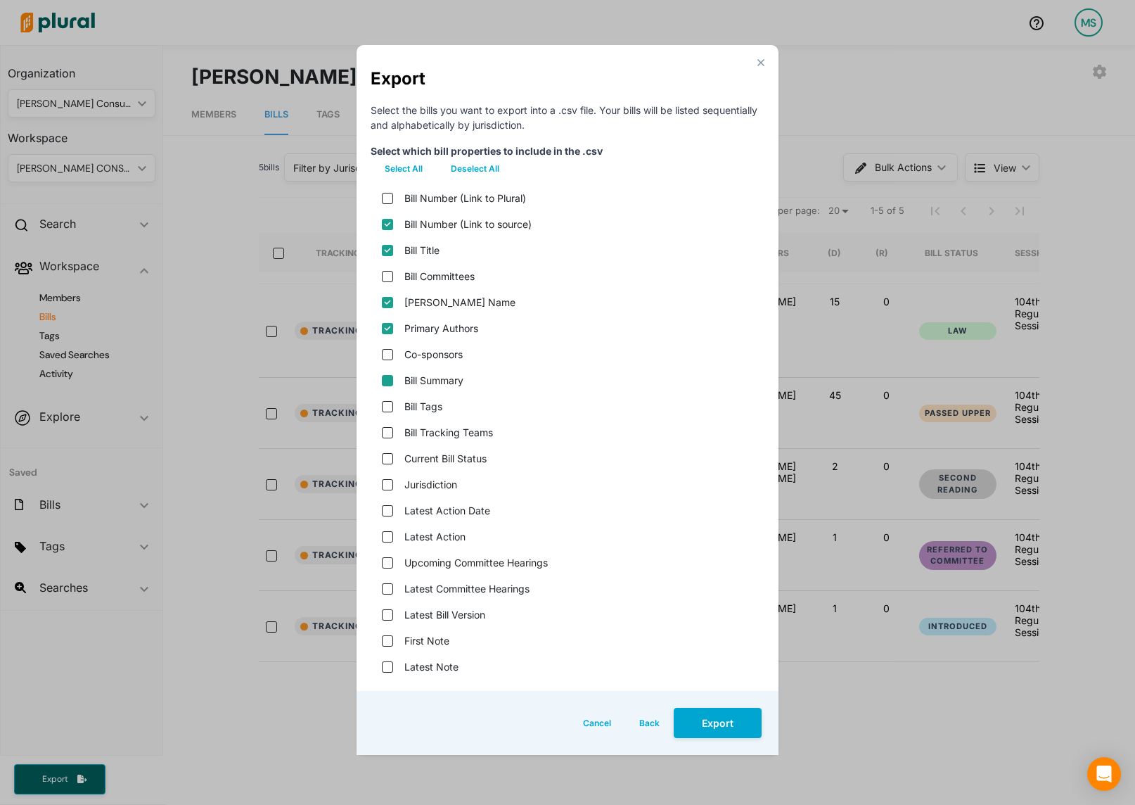
click at [385, 379] on input "Bill Summary" at bounding box center [387, 380] width 11 height 11
click at [393, 461] on div "Current Bill Status" at bounding box center [568, 458] width 394 height 26
click at [387, 461] on status "Current Bill Status" at bounding box center [387, 458] width 11 height 11
click at [387, 536] on input "Latest Action" at bounding box center [387, 536] width 11 height 11
click at [390, 620] on div "Latest Bill Version" at bounding box center [568, 614] width 394 height 26
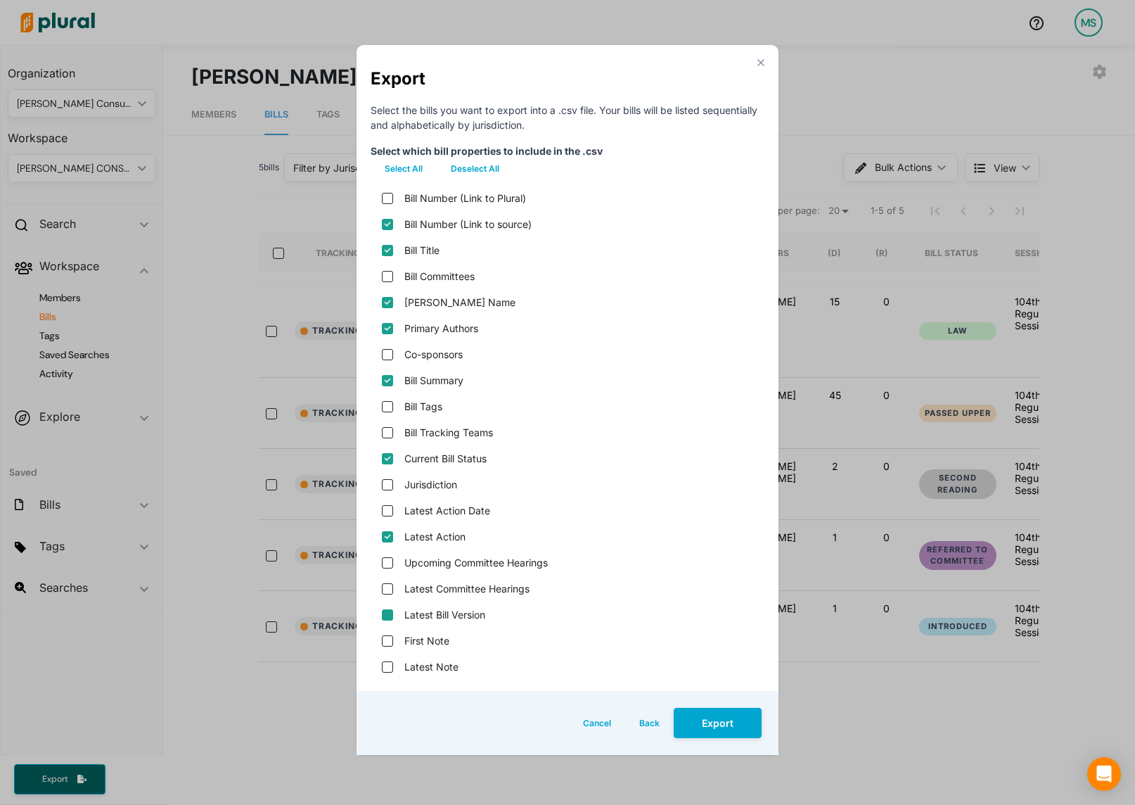
click at [389, 616] on version "Latest Bill Version" at bounding box center [387, 614] width 11 height 11
click at [742, 729] on button "Export" at bounding box center [718, 723] width 88 height 30
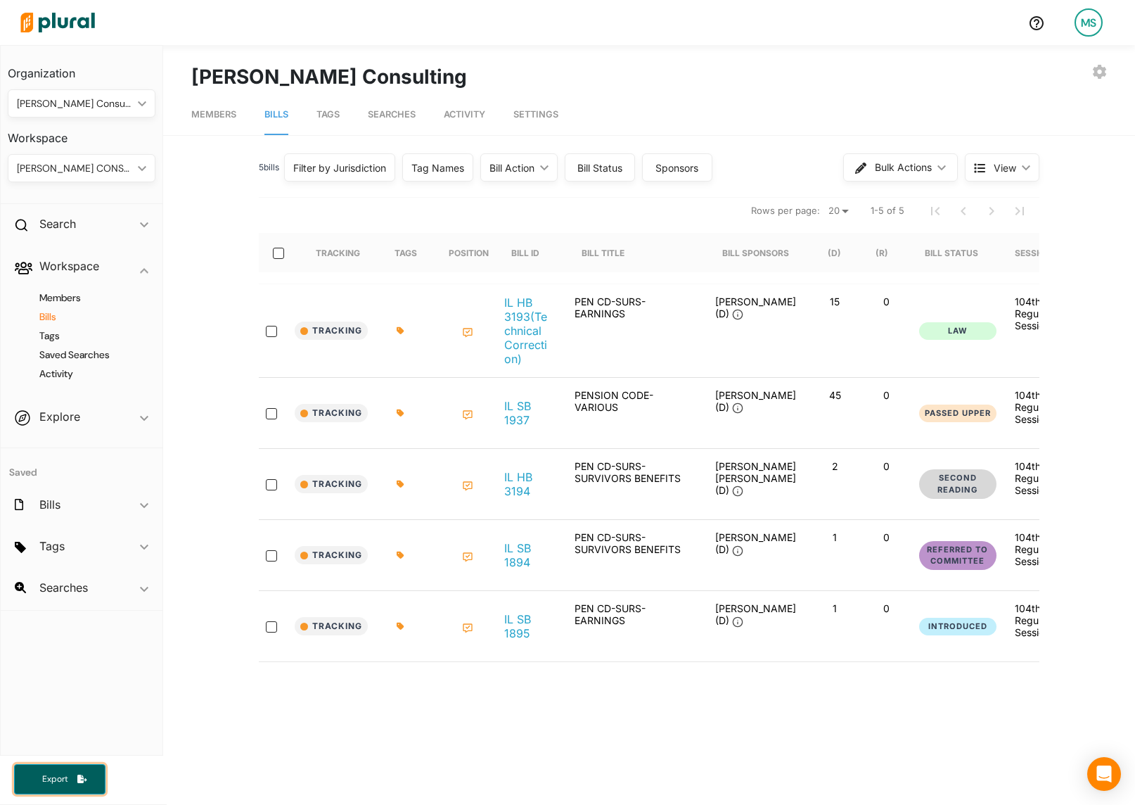
click at [41, 781] on span "Export" at bounding box center [54, 779] width 45 height 12
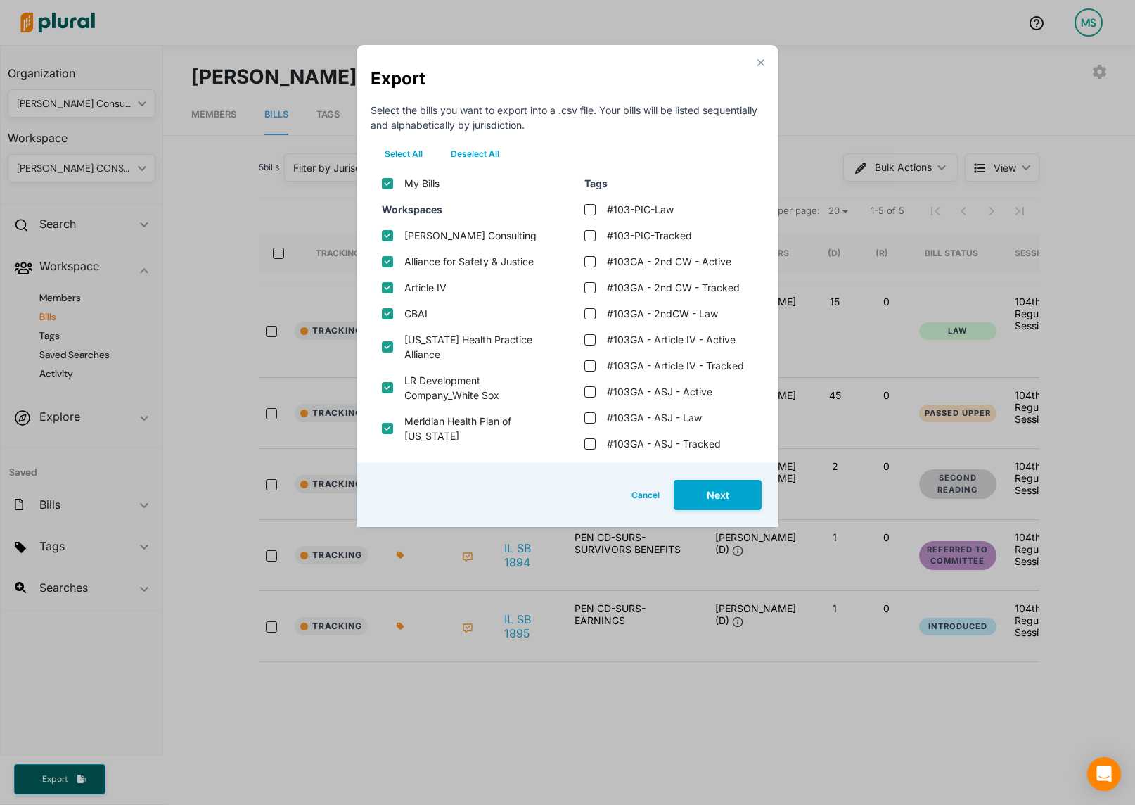
click at [478, 148] on button "Deselect All" at bounding box center [475, 153] width 77 height 21
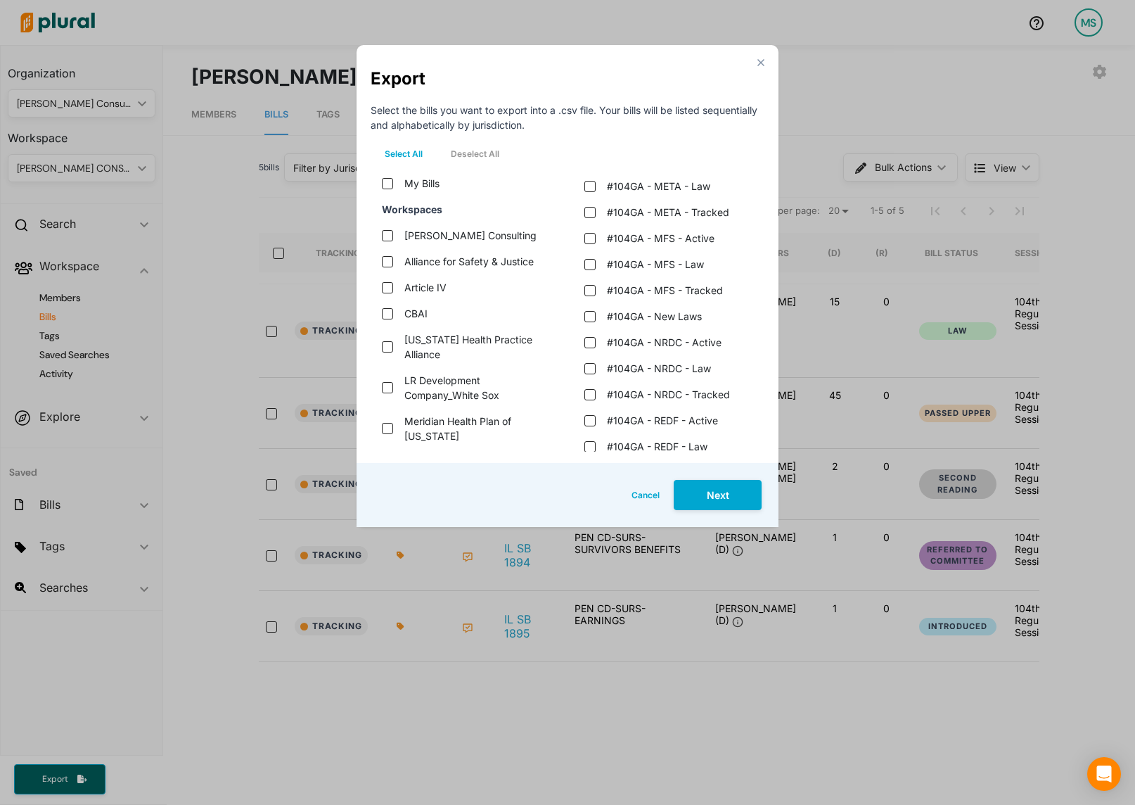
scroll to position [1352, 0]
click at [587, 366] on law "#104GA - NRDC - Law" at bounding box center [589, 367] width 11 height 11
click at [709, 494] on button "Next" at bounding box center [718, 495] width 88 height 30
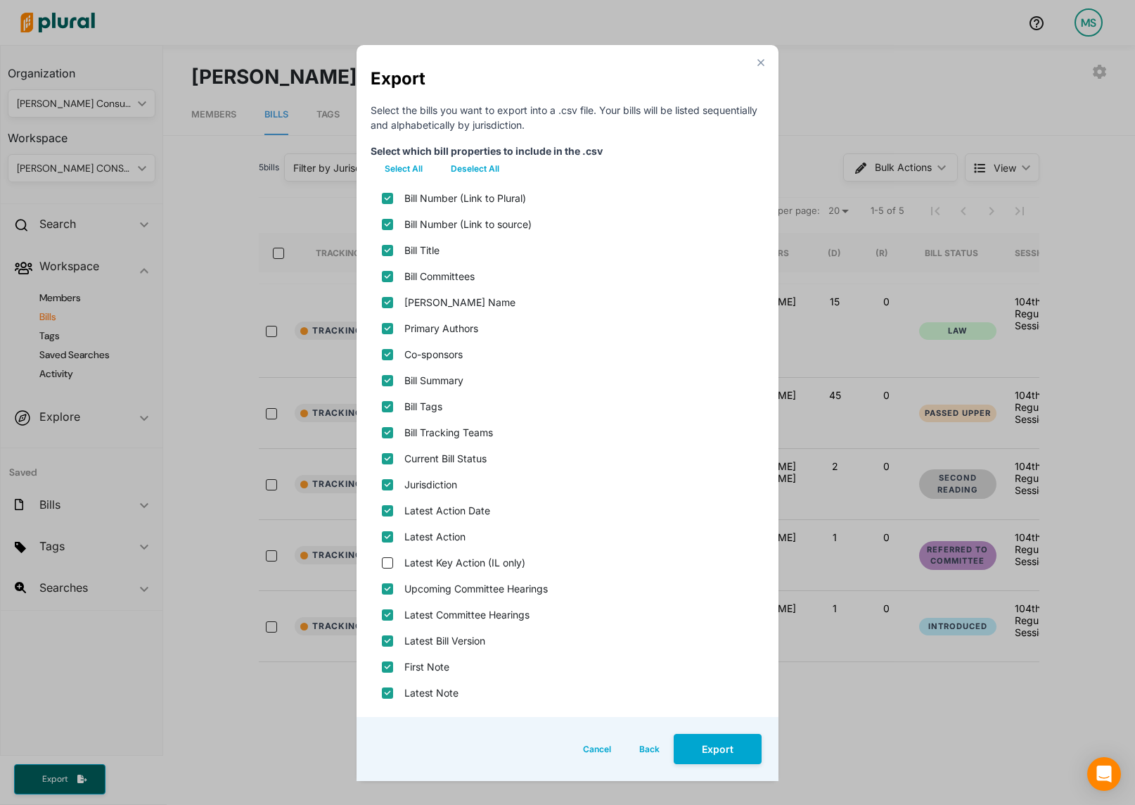
click at [475, 162] on button "Deselect All" at bounding box center [475, 168] width 77 height 21
click at [391, 225] on source\) "Bill Number (Link to source)" at bounding box center [387, 224] width 11 height 11
click at [390, 248] on input "Bill Title" at bounding box center [387, 250] width 11 height 11
click at [389, 300] on name "[PERSON_NAME] Name" at bounding box center [387, 302] width 11 height 11
click at [390, 326] on input "Primary Authors" at bounding box center [387, 328] width 11 height 11
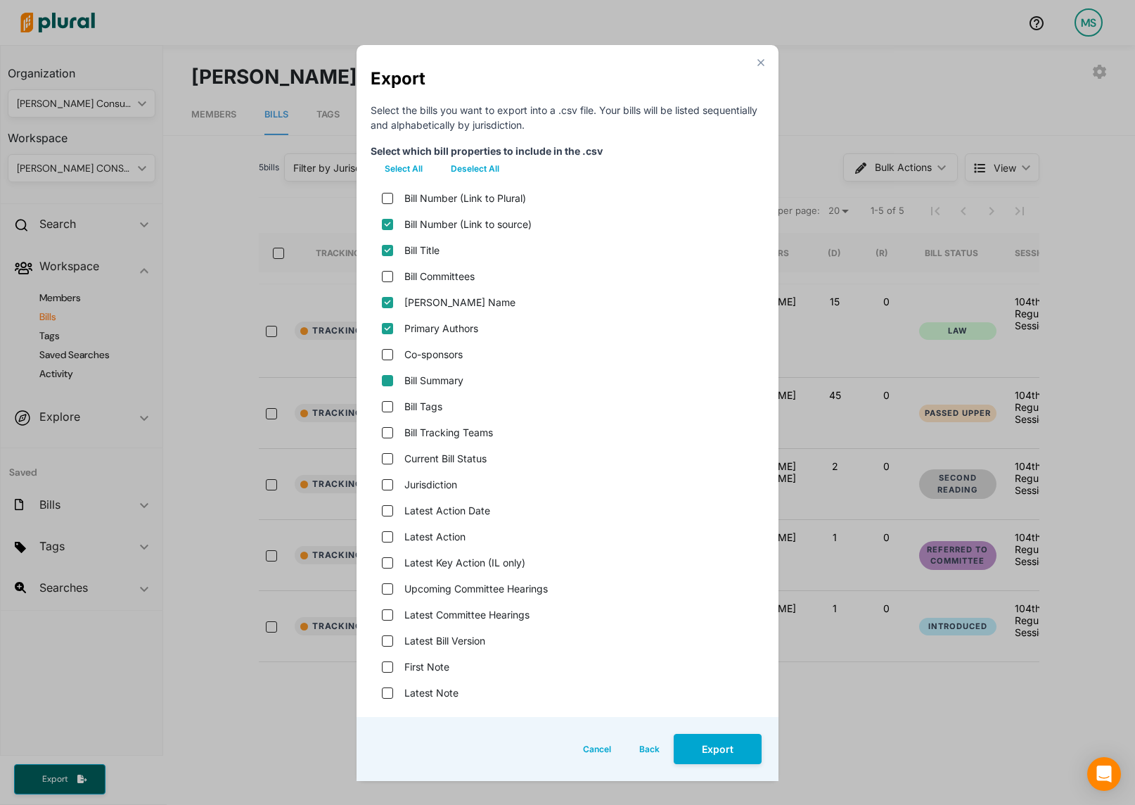
click at [389, 381] on input "Bill Summary" at bounding box center [387, 380] width 11 height 11
click at [386, 456] on status "Current Bill Status" at bounding box center [387, 458] width 11 height 11
click at [385, 535] on input "Latest Action" at bounding box center [387, 536] width 11 height 11
click at [390, 641] on version "Latest Bill Version" at bounding box center [387, 640] width 11 height 11
click at [716, 743] on button "Export" at bounding box center [718, 749] width 88 height 30
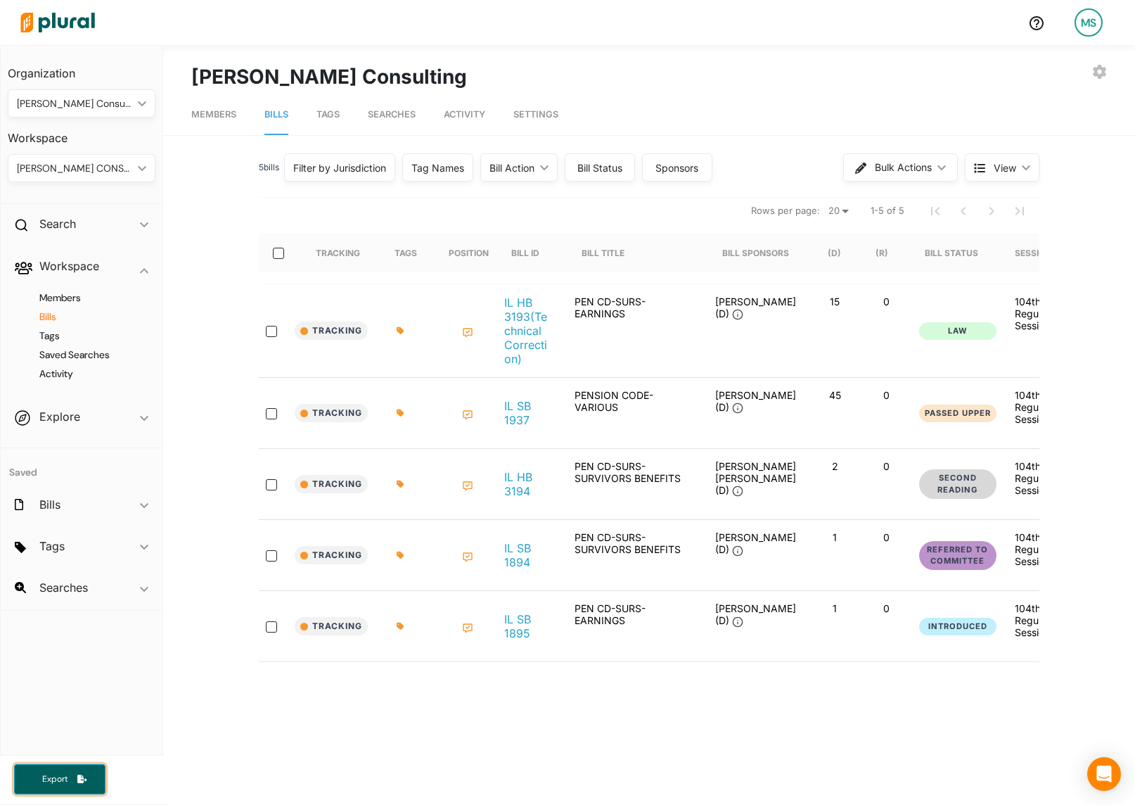
click at [59, 781] on span "Export" at bounding box center [54, 779] width 45 height 12
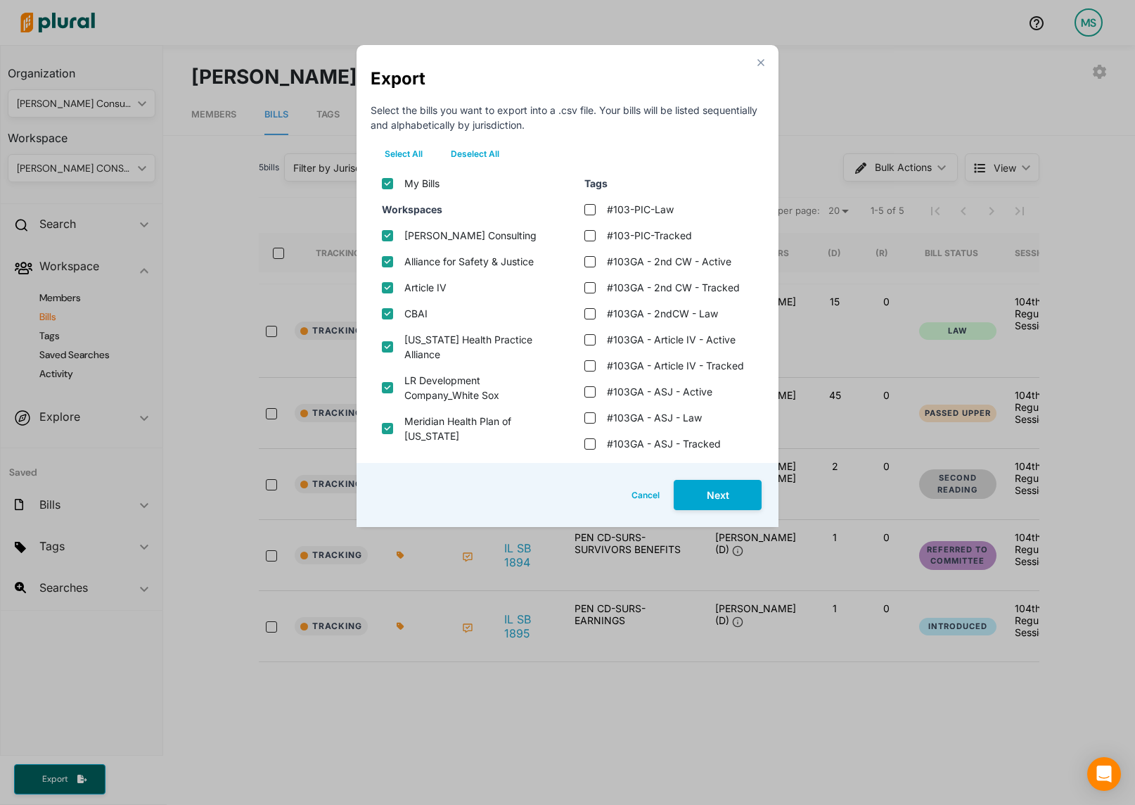
click at [476, 148] on button "Deselect All" at bounding box center [475, 153] width 77 height 21
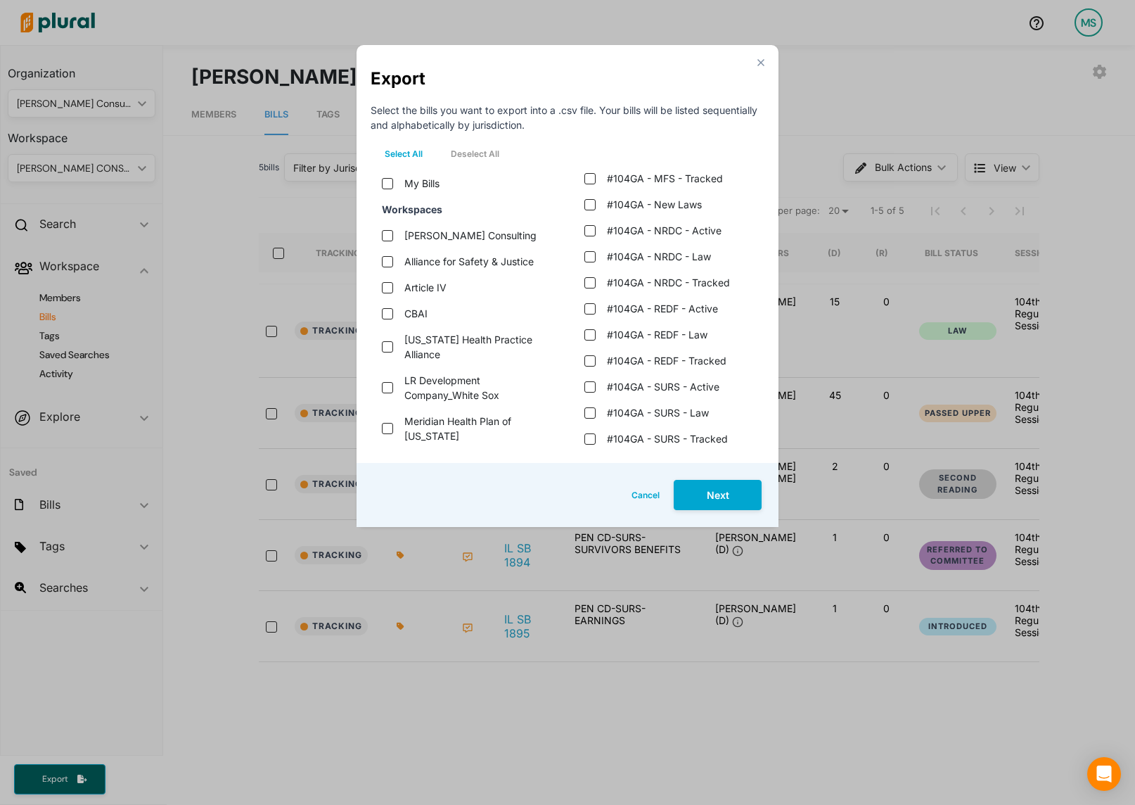
scroll to position [1463, 0]
click at [587, 358] on tracked "#104GA - REDF - Tracked" at bounding box center [589, 359] width 11 height 11
click at [721, 496] on button "Next" at bounding box center [718, 495] width 88 height 30
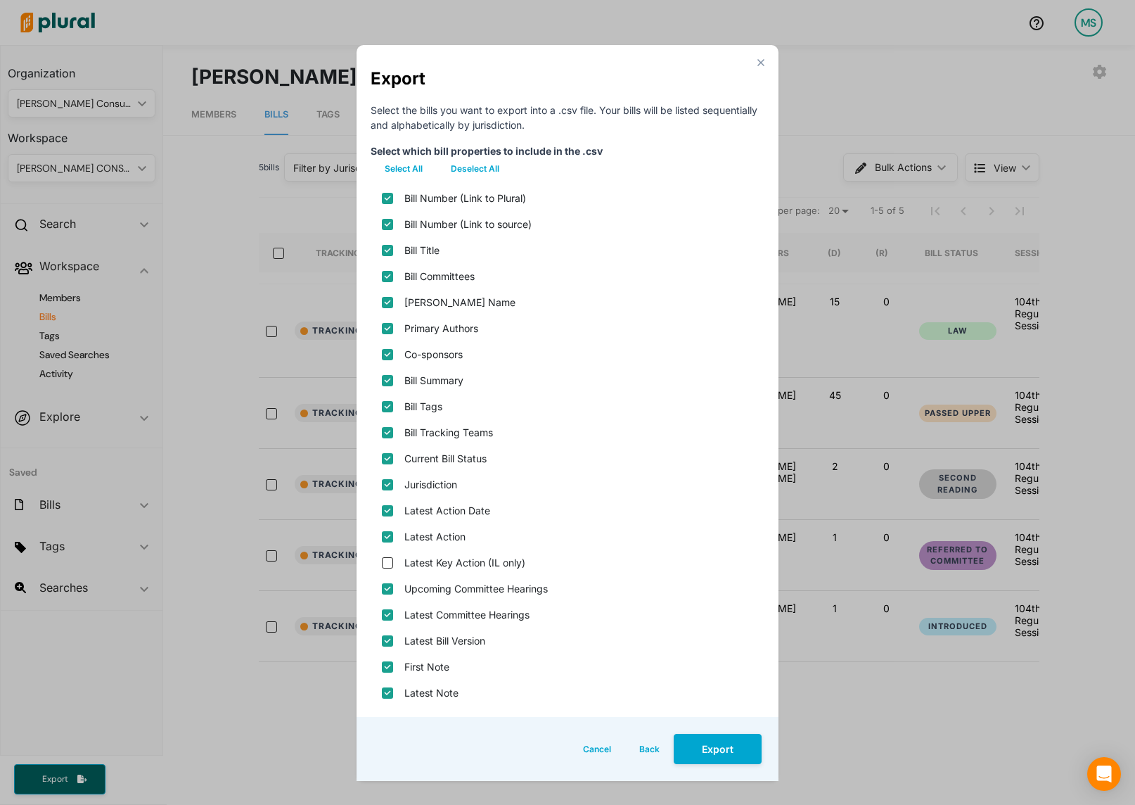
click at [470, 164] on button "Deselect All" at bounding box center [475, 168] width 77 height 21
click at [391, 228] on source\) "Bill Number (Link to source)" at bounding box center [387, 224] width 11 height 11
click at [391, 248] on input "Bill Title" at bounding box center [387, 250] width 11 height 11
click at [390, 305] on name "[PERSON_NAME] Name" at bounding box center [387, 302] width 11 height 11
click at [388, 328] on input "Primary Authors" at bounding box center [387, 328] width 11 height 11
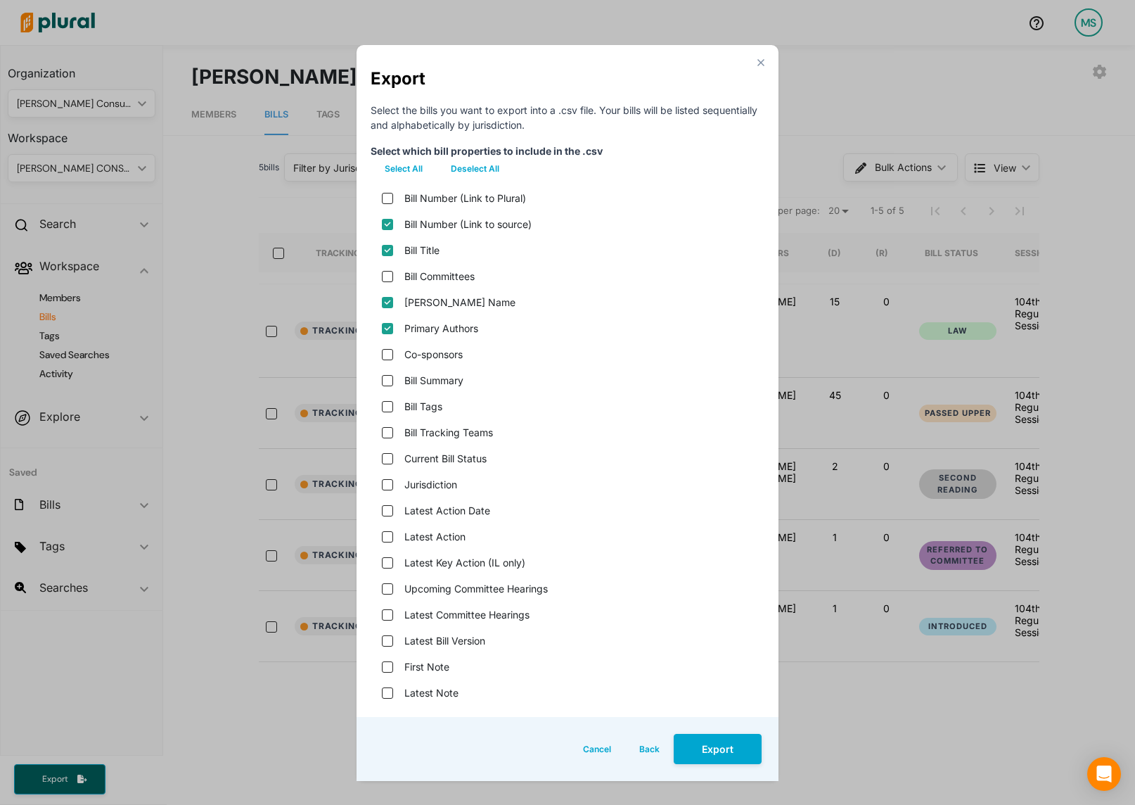
click at [394, 381] on div "Bill Summary" at bounding box center [568, 380] width 394 height 26
click at [387, 381] on input "Bill Summary" at bounding box center [387, 380] width 11 height 11
click at [380, 461] on div "Current Bill Status" at bounding box center [568, 458] width 394 height 26
click at [395, 460] on div "Current Bill Status" at bounding box center [568, 458] width 394 height 26
click at [389, 459] on status "Current Bill Status" at bounding box center [387, 458] width 11 height 11
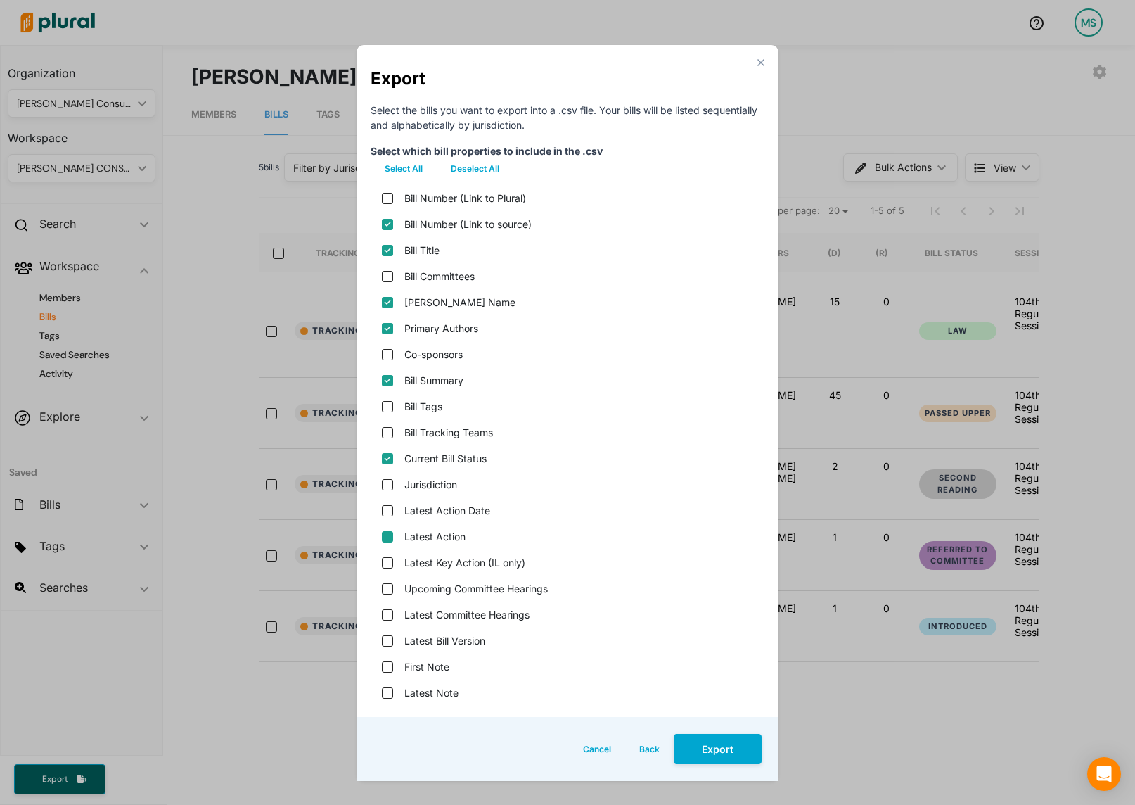
click at [386, 537] on input "Latest Action" at bounding box center [387, 536] width 11 height 11
click at [386, 638] on version "Latest Bill Version" at bounding box center [387, 640] width 11 height 11
click at [724, 750] on button "Export" at bounding box center [718, 749] width 88 height 30
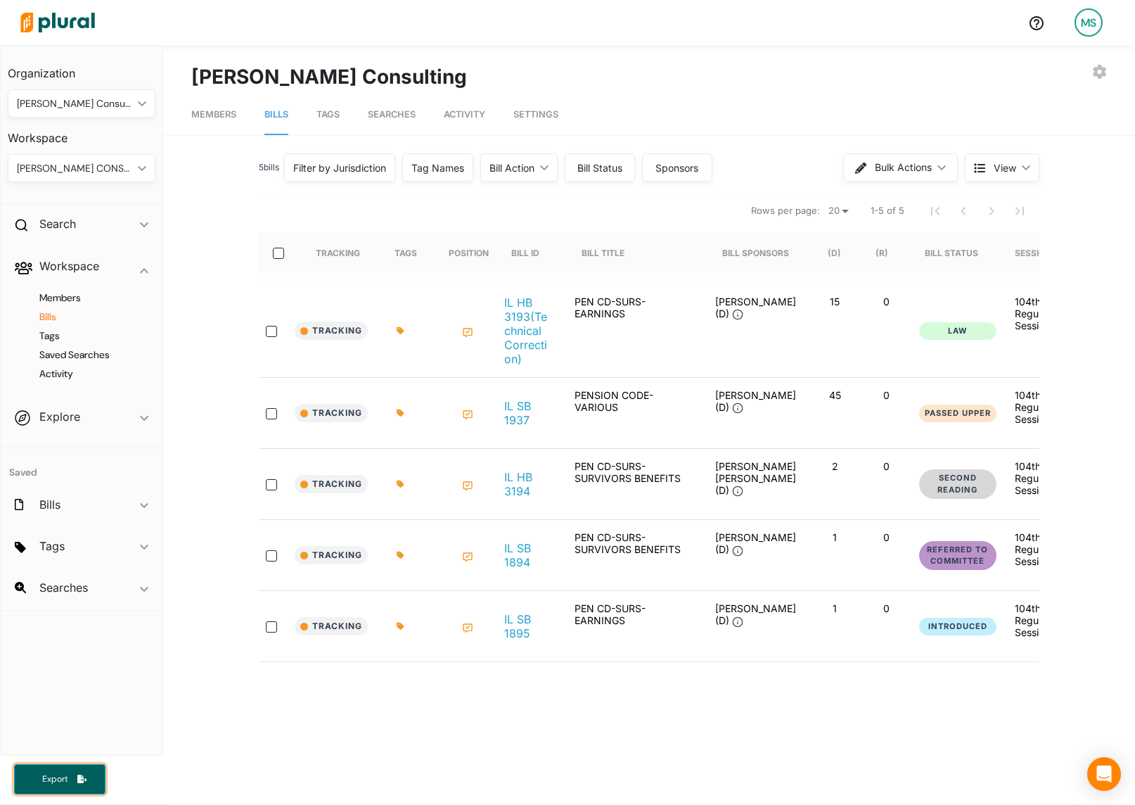
click at [72, 785] on button "Export" at bounding box center [59, 779] width 91 height 30
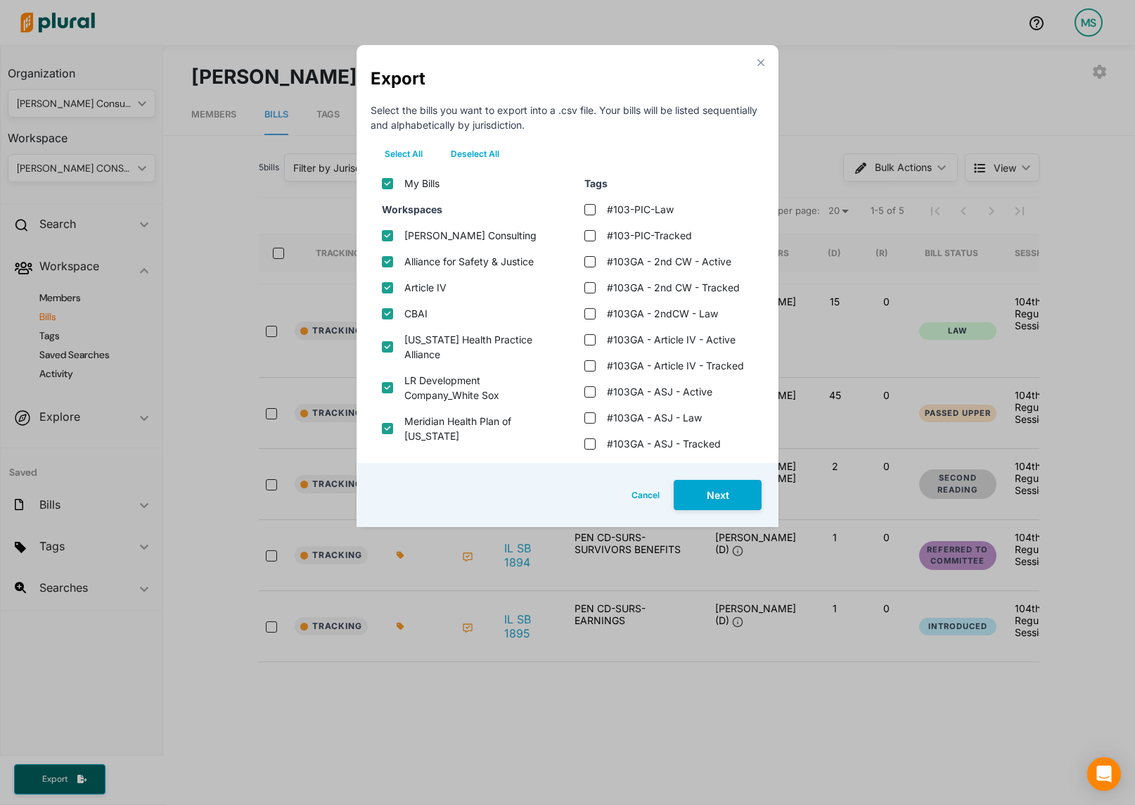
click at [463, 153] on button "Deselect All" at bounding box center [475, 153] width 77 height 21
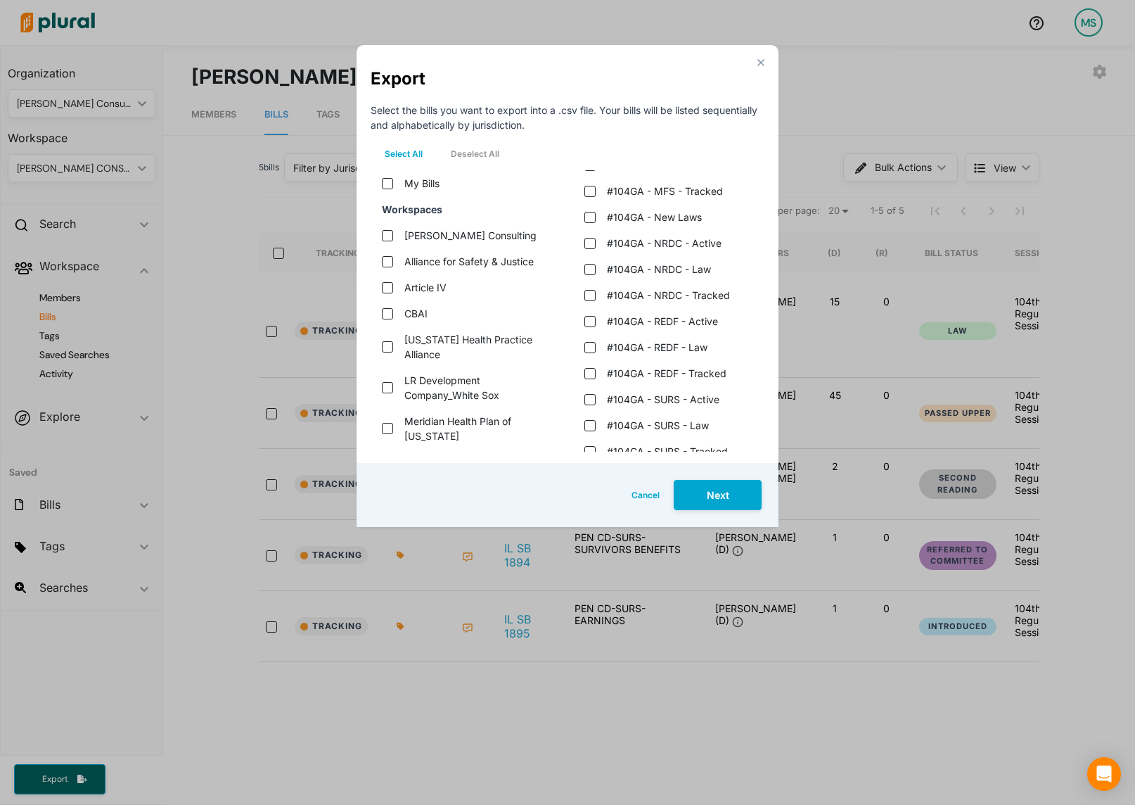
scroll to position [1464, 0]
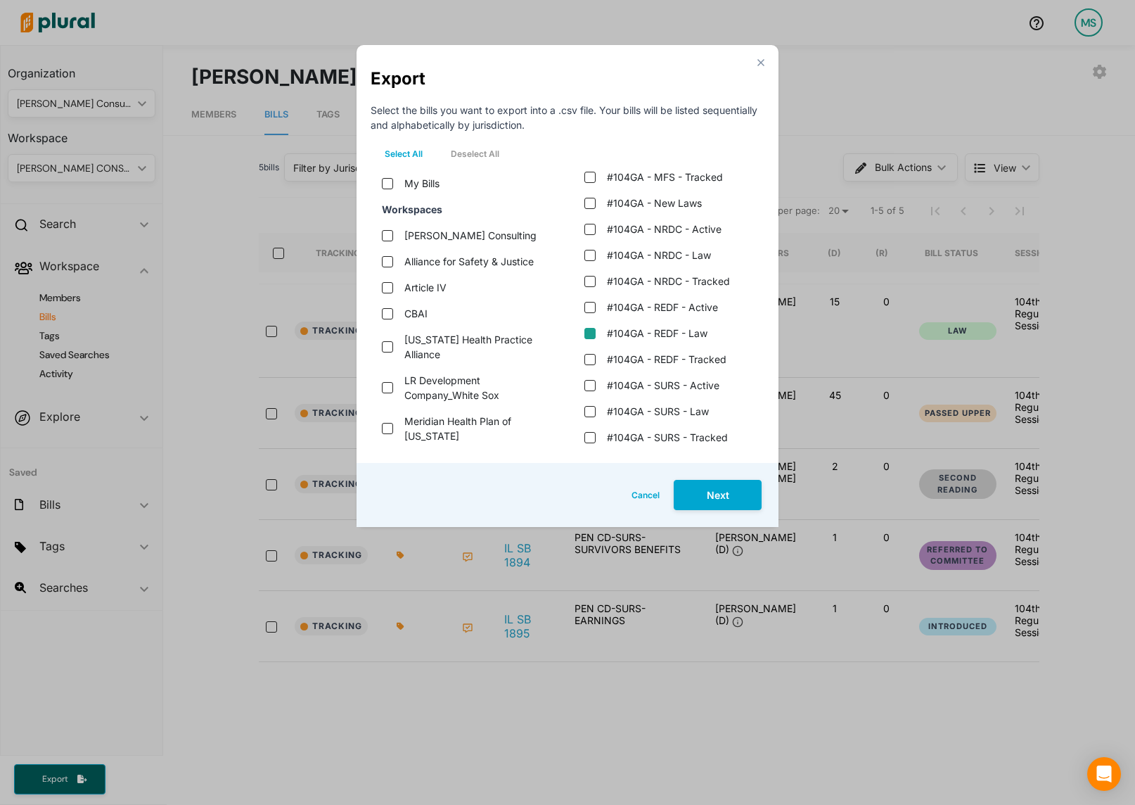
click at [591, 337] on law "#104GA - REDF - Law" at bounding box center [589, 333] width 11 height 11
click at [734, 496] on button "Next" at bounding box center [718, 495] width 88 height 30
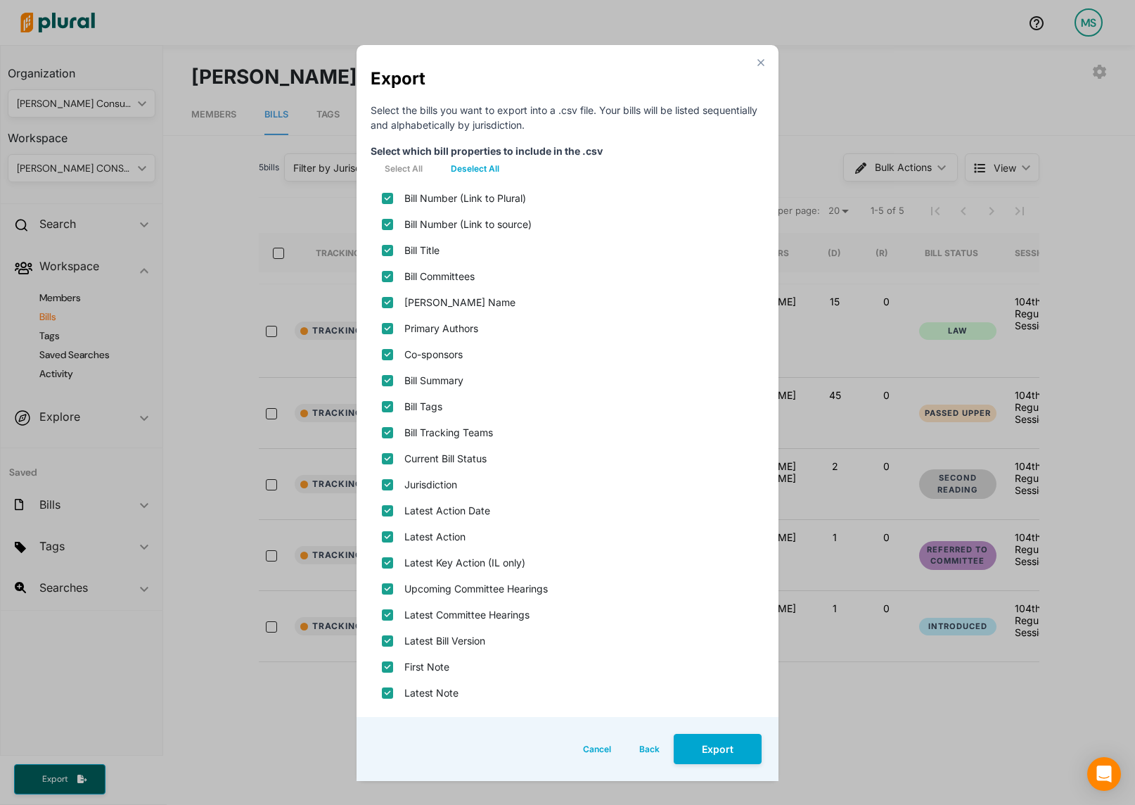
click at [484, 164] on button "Deselect All" at bounding box center [475, 168] width 77 height 21
click at [390, 222] on source\) "Bill Number (Link to source)" at bounding box center [387, 224] width 11 height 11
click at [390, 248] on input "Bill Title" at bounding box center [387, 250] width 11 height 11
click at [385, 307] on name "[PERSON_NAME] Name" at bounding box center [387, 302] width 11 height 11
click at [389, 336] on div "Primary Authors" at bounding box center [568, 328] width 394 height 26
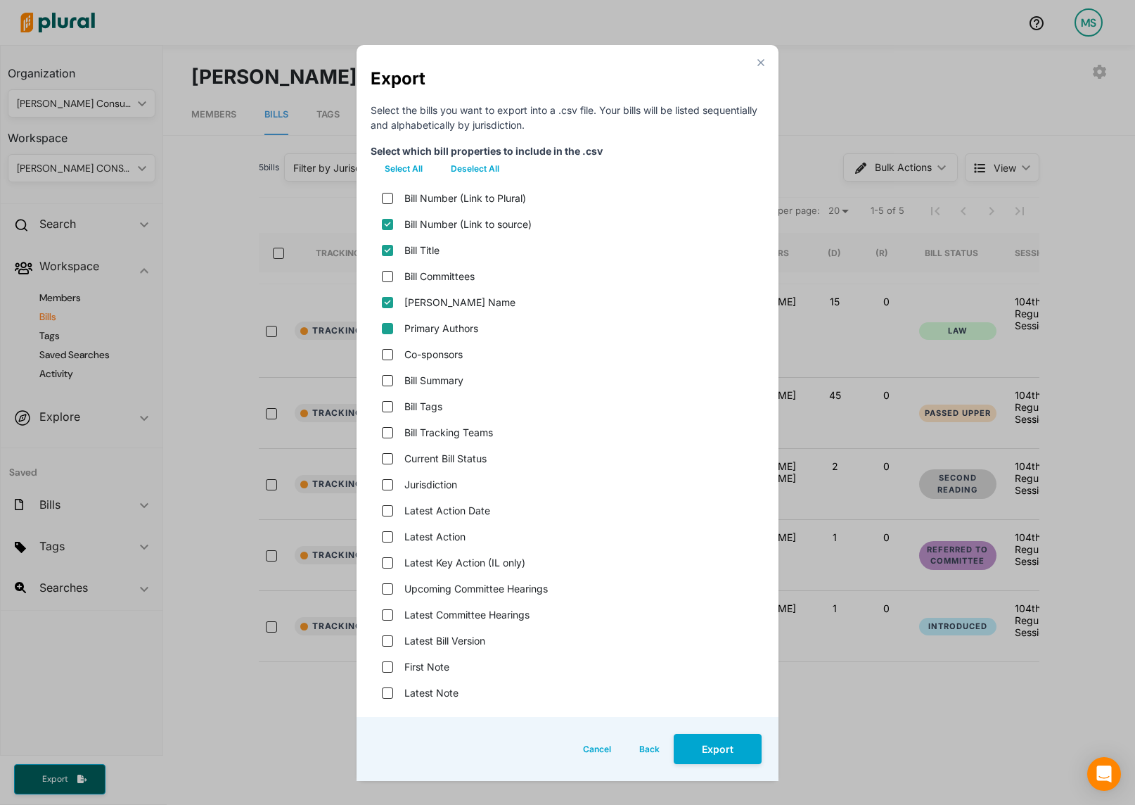
click at [389, 327] on input "Primary Authors" at bounding box center [387, 328] width 11 height 11
click at [385, 380] on input "Bill Summary" at bounding box center [387, 380] width 11 height 11
click at [388, 457] on status "Current Bill Status" at bounding box center [387, 458] width 11 height 11
click at [387, 538] on input "Latest Action" at bounding box center [387, 536] width 11 height 11
click at [387, 646] on version "Latest Bill Version" at bounding box center [387, 640] width 11 height 11
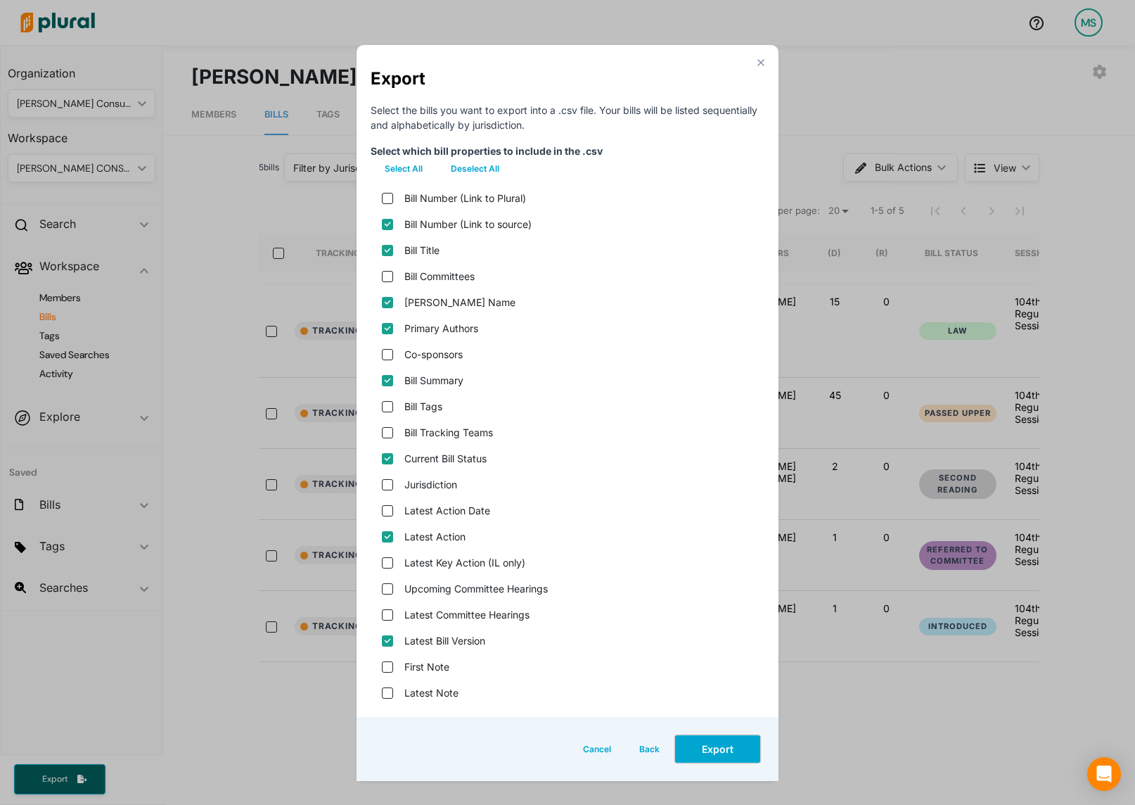
click at [718, 755] on button "Export" at bounding box center [718, 749] width 88 height 30
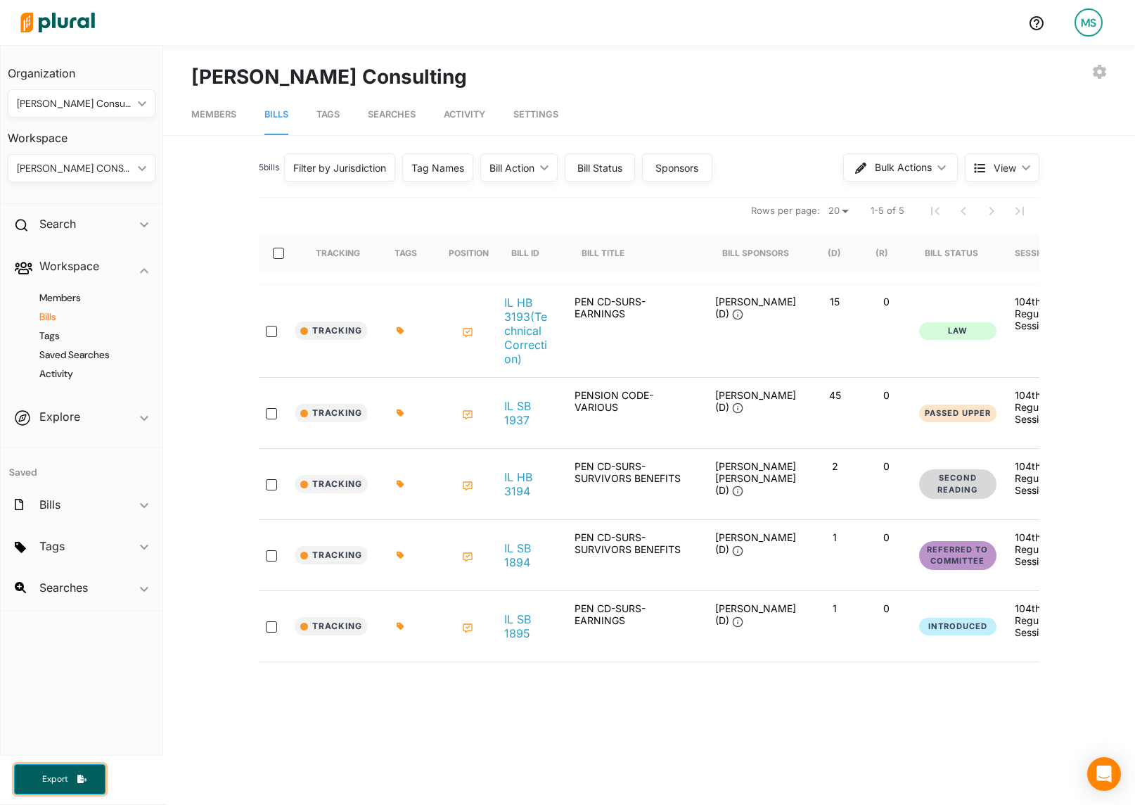
click at [53, 779] on span "Export" at bounding box center [54, 779] width 45 height 12
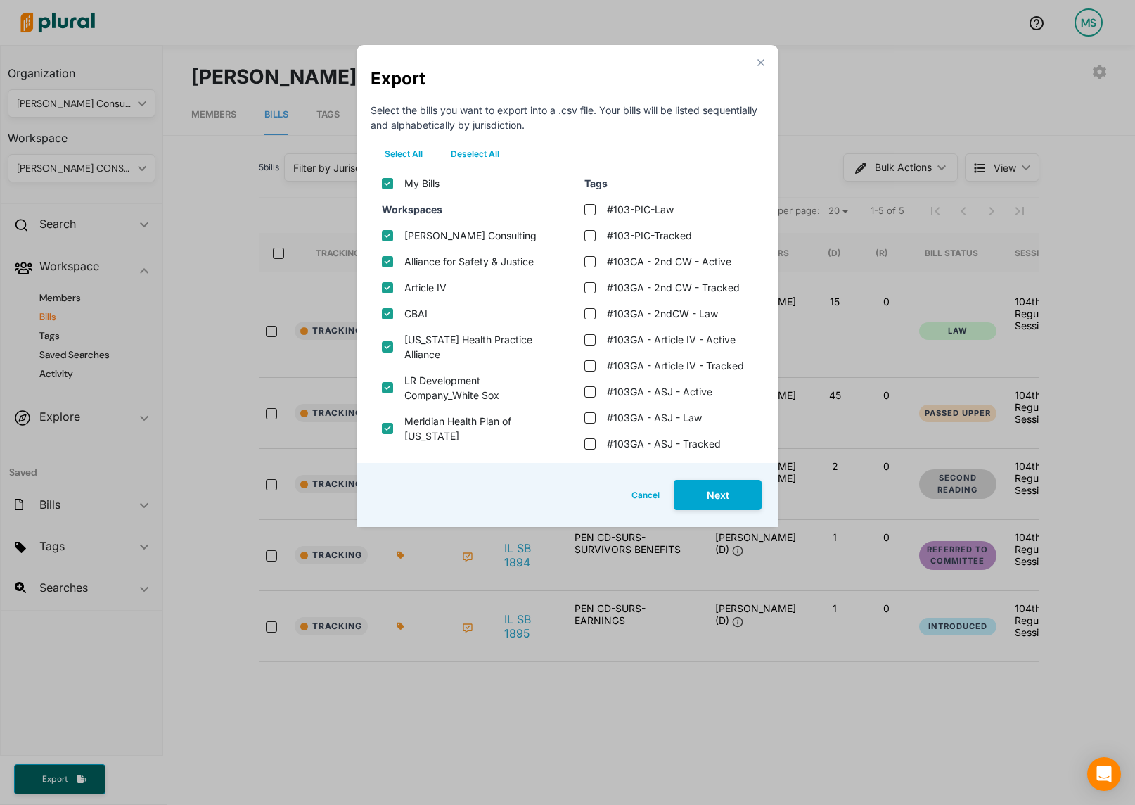
click at [475, 145] on button "Deselect All" at bounding box center [475, 153] width 77 height 21
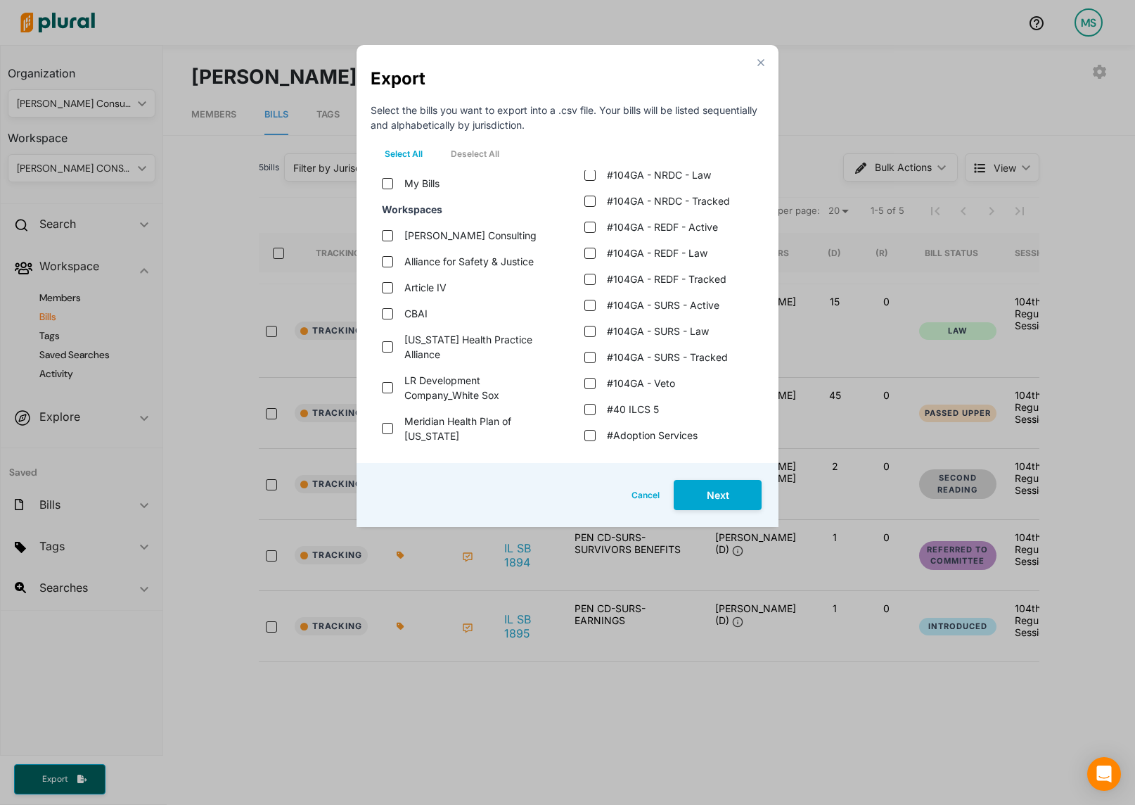
scroll to position [1545, 0]
click at [590, 354] on tracked "#104GA - SURS - Tracked" at bounding box center [589, 355] width 11 height 11
click at [710, 498] on button "Next" at bounding box center [718, 495] width 88 height 30
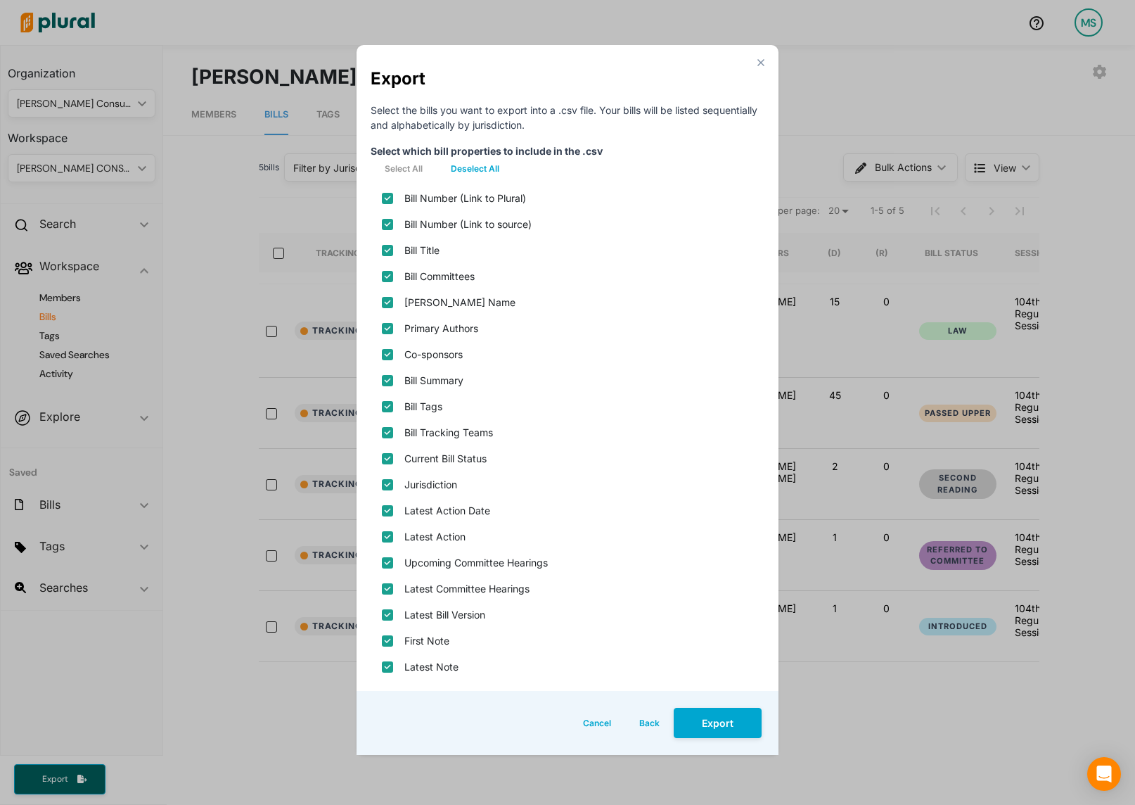
click at [474, 174] on button "Deselect All" at bounding box center [475, 168] width 77 height 21
click at [392, 226] on source\) "Bill Number (Link to source)" at bounding box center [387, 224] width 11 height 11
click at [390, 252] on input "Bill Title" at bounding box center [387, 250] width 11 height 11
click at [388, 305] on name "[PERSON_NAME] Name" at bounding box center [387, 302] width 11 height 11
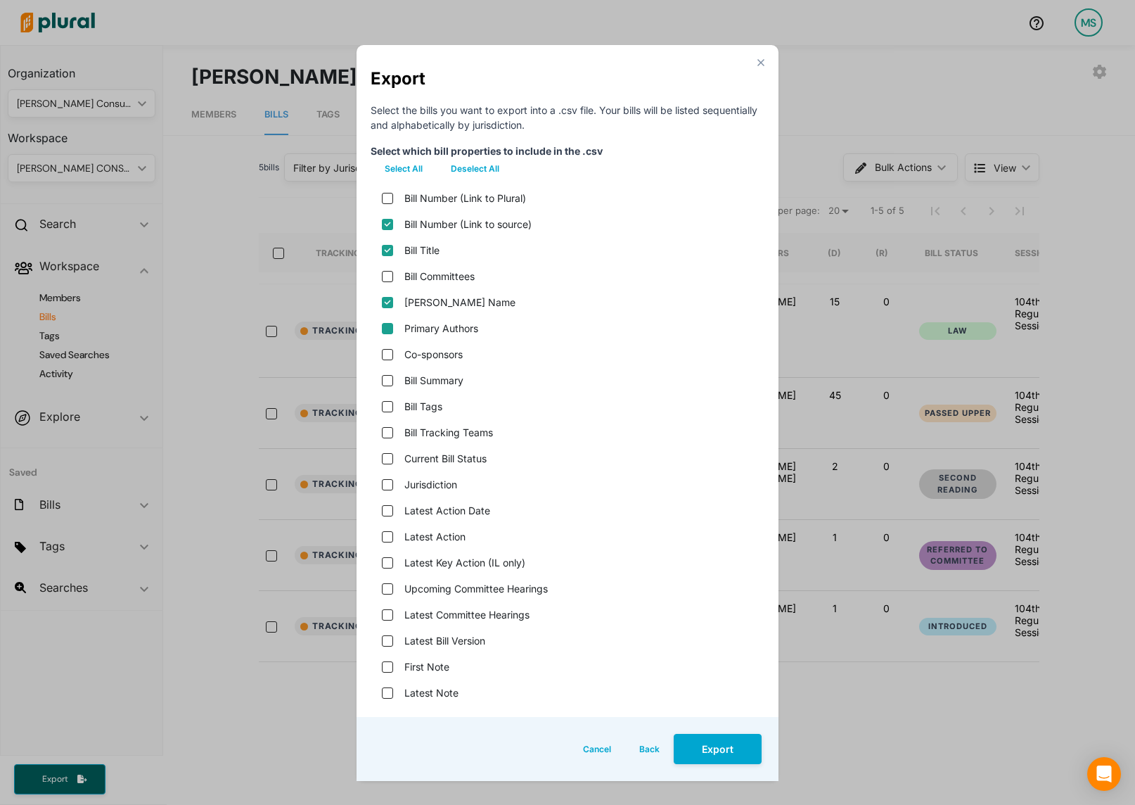
click at [389, 326] on input "Primary Authors" at bounding box center [387, 328] width 11 height 11
click at [385, 377] on input "Bill Summary" at bounding box center [387, 380] width 11 height 11
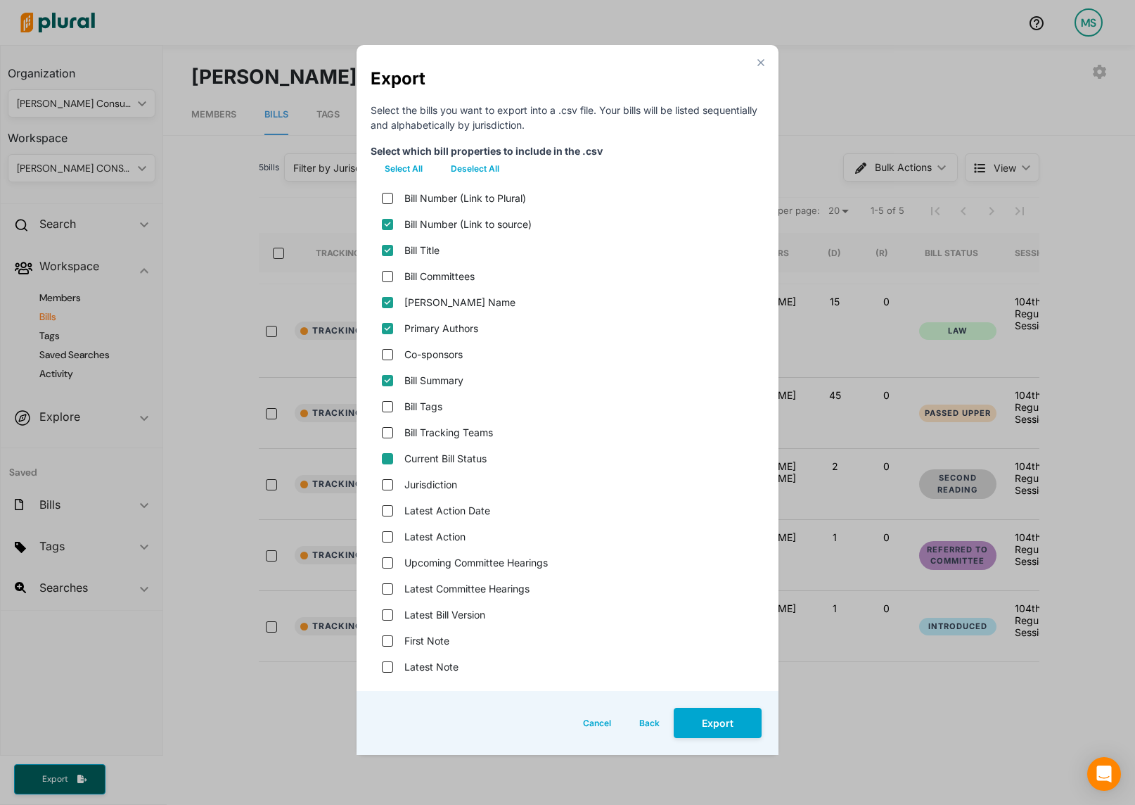
click at [385, 458] on status "Current Bill Status" at bounding box center [387, 458] width 11 height 11
click at [385, 532] on input "Latest Action" at bounding box center [387, 536] width 11 height 11
click at [385, 616] on version "Latest Bill Version" at bounding box center [387, 614] width 11 height 11
click at [712, 721] on button "Export" at bounding box center [718, 723] width 88 height 30
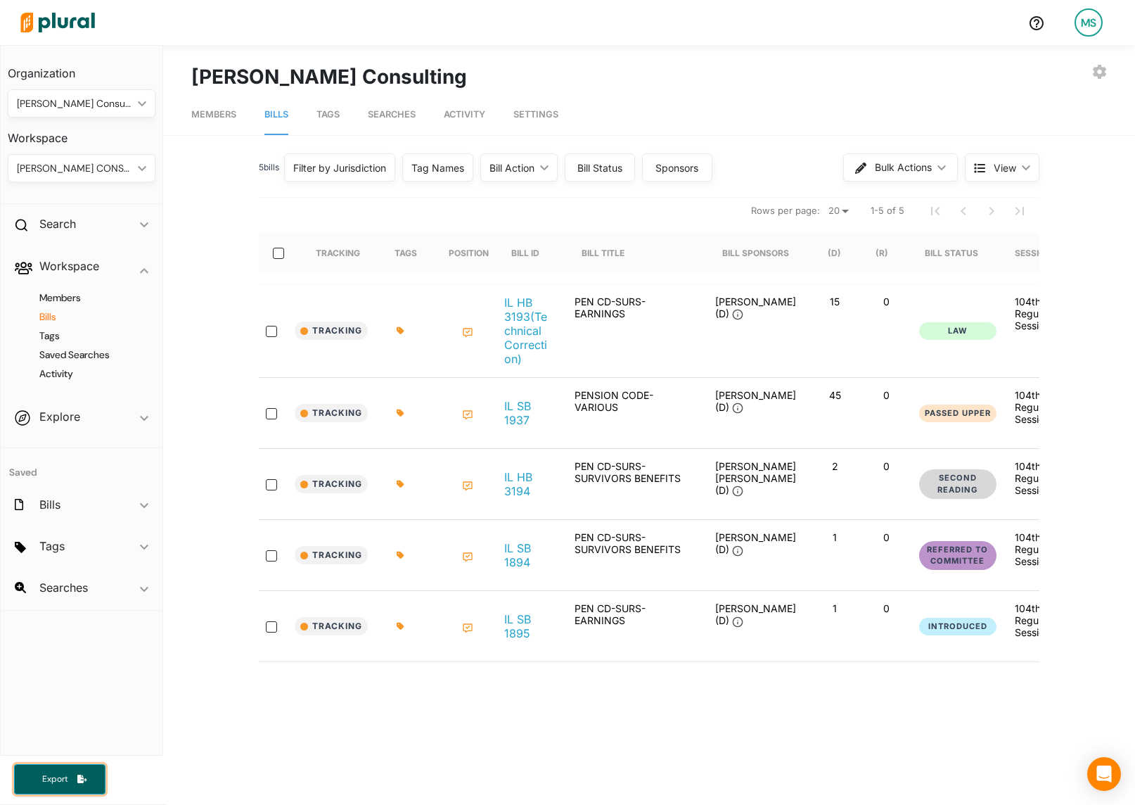
click at [62, 789] on button "Export" at bounding box center [59, 779] width 91 height 30
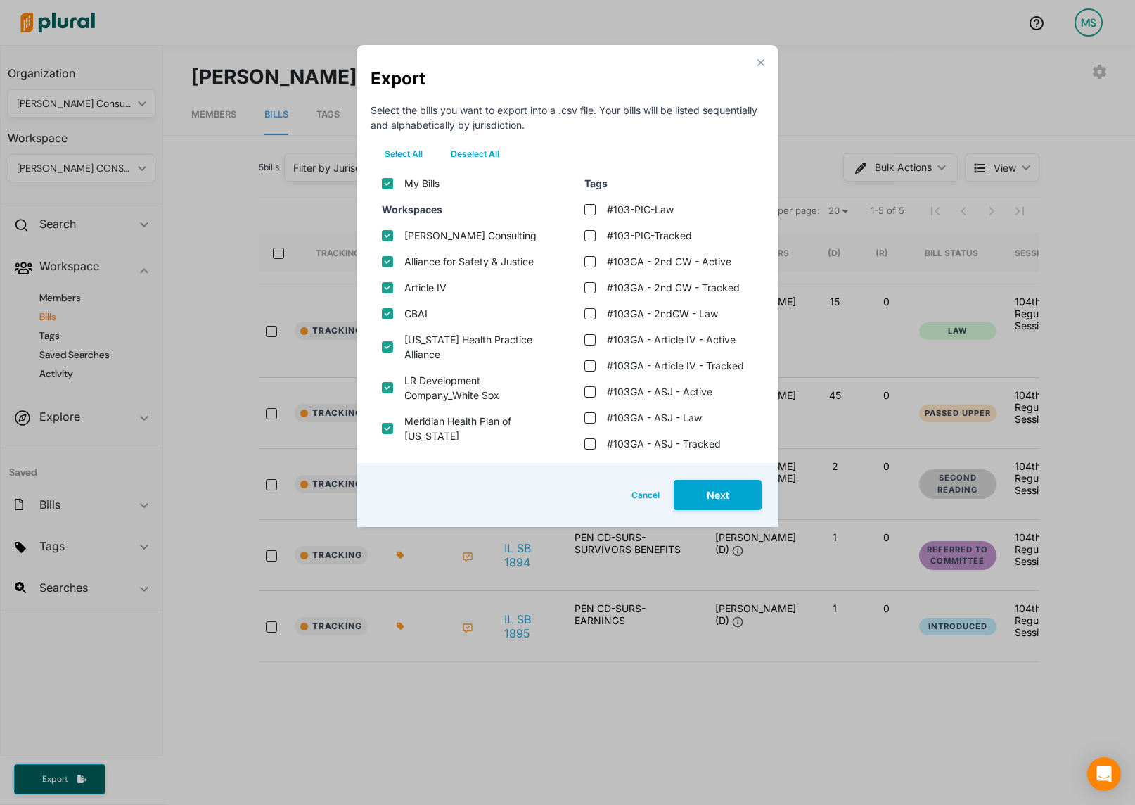
click at [483, 162] on button "Deselect All" at bounding box center [475, 153] width 77 height 21
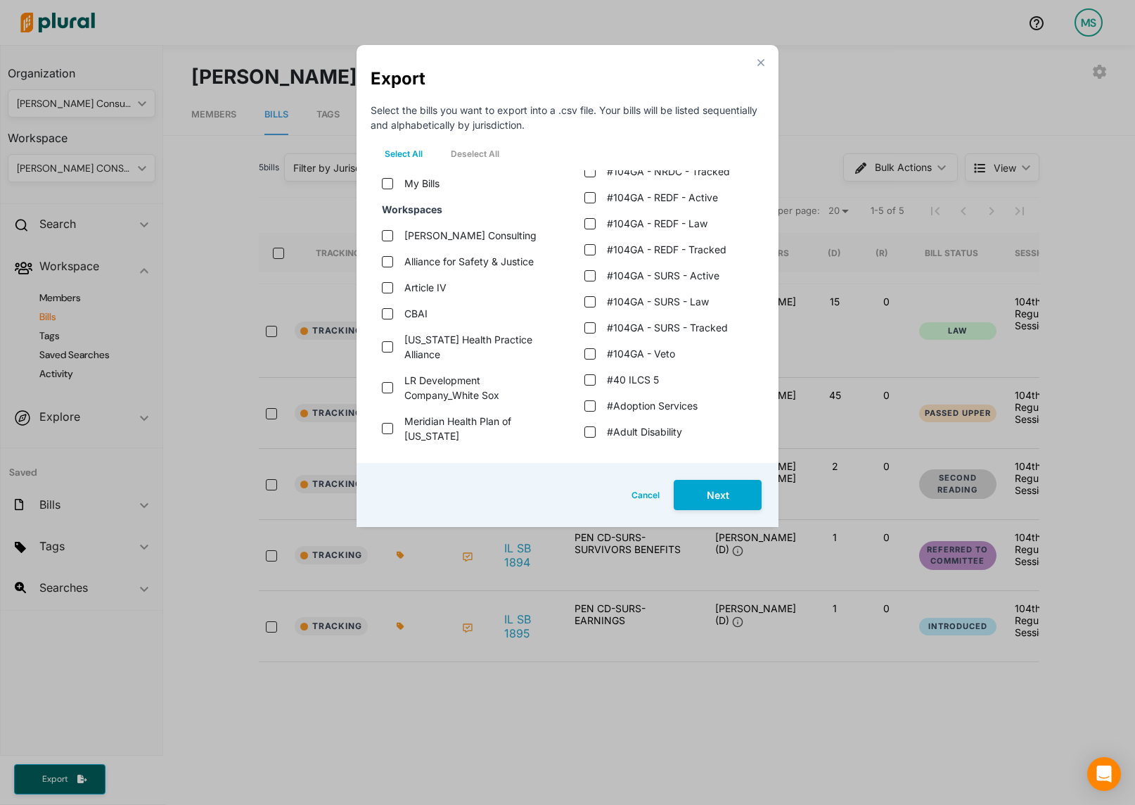
scroll to position [1559, 0]
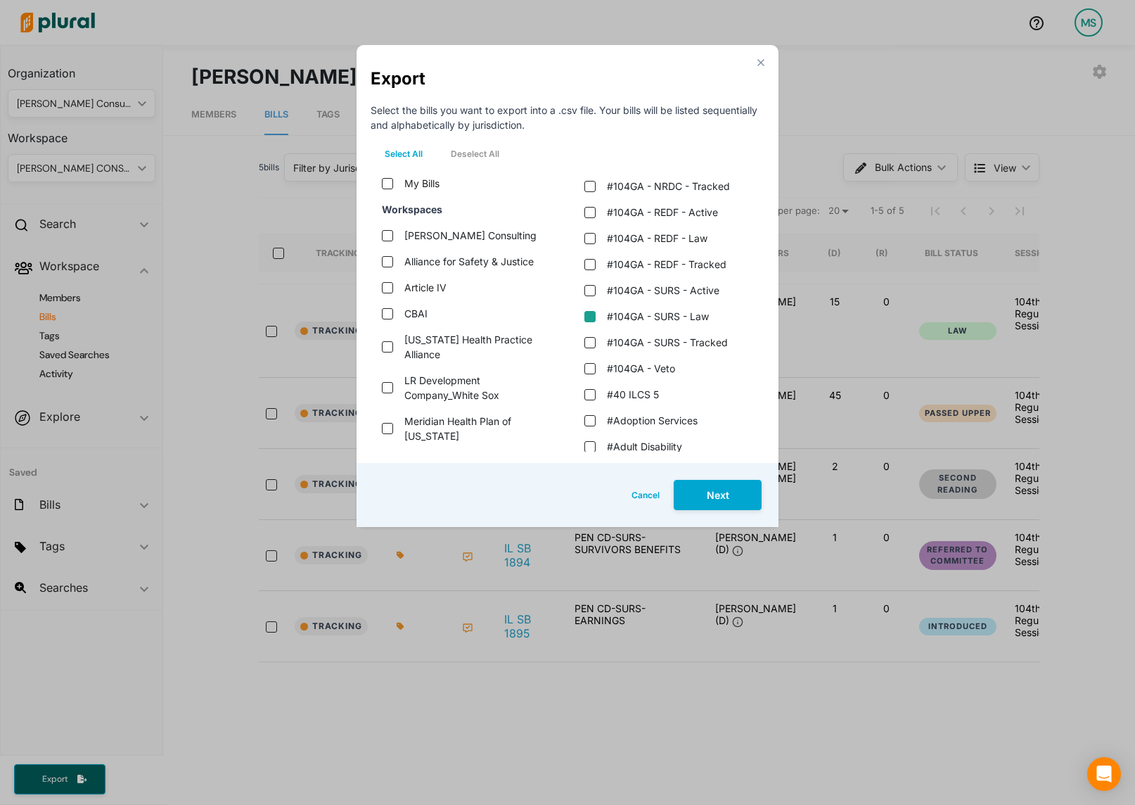
click at [595, 314] on law "#104GA - SURS - Law" at bounding box center [589, 316] width 11 height 11
click at [738, 498] on button "Next" at bounding box center [718, 495] width 88 height 30
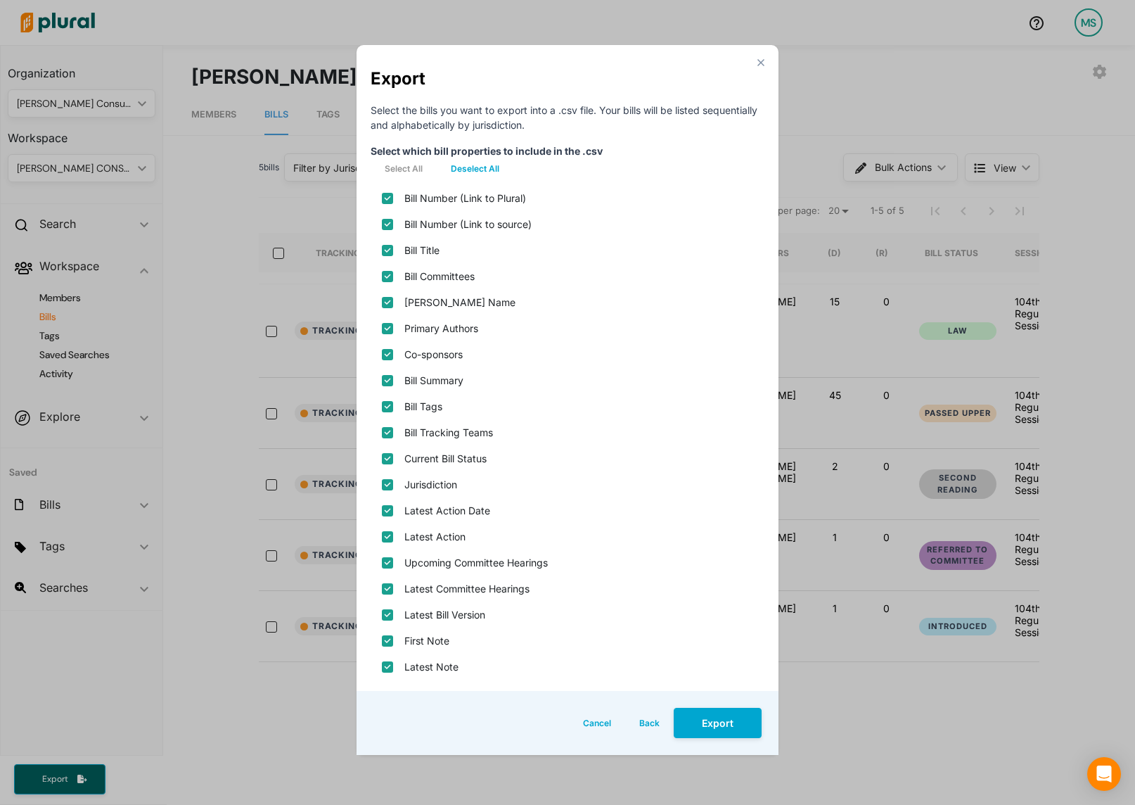
click at [463, 172] on button "Deselect All" at bounding box center [475, 168] width 77 height 21
click at [392, 224] on source\) "Bill Number (Link to source)" at bounding box center [387, 224] width 11 height 11
click at [391, 244] on div "Bill Title" at bounding box center [568, 250] width 394 height 26
click at [387, 250] on input "Bill Title" at bounding box center [387, 250] width 11 height 11
click at [388, 301] on name "[PERSON_NAME] Name" at bounding box center [387, 302] width 11 height 11
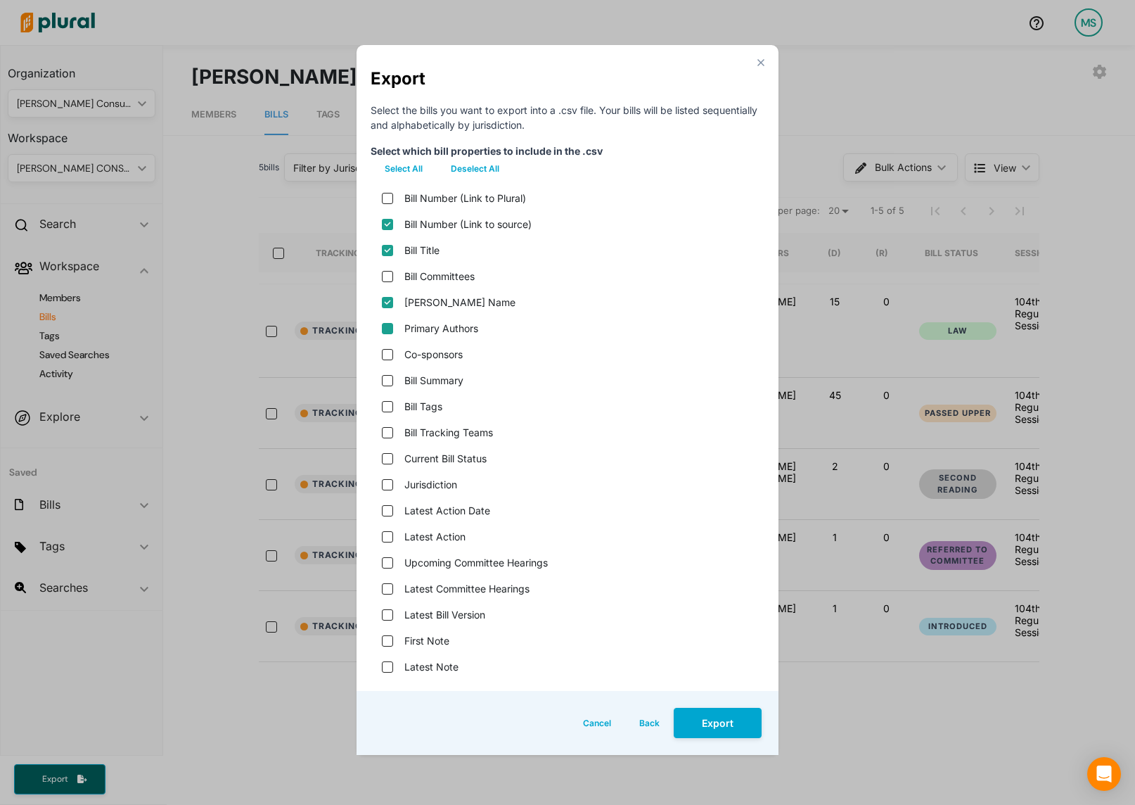
click at [387, 325] on input "Primary Authors" at bounding box center [387, 328] width 11 height 11
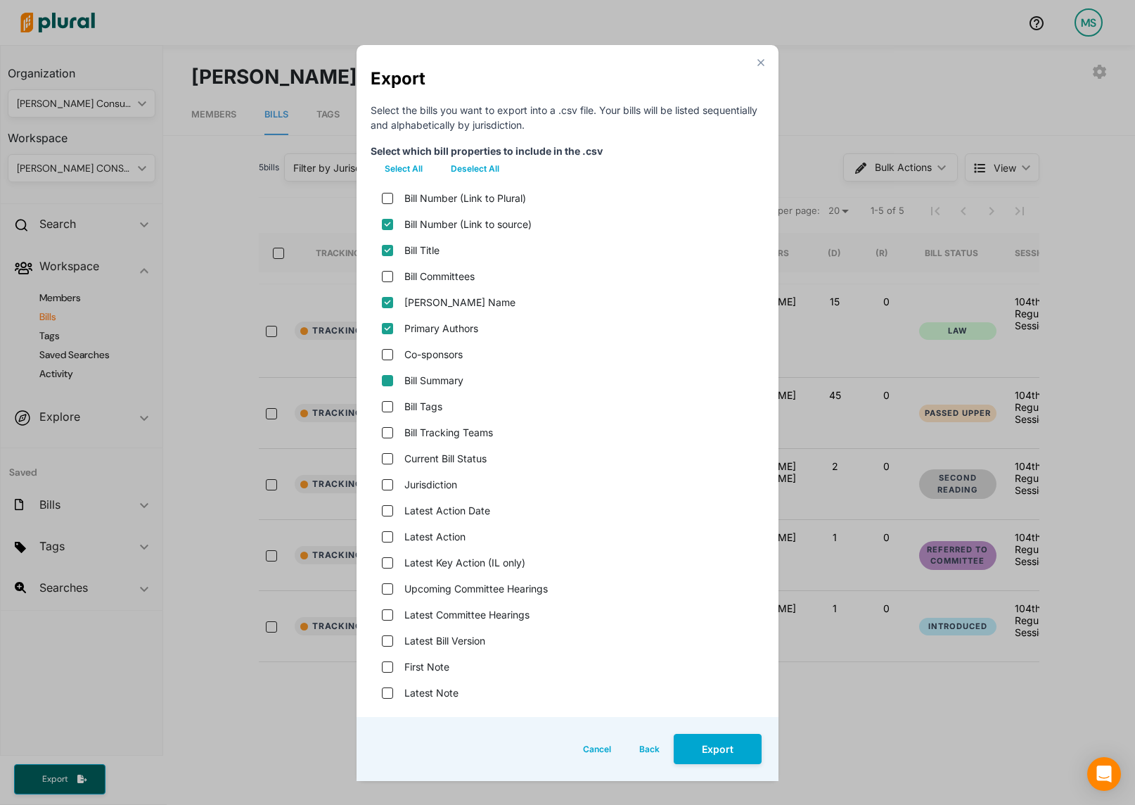
click at [383, 382] on input "Bill Summary" at bounding box center [387, 380] width 11 height 11
click at [385, 459] on status "Current Bill Status" at bounding box center [387, 458] width 11 height 11
click at [387, 534] on input "Latest Action" at bounding box center [387, 536] width 11 height 11
click at [385, 641] on version "Latest Bill Version" at bounding box center [387, 640] width 11 height 11
click at [708, 756] on button "Export" at bounding box center [718, 749] width 88 height 30
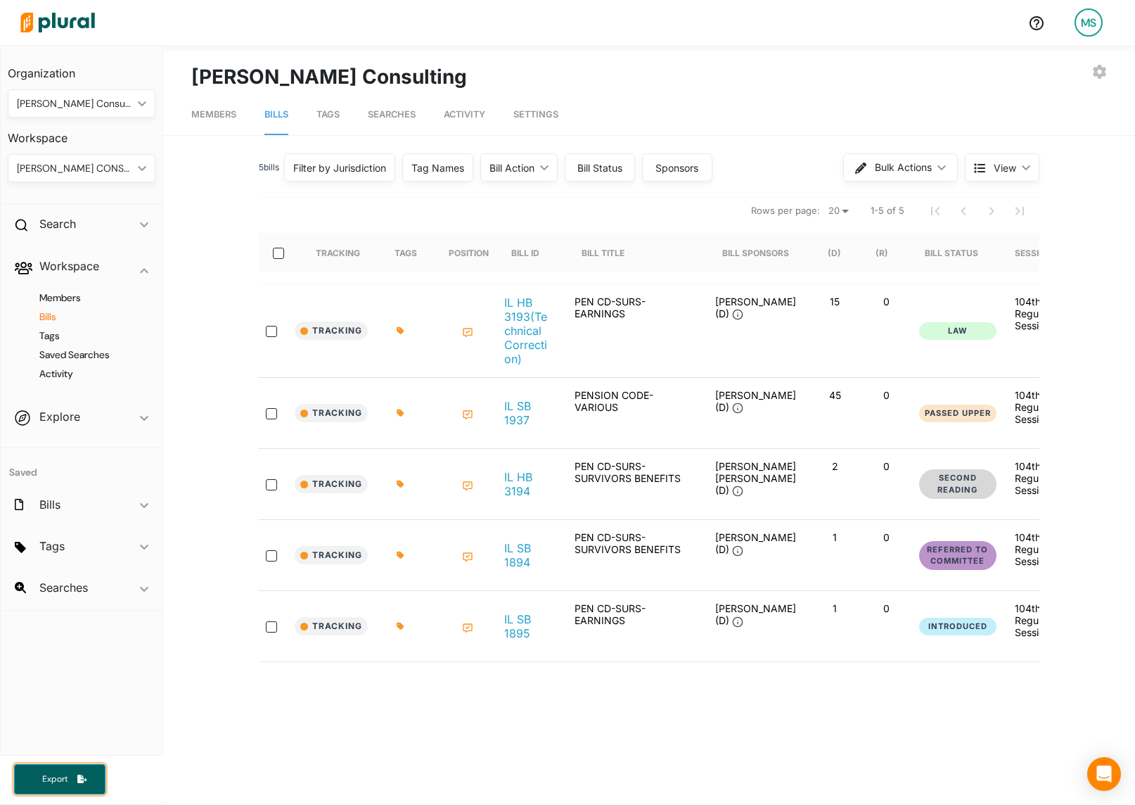
click at [49, 778] on span "Export" at bounding box center [54, 779] width 45 height 12
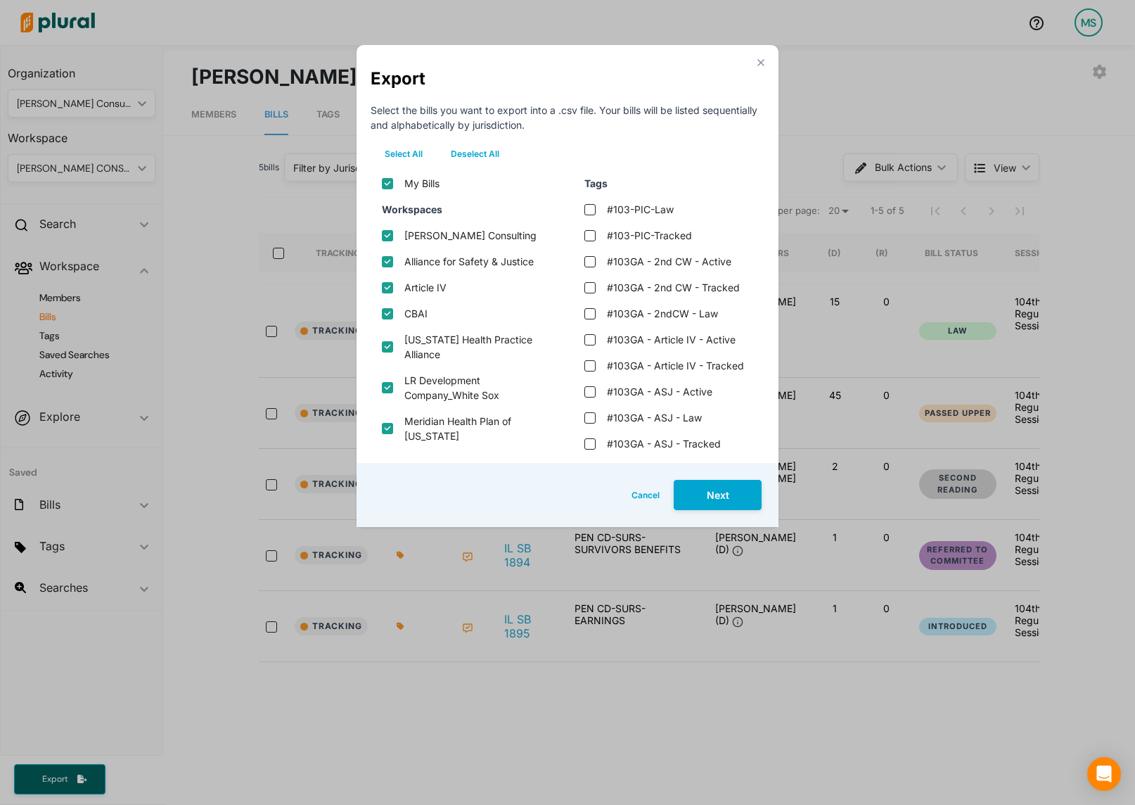
click at [762, 63] on polygon "Modal" at bounding box center [761, 62] width 12 height 12
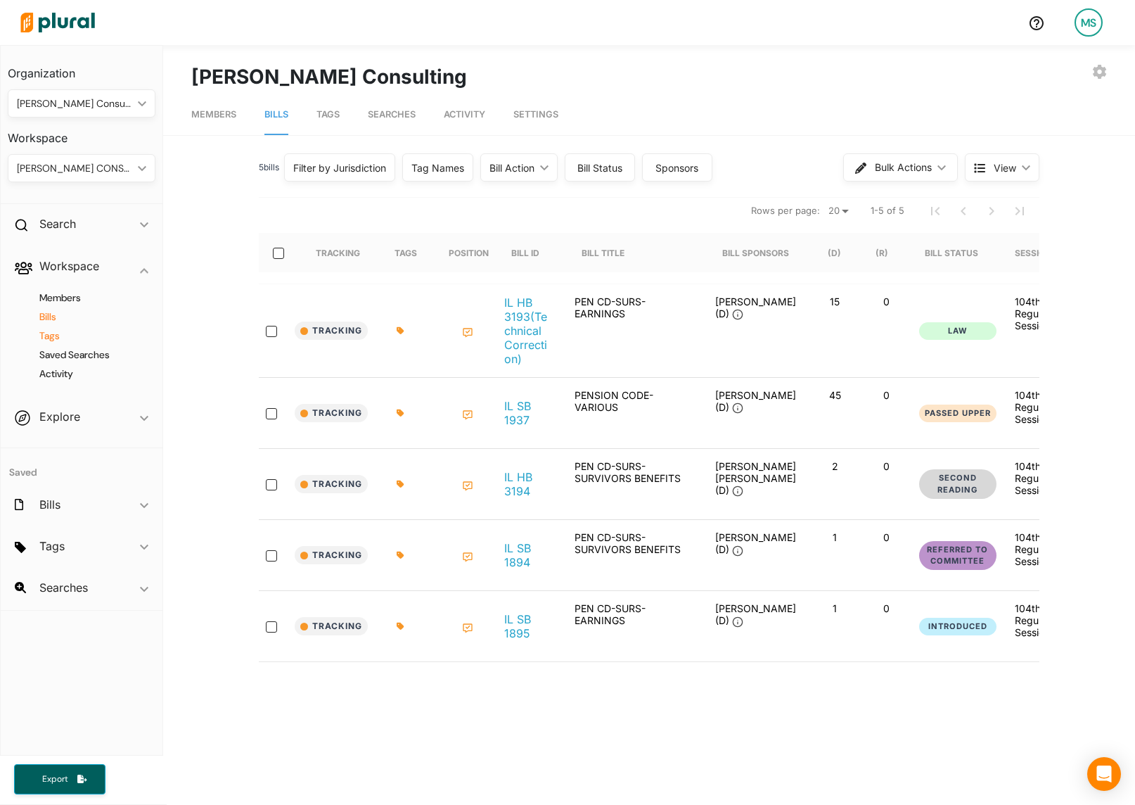
click at [52, 338] on h4 "Tags" at bounding box center [85, 335] width 127 height 13
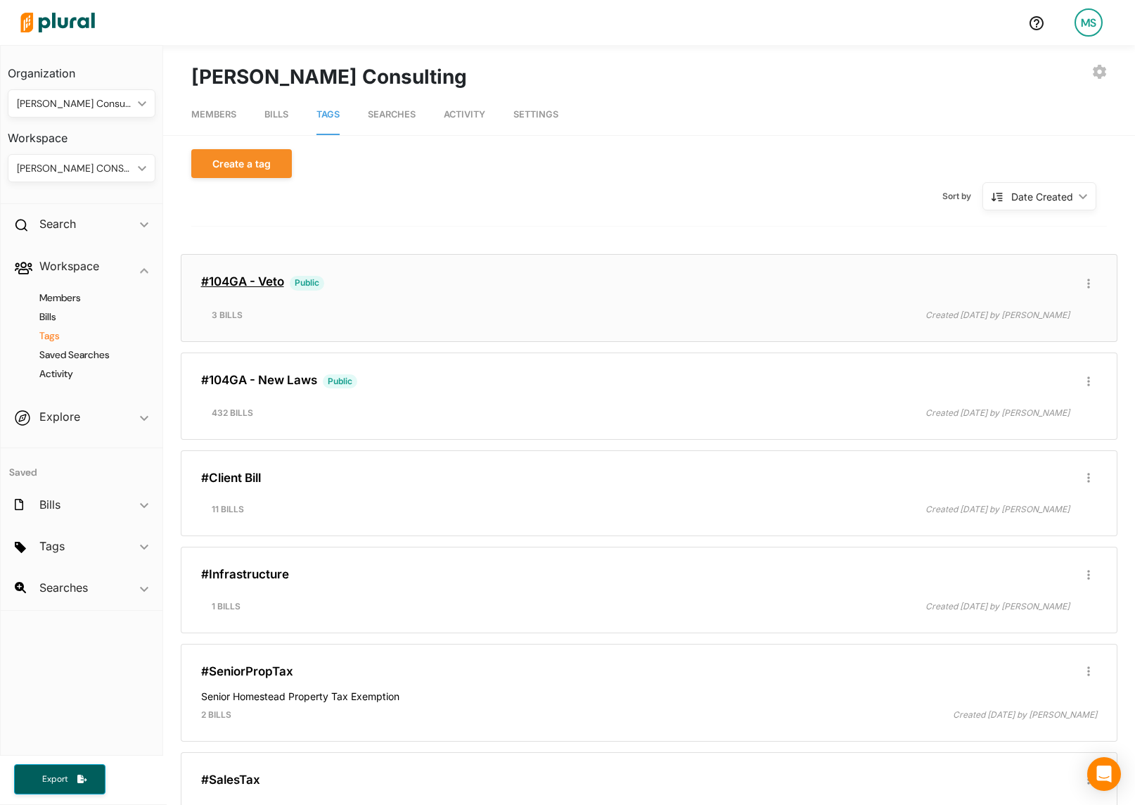
click at [258, 280] on link "#104GA - Veto" at bounding box center [242, 281] width 83 height 14
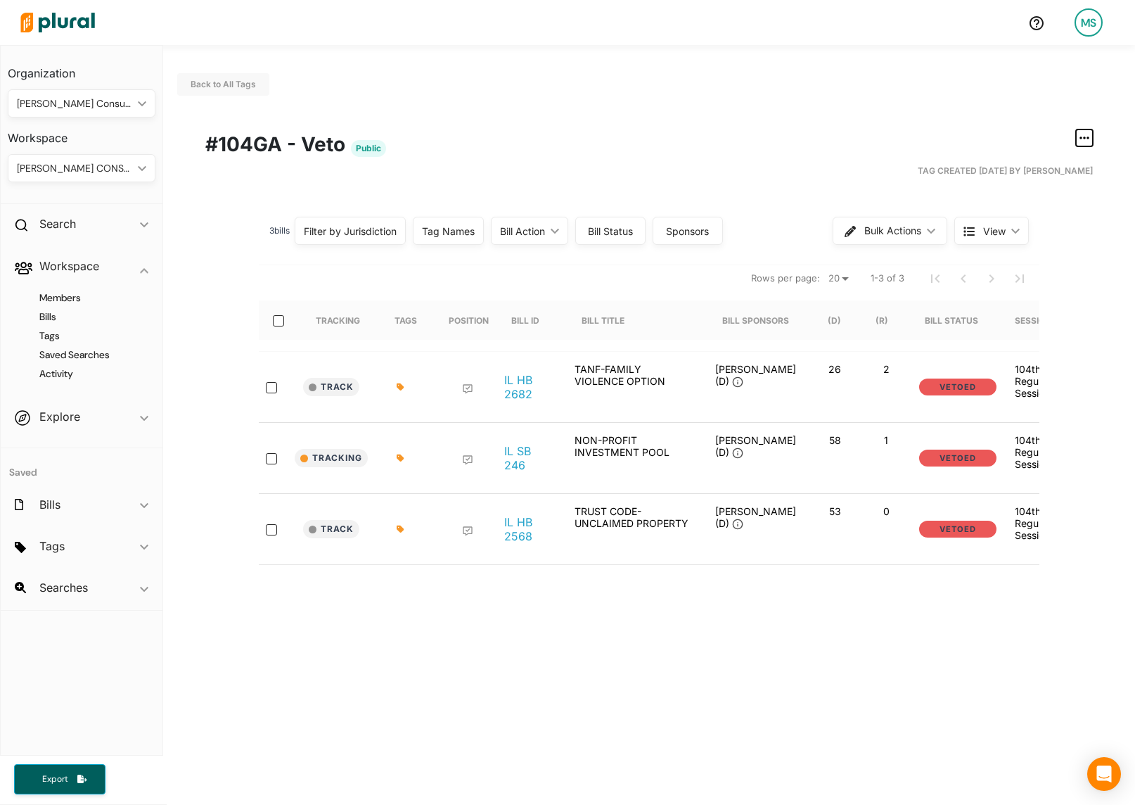
click at [1087, 135] on icon "button" at bounding box center [1085, 137] width 10 height 11
click at [1036, 231] on div "Publish Tag" at bounding box center [1040, 230] width 84 height 12
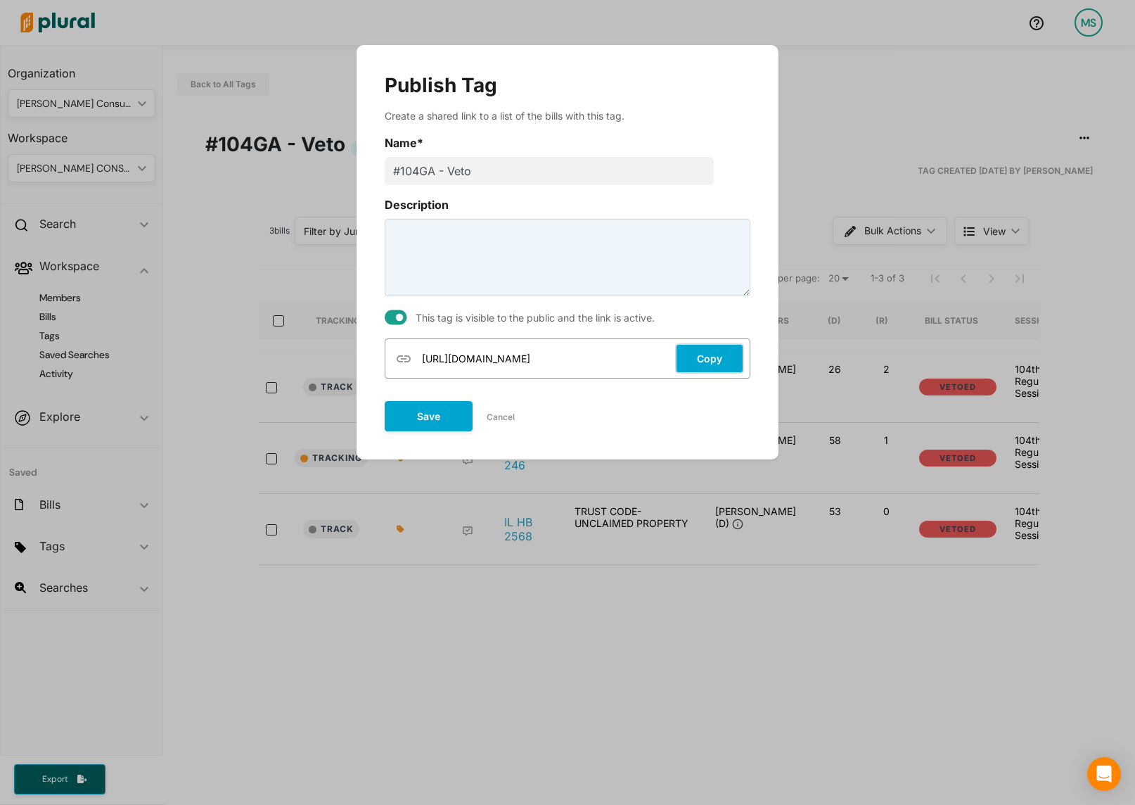
click at [706, 362] on button "Copy" at bounding box center [709, 358] width 69 height 30
click at [713, 362] on button "Copy" at bounding box center [709, 358] width 69 height 30
click at [422, 417] on button "Save" at bounding box center [429, 416] width 88 height 30
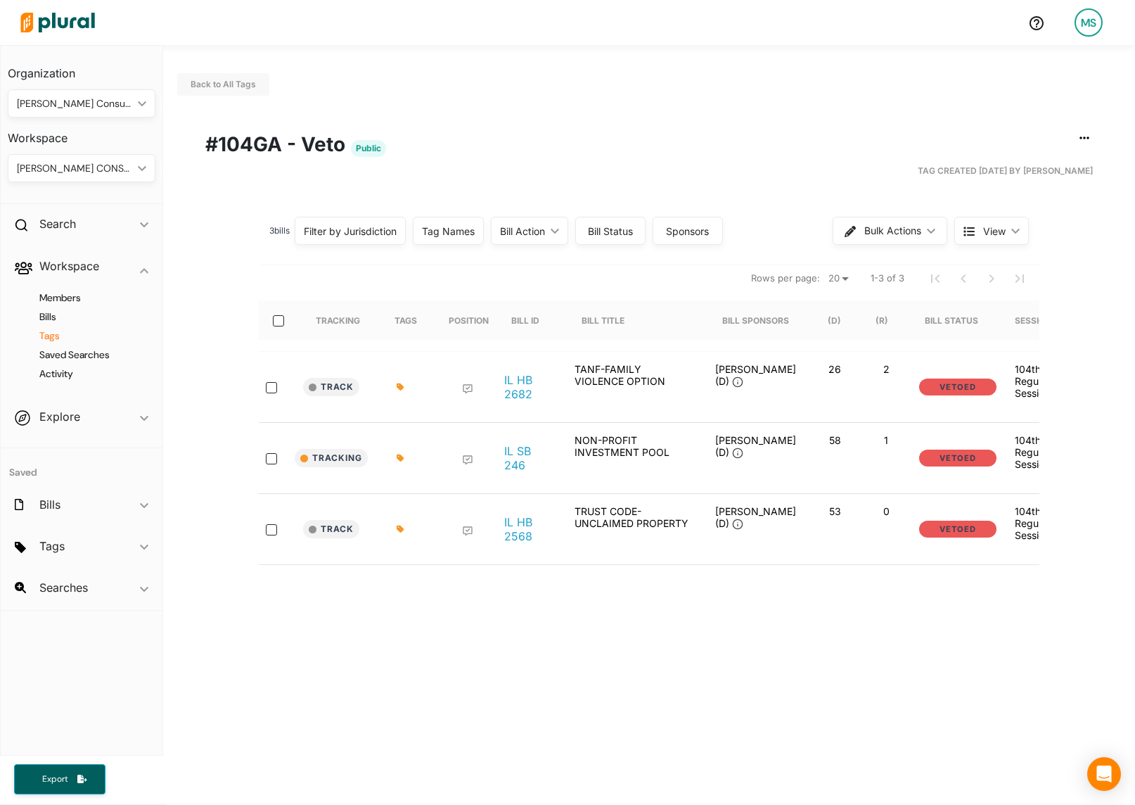
click at [52, 338] on h4 "Tags" at bounding box center [85, 335] width 127 height 13
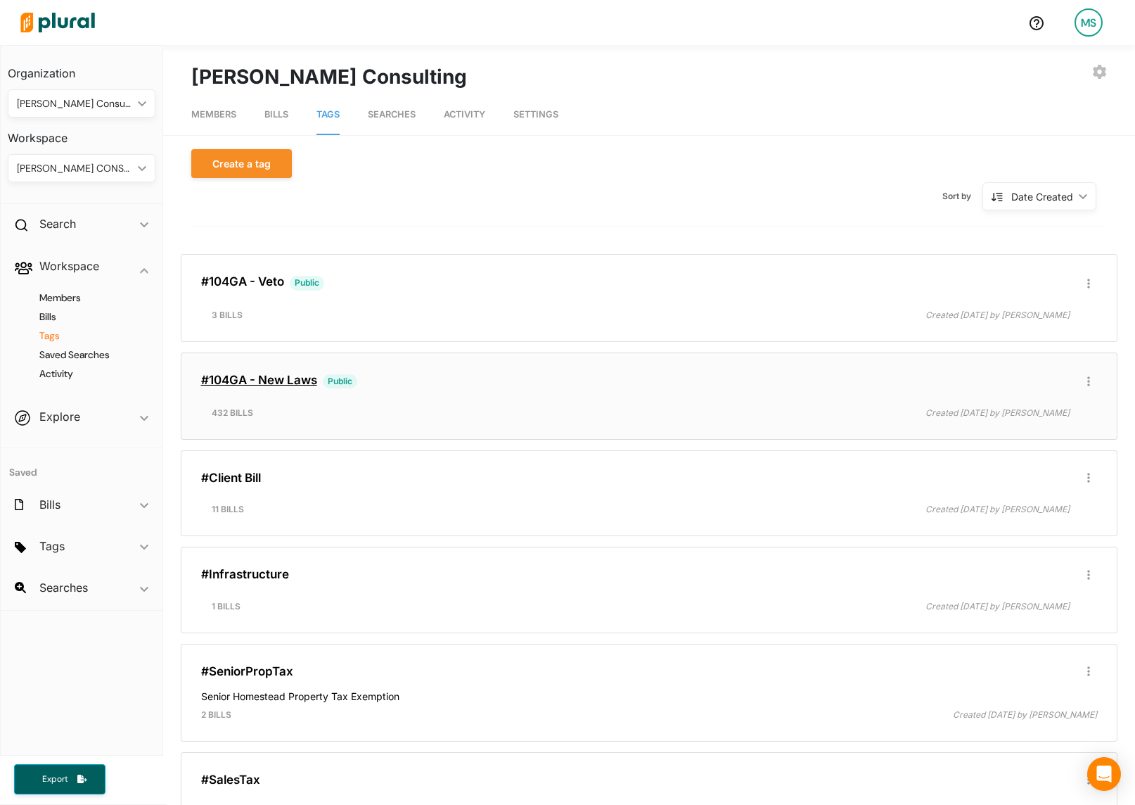
click at [275, 378] on link "#104GA - New Laws" at bounding box center [259, 380] width 116 height 14
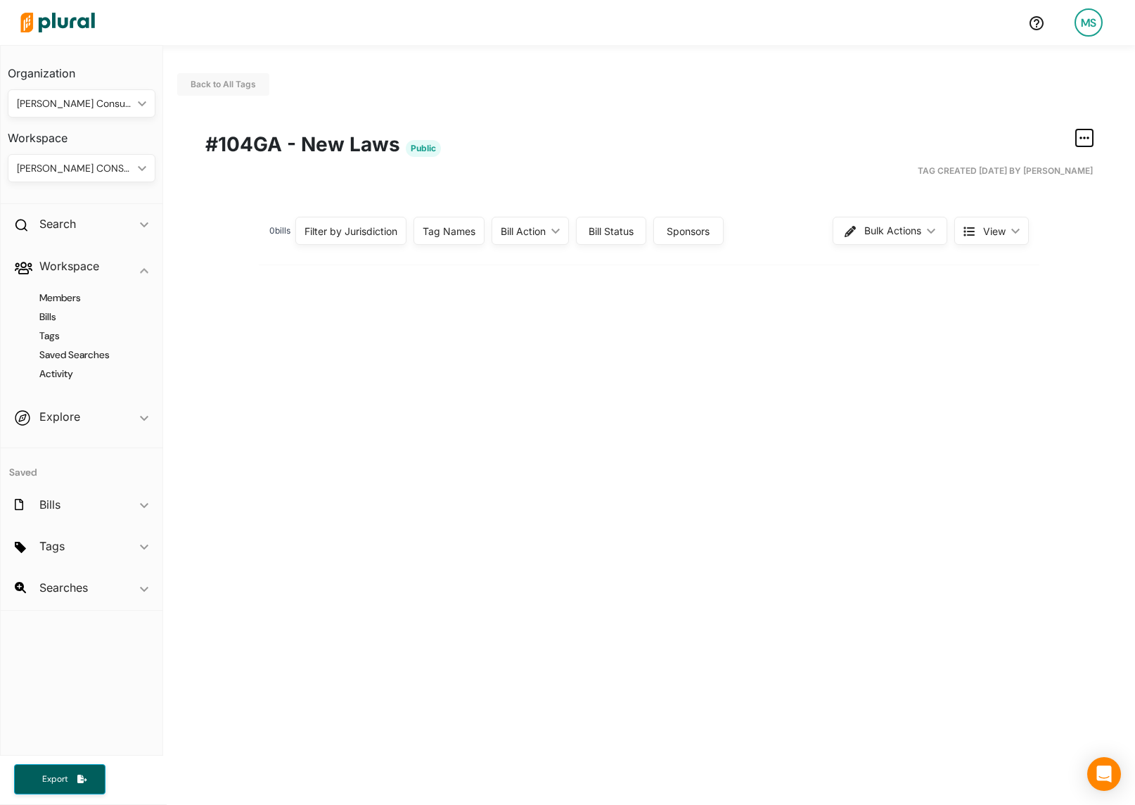
click at [1082, 135] on icon "button" at bounding box center [1085, 137] width 10 height 11
click at [1006, 234] on div "Publish Tag" at bounding box center [1040, 230] width 84 height 12
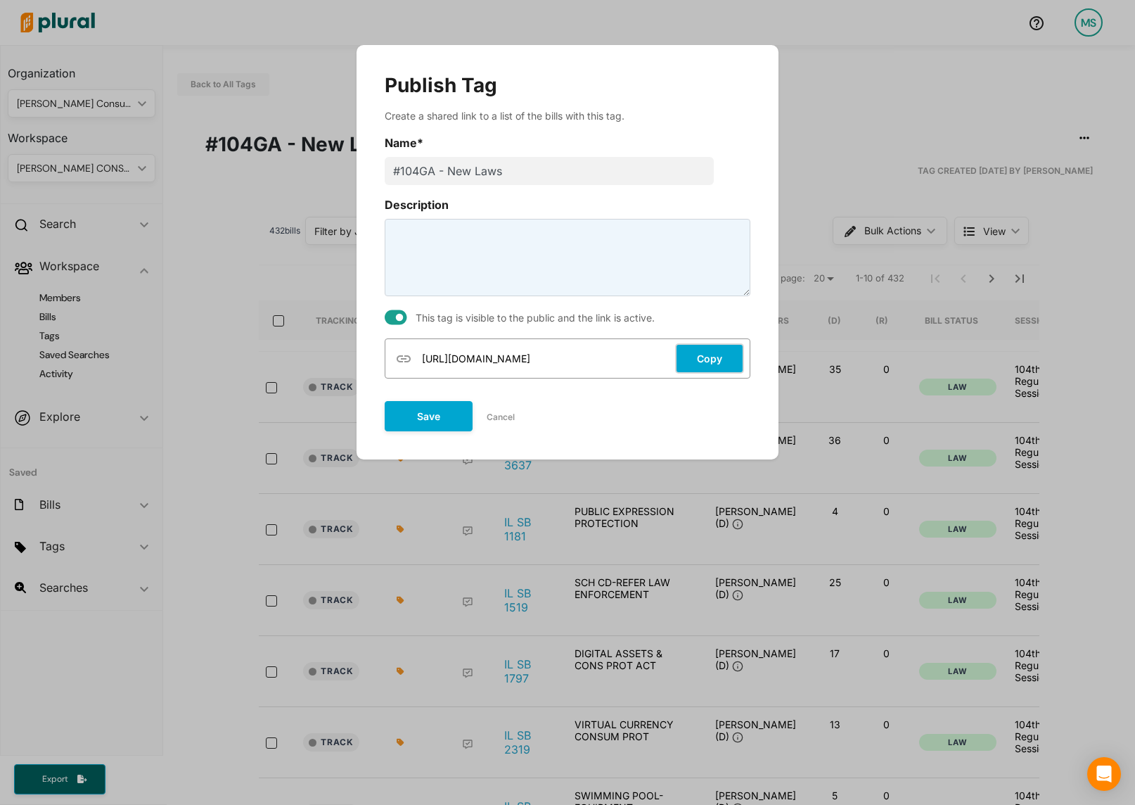
click at [712, 364] on button "Copy" at bounding box center [709, 358] width 69 height 30
click at [419, 418] on button "Save" at bounding box center [429, 416] width 88 height 30
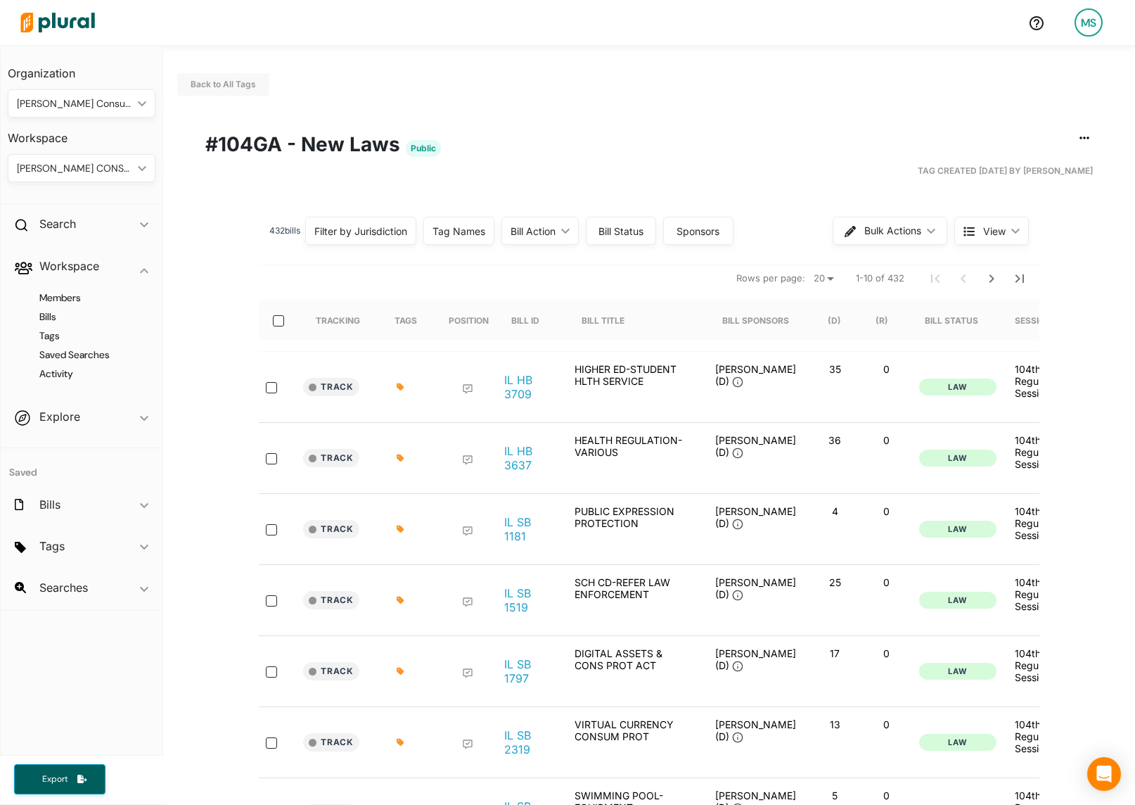
click at [558, 144] on h1 "#104GA - New Laws Public" at bounding box center [649, 144] width 888 height 30
click at [45, 221] on h2 "Search" at bounding box center [57, 223] width 37 height 15
click at [46, 261] on h4 "Bills" at bounding box center [85, 256] width 127 height 13
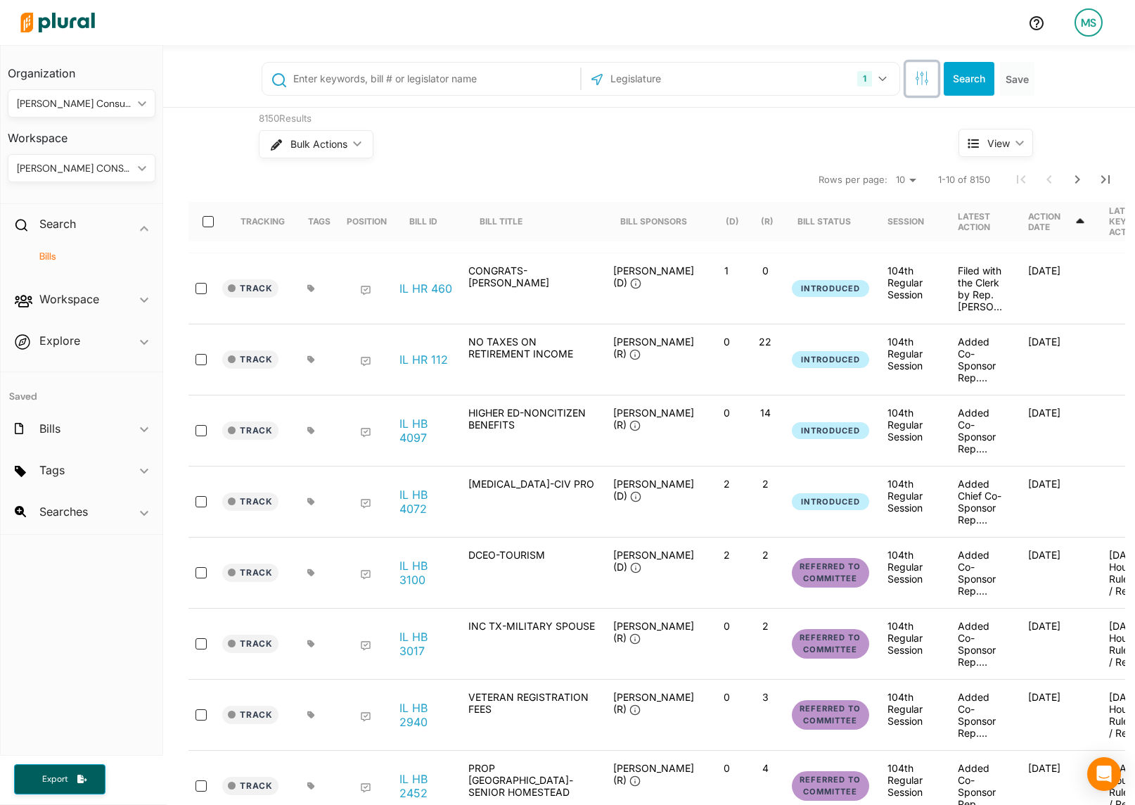
click at [925, 84] on icon "button" at bounding box center [922, 78] width 14 height 14
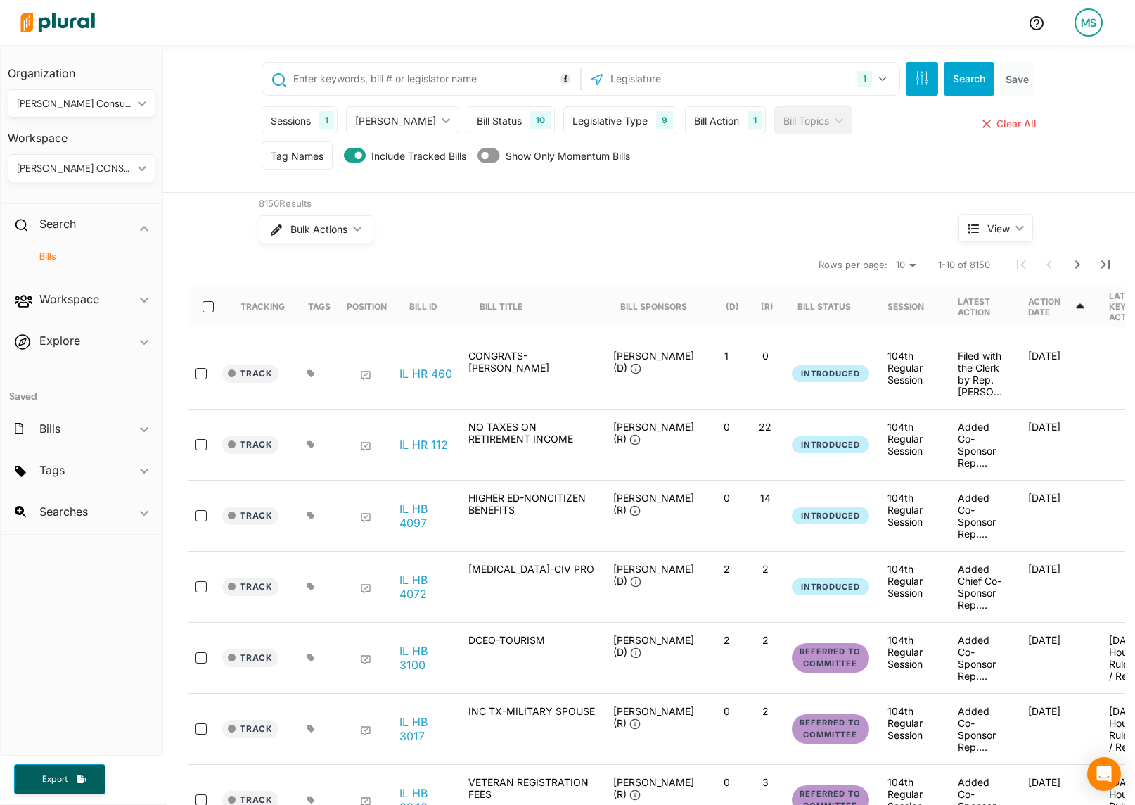
click at [500, 131] on div "Bill Status 10" at bounding box center [511, 120] width 87 height 28
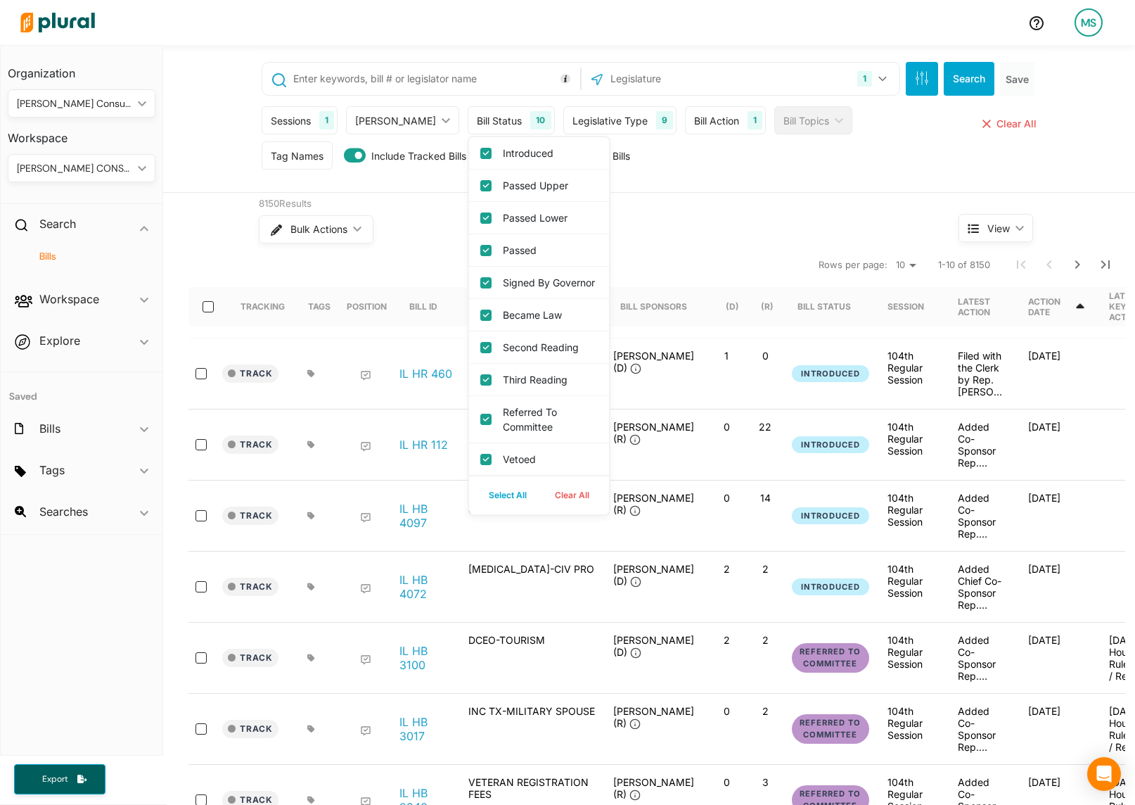
click at [544, 506] on button "Clear All" at bounding box center [572, 495] width 63 height 21
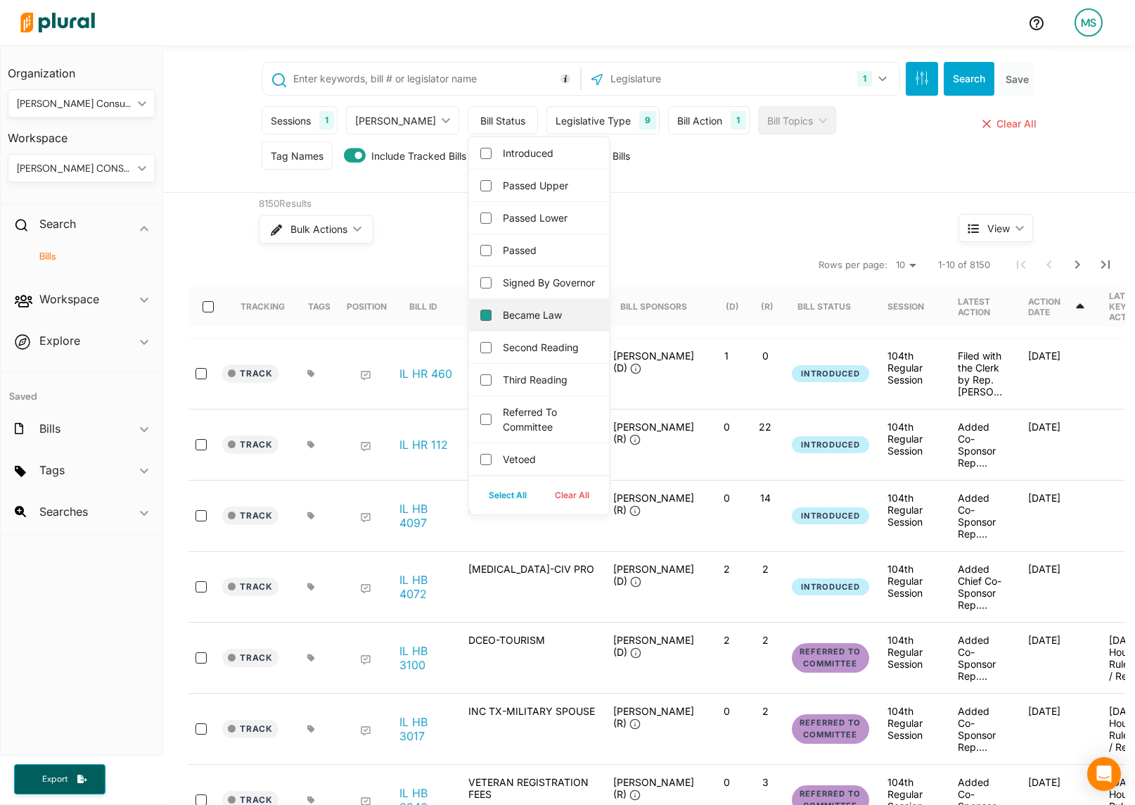
click at [480, 321] on input "Became Law" at bounding box center [485, 314] width 11 height 11
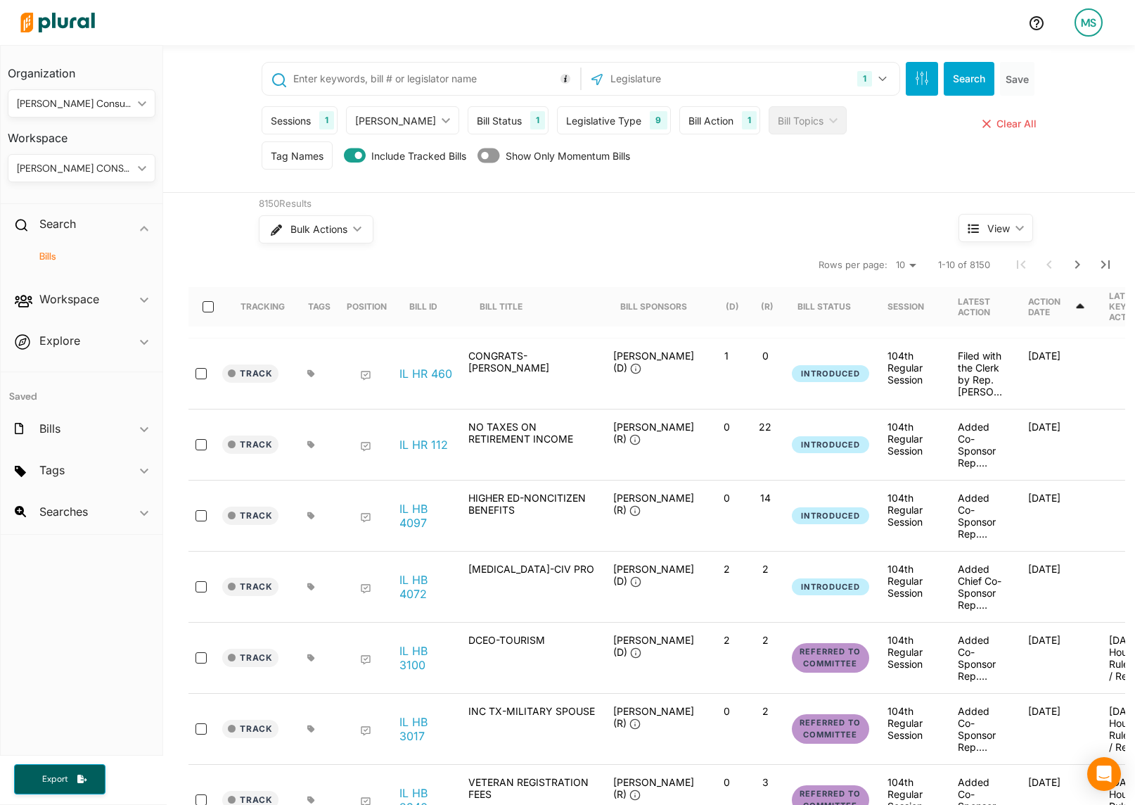
click at [688, 210] on div "8150 Results" at bounding box center [582, 204] width 647 height 14
click at [604, 117] on div "Legislative Type" at bounding box center [603, 120] width 75 height 15
click at [738, 193] on div "8150 Results Bulk Actions ic_keyboard_arrow_down" at bounding box center [582, 222] width 668 height 59
click at [967, 77] on button "Search" at bounding box center [969, 79] width 51 height 34
